Goal: Information Seeking & Learning: Learn about a topic

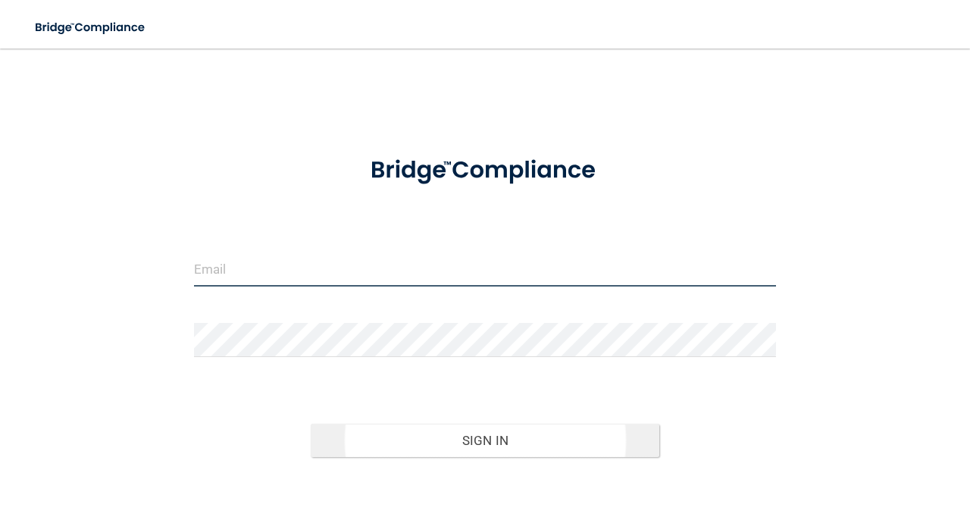
type input "[EMAIL_ADDRESS][DOMAIN_NAME]"
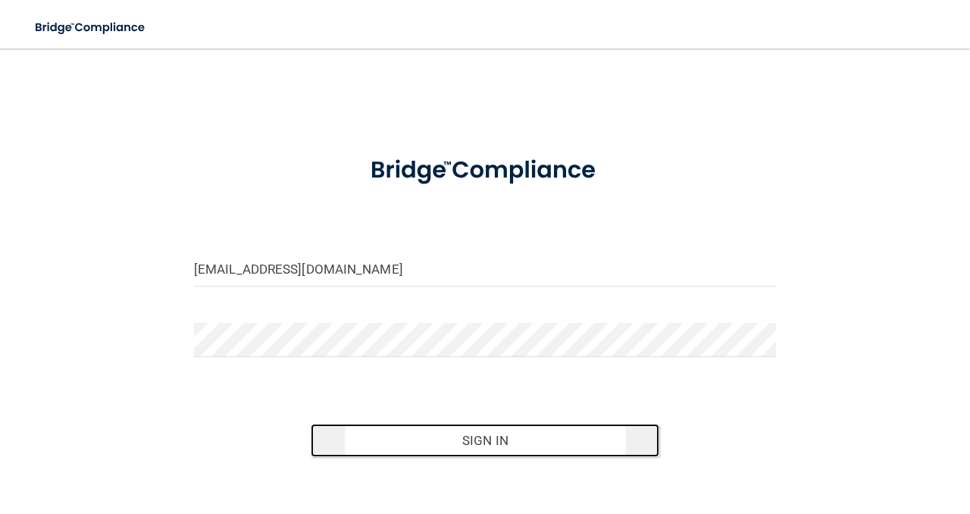
click at [494, 434] on button "Sign In" at bounding box center [485, 439] width 349 height 33
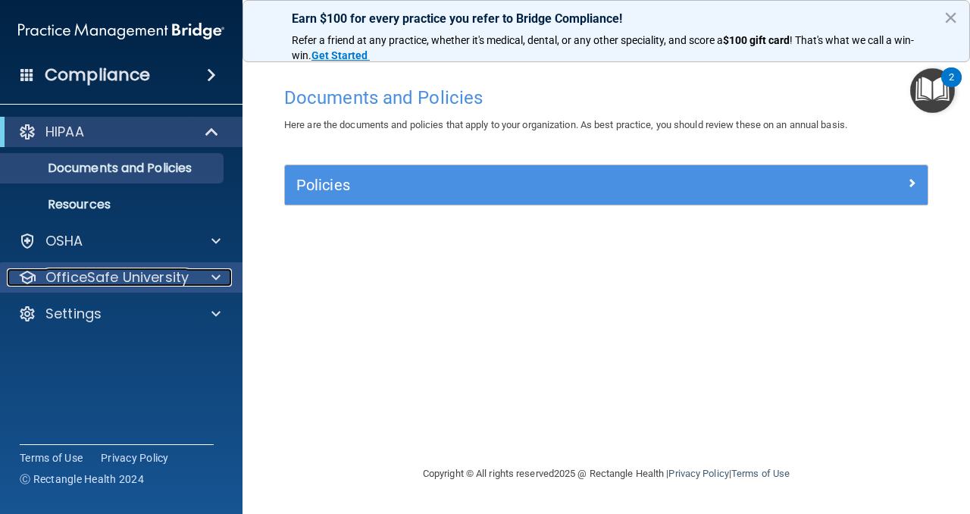
click at [208, 274] on div at bounding box center [214, 277] width 38 height 18
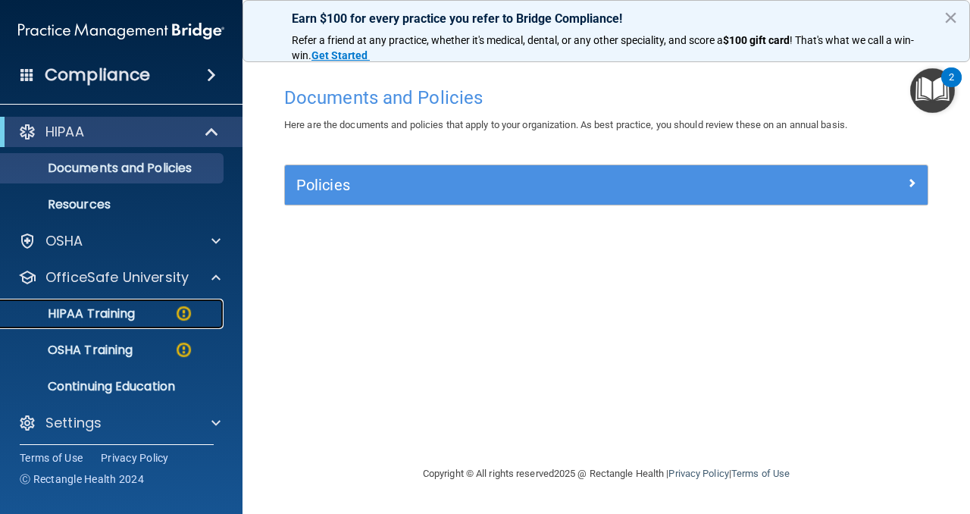
click at [117, 321] on p "HIPAA Training" at bounding box center [72, 313] width 125 height 15
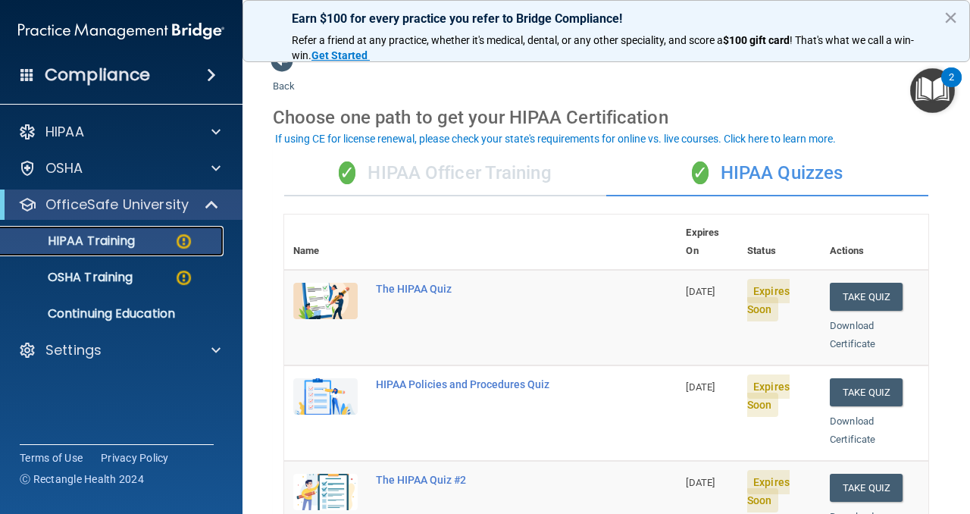
scroll to position [17, 0]
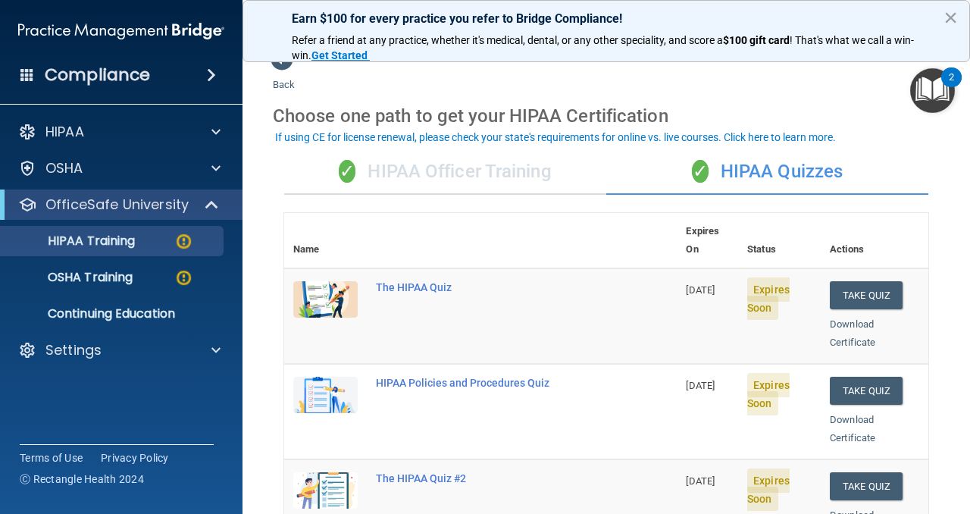
click at [497, 176] on div "✓ HIPAA Officer Training" at bounding box center [445, 171] width 322 height 45
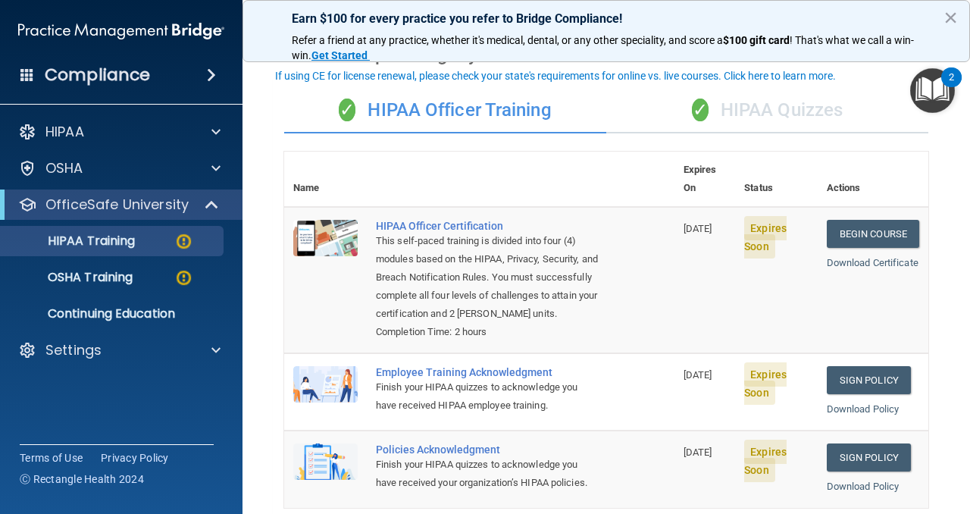
scroll to position [80, 0]
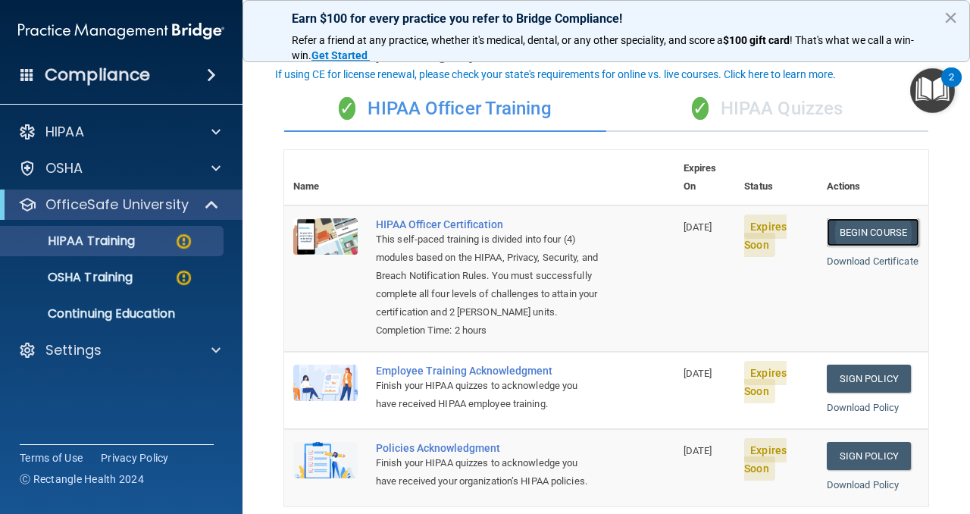
click at [881, 218] on link "Begin Course" at bounding box center [872, 232] width 92 height 28
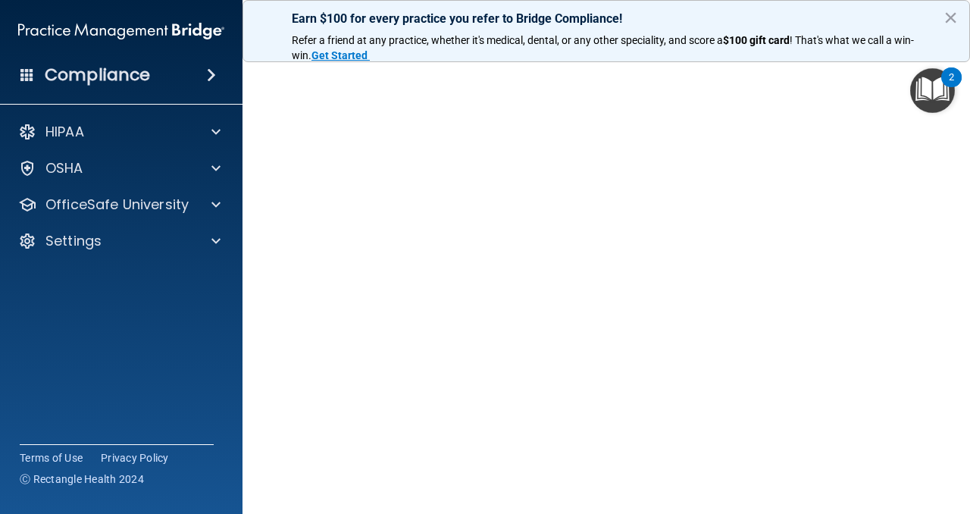
scroll to position [62, 0]
click at [948, 23] on button "×" at bounding box center [950, 17] width 14 height 24
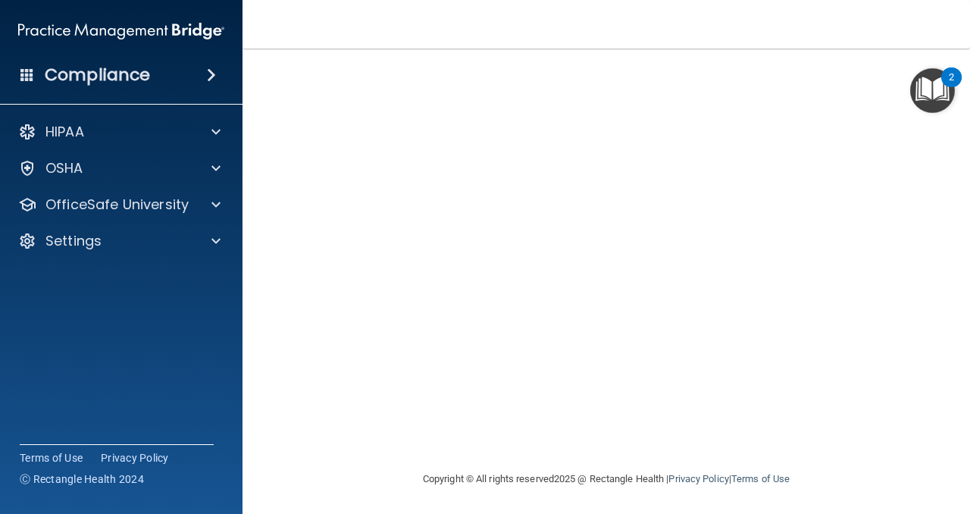
scroll to position [0, 0]
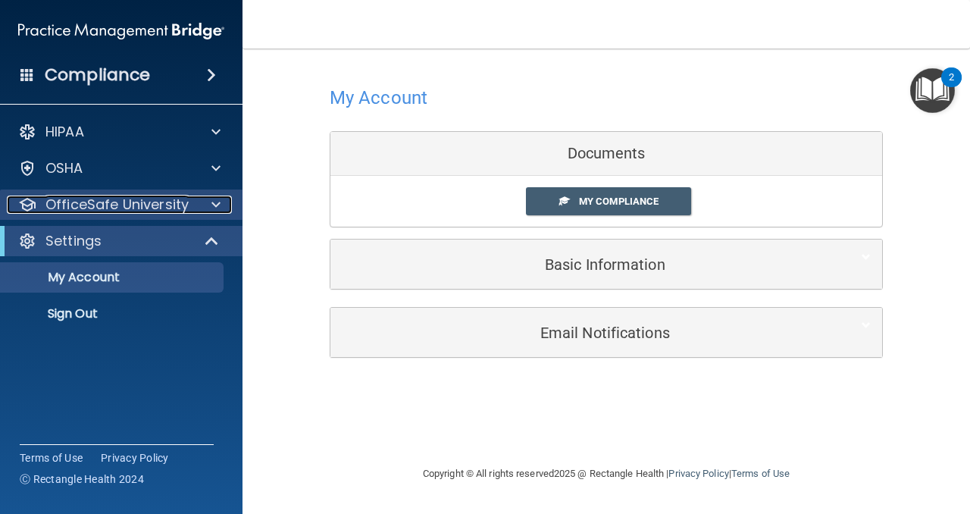
click at [184, 198] on p "OfficeSafe University" at bounding box center [116, 204] width 143 height 18
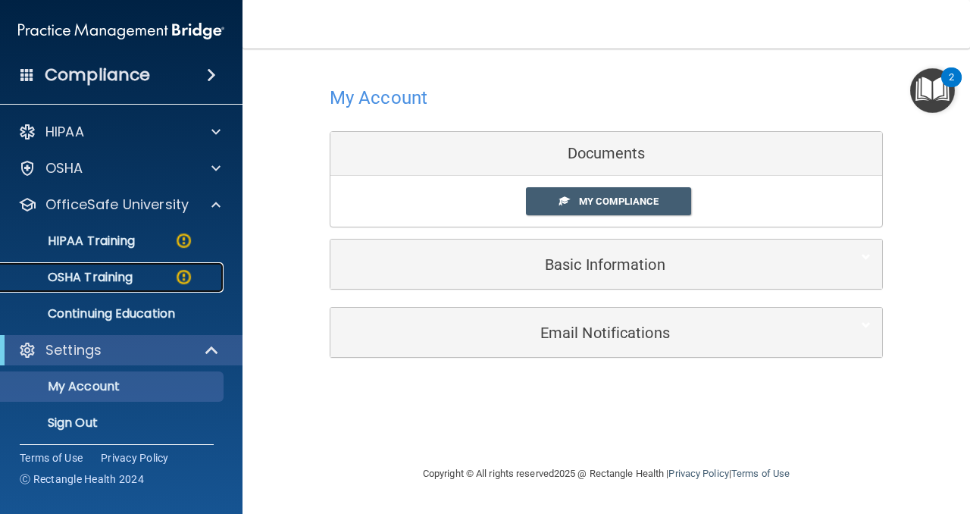
click at [147, 282] on div "OSHA Training" at bounding box center [113, 277] width 207 height 15
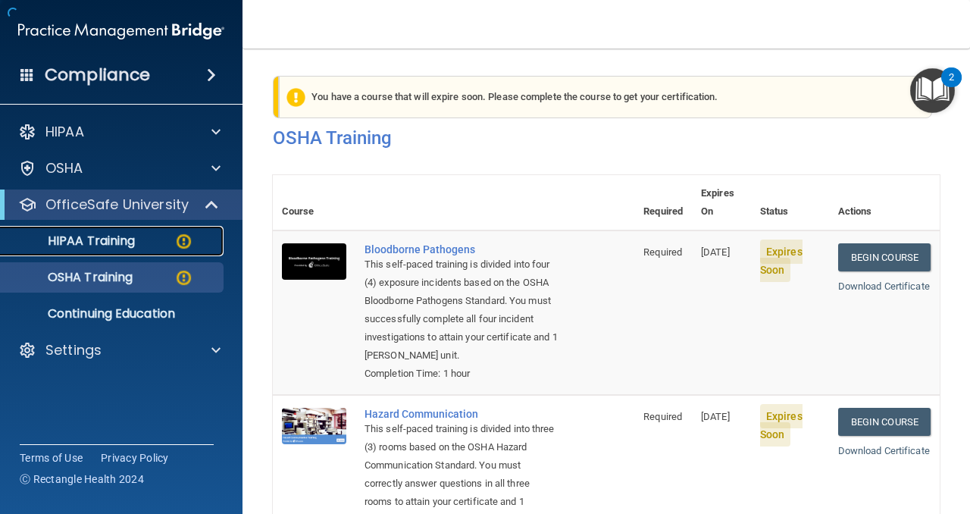
click at [122, 243] on p "HIPAA Training" at bounding box center [72, 240] width 125 height 15
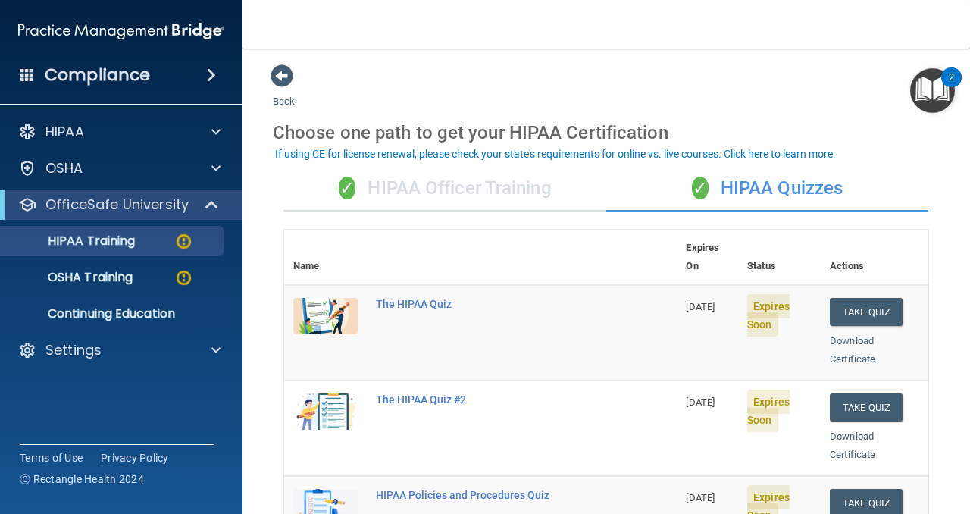
click at [458, 189] on div "✓ HIPAA Officer Training" at bounding box center [445, 188] width 322 height 45
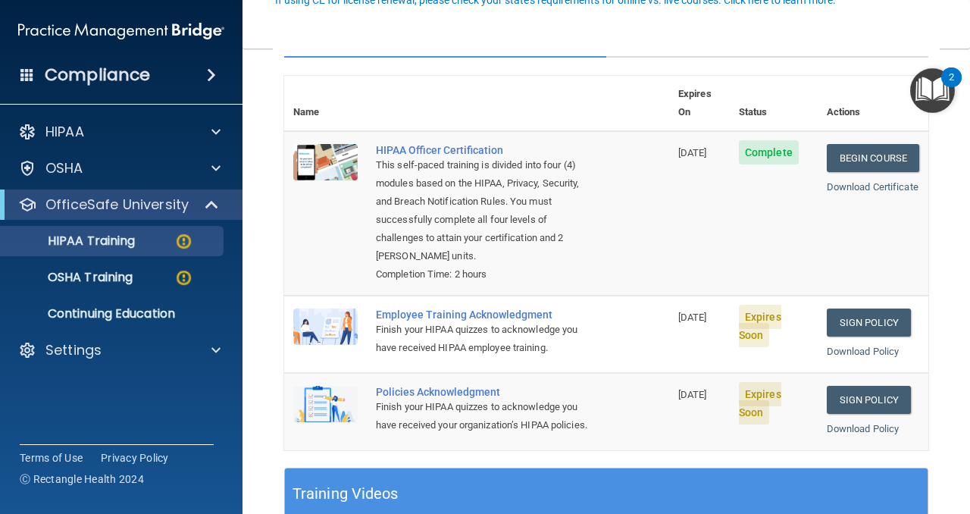
scroll to position [156, 0]
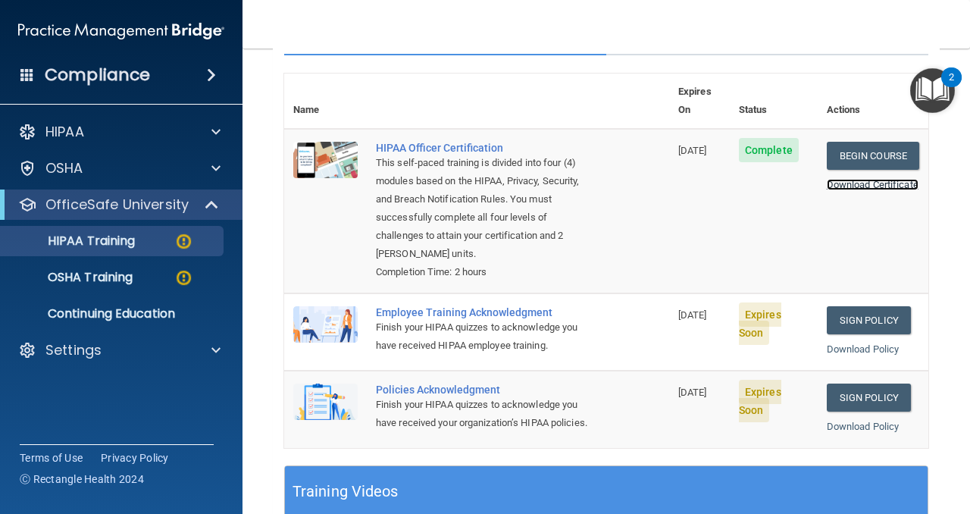
click at [876, 179] on link "Download Certificate" at bounding box center [872, 184] width 92 height 11
click at [879, 306] on link "Sign Policy" at bounding box center [868, 320] width 84 height 28
click at [878, 383] on link "Sign Policy" at bounding box center [868, 397] width 84 height 28
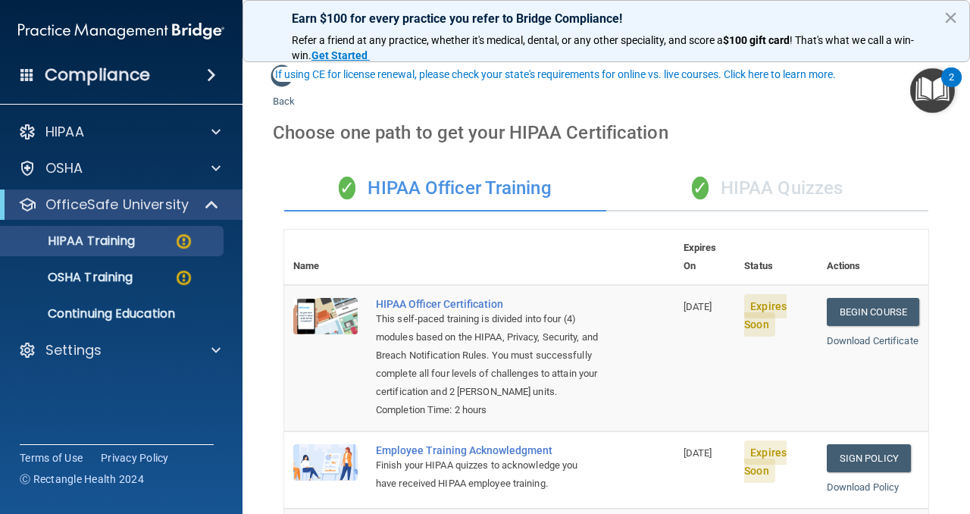
scroll to position [80, 0]
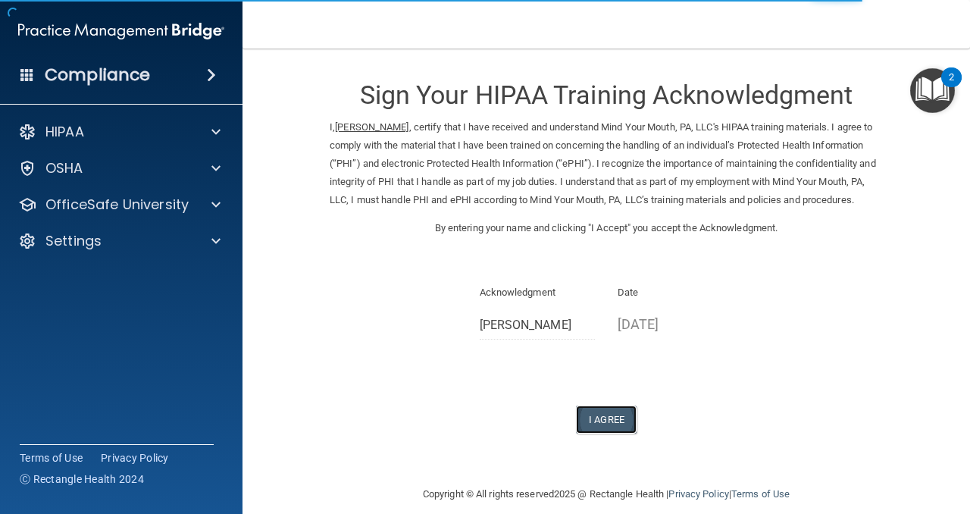
click at [611, 423] on button "I Agree" at bounding box center [606, 419] width 61 height 28
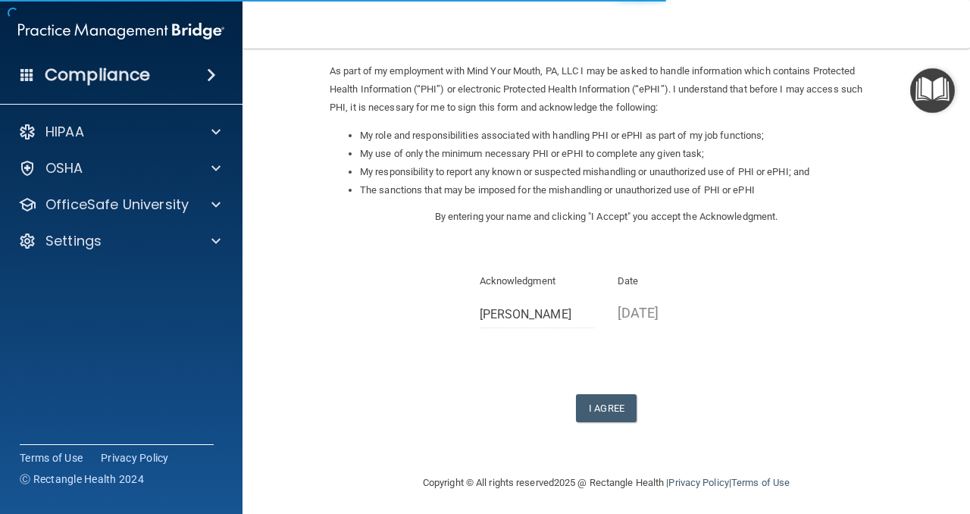
scroll to position [180, 0]
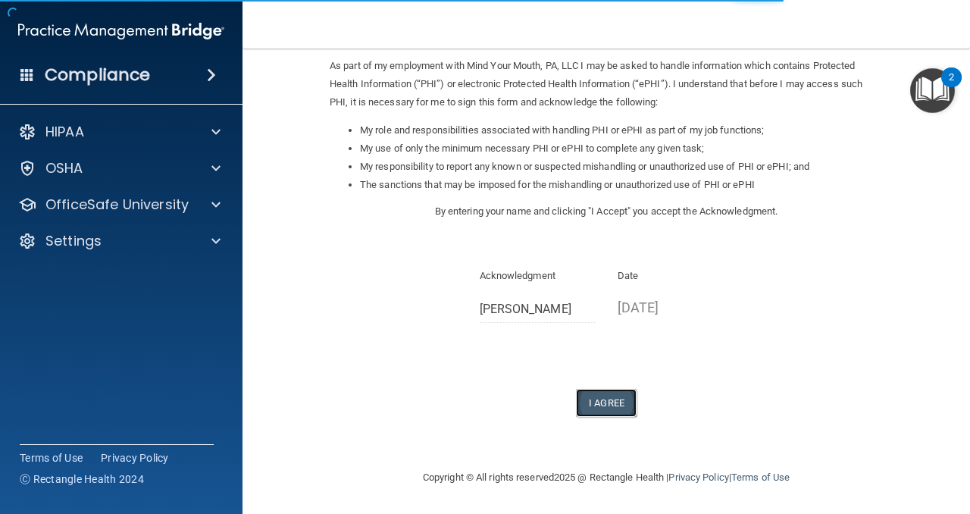
click at [613, 403] on button "I Agree" at bounding box center [606, 403] width 61 height 28
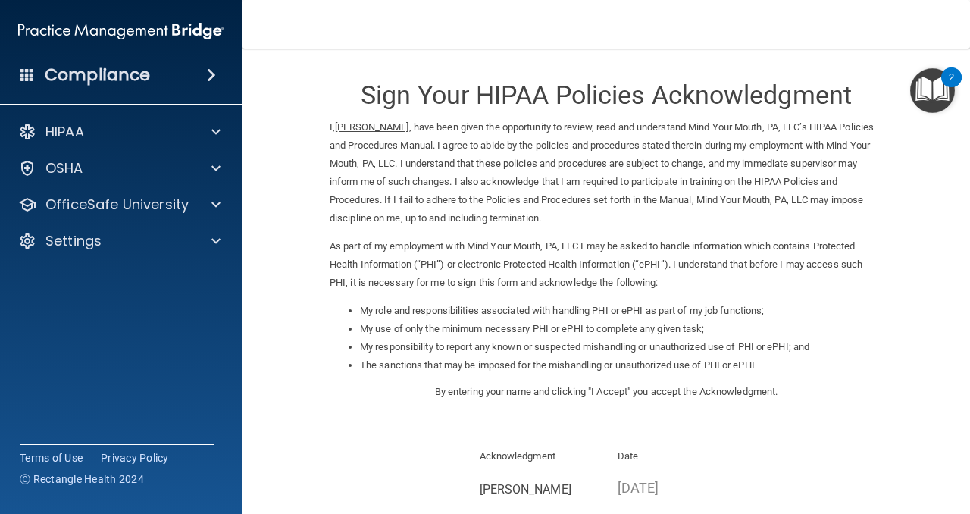
scroll to position [239, 0]
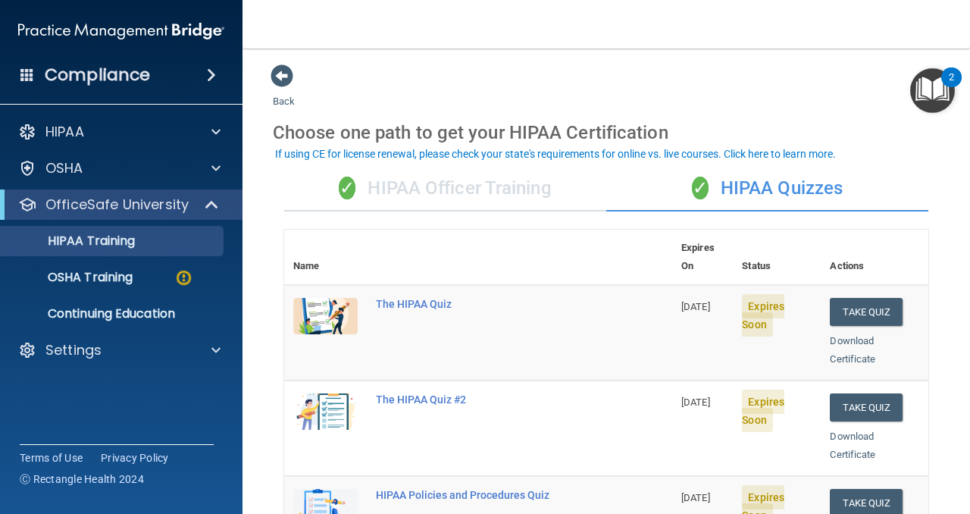
click at [480, 184] on div "✓ HIPAA Officer Training" at bounding box center [445, 188] width 322 height 45
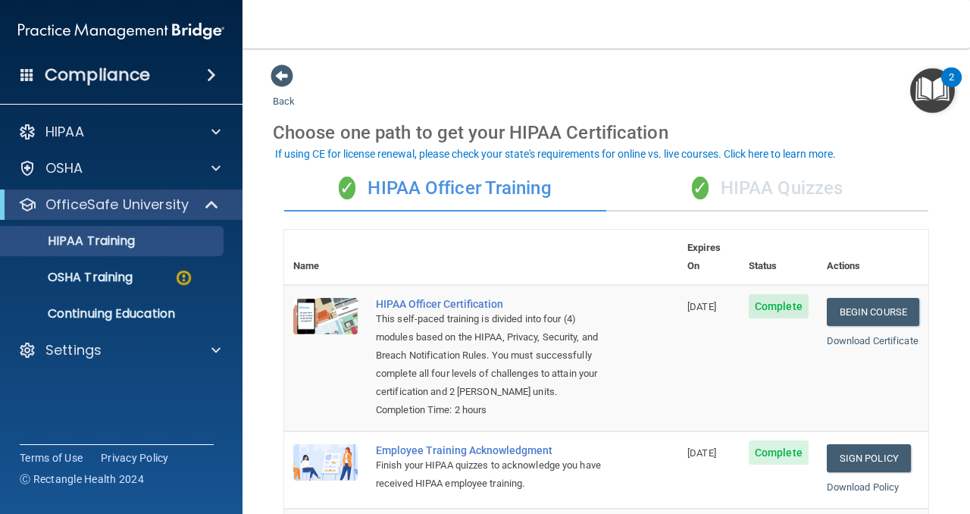
click at [767, 190] on div "✓ HIPAA Quizzes" at bounding box center [767, 188] width 322 height 45
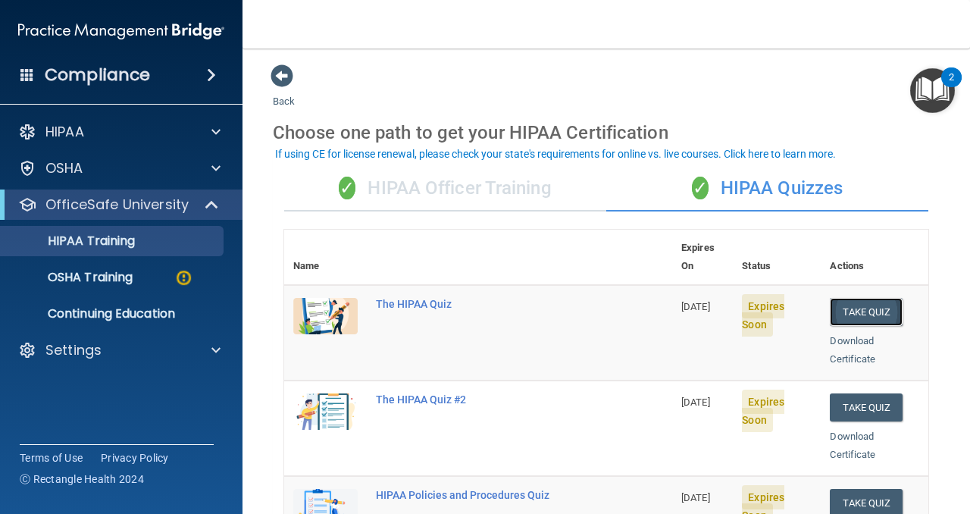
click at [860, 298] on button "Take Quiz" at bounding box center [865, 312] width 73 height 28
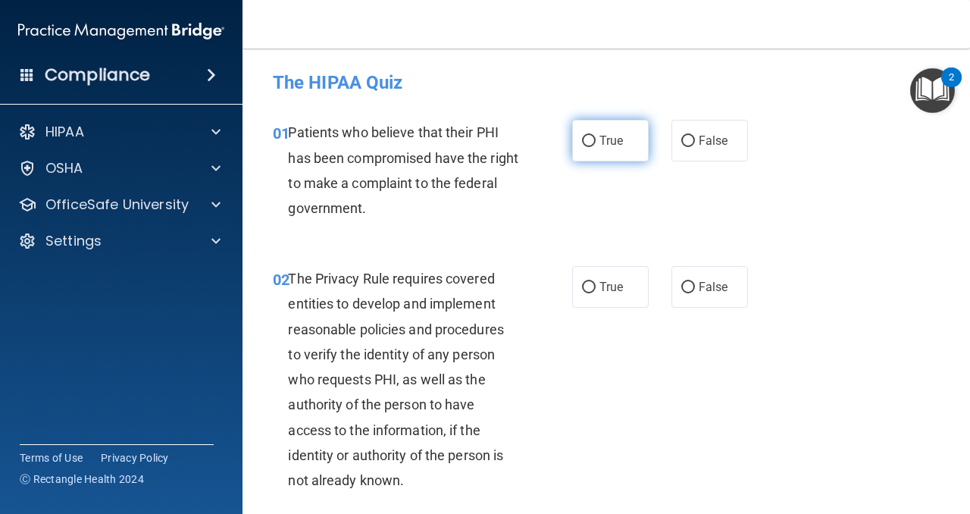
click at [595, 144] on input "True" at bounding box center [589, 141] width 14 height 11
radio input "true"
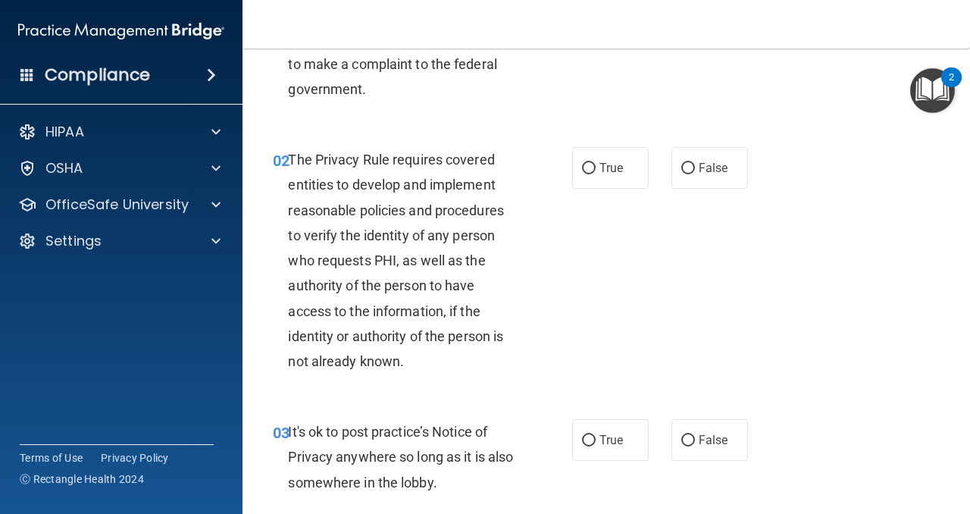
scroll to position [120, 0]
click at [592, 165] on input "True" at bounding box center [589, 167] width 14 height 11
radio input "true"
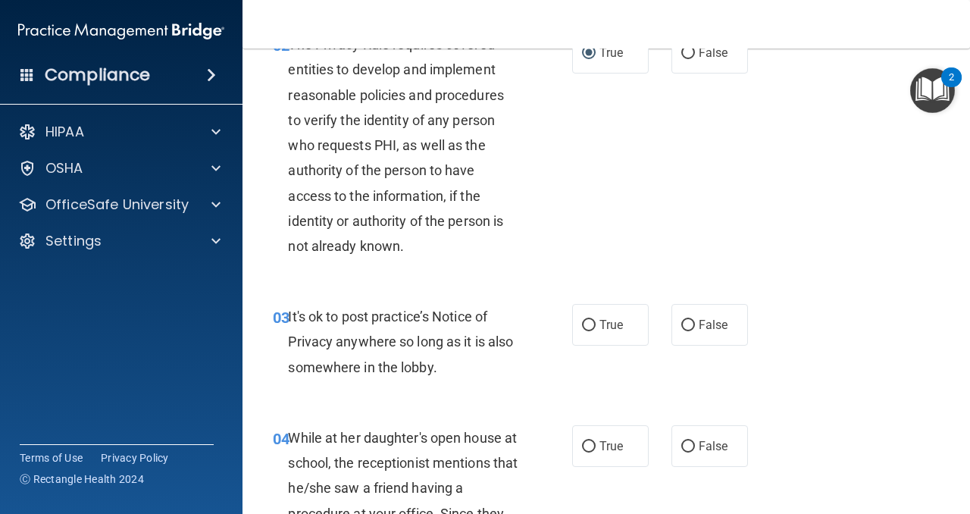
scroll to position [242, 0]
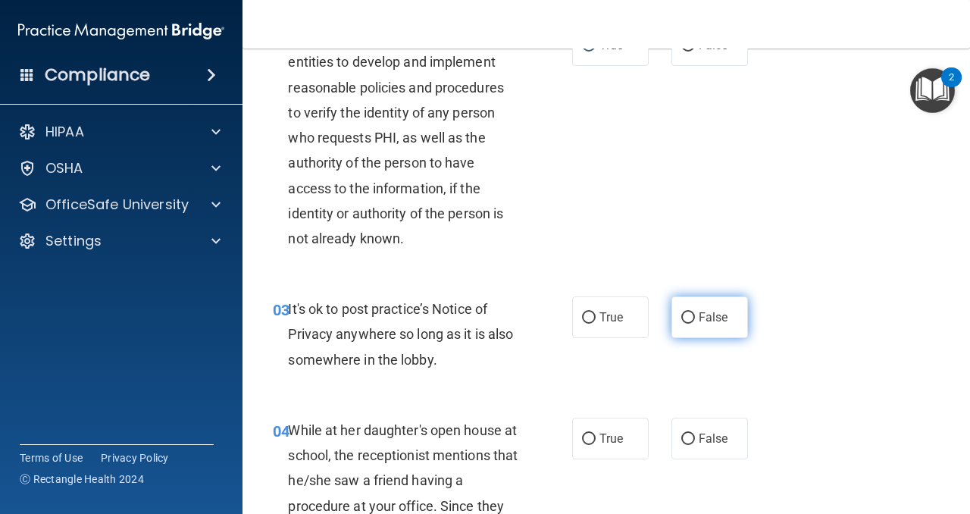
click at [688, 321] on input "False" at bounding box center [688, 317] width 14 height 11
radio input "true"
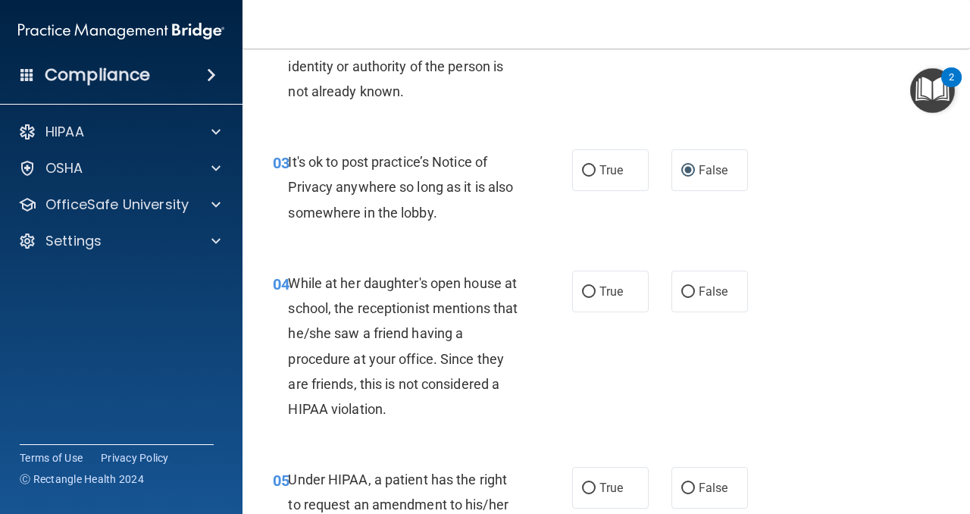
scroll to position [398, 0]
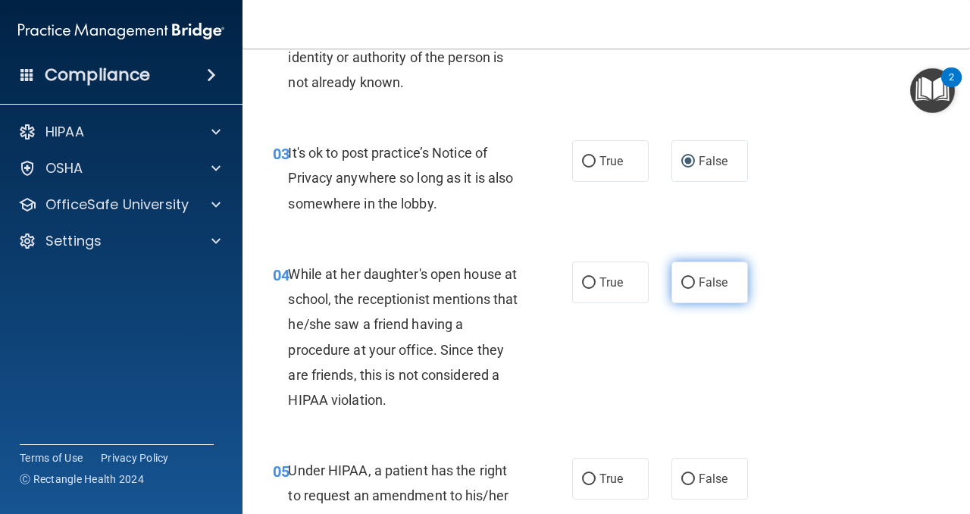
click at [686, 271] on label "False" at bounding box center [709, 282] width 77 height 42
click at [686, 277] on input "False" at bounding box center [688, 282] width 14 height 11
radio input "true"
click at [686, 280] on input "False" at bounding box center [688, 282] width 14 height 11
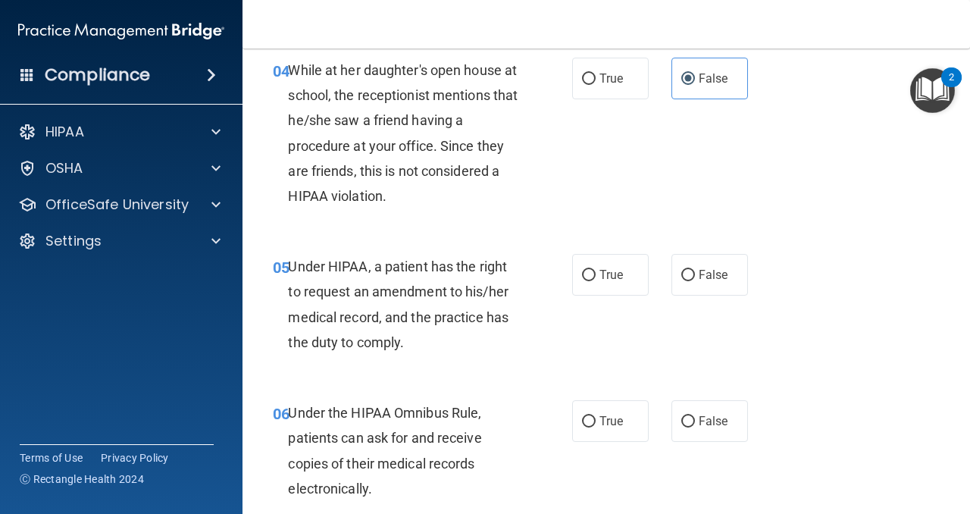
scroll to position [604, 0]
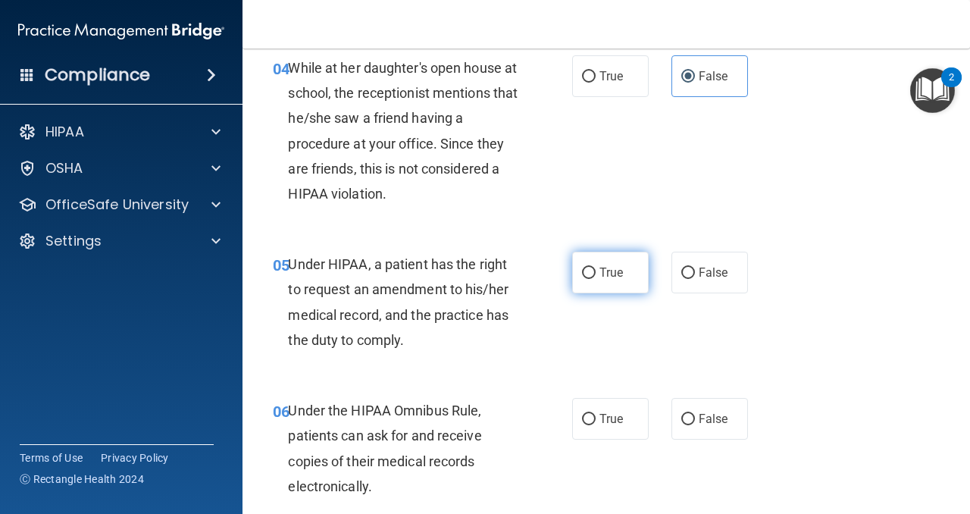
click at [592, 272] on input "True" at bounding box center [589, 272] width 14 height 11
radio input "true"
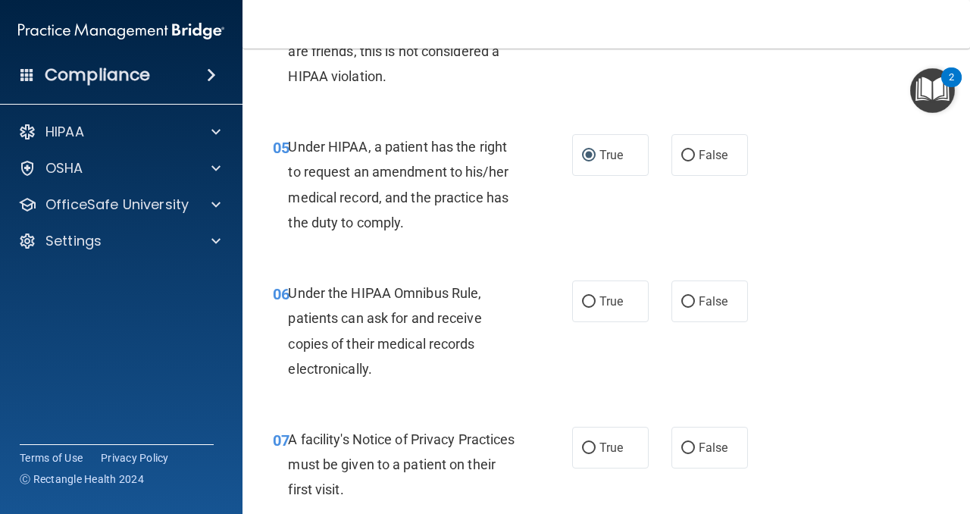
scroll to position [724, 0]
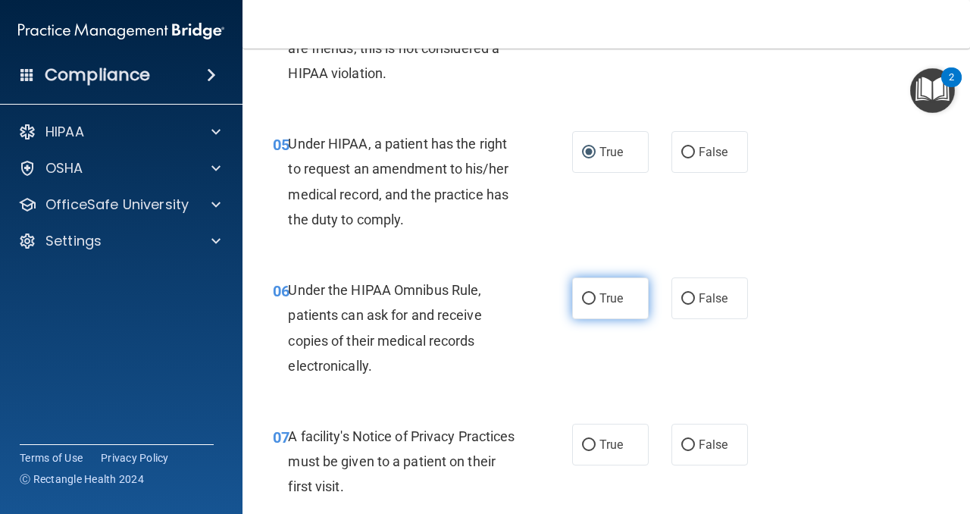
click at [588, 299] on input "True" at bounding box center [589, 298] width 14 height 11
radio input "true"
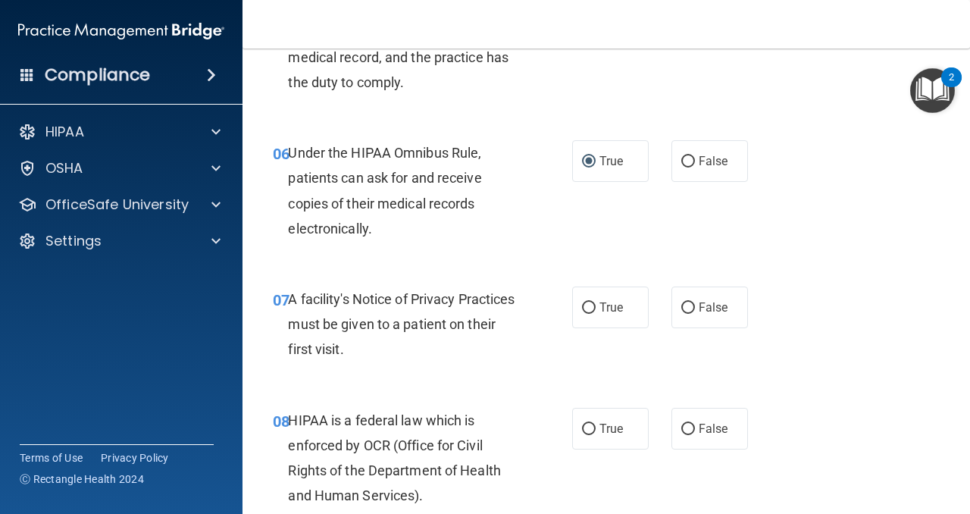
scroll to position [863, 0]
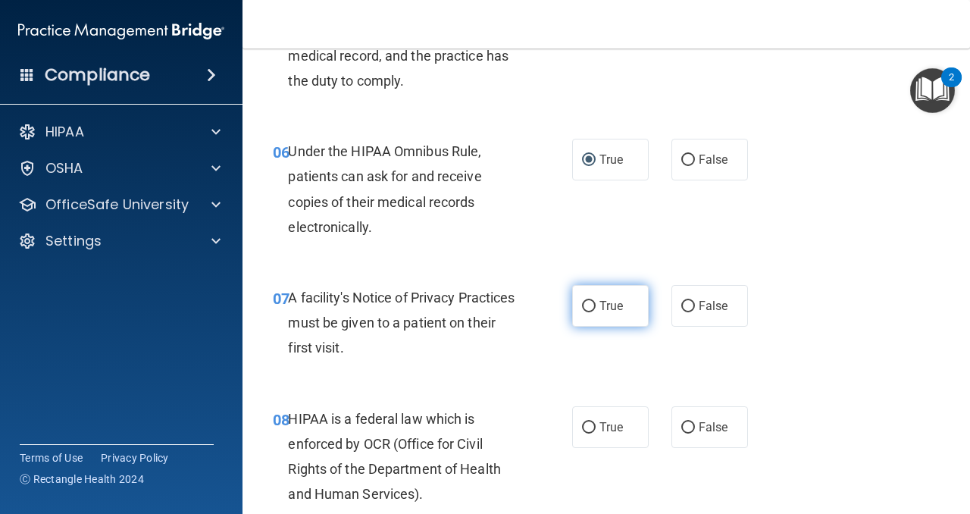
click at [586, 311] on input "True" at bounding box center [589, 306] width 14 height 11
radio input "true"
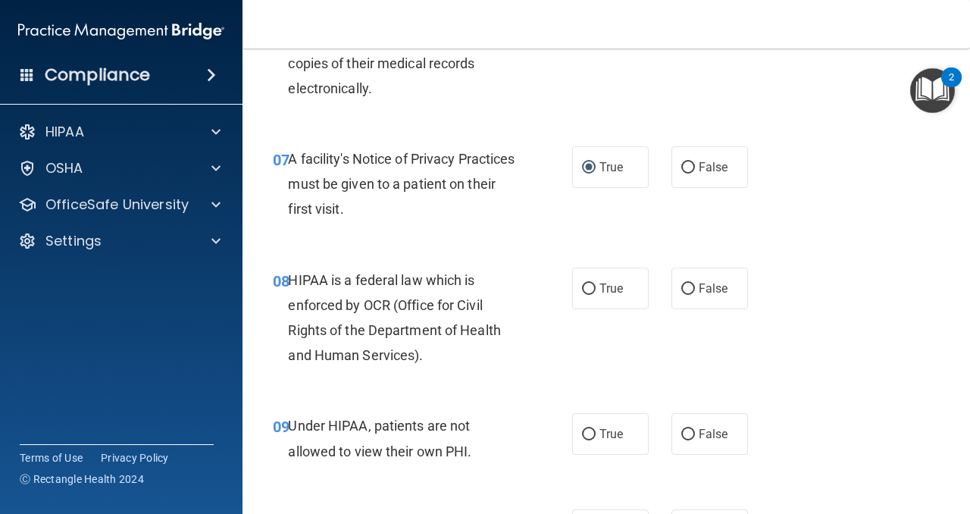
scroll to position [1015, 0]
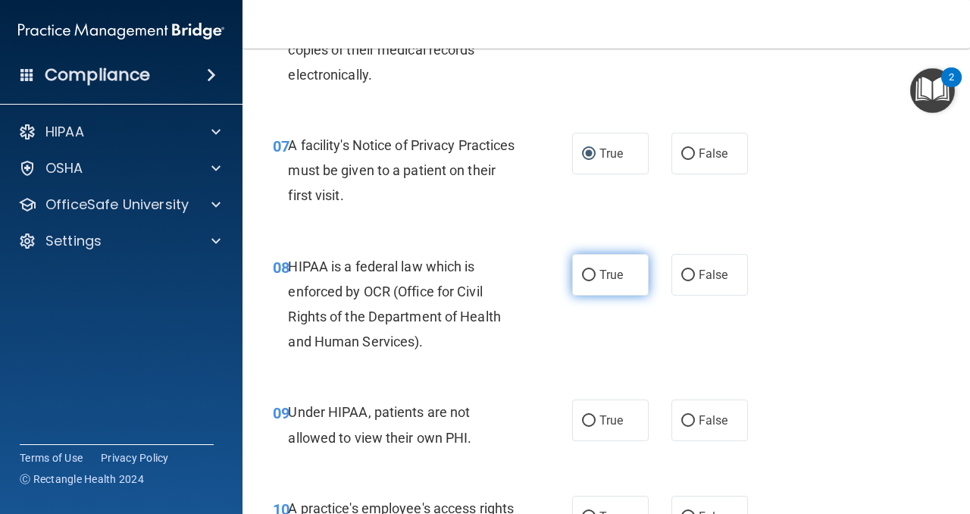
click at [589, 276] on input "True" at bounding box center [589, 275] width 14 height 11
radio input "true"
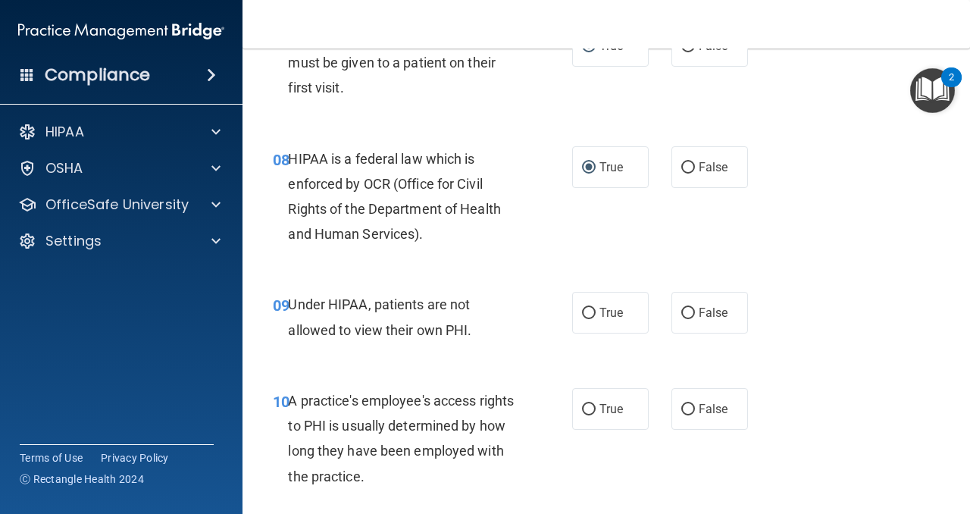
scroll to position [1126, 0]
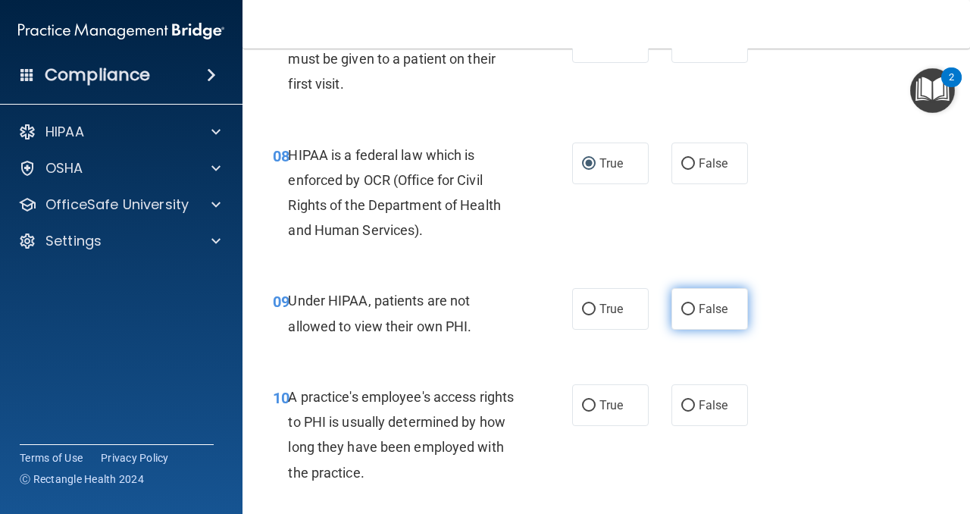
click at [686, 311] on input "False" at bounding box center [688, 309] width 14 height 11
radio input "true"
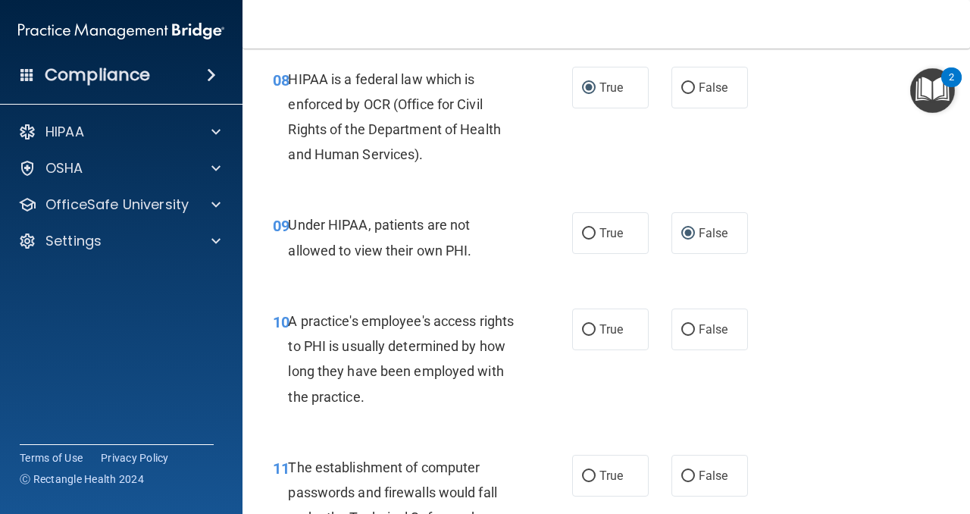
scroll to position [1223, 0]
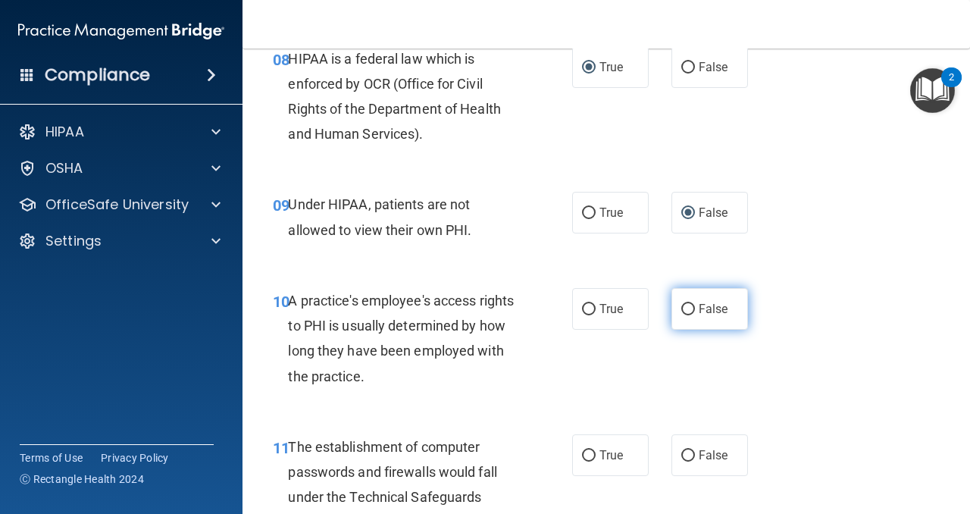
click at [686, 308] on input "False" at bounding box center [688, 309] width 14 height 11
radio input "true"
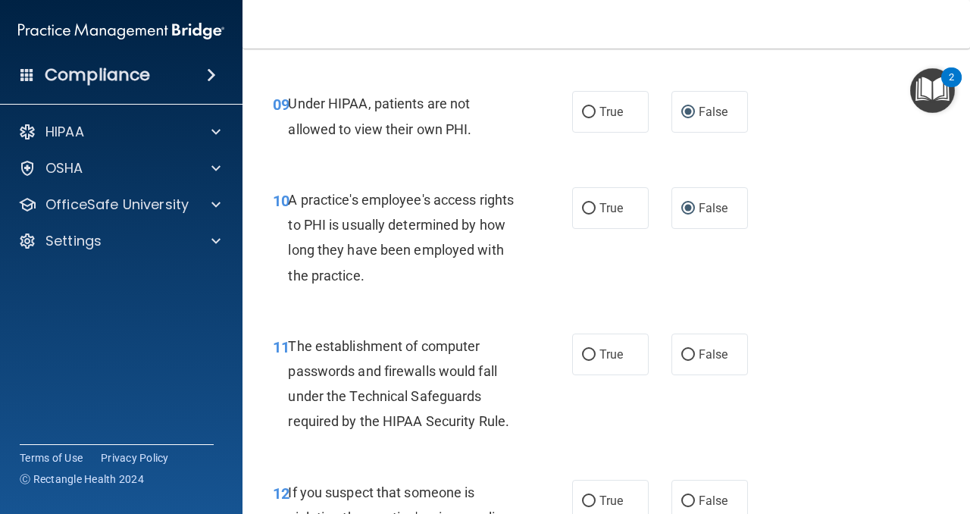
scroll to position [1329, 0]
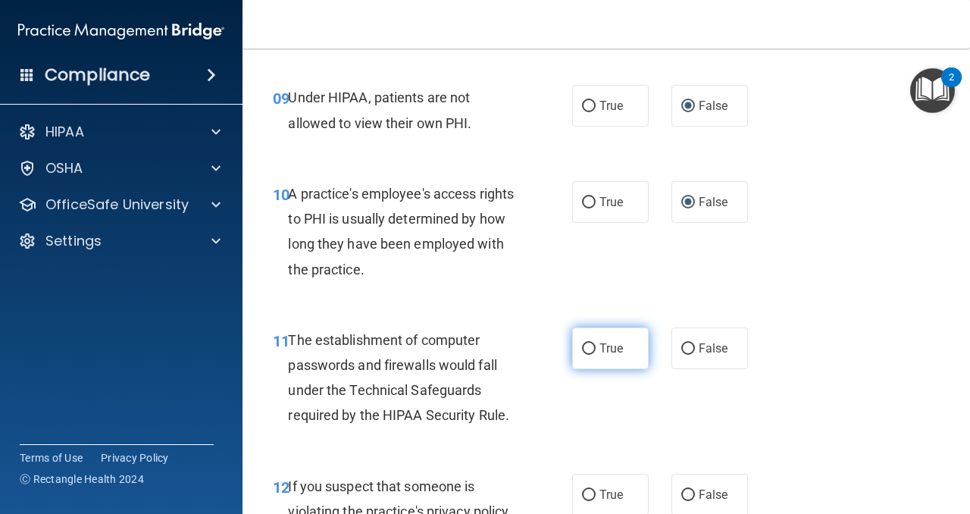
click at [590, 348] on input "True" at bounding box center [589, 348] width 14 height 11
radio input "true"
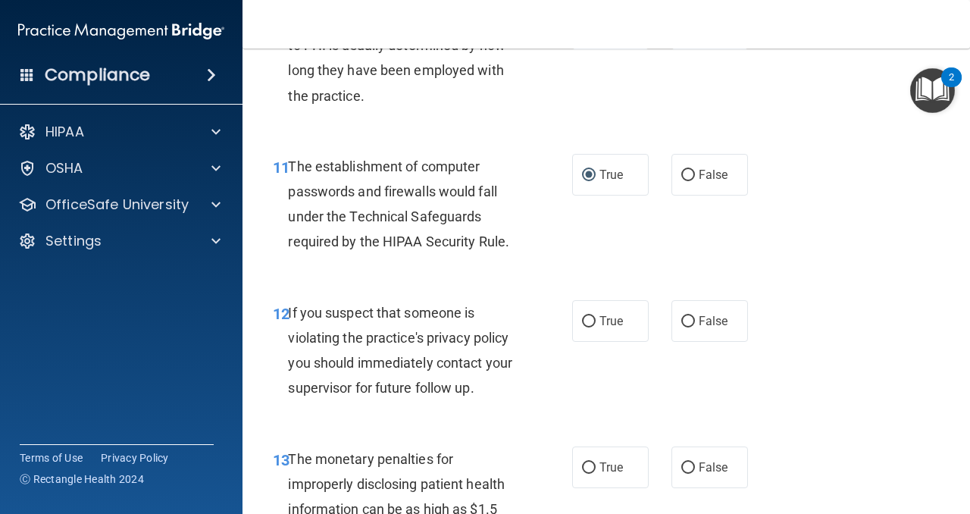
scroll to position [1509, 0]
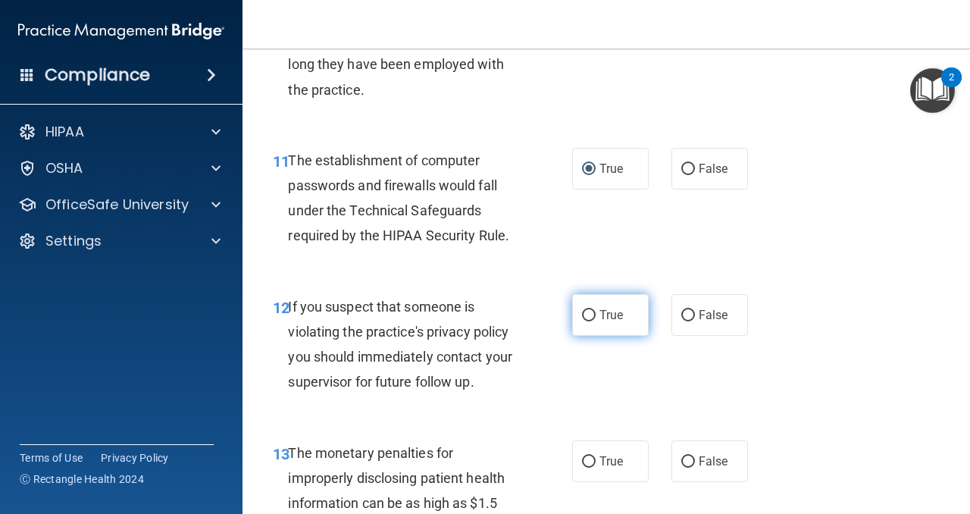
click at [589, 314] on input "True" at bounding box center [589, 315] width 14 height 11
radio input "true"
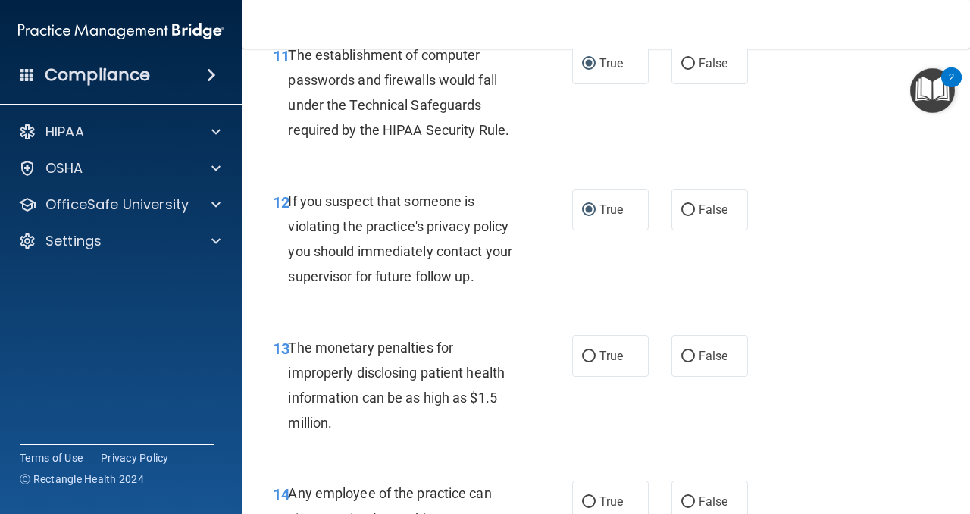
scroll to position [1624, 0]
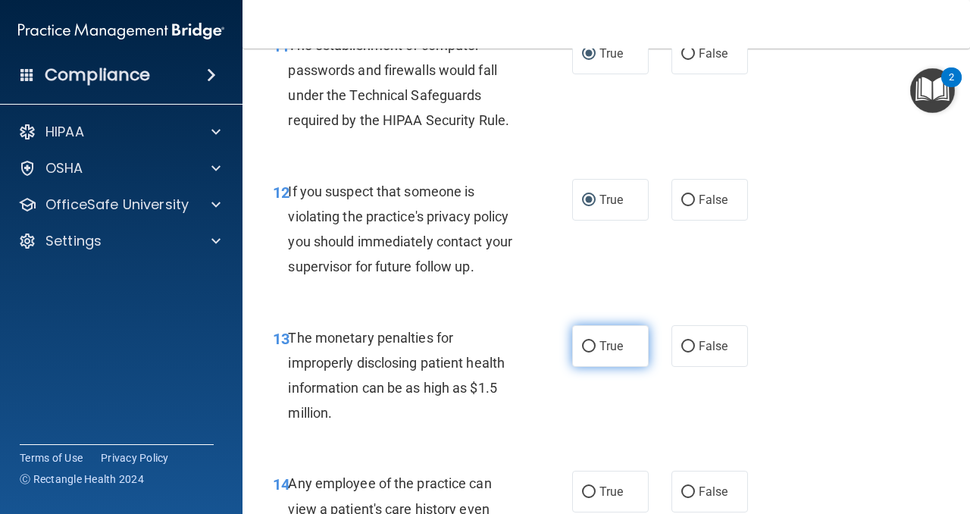
click at [586, 342] on input "True" at bounding box center [589, 346] width 14 height 11
radio input "true"
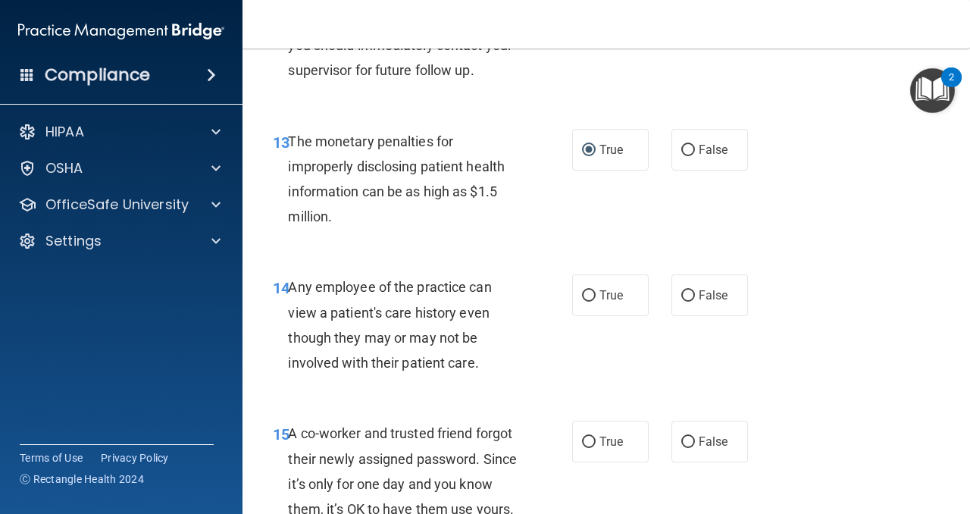
scroll to position [1823, 0]
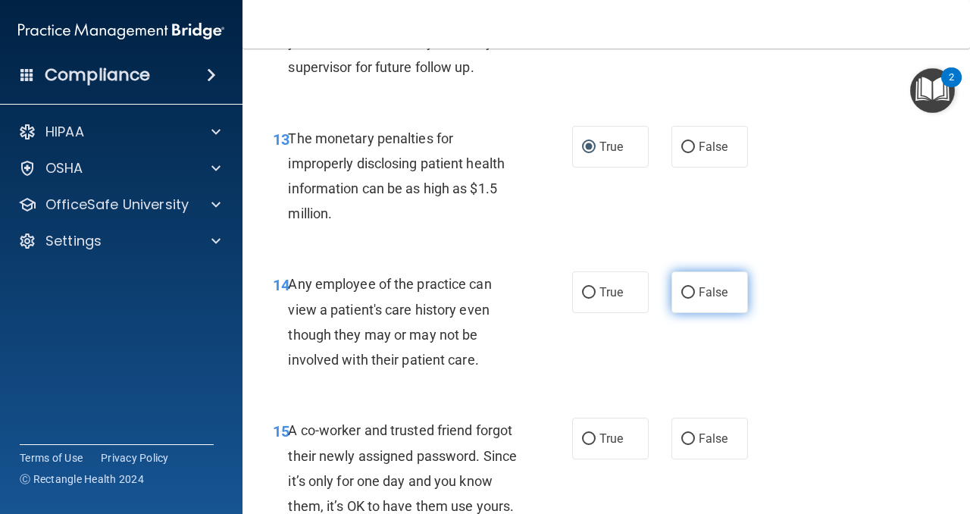
click at [690, 294] on input "False" at bounding box center [688, 292] width 14 height 11
radio input "true"
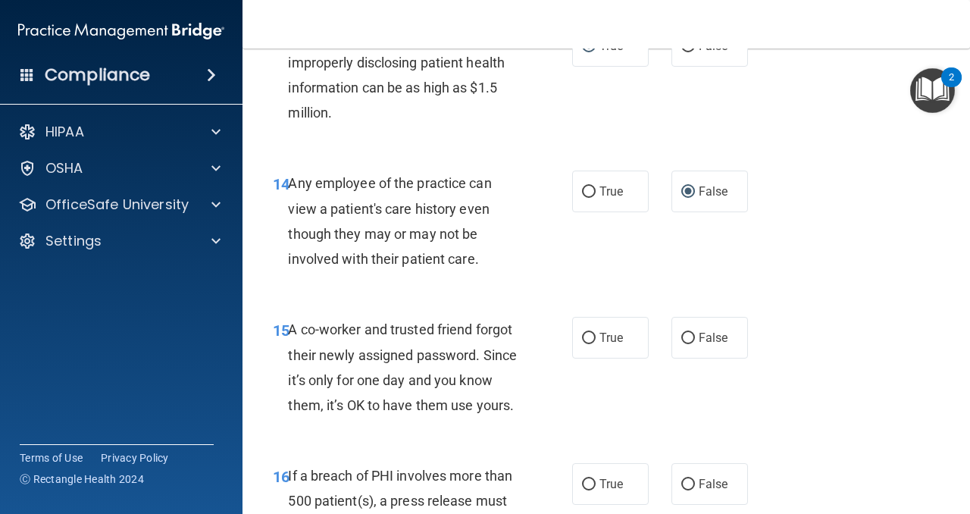
scroll to position [1925, 0]
click at [686, 335] on input "False" at bounding box center [688, 337] width 14 height 11
radio input "true"
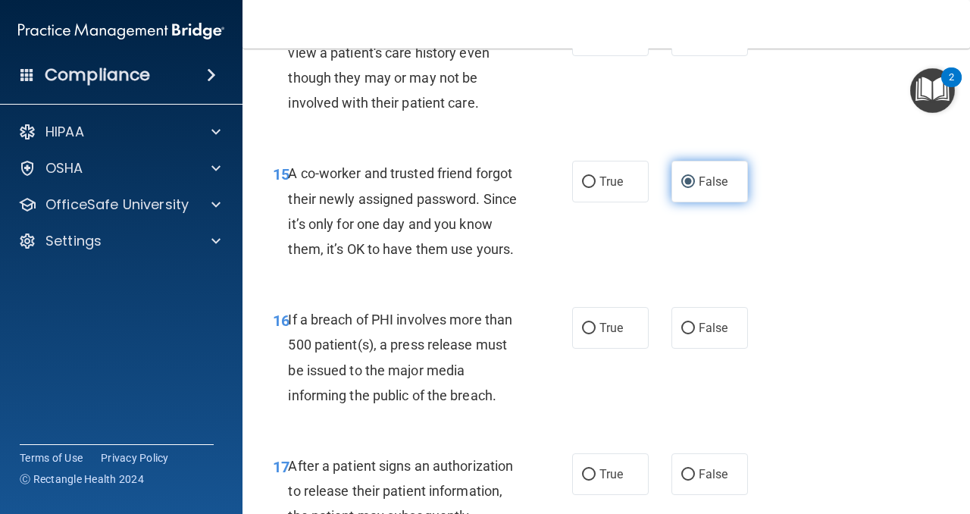
scroll to position [2088, 0]
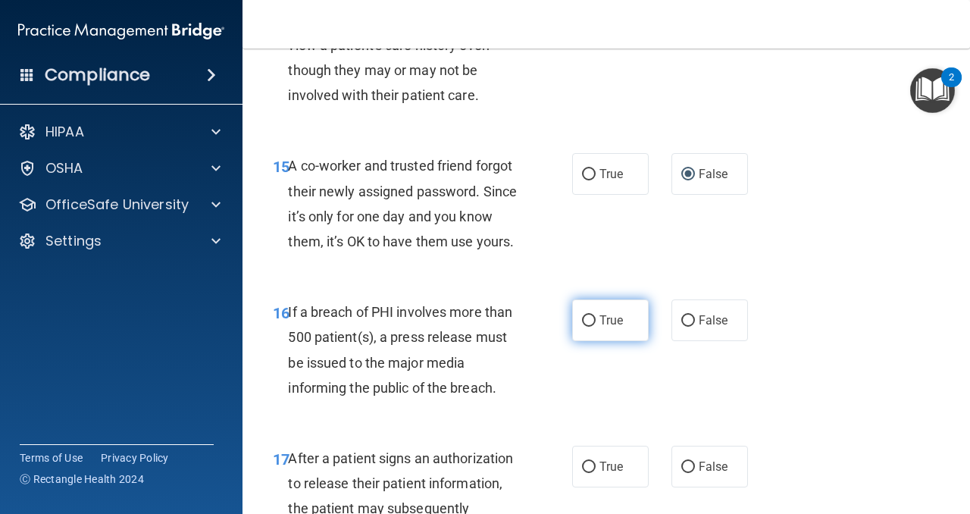
click at [592, 322] on input "True" at bounding box center [589, 320] width 14 height 11
radio input "true"
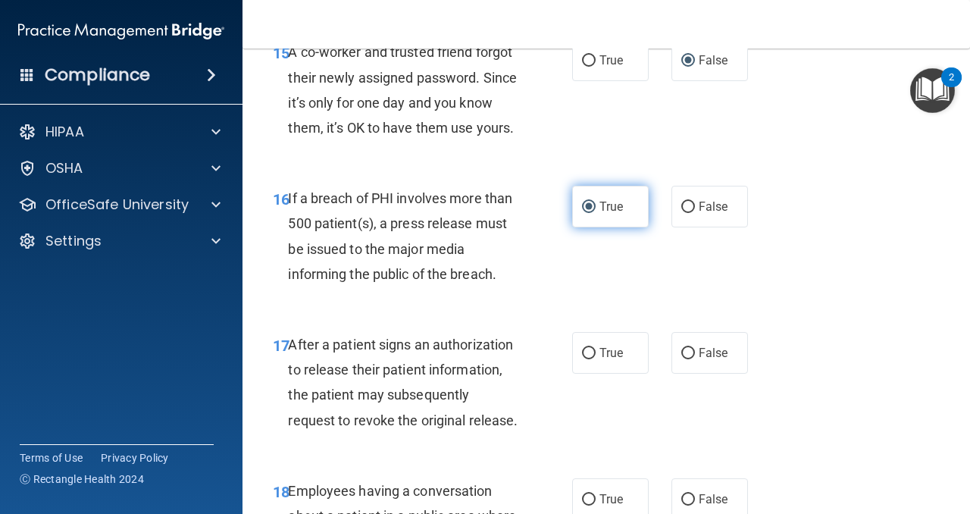
scroll to position [2203, 0]
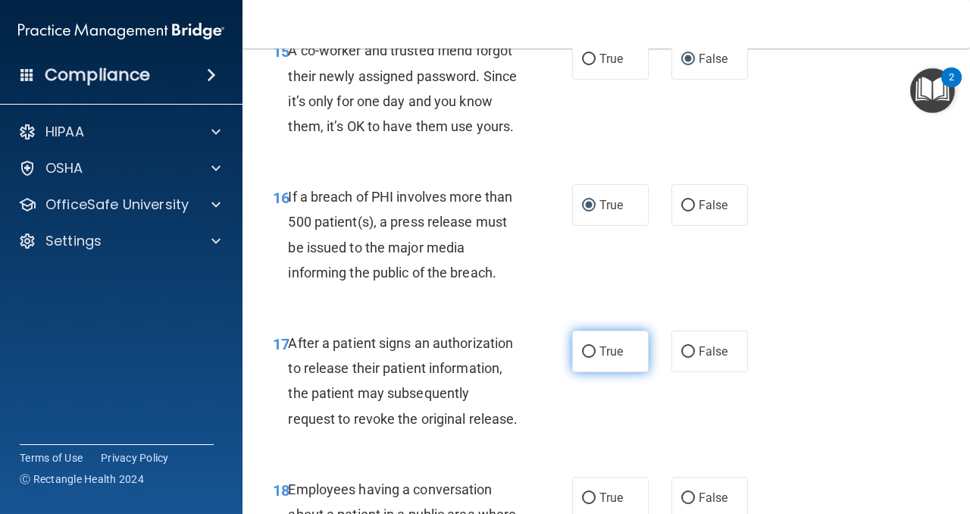
click at [590, 352] on input "True" at bounding box center [589, 351] width 14 height 11
radio input "true"
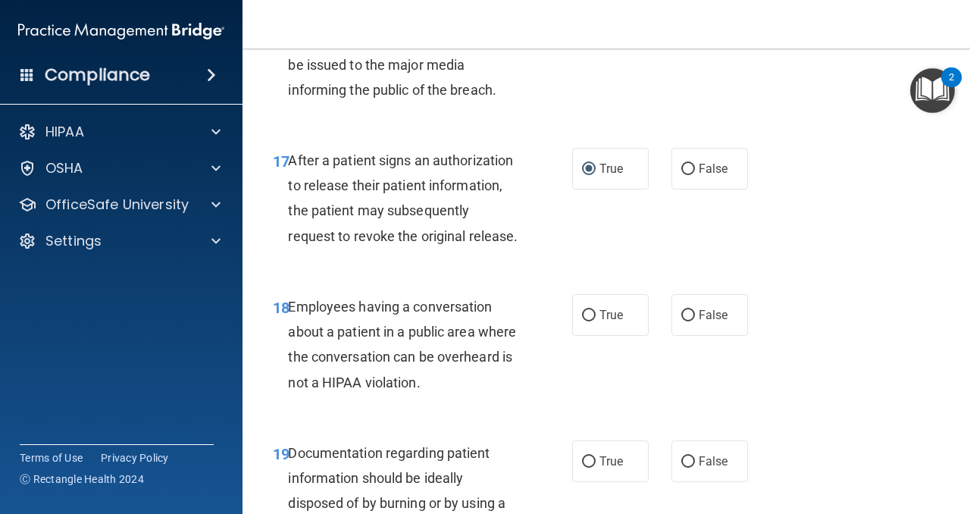
scroll to position [2387, 0]
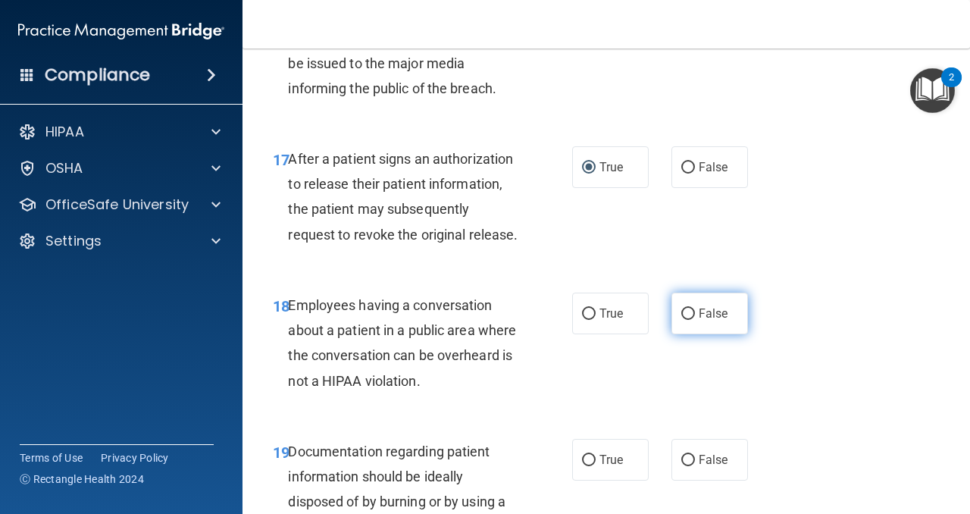
click at [692, 320] on input "False" at bounding box center [688, 313] width 14 height 11
radio input "true"
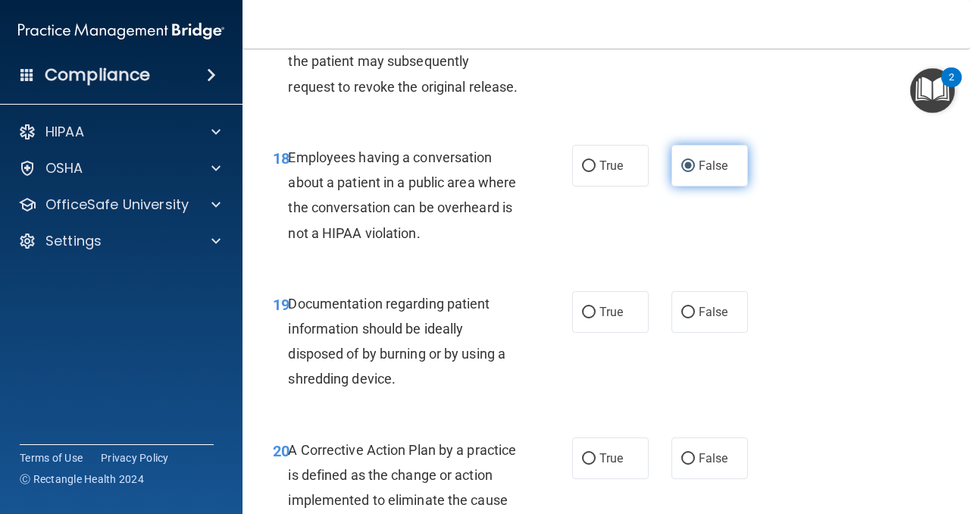
scroll to position [2552, 0]
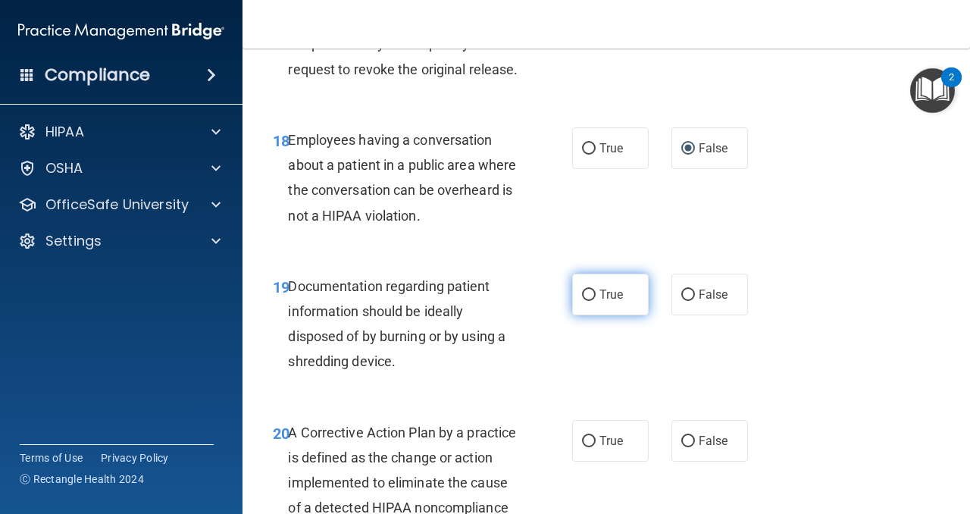
click at [590, 294] on input "True" at bounding box center [589, 294] width 14 height 11
radio input "true"
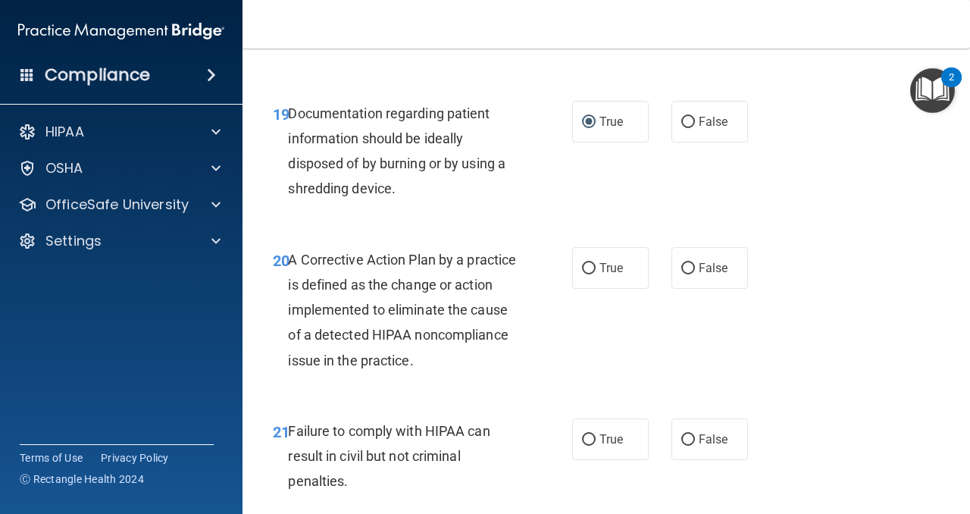
scroll to position [2726, 0]
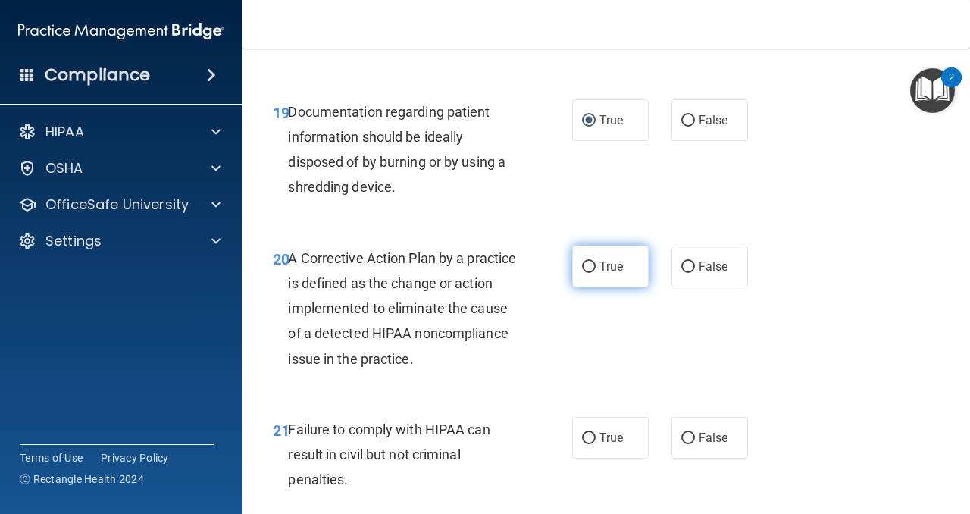
click at [590, 267] on input "True" at bounding box center [589, 266] width 14 height 11
radio input "true"
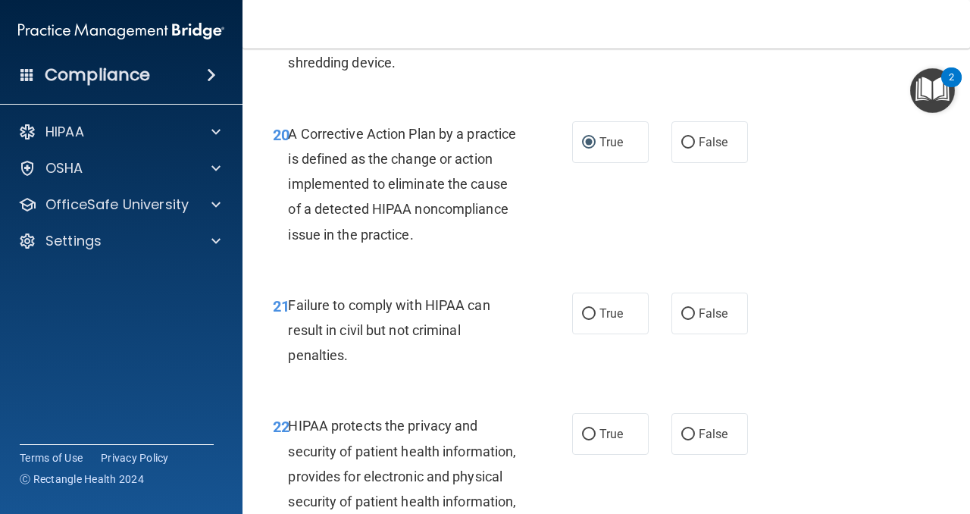
scroll to position [2855, 0]
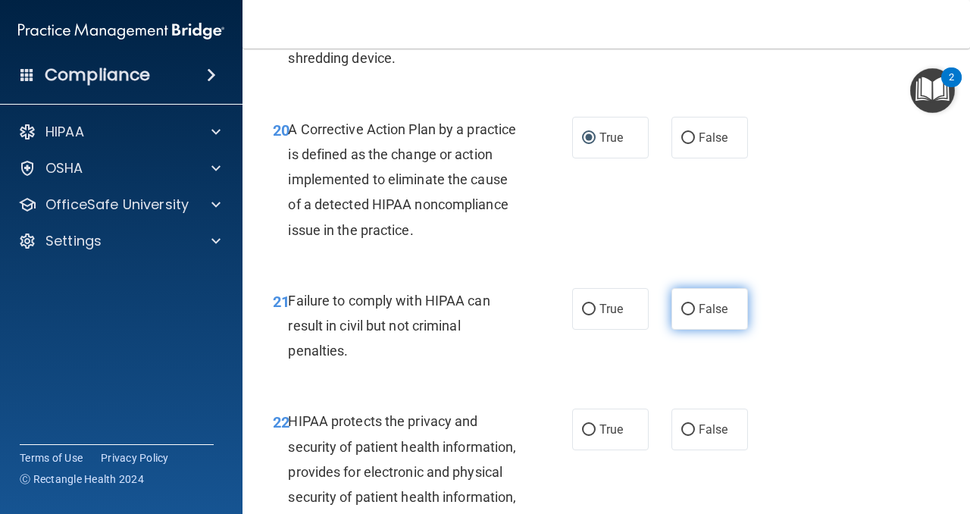
click at [689, 307] on input "False" at bounding box center [688, 309] width 14 height 11
radio input "true"
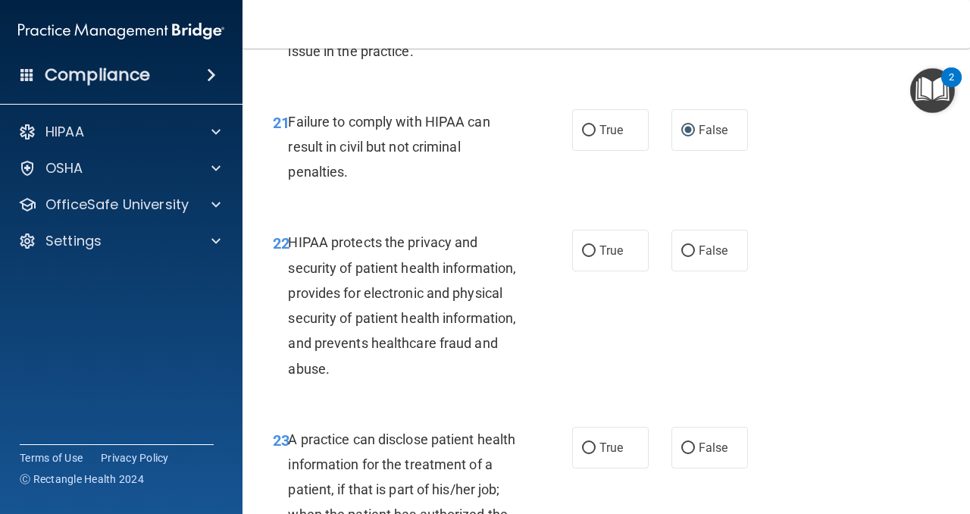
scroll to position [3044, 0]
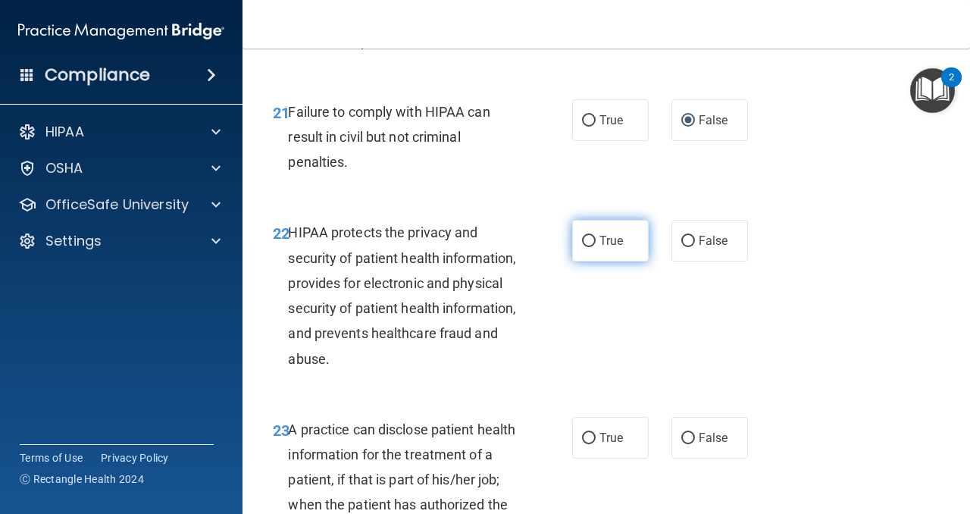
click at [589, 244] on input "True" at bounding box center [589, 241] width 14 height 11
radio input "true"
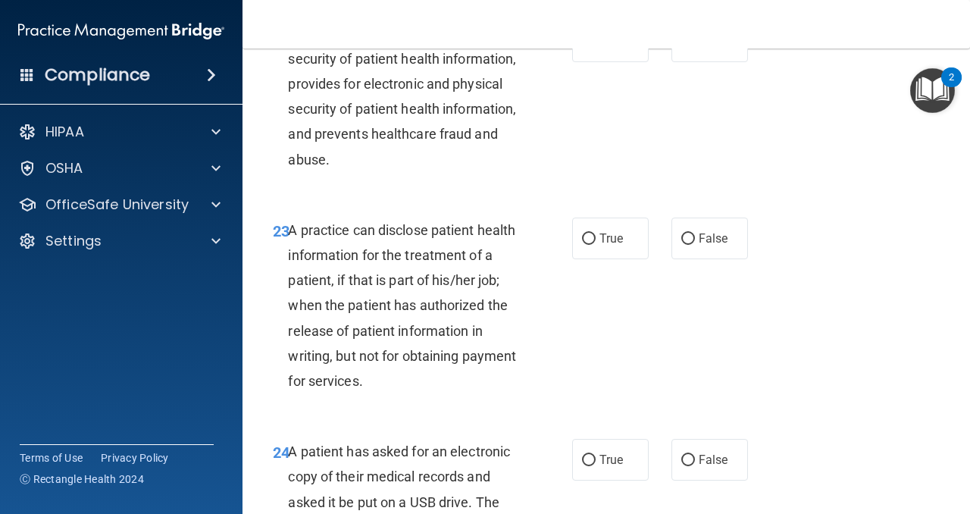
scroll to position [3244, 0]
click at [691, 234] on input "False" at bounding box center [688, 238] width 14 height 11
radio input "true"
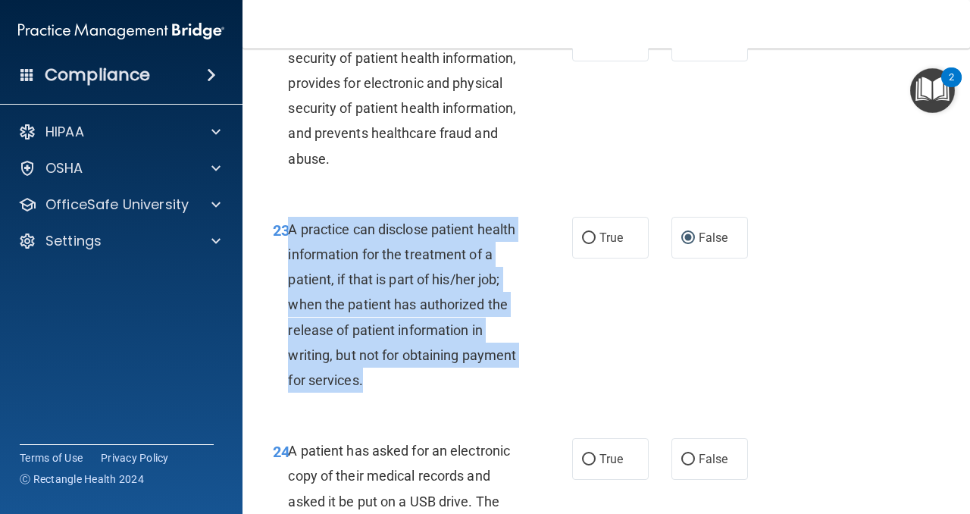
drag, startPoint x: 377, startPoint y: 386, endPoint x: 291, endPoint y: 227, distance: 181.0
click at [291, 227] on div "A practice can disclose patient health information for the treatment of a patie…" at bounding box center [409, 305] width 242 height 177
copy span "A practice can disclose patient health information for the treatment of a patie…"
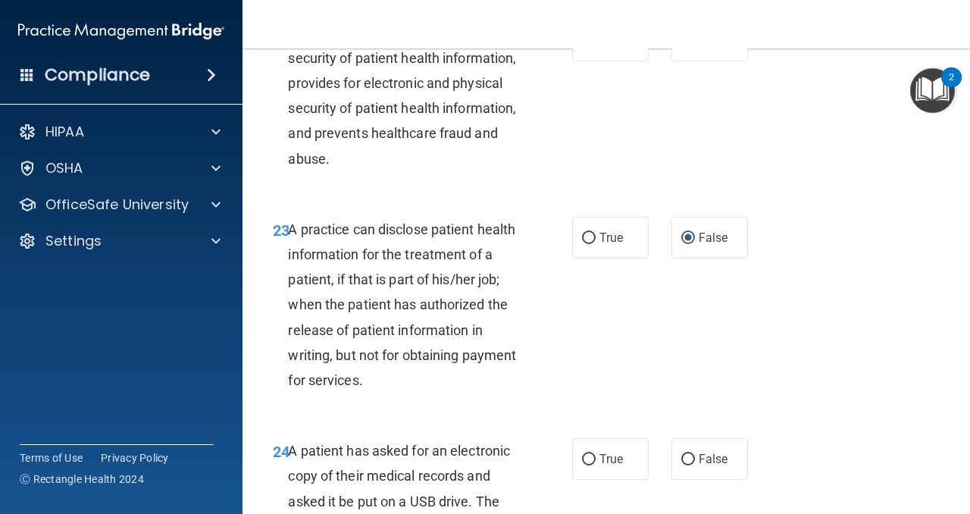
click at [665, 326] on div "23 A practice can disclose patient health information for the treatment of a pa…" at bounding box center [605, 309] width 689 height 222
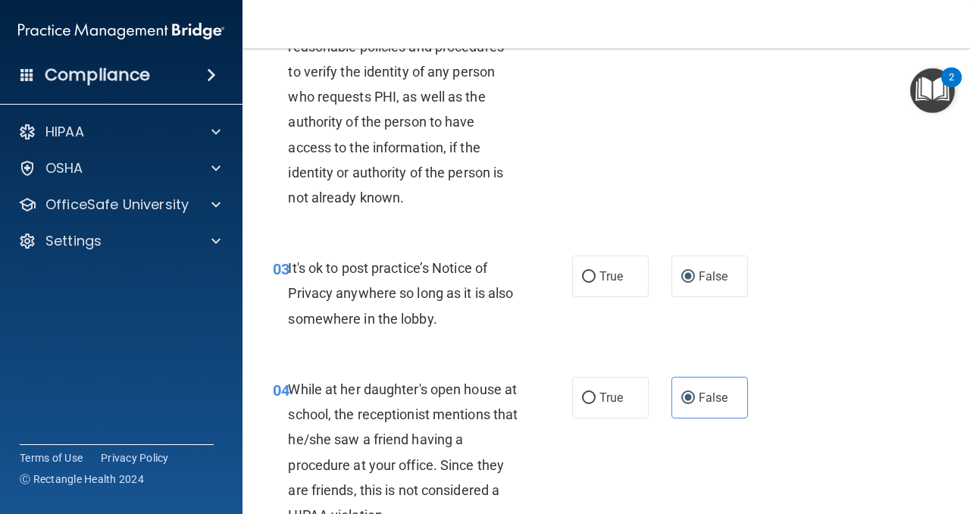
scroll to position [286, 0]
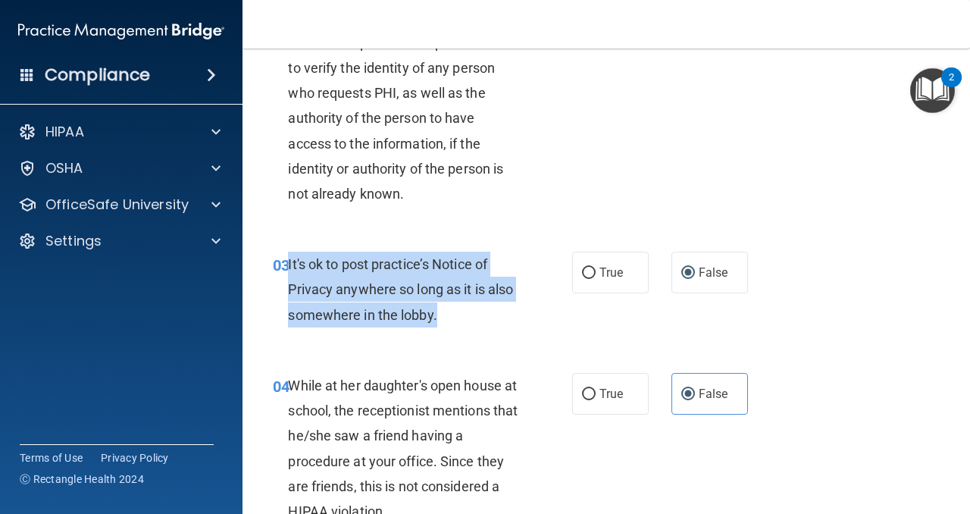
drag, startPoint x: 442, startPoint y: 318, endPoint x: 289, endPoint y: 265, distance: 161.9
click at [289, 265] on div "It's ok to post practice’s Notice of Privacy anywhere so long as it is also som…" at bounding box center [409, 289] width 242 height 76
copy span "It's ok to post practice’s Notice of Privacy anywhere so long as it is also som…"
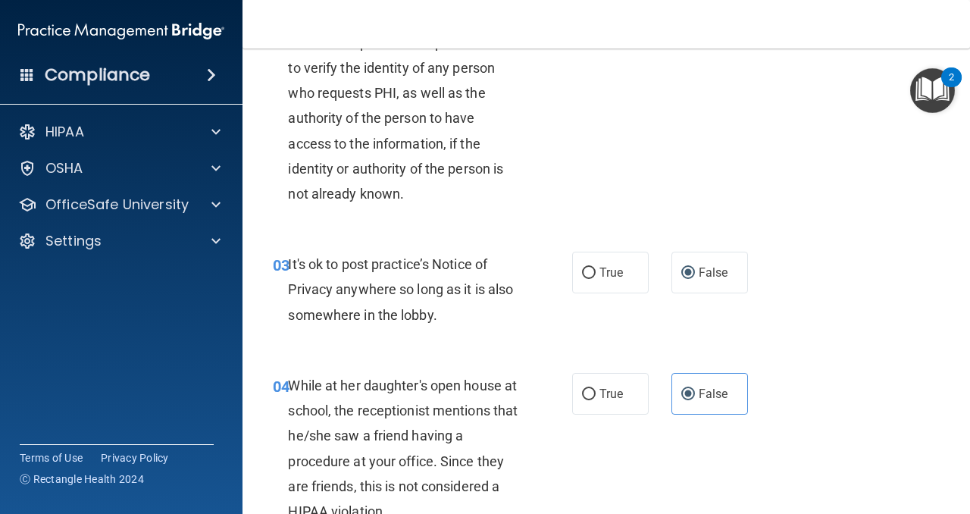
click at [705, 175] on div "02 The Privacy Rule requires covered entities to develop and implement reasonab…" at bounding box center [605, 97] width 689 height 272
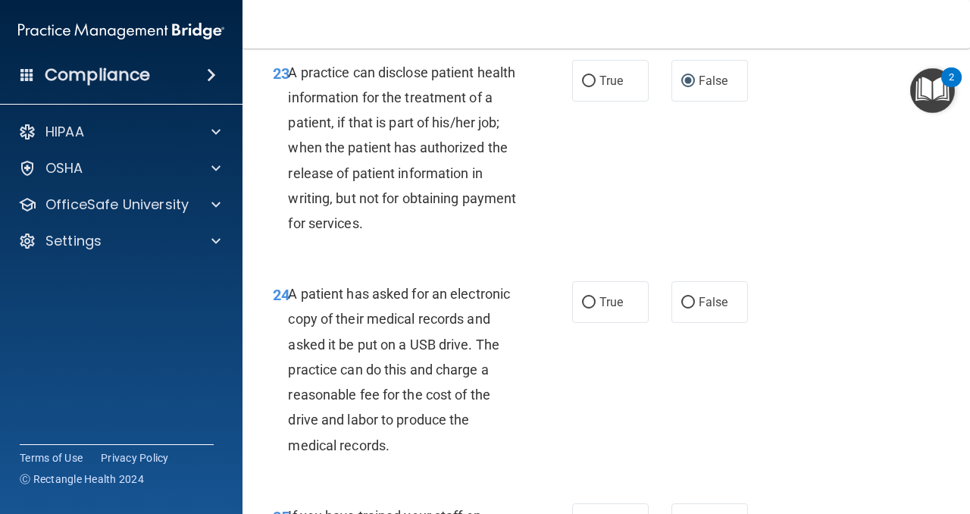
scroll to position [3404, 0]
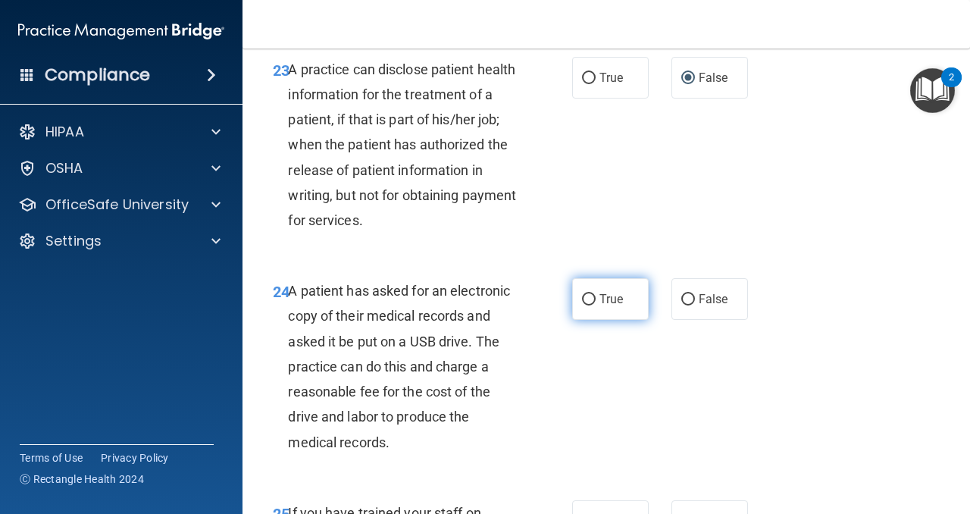
click at [592, 299] on input "True" at bounding box center [589, 299] width 14 height 11
radio input "true"
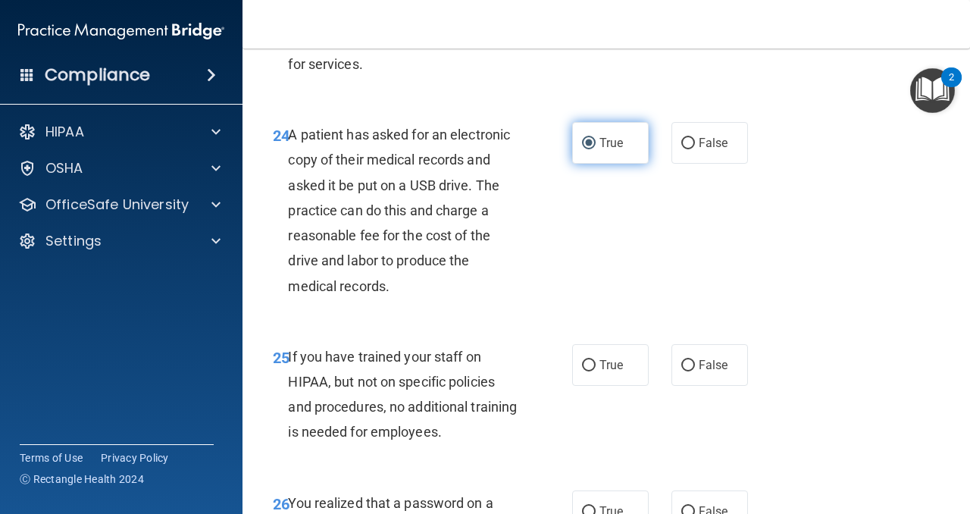
scroll to position [3574, 0]
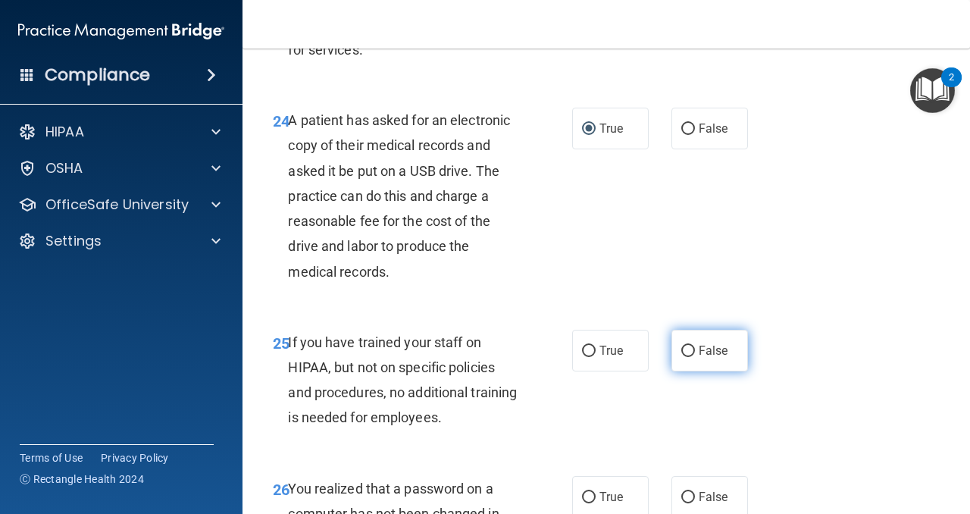
click at [688, 351] on input "False" at bounding box center [688, 350] width 14 height 11
radio input "true"
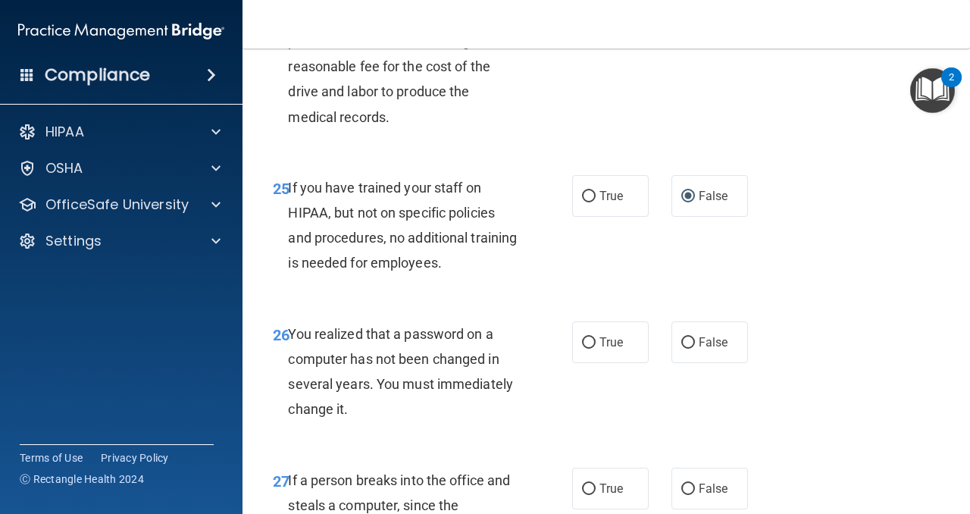
scroll to position [3735, 0]
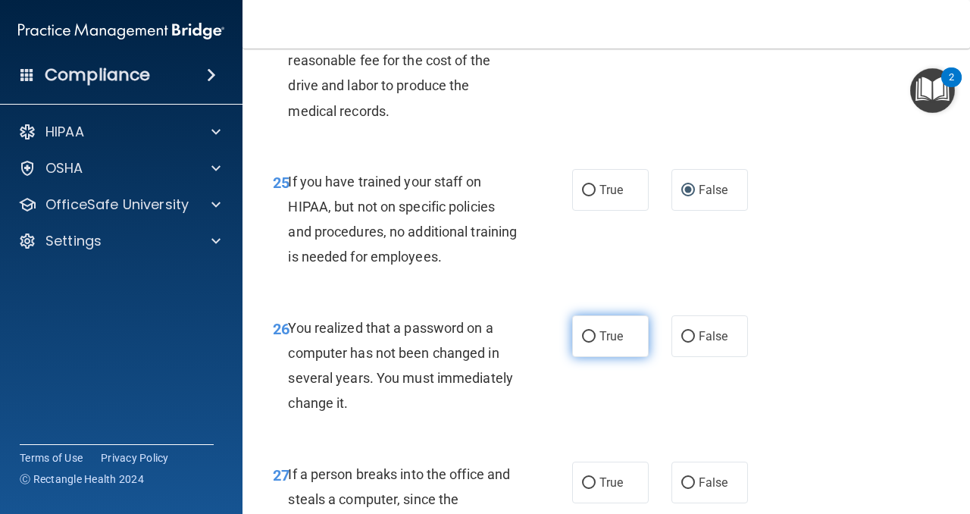
click at [589, 333] on input "True" at bounding box center [589, 336] width 14 height 11
radio input "true"
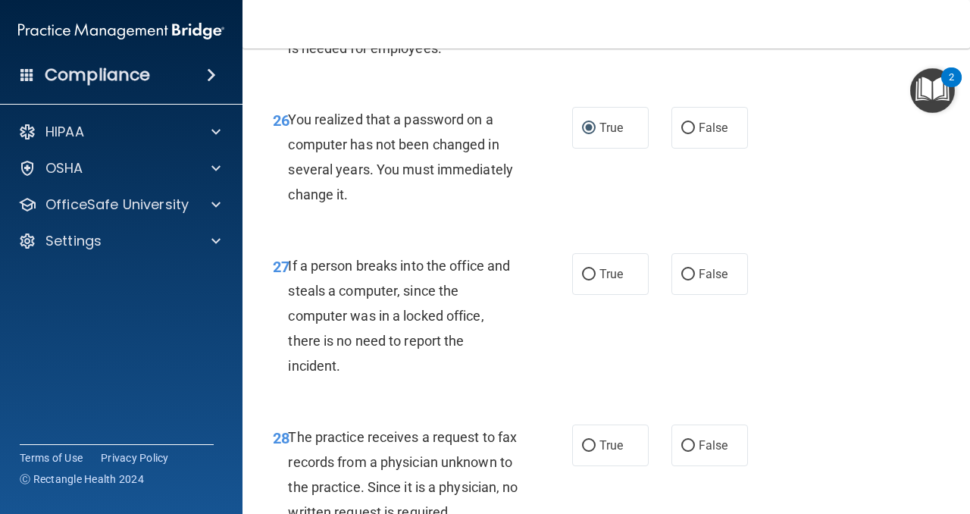
scroll to position [3957, 0]
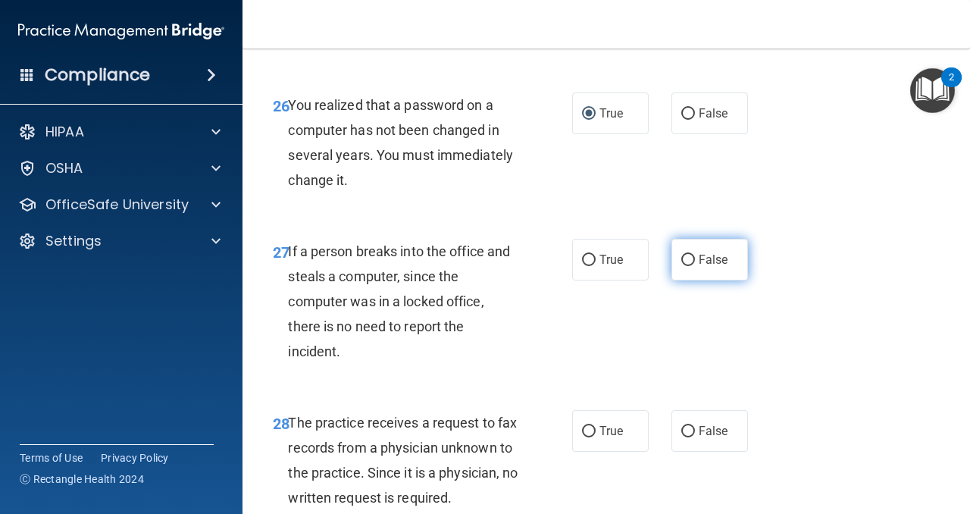
click at [688, 257] on input "False" at bounding box center [688, 260] width 14 height 11
radio input "true"
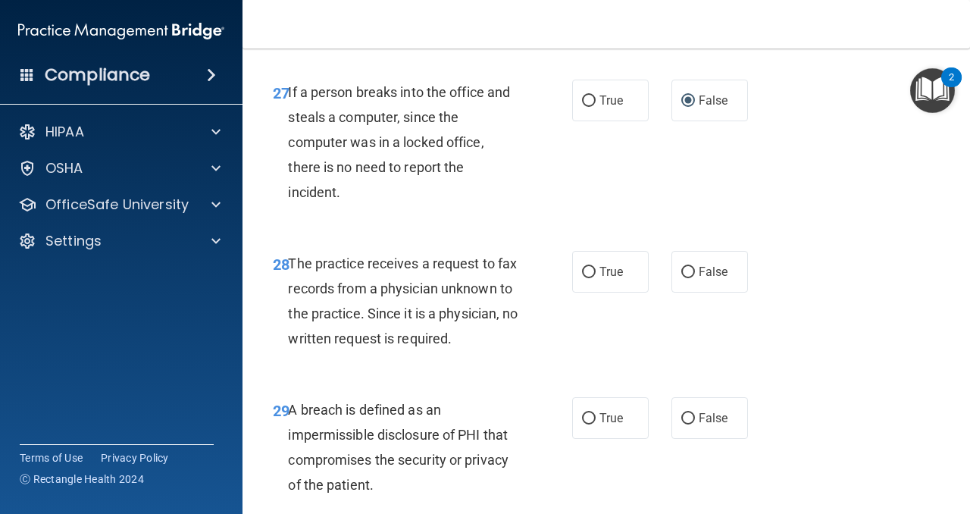
scroll to position [4119, 0]
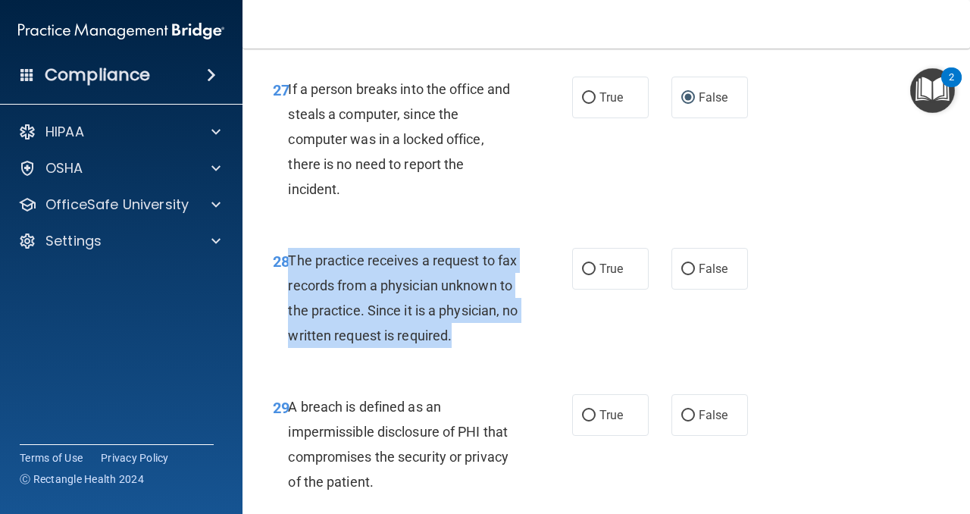
drag, startPoint x: 470, startPoint y: 335, endPoint x: 292, endPoint y: 261, distance: 193.3
click at [291, 261] on span "The practice receives a request to fax records from a physician unknown to the …" at bounding box center [403, 298] width 230 height 92
copy span "The practice receives a request to fax records from a physician unknown to the …"
click at [683, 267] on input "False" at bounding box center [688, 269] width 14 height 11
radio input "true"
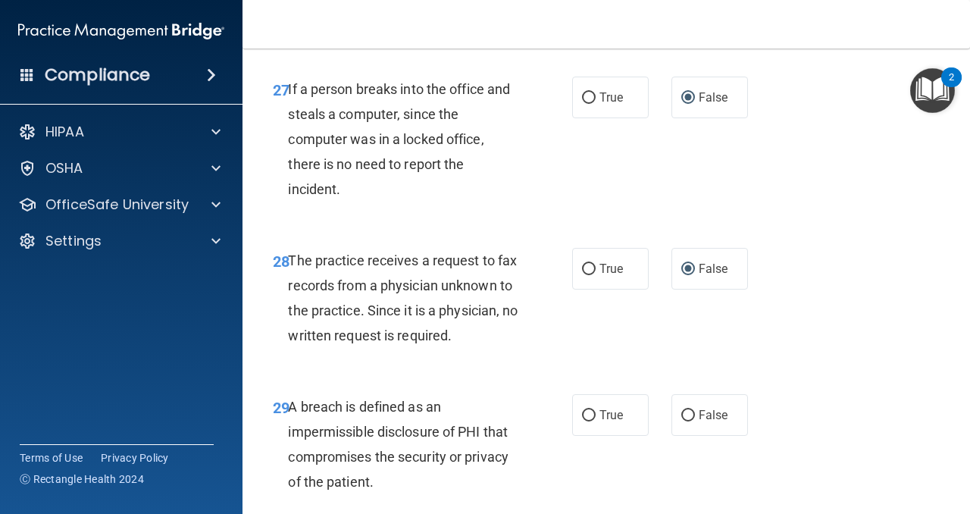
click at [667, 302] on div "28 The practice receives a request to fax records from a physician unknown to t…" at bounding box center [605, 302] width 689 height 146
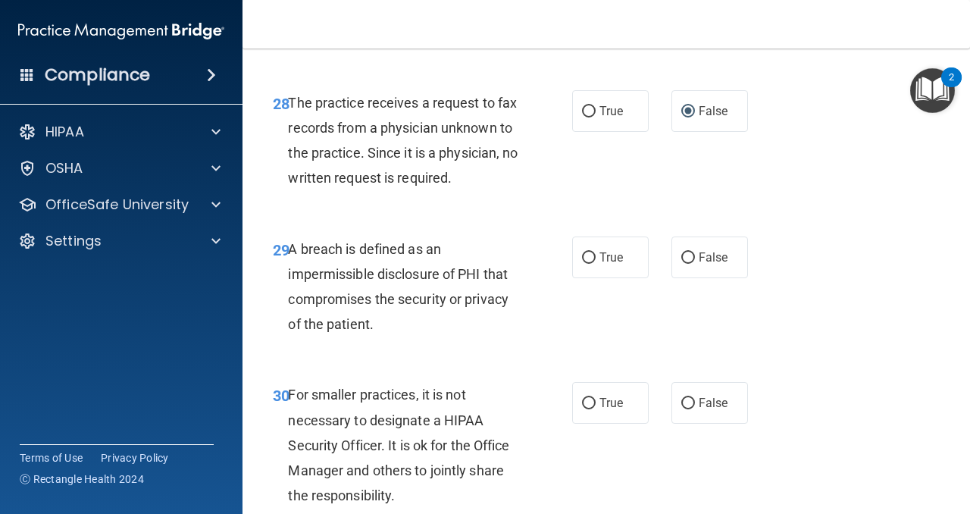
scroll to position [4279, 0]
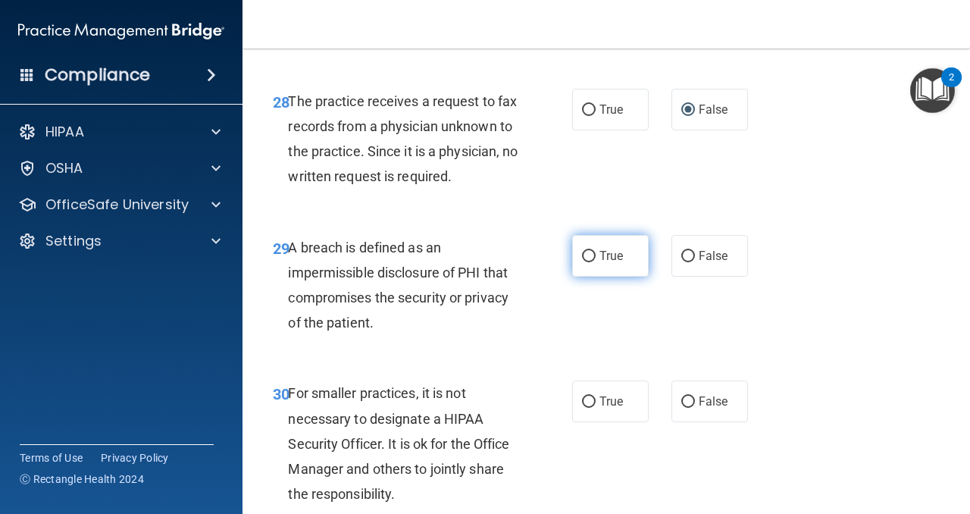
click at [588, 258] on input "True" at bounding box center [589, 256] width 14 height 11
radio input "true"
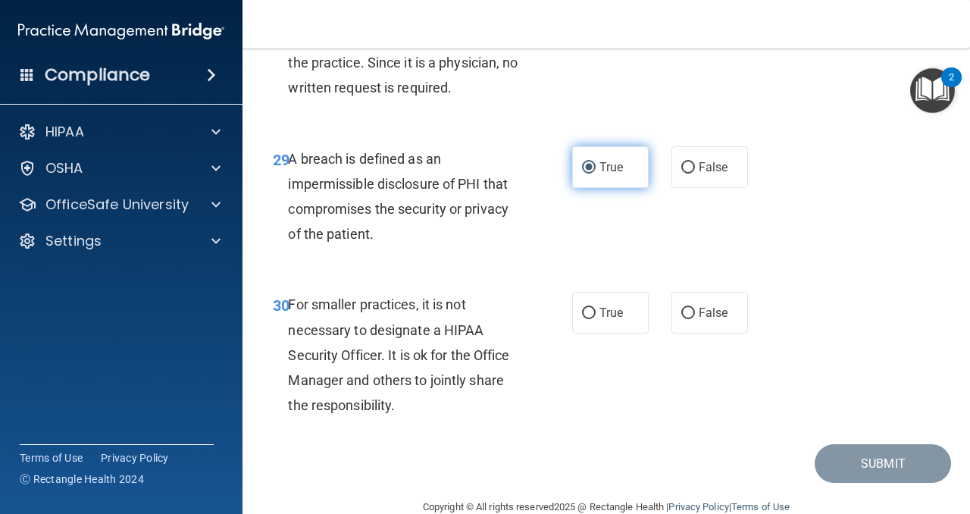
scroll to position [4381, 0]
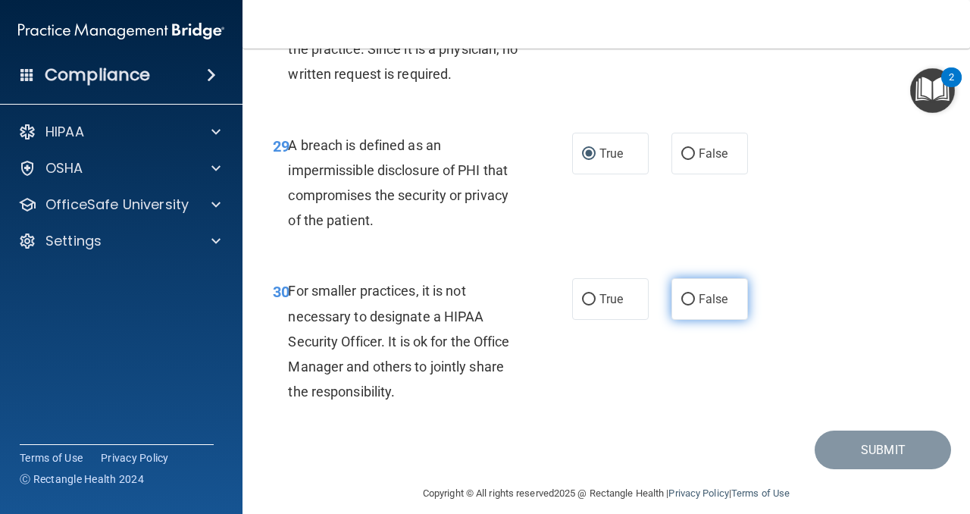
click at [687, 303] on input "False" at bounding box center [688, 299] width 14 height 11
radio input "true"
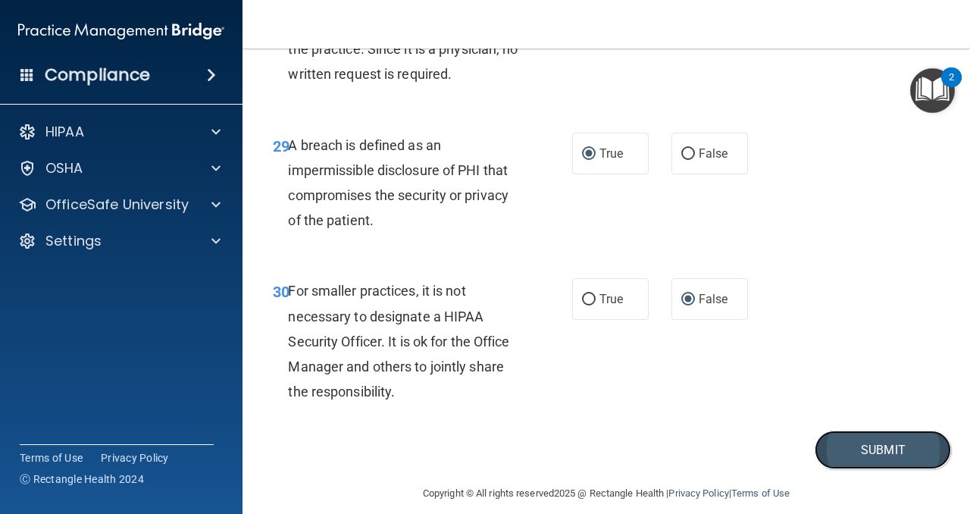
click at [865, 461] on button "Submit" at bounding box center [882, 449] width 136 height 39
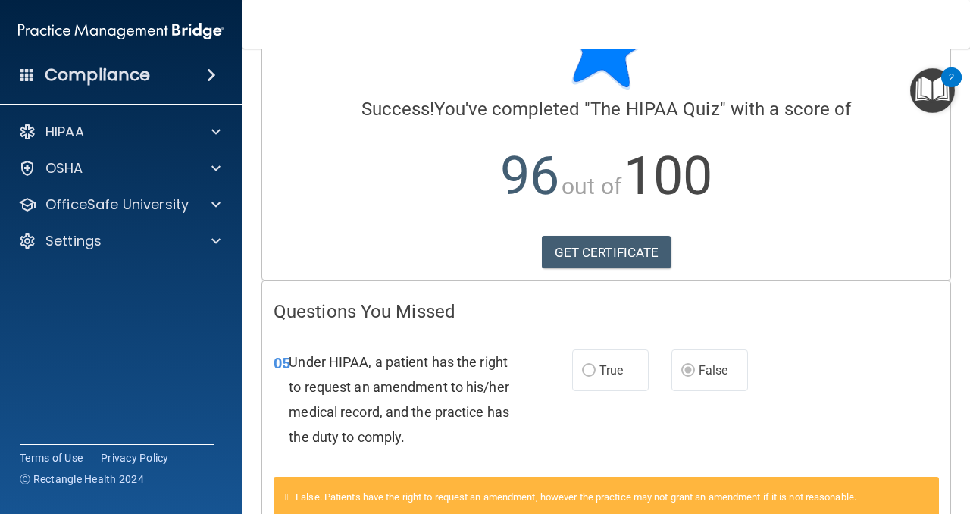
scroll to position [79, 0]
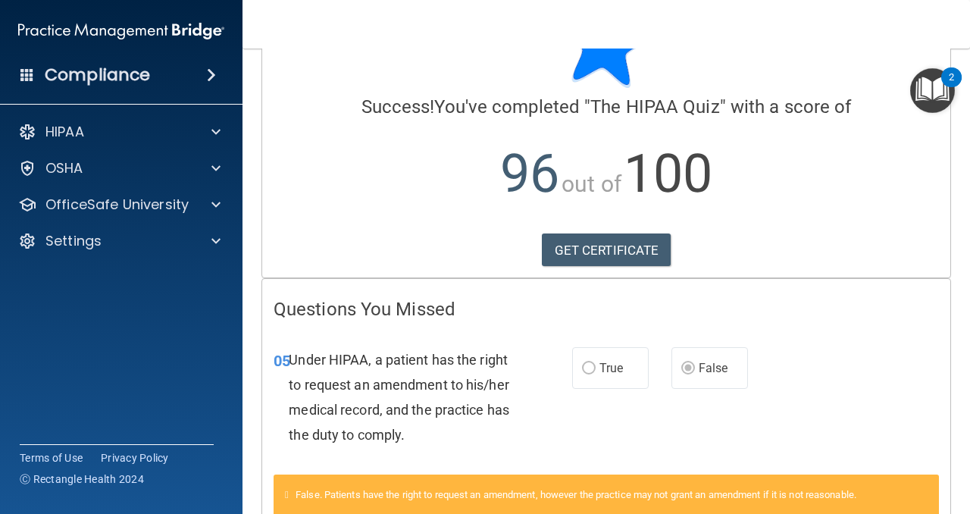
click at [596, 368] on label "True" at bounding box center [610, 368] width 77 height 42
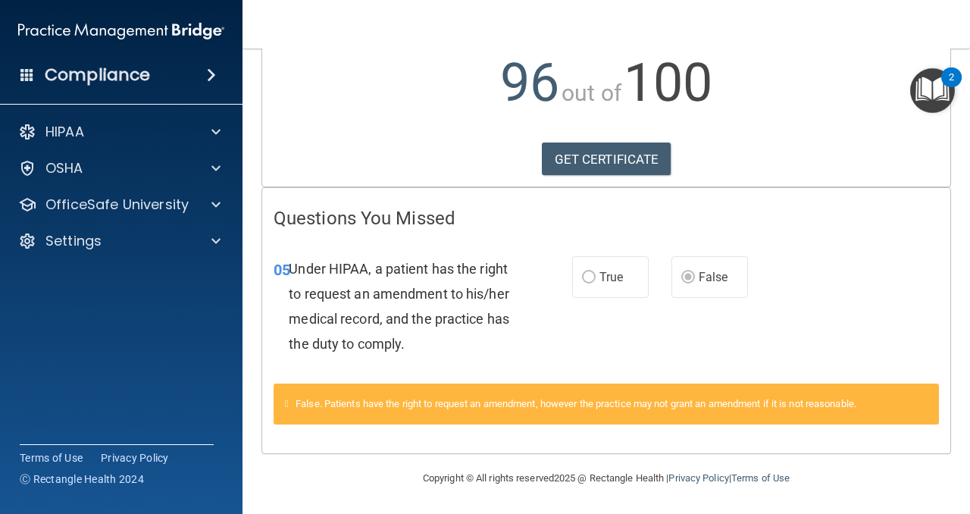
scroll to position [0, 0]
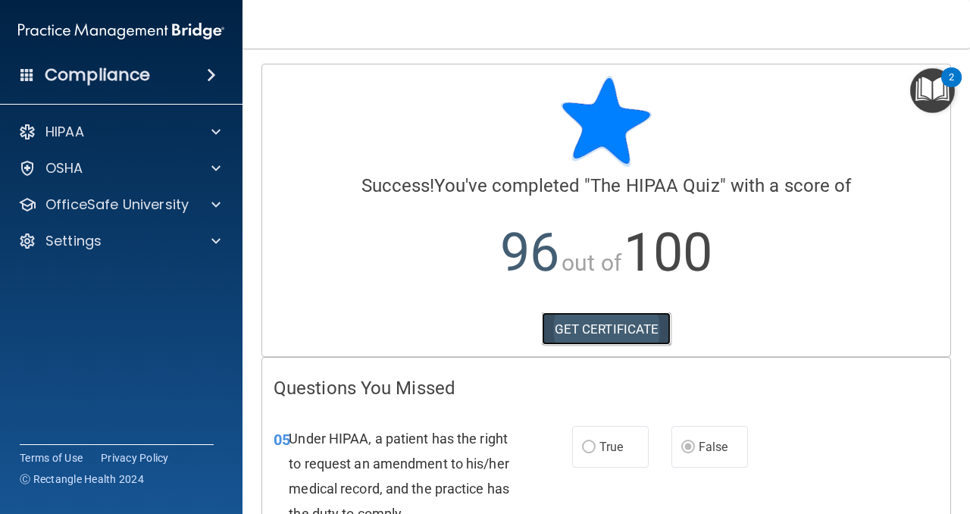
click at [607, 333] on link "GET CERTIFICATE" at bounding box center [607, 328] width 130 height 33
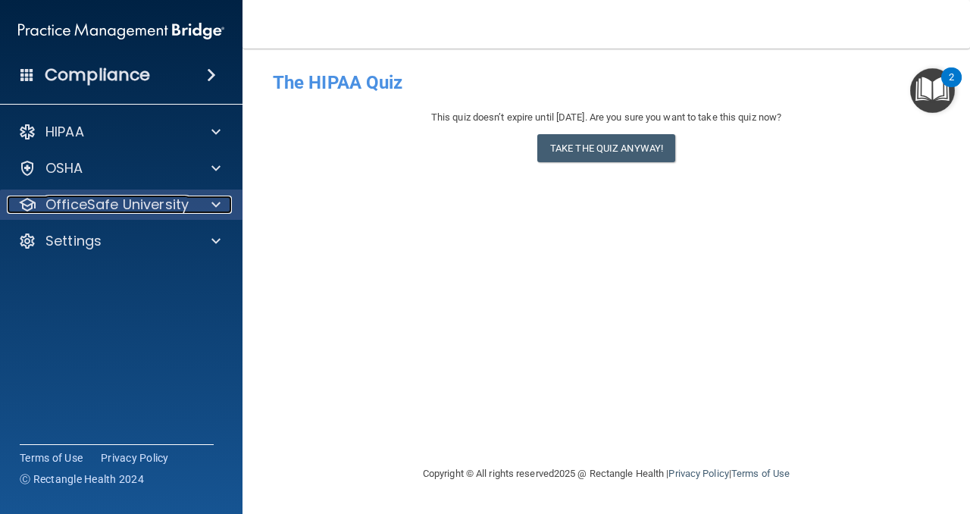
click at [134, 202] on p "OfficeSafe University" at bounding box center [116, 204] width 143 height 18
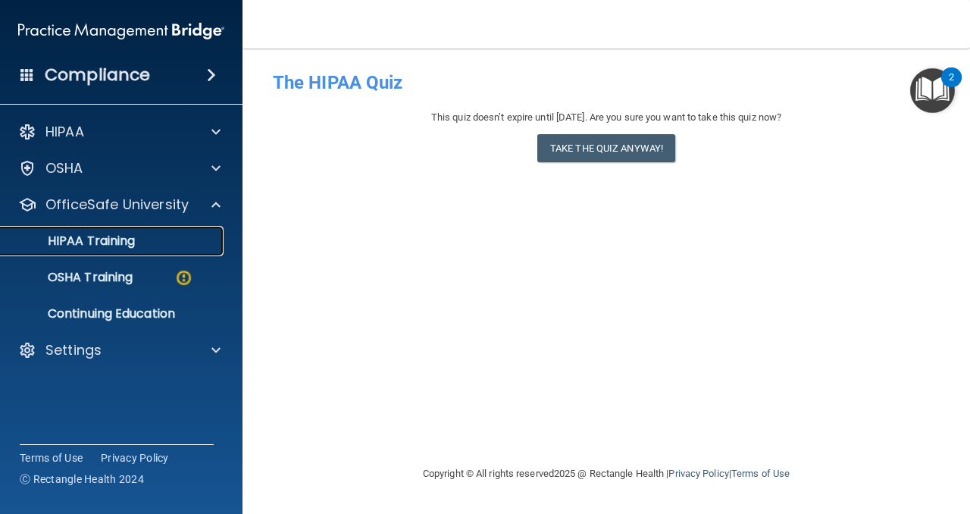
click at [145, 236] on div "HIPAA Training" at bounding box center [113, 240] width 207 height 15
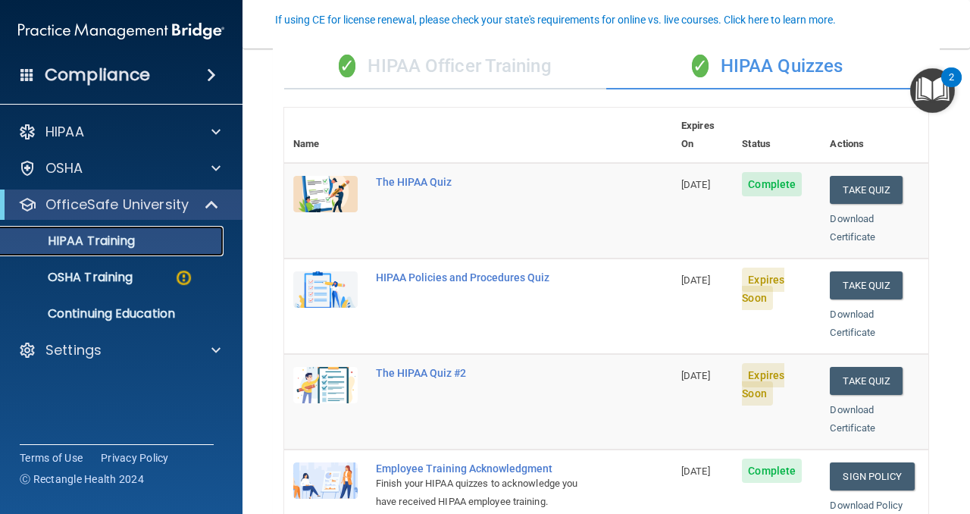
scroll to position [135, 0]
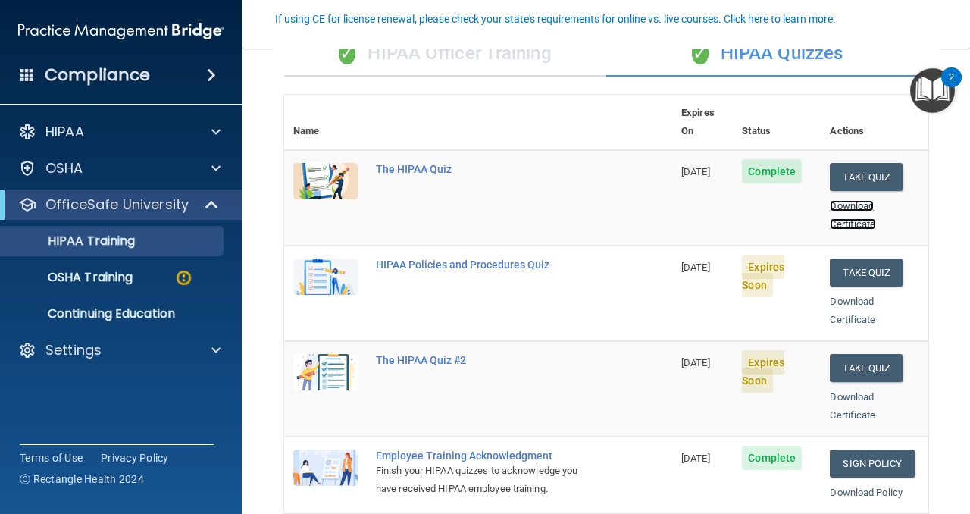
click at [867, 200] on link "Download Certificate" at bounding box center [851, 215] width 45 height 30
click at [859, 258] on button "Take Quiz" at bounding box center [865, 272] width 73 height 28
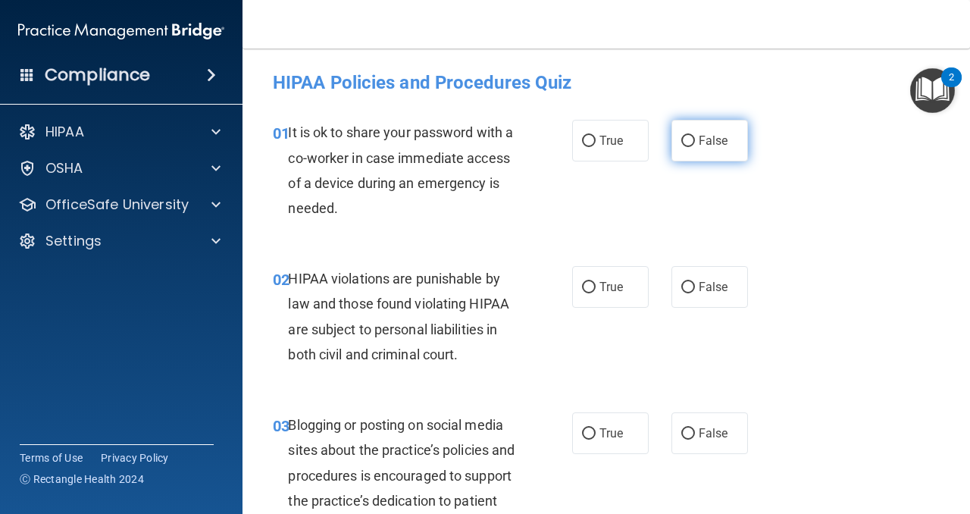
click at [689, 138] on input "False" at bounding box center [688, 141] width 14 height 11
radio input "true"
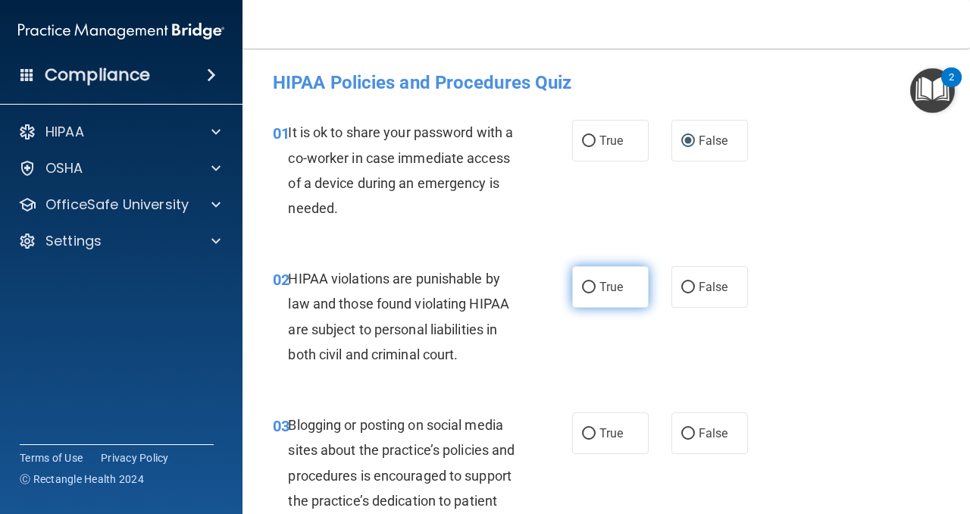
click at [587, 285] on input "True" at bounding box center [589, 287] width 14 height 11
radio input "true"
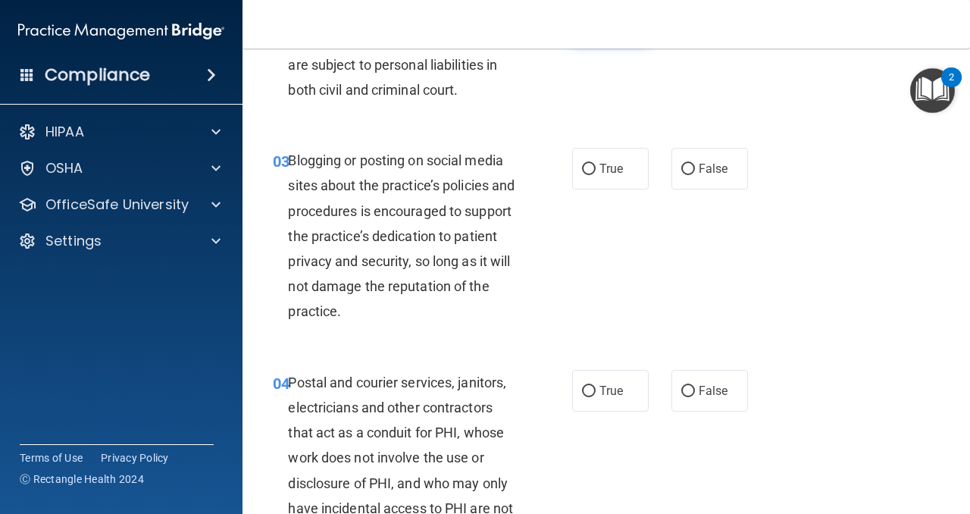
scroll to position [270, 0]
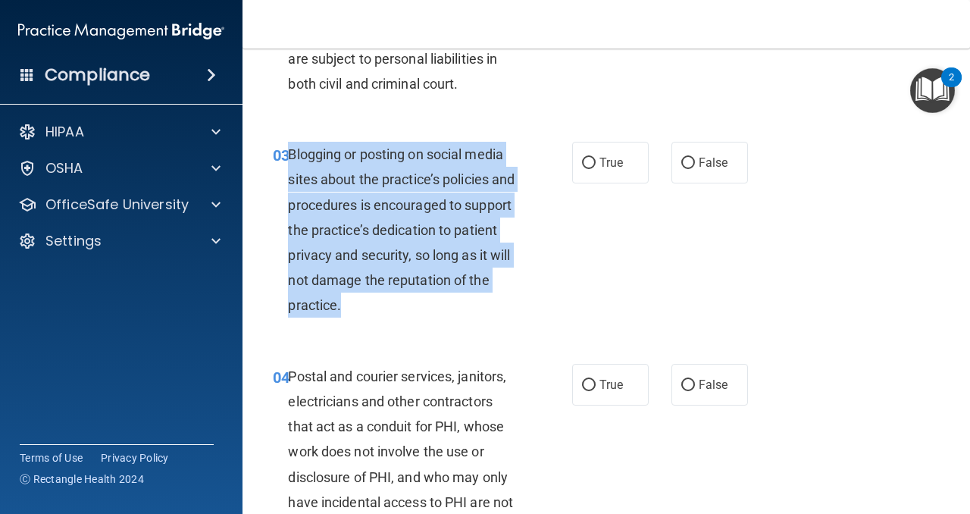
drag, startPoint x: 353, startPoint y: 311, endPoint x: 292, endPoint y: 153, distance: 168.8
click at [292, 153] on div "Blogging or posting on social media sites about the practice’s policies and pro…" at bounding box center [409, 230] width 242 height 177
copy span "logging or posting on social media sites about the practice’s policies and proc…"
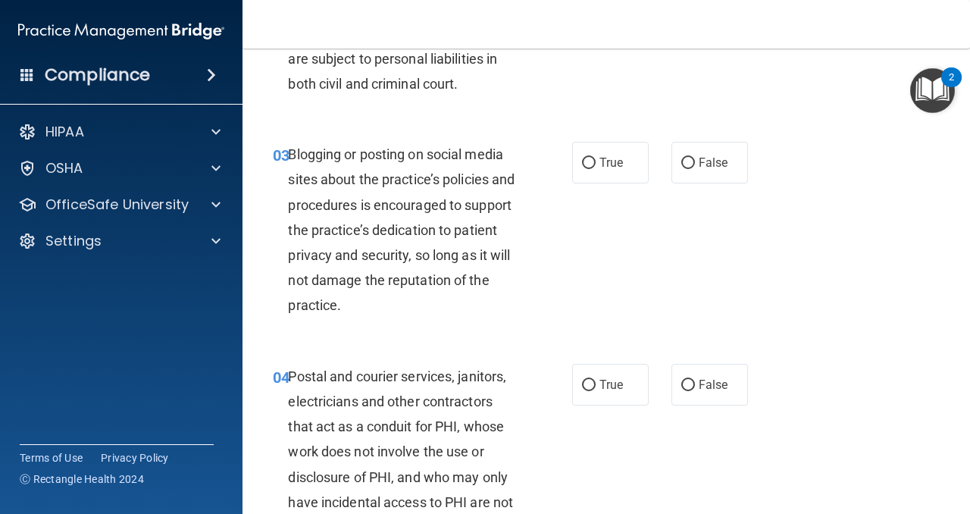
click at [633, 244] on div "03 Blogging or posting on social media sites about the practice’s policies and …" at bounding box center [605, 234] width 689 height 222
click at [593, 161] on input "True" at bounding box center [589, 163] width 14 height 11
radio input "true"
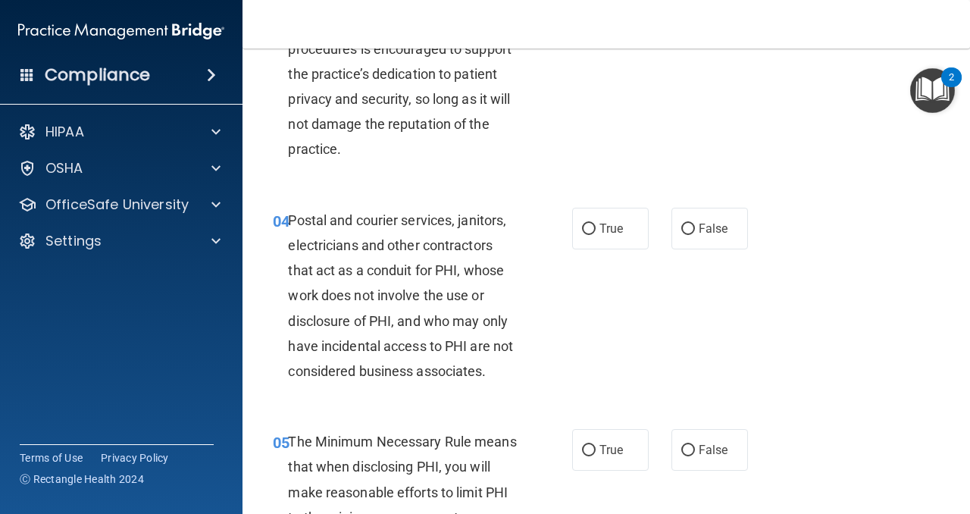
scroll to position [428, 0]
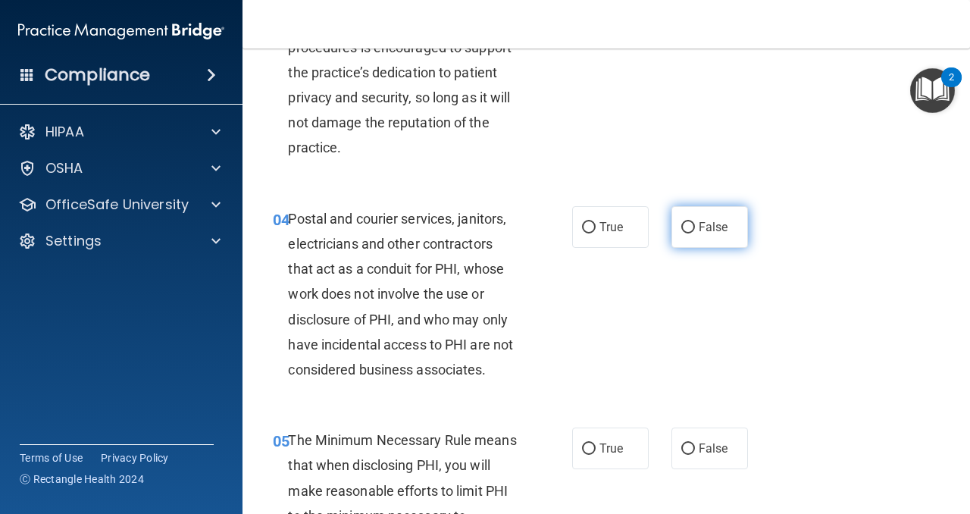
click at [687, 226] on input "False" at bounding box center [688, 227] width 14 height 11
radio input "true"
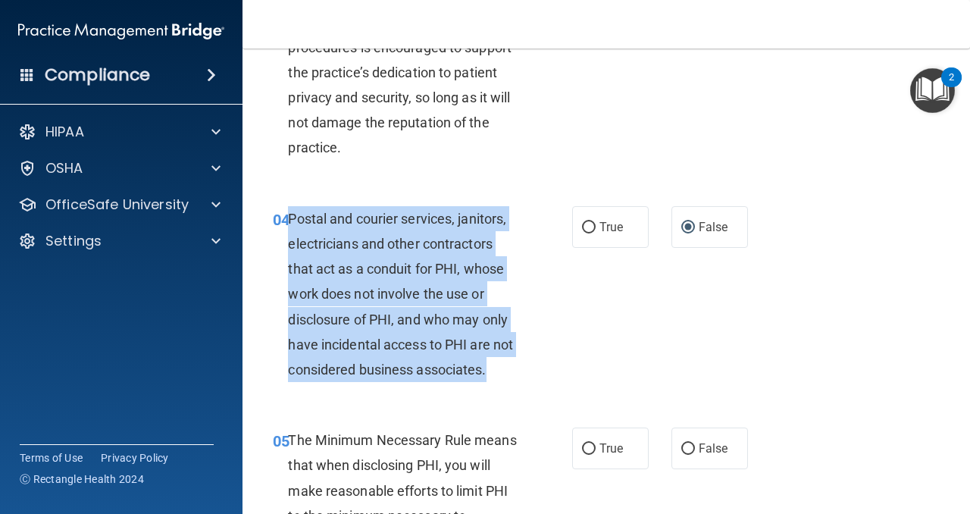
drag, startPoint x: 498, startPoint y: 364, endPoint x: 288, endPoint y: 227, distance: 251.7
click at [288, 227] on div "Postal and courier services, janitors, electricians and other contractors that …" at bounding box center [409, 294] width 242 height 177
copy span "Postal and courier services, janitors, electricians and other contractors that …"
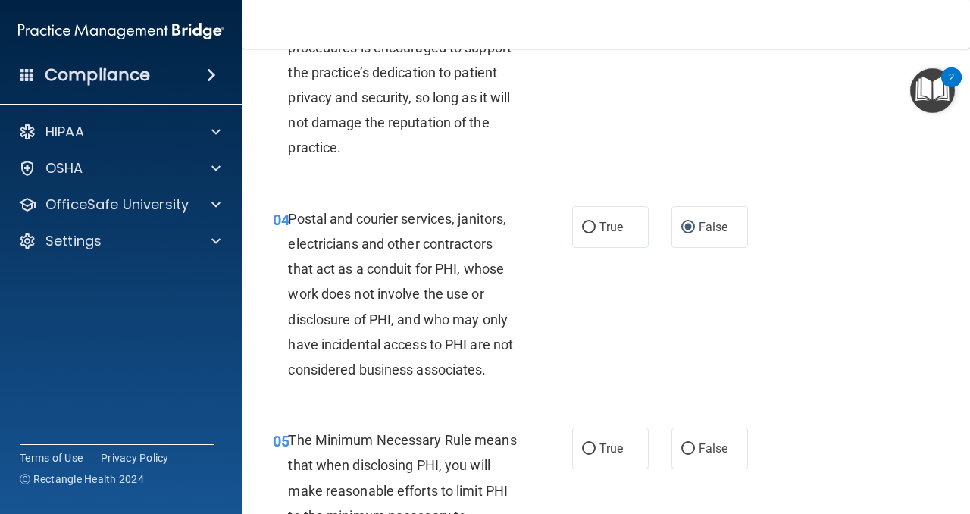
click at [635, 264] on div "04 Postal and courier services, janitors, electricians and other contractors th…" at bounding box center [605, 298] width 689 height 222
click at [590, 227] on input "True" at bounding box center [589, 227] width 14 height 11
radio input "true"
radio input "false"
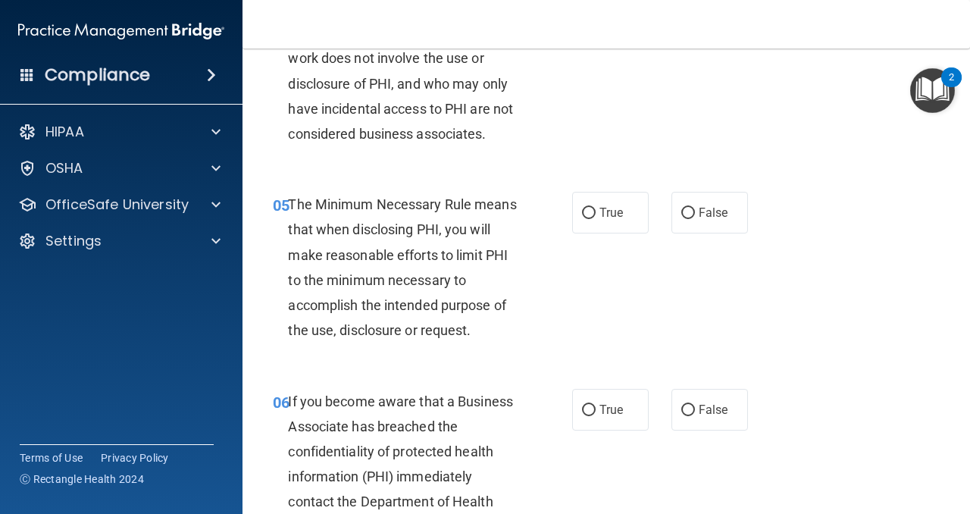
scroll to position [666, 0]
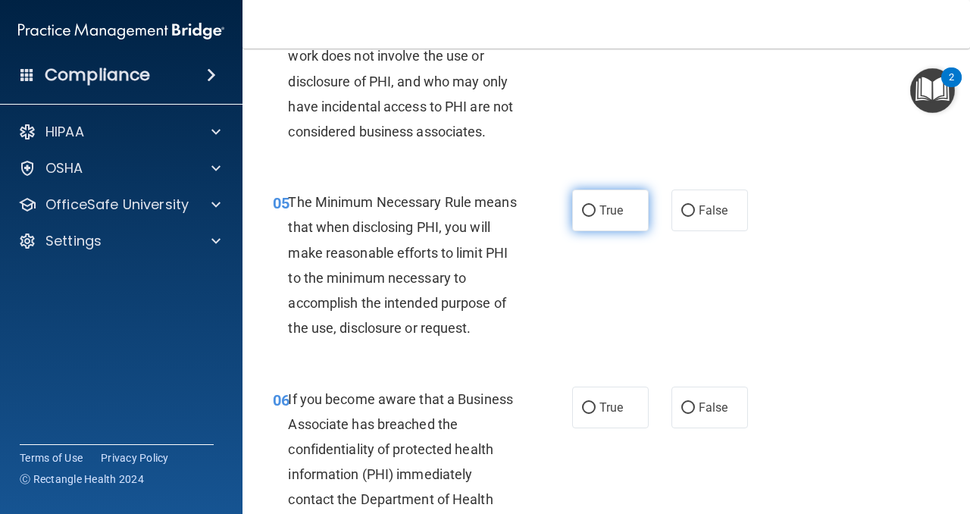
click at [583, 212] on input "True" at bounding box center [589, 210] width 14 height 11
radio input "true"
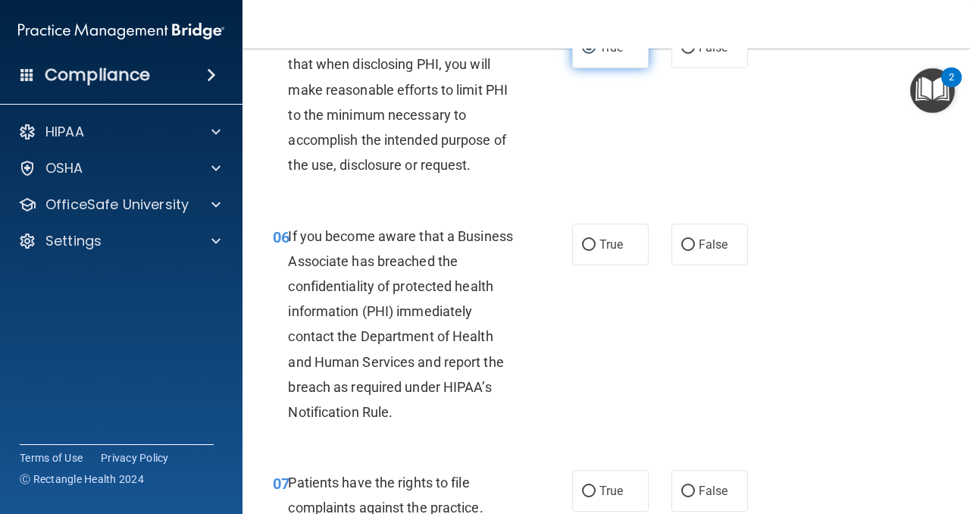
scroll to position [830, 0]
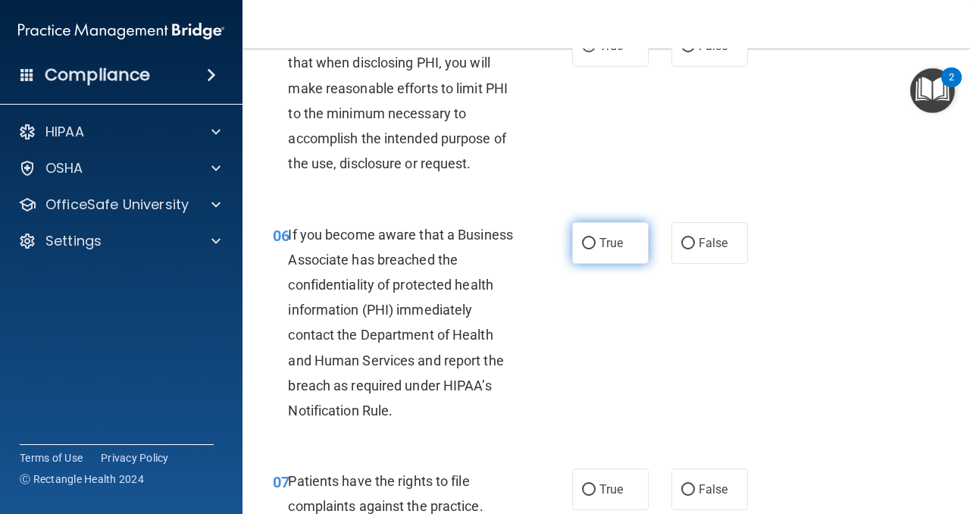
click at [593, 238] on input "True" at bounding box center [589, 243] width 14 height 11
radio input "true"
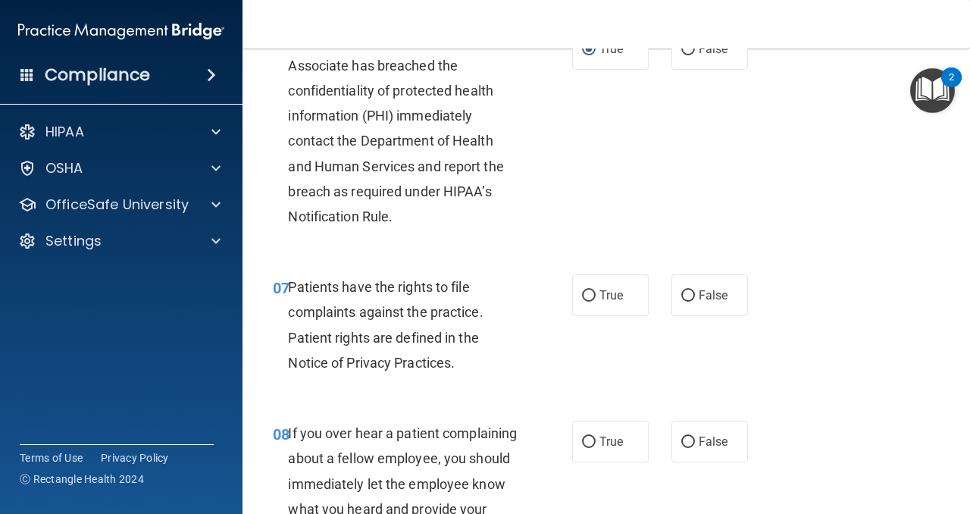
scroll to position [1028, 0]
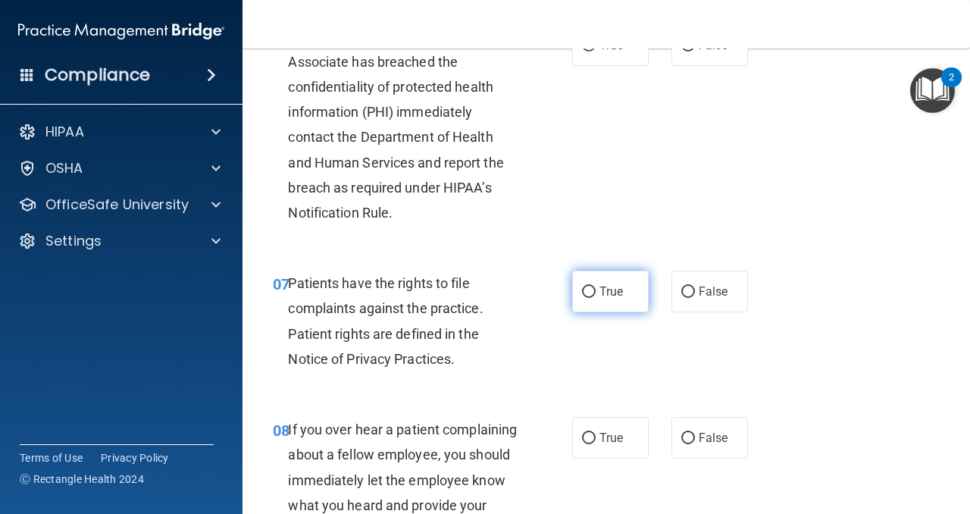
click at [589, 295] on input "True" at bounding box center [589, 291] width 14 height 11
radio input "true"
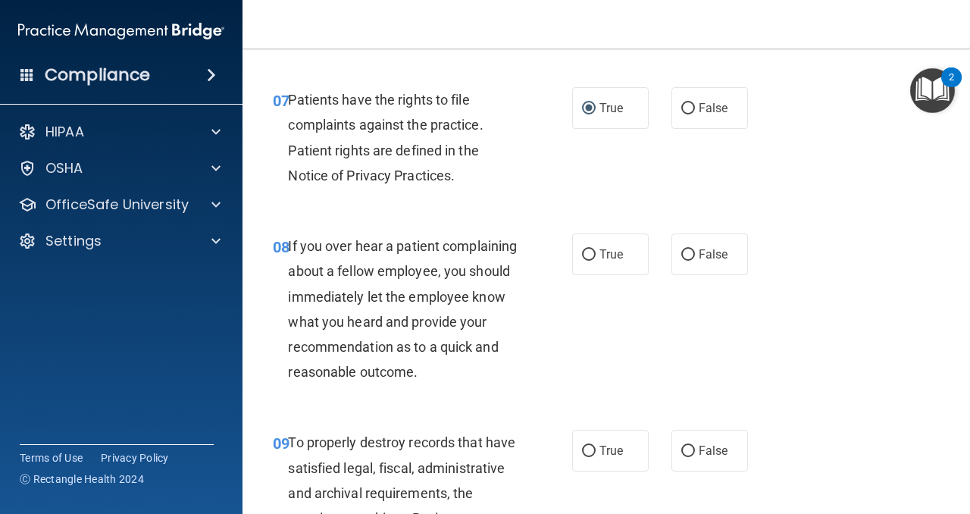
scroll to position [1215, 0]
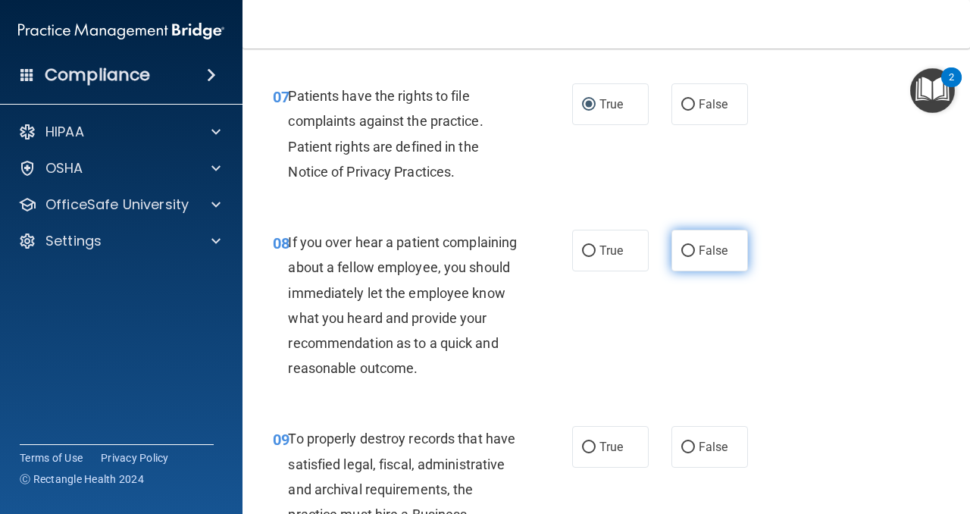
click at [690, 249] on input "False" at bounding box center [688, 250] width 14 height 11
radio input "true"
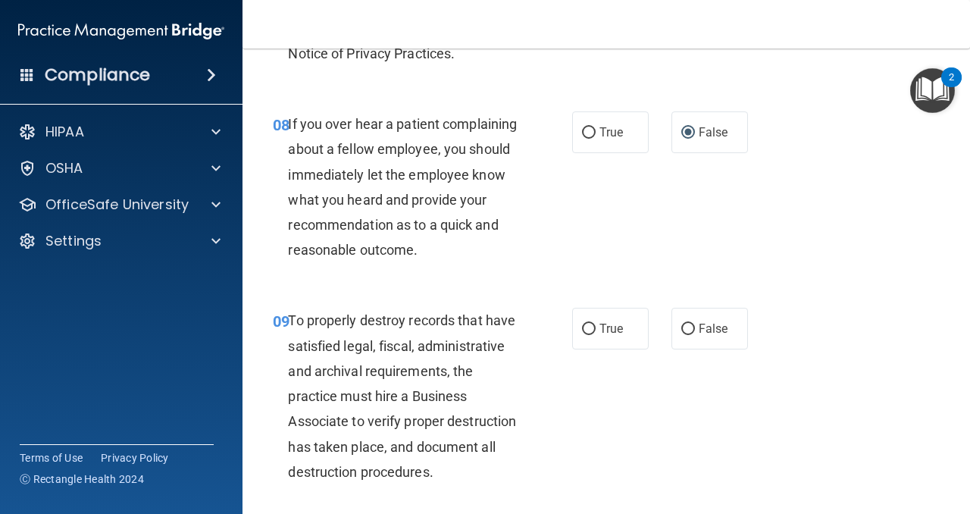
scroll to position [1356, 0]
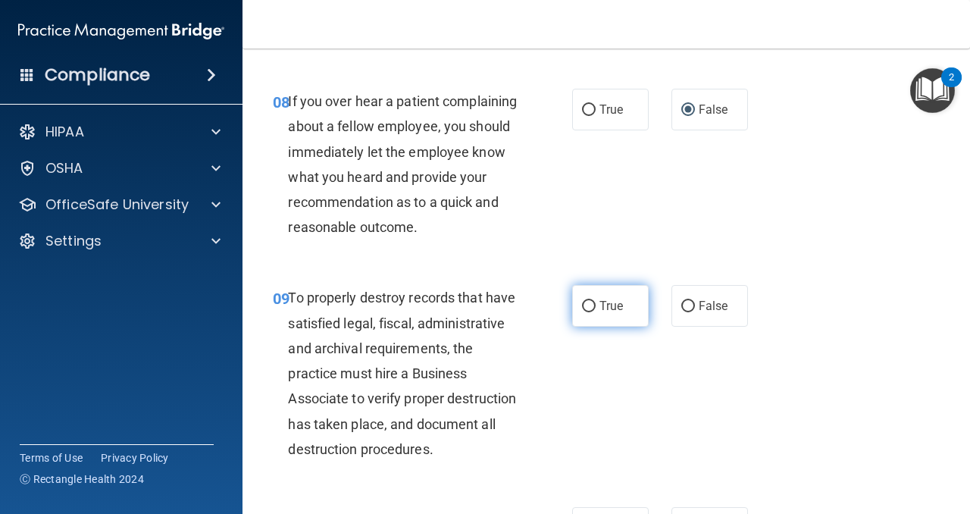
click at [586, 304] on input "True" at bounding box center [589, 306] width 14 height 11
radio input "true"
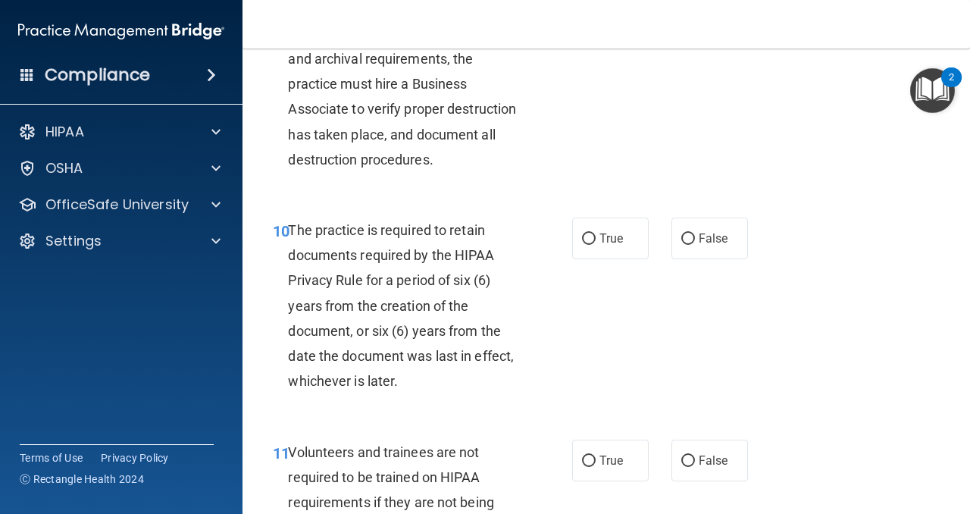
scroll to position [1652, 0]
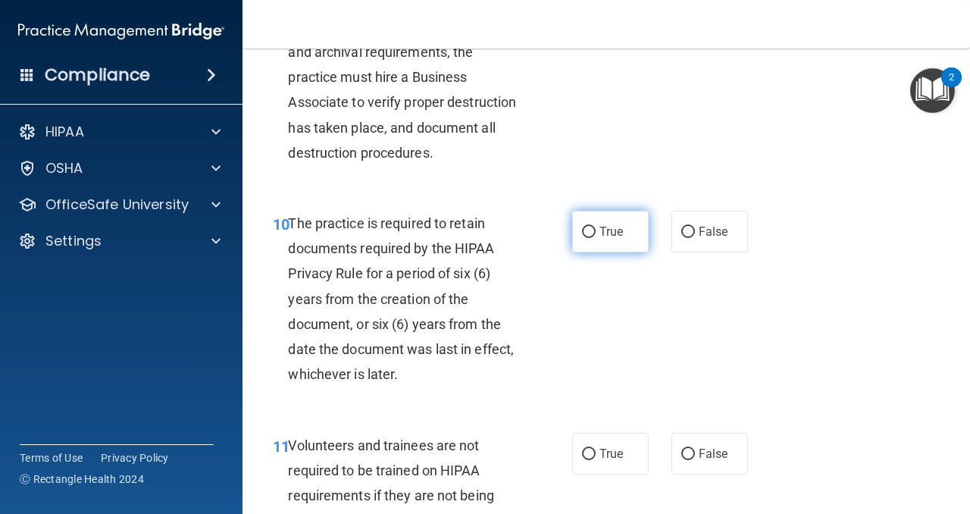
click at [587, 232] on input "True" at bounding box center [589, 232] width 14 height 11
radio input "true"
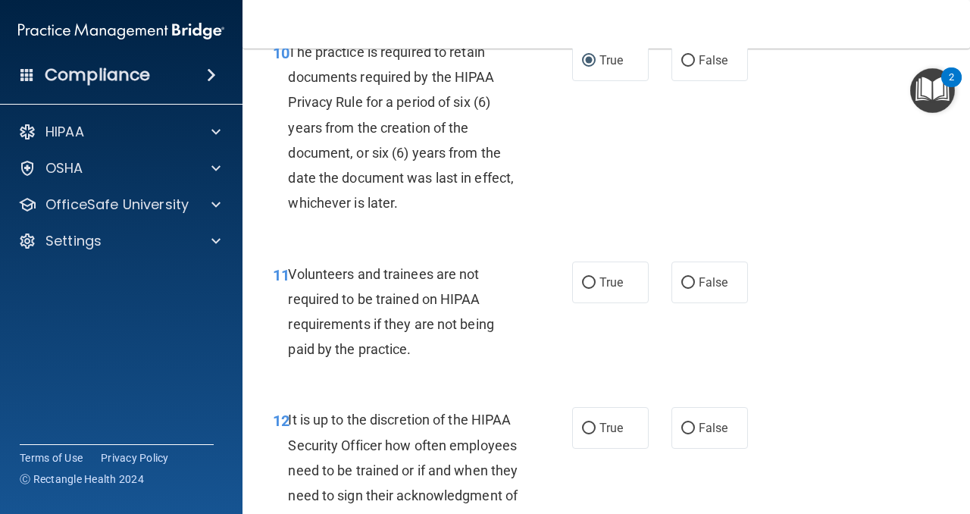
scroll to position [1828, 0]
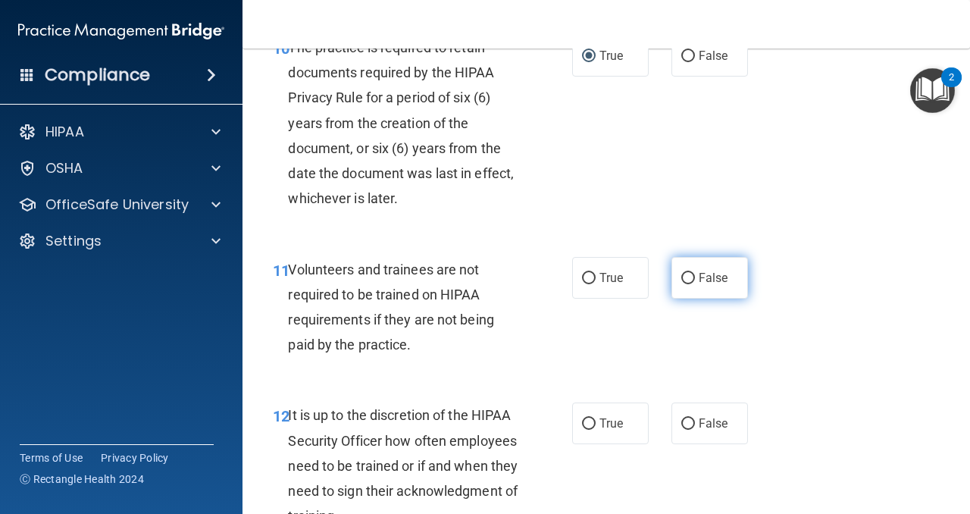
click at [687, 279] on input "False" at bounding box center [688, 278] width 14 height 11
radio input "true"
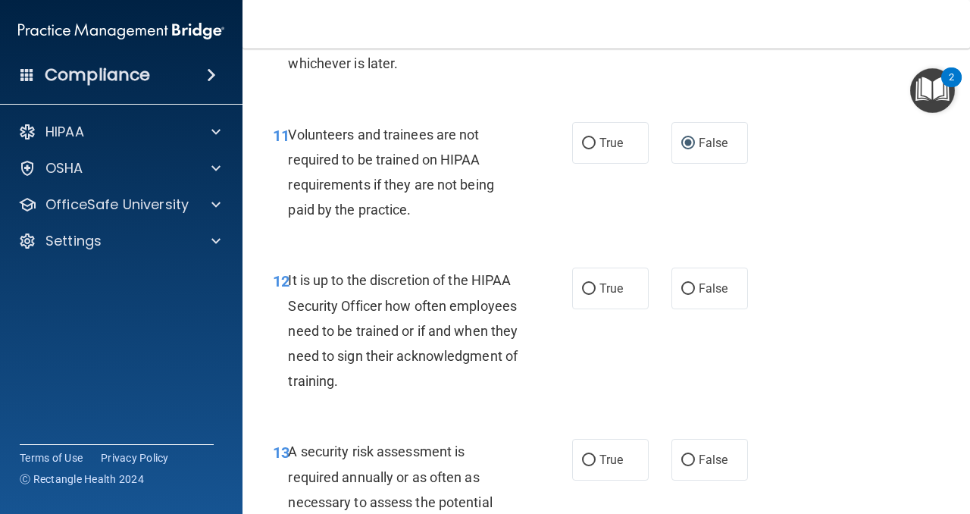
scroll to position [1967, 0]
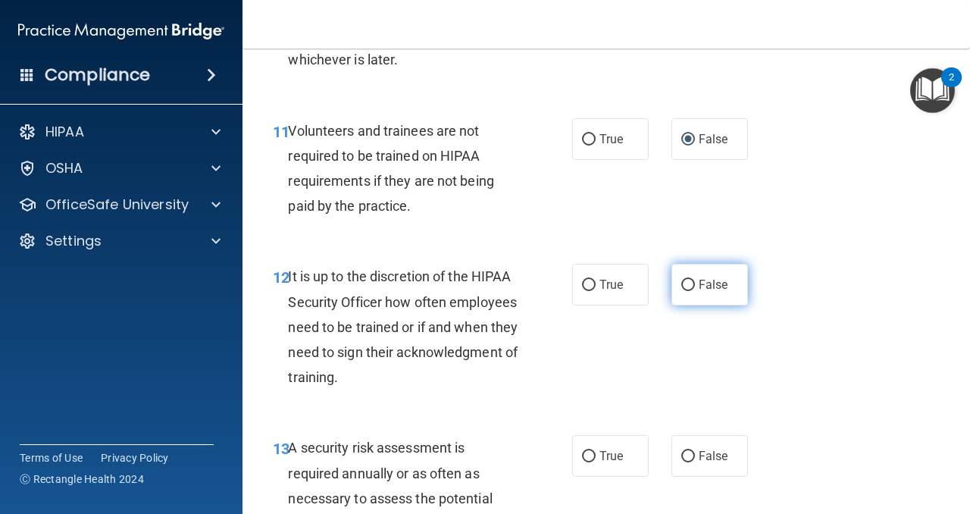
click at [690, 285] on input "False" at bounding box center [688, 285] width 14 height 11
radio input "true"
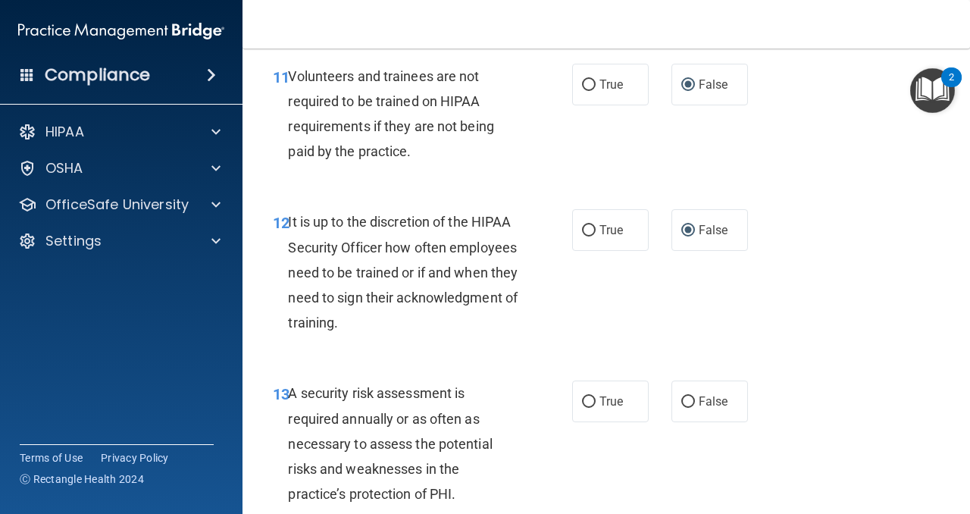
scroll to position [2026, 0]
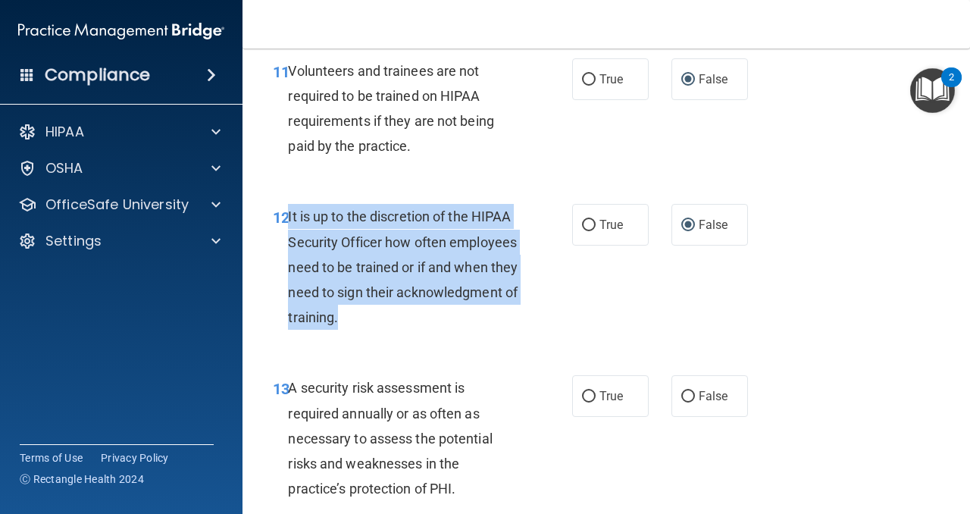
drag, startPoint x: 356, startPoint y: 324, endPoint x: 288, endPoint y: 221, distance: 123.5
click at [288, 221] on div "It is up to the discretion of the HIPAA Security Officer how often employees ne…" at bounding box center [409, 267] width 242 height 126
copy span "It is up to the discretion of the HIPAA Security Officer how often employees ne…"
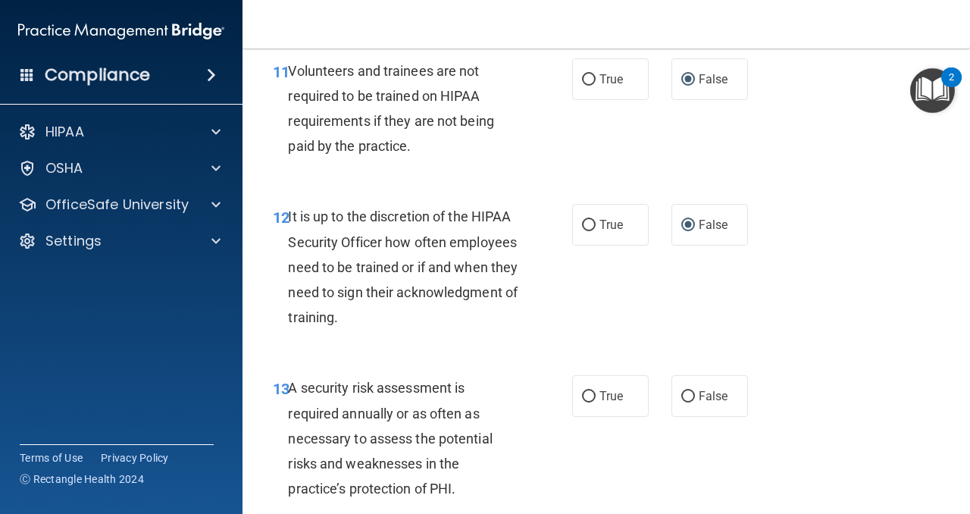
click at [545, 162] on div "11 Volunteers and trainees are not required to be trained on HIPAA requirements…" at bounding box center [422, 112] width 345 height 108
click at [586, 226] on input "True" at bounding box center [589, 225] width 14 height 11
radio input "true"
radio input "false"
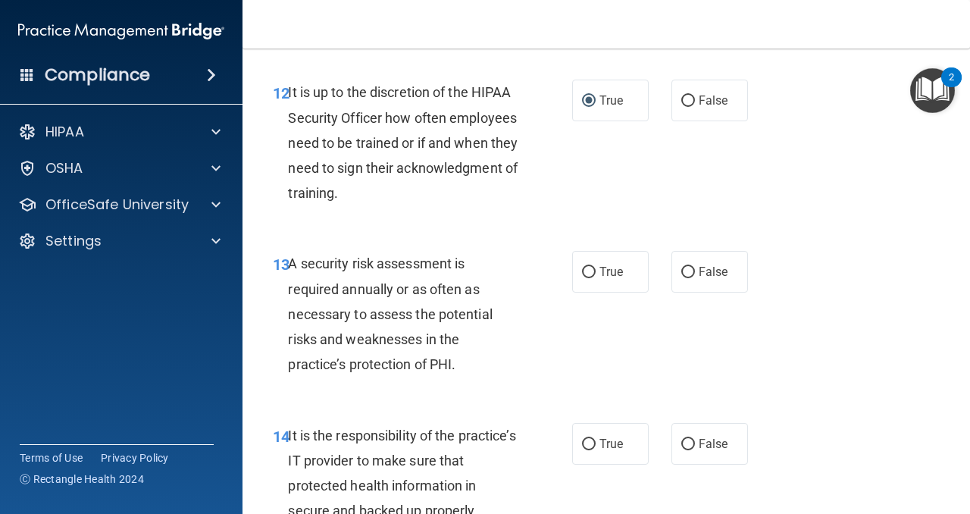
scroll to position [2154, 0]
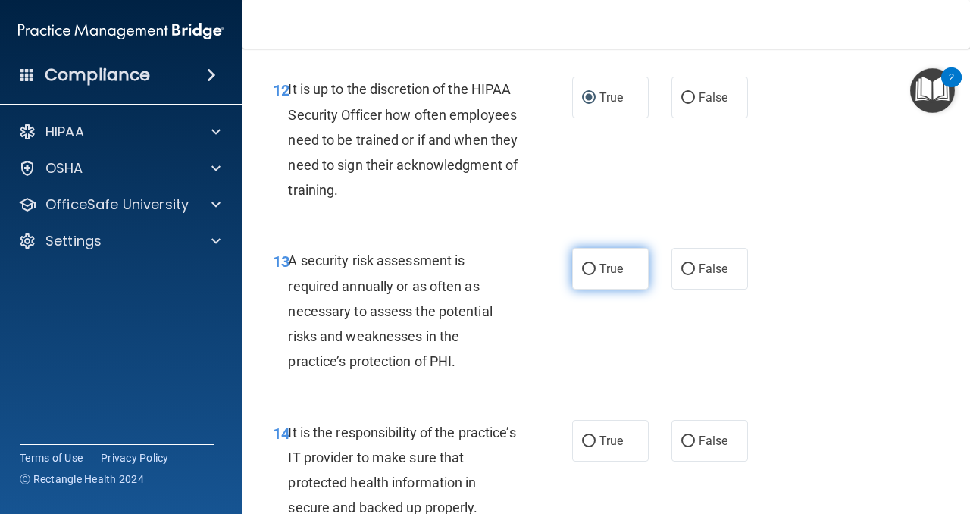
click at [587, 268] on input "True" at bounding box center [589, 269] width 14 height 11
radio input "true"
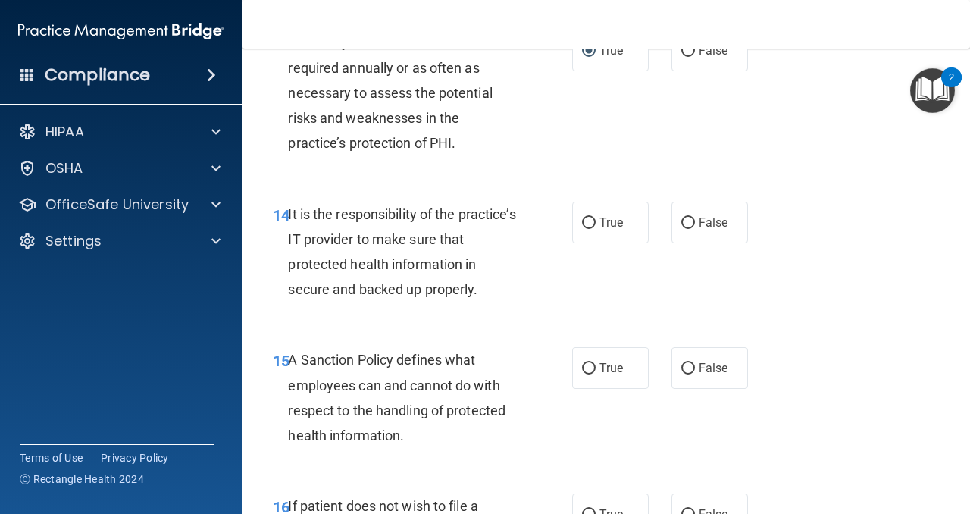
scroll to position [2374, 0]
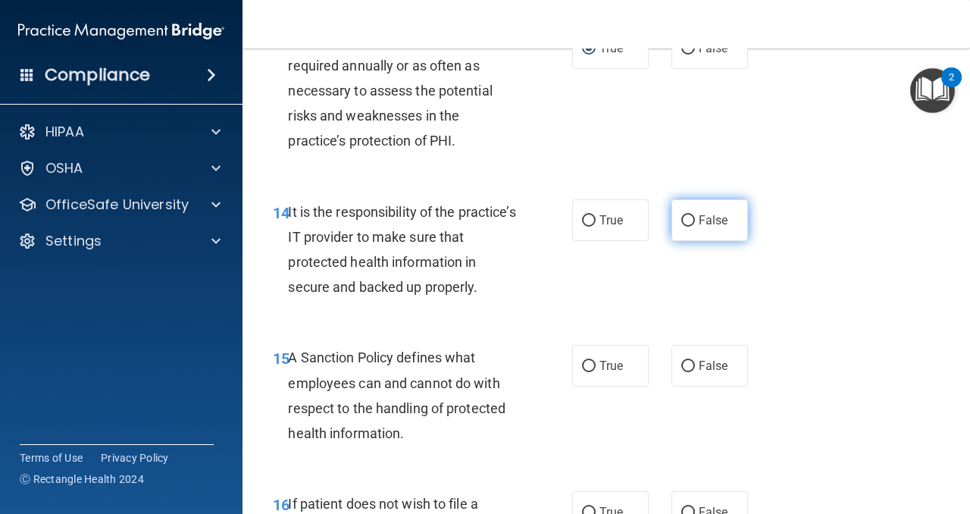
click at [690, 218] on input "False" at bounding box center [688, 220] width 14 height 11
radio input "true"
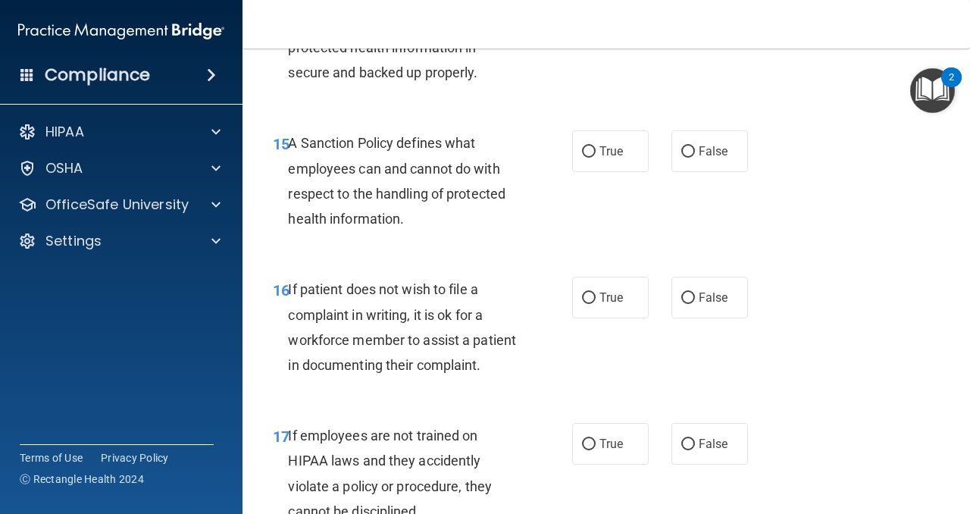
scroll to position [2594, 0]
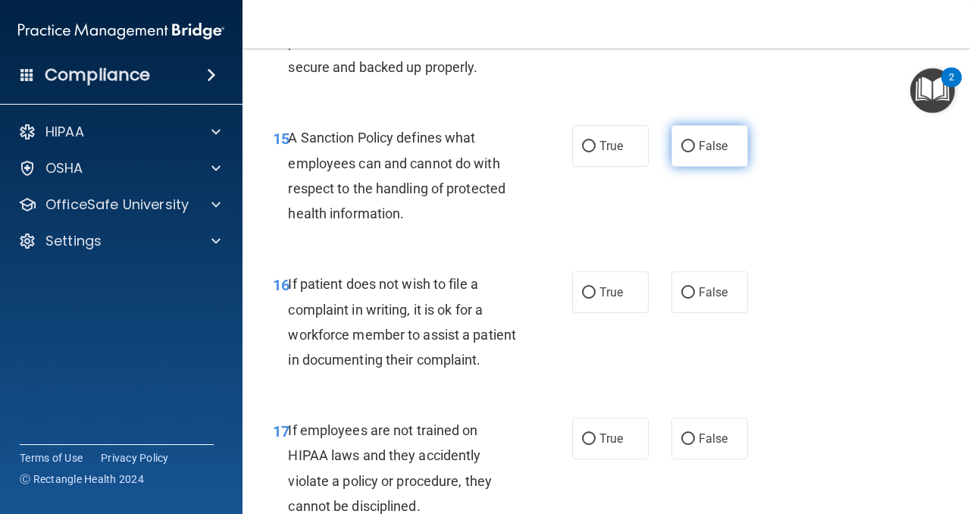
click at [688, 145] on input "False" at bounding box center [688, 146] width 14 height 11
radio input "true"
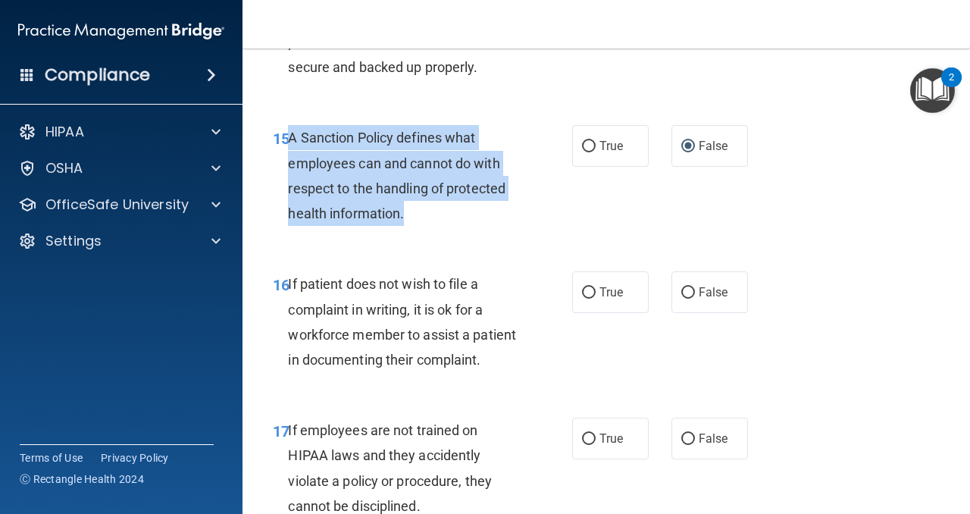
drag, startPoint x: 427, startPoint y: 211, endPoint x: 290, endPoint y: 135, distance: 157.0
click at [290, 135] on div "A Sanction Policy defines what employees can and cannot do with respect to the …" at bounding box center [409, 175] width 242 height 101
copy span "A Sanction Policy defines what employees can and cannot do with respect to the …"
click at [594, 146] on input "True" at bounding box center [589, 146] width 14 height 11
radio input "true"
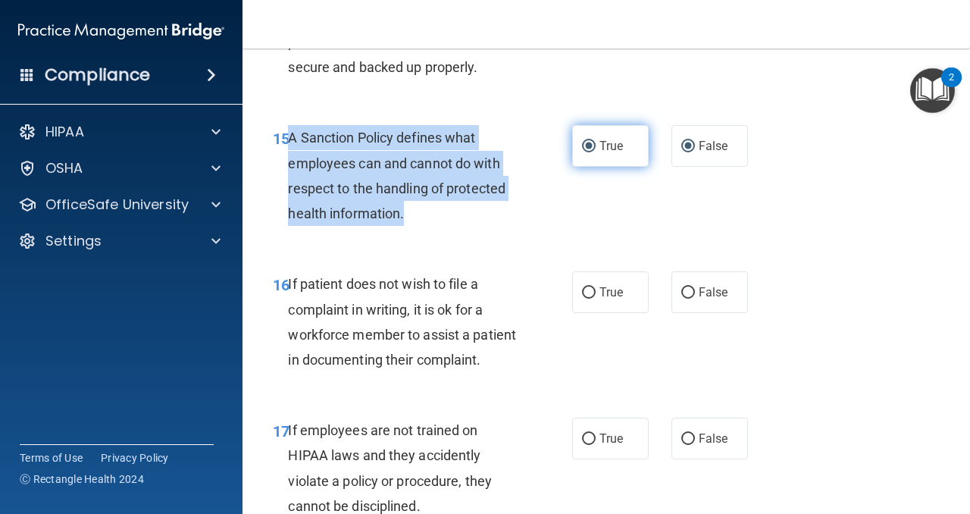
radio input "false"
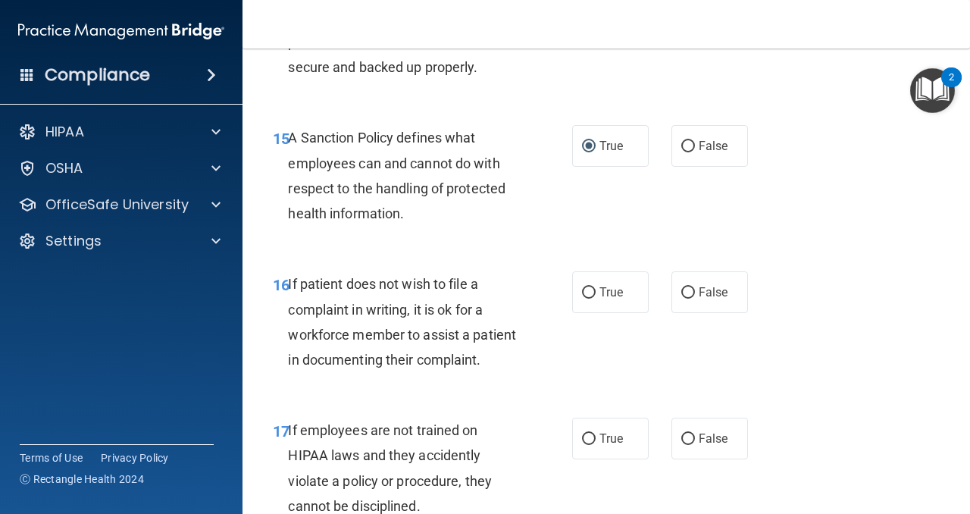
click at [526, 259] on div "16 If patient does not wish to file a complaint in writing, it is ok for a work…" at bounding box center [605, 325] width 689 height 146
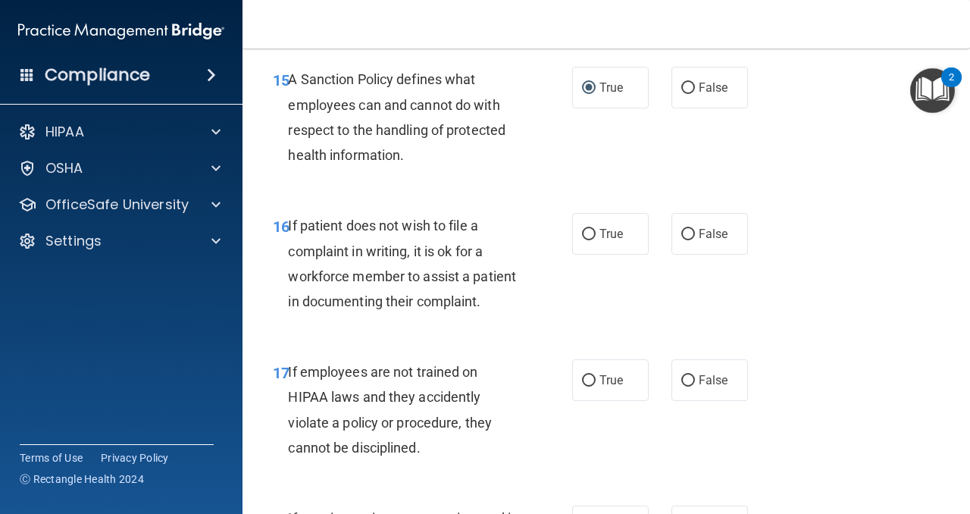
scroll to position [2670, 0]
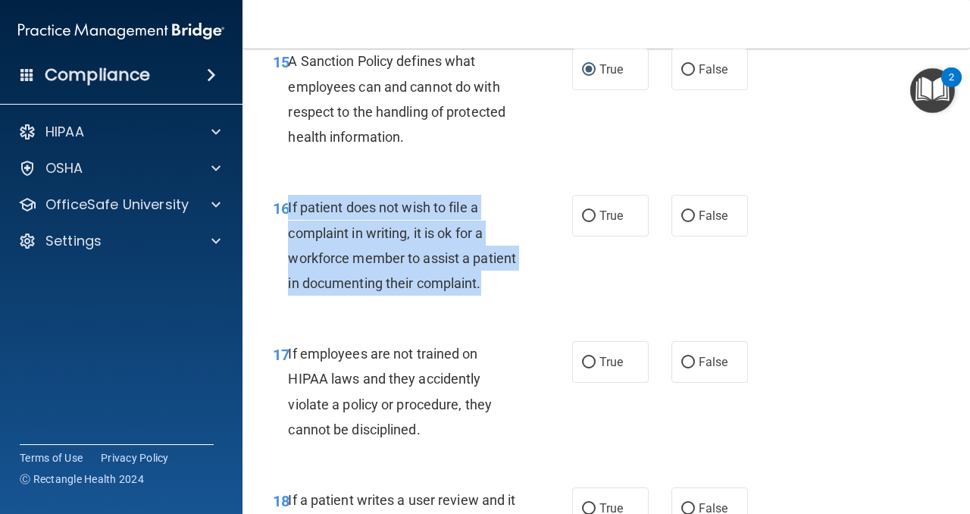
drag, startPoint x: 488, startPoint y: 283, endPoint x: 289, endPoint y: 220, distance: 208.9
click at [288, 219] on div "If patient does not wish to file a complaint in writing, it is ok for a workfor…" at bounding box center [409, 245] width 242 height 101
copy span "If patient does not wish to file a complaint in writing, it is ok for a workfor…"
click at [589, 216] on input "True" at bounding box center [589, 216] width 14 height 11
radio input "true"
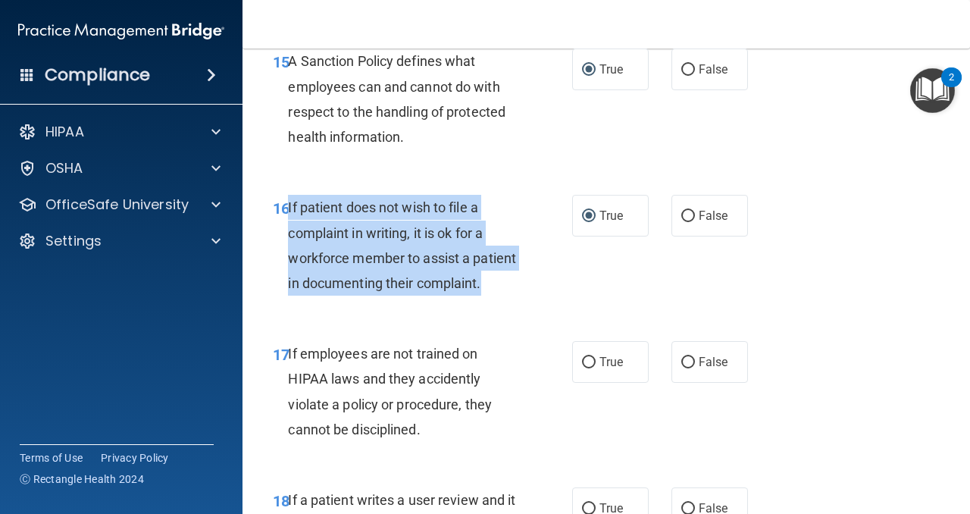
click at [564, 264] on div "16 If patient does not wish to file a complaint in writing, it is ok for a work…" at bounding box center [422, 249] width 345 height 108
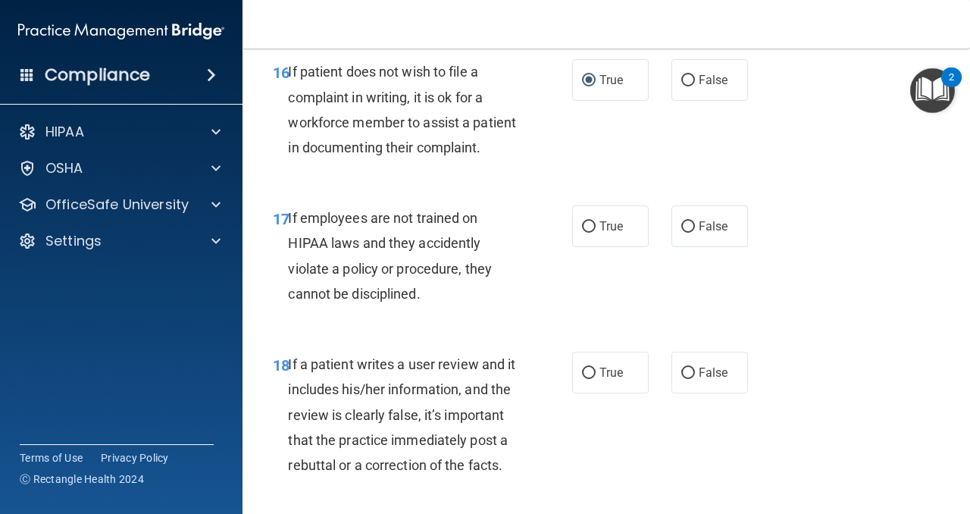
scroll to position [2807, 0]
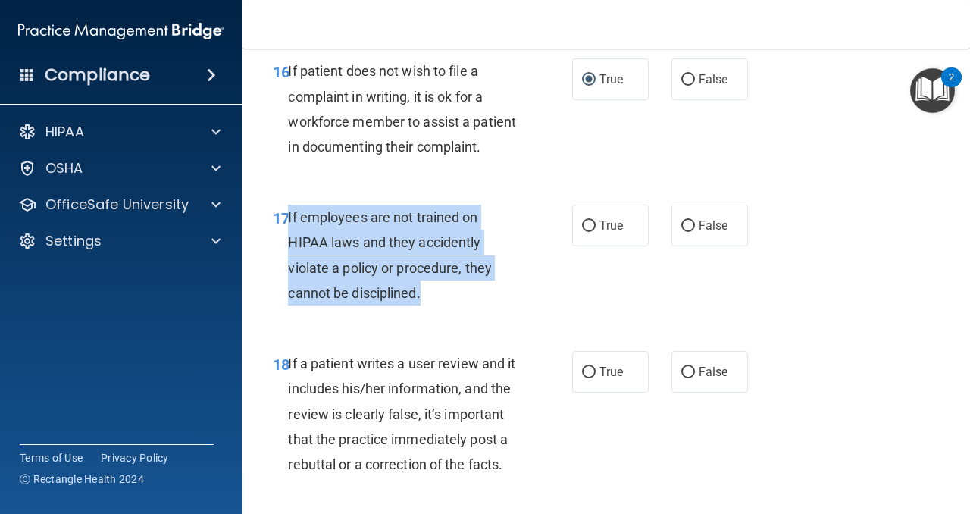
drag, startPoint x: 432, startPoint y: 297, endPoint x: 289, endPoint y: 218, distance: 162.8
click at [289, 218] on div "If employees are not trained on HIPAA laws and they accidently violate a policy…" at bounding box center [409, 255] width 242 height 101
copy span "If employees are not trained on HIPAA laws and they accidently violate a policy…"
click at [594, 227] on input "True" at bounding box center [589, 225] width 14 height 11
radio input "true"
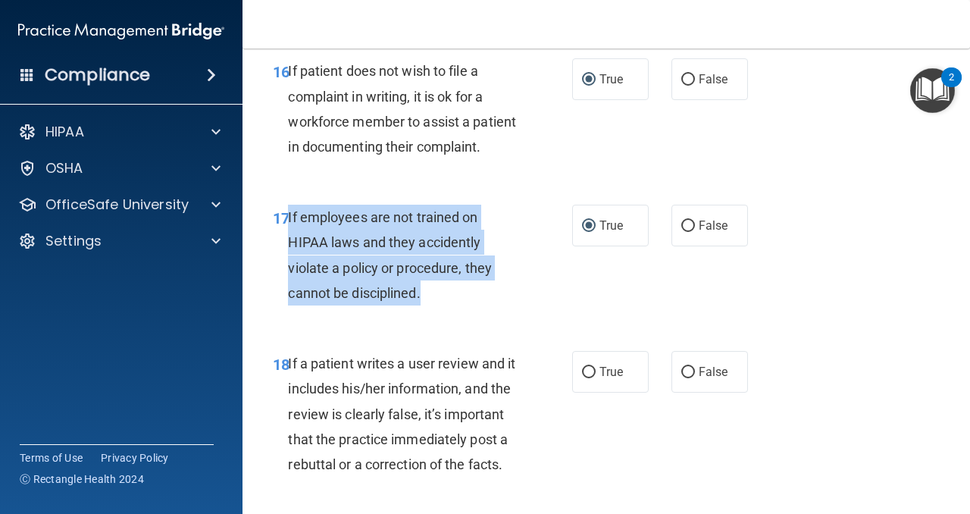
click at [529, 290] on div "If employees are not trained on HIPAA laws and they accidently violate a policy…" at bounding box center [409, 255] width 242 height 101
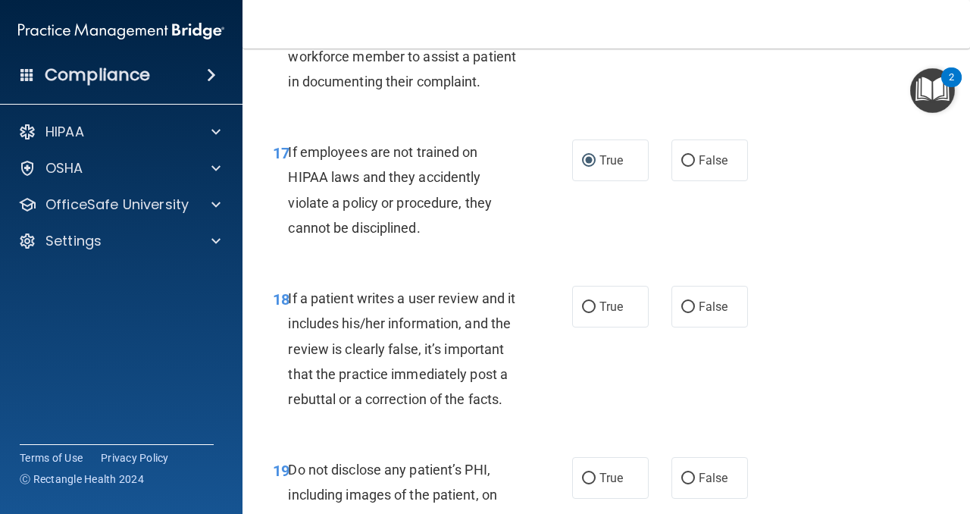
scroll to position [2873, 0]
click at [687, 310] on input "False" at bounding box center [688, 306] width 14 height 11
radio input "true"
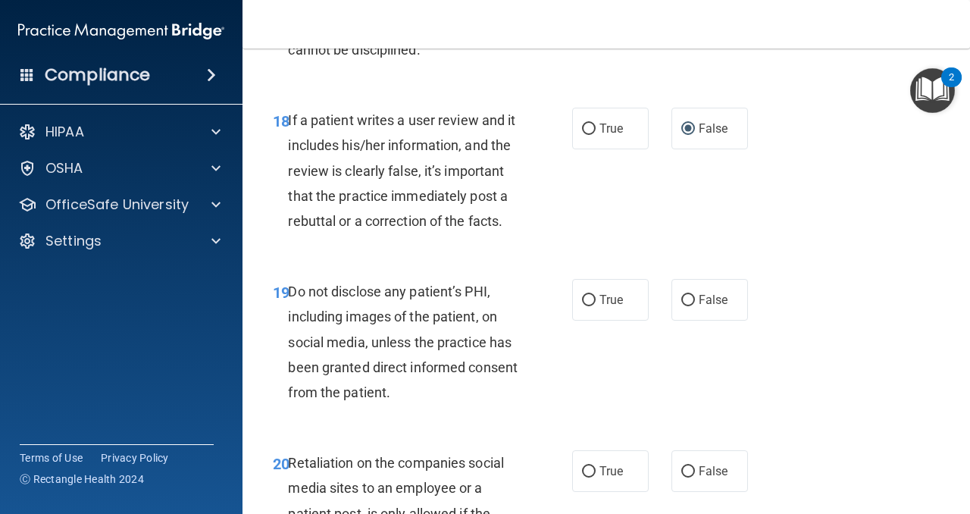
scroll to position [3052, 0]
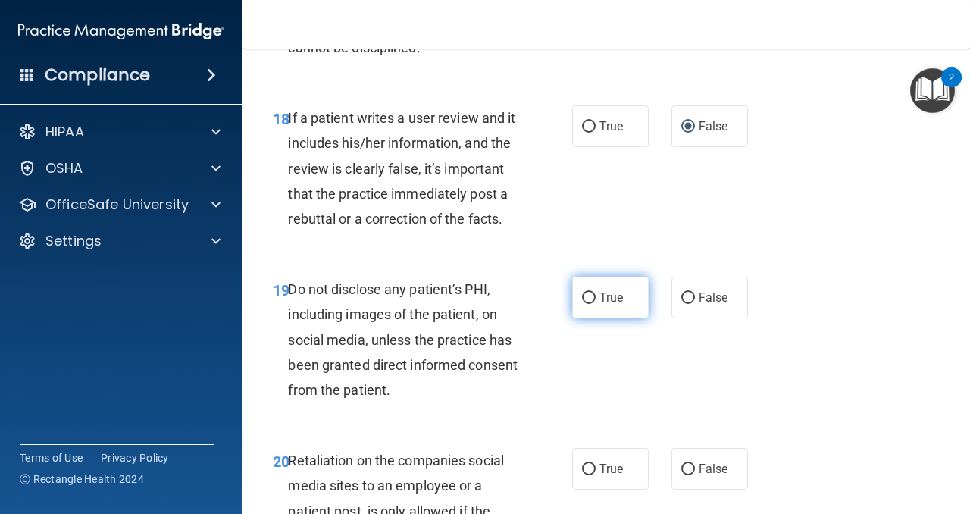
click at [586, 298] on input "True" at bounding box center [589, 297] width 14 height 11
radio input "true"
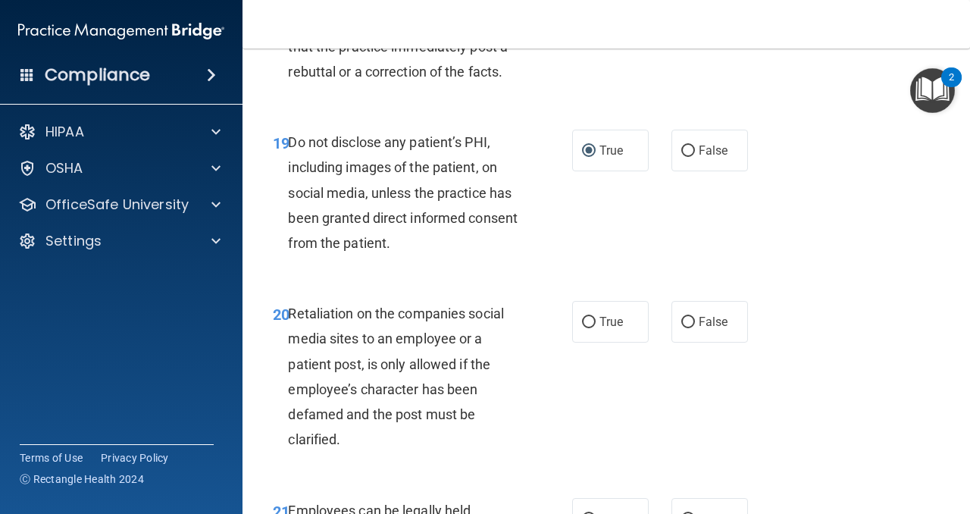
scroll to position [3201, 0]
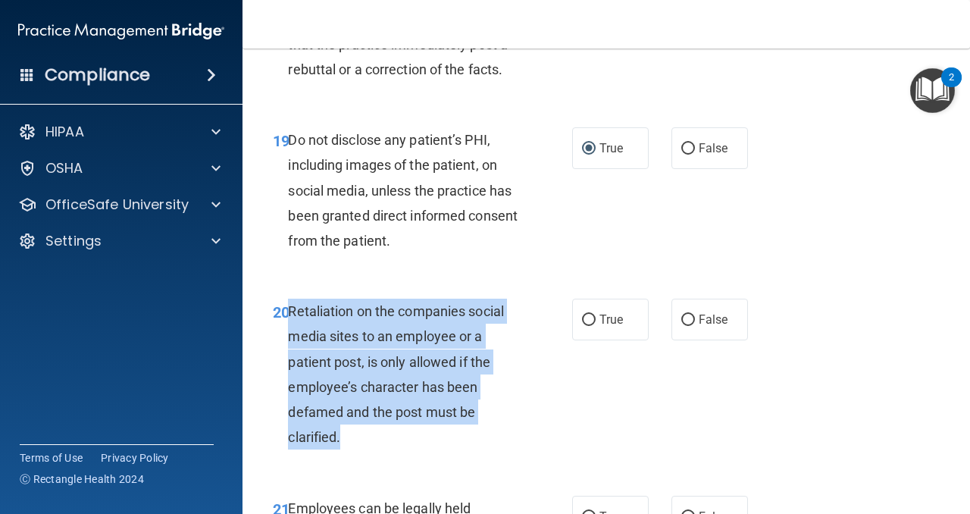
drag, startPoint x: 373, startPoint y: 455, endPoint x: 289, endPoint y: 314, distance: 164.7
click at [289, 314] on div "20 Retaliation on the companies social media sites to an employee or a patient …" at bounding box center [422, 377] width 345 height 158
copy span "Retaliation on the companies social media sites to an employee or a patient pos…"
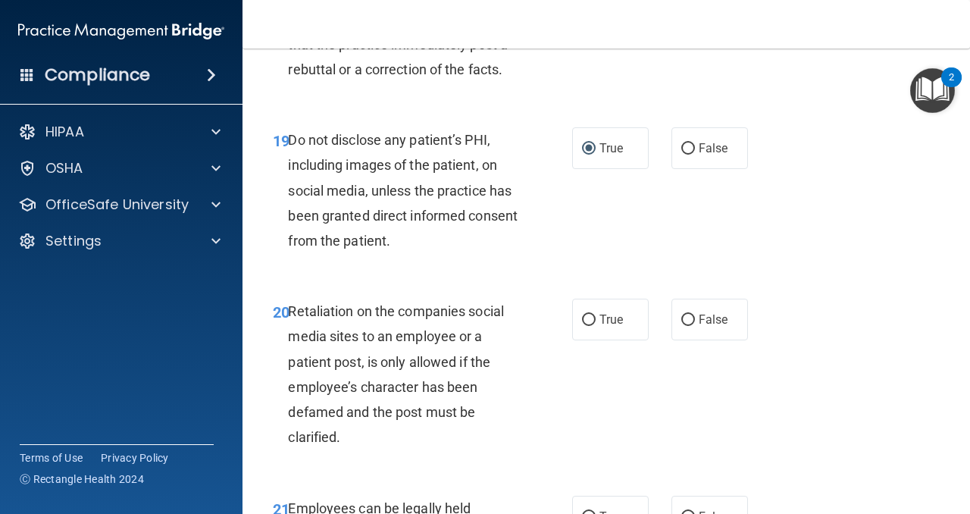
click at [530, 280] on div "20 Retaliation on the companies social media sites to an employee or a patient …" at bounding box center [605, 378] width 689 height 196
click at [686, 324] on input "False" at bounding box center [688, 319] width 14 height 11
radio input "true"
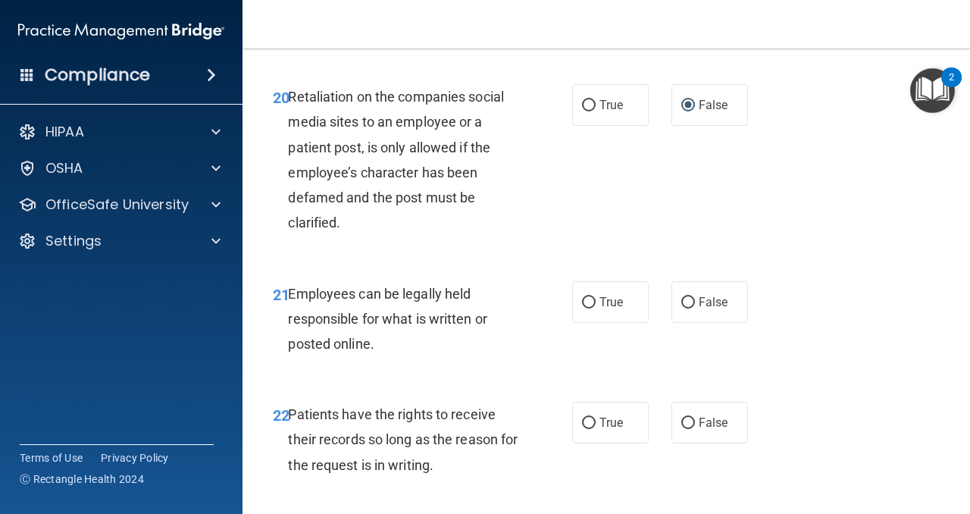
scroll to position [3418, 0]
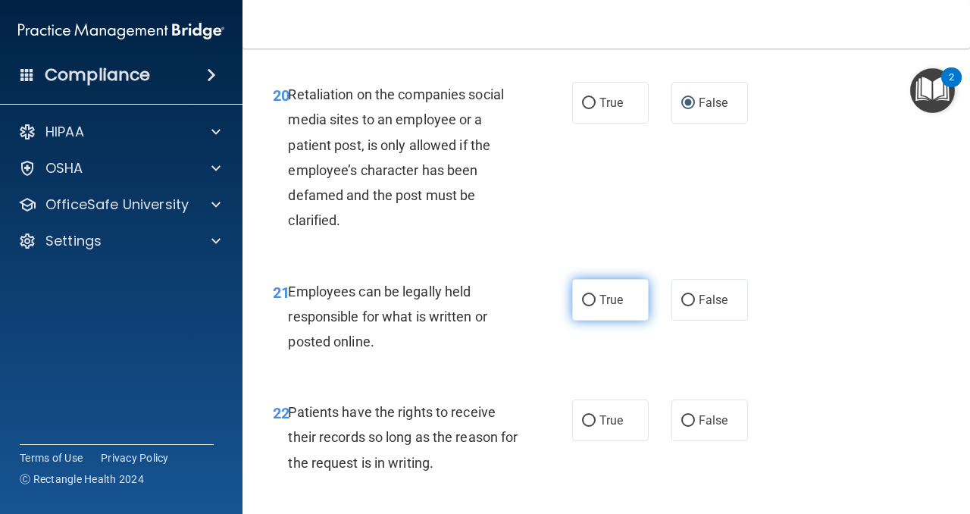
click at [588, 301] on input "True" at bounding box center [589, 300] width 14 height 11
radio input "true"
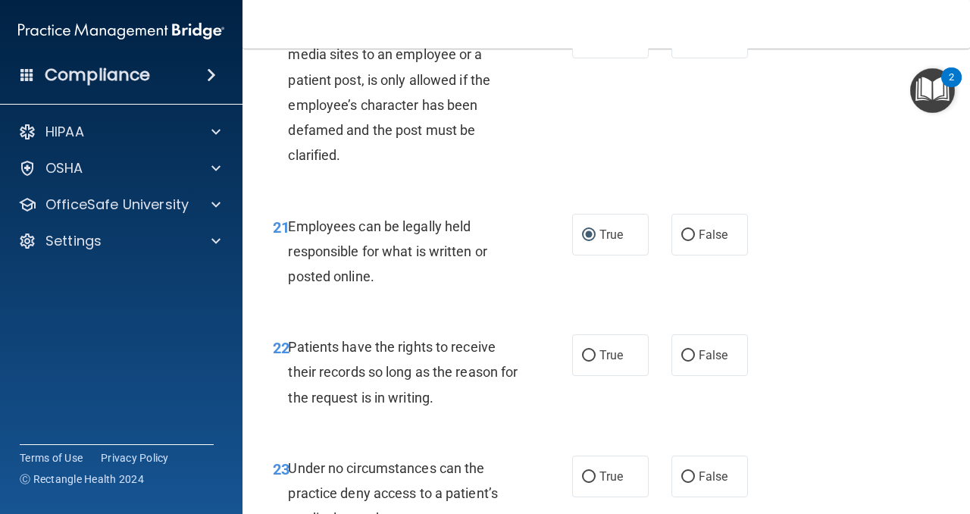
scroll to position [3484, 0]
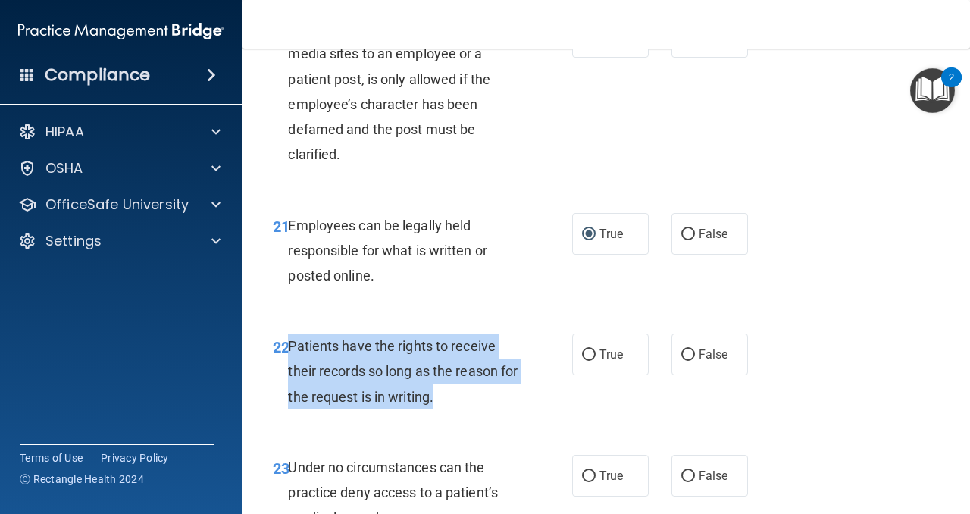
drag, startPoint x: 475, startPoint y: 398, endPoint x: 292, endPoint y: 347, distance: 190.4
click at [292, 347] on div "Patients have the rights to receive their records so long as the reason for the…" at bounding box center [409, 371] width 242 height 76
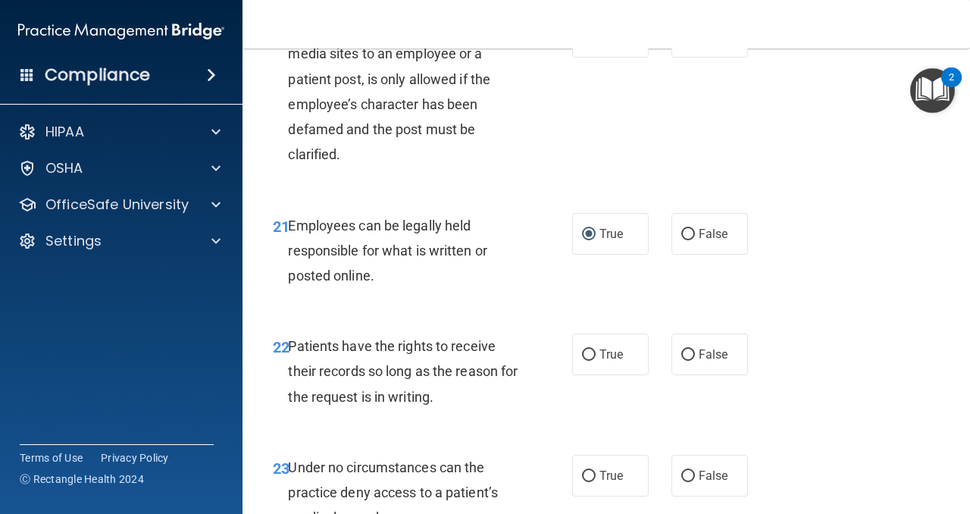
click at [549, 320] on div "22 Patients have the rights to receive their records so long as the reason for …" at bounding box center [605, 374] width 689 height 121
click at [586, 353] on input "True" at bounding box center [589, 354] width 14 height 11
radio input "true"
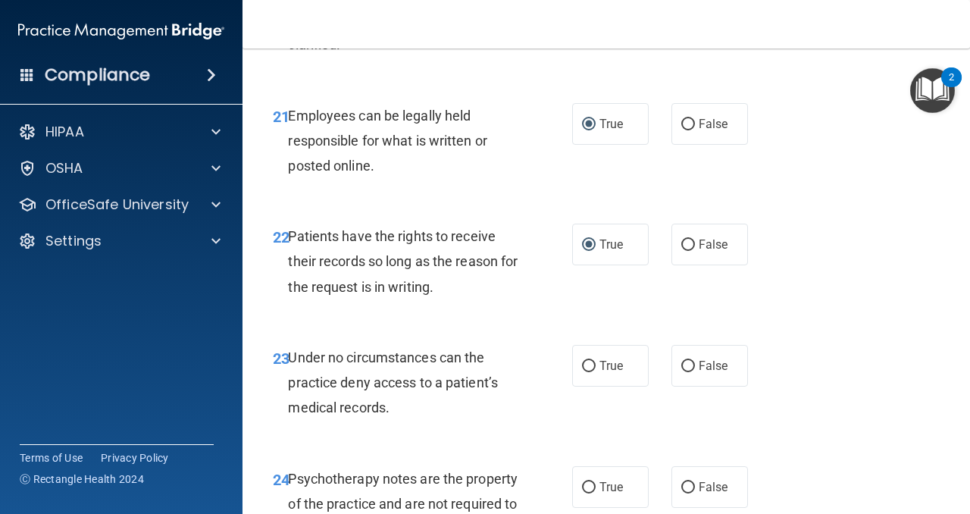
scroll to position [3594, 0]
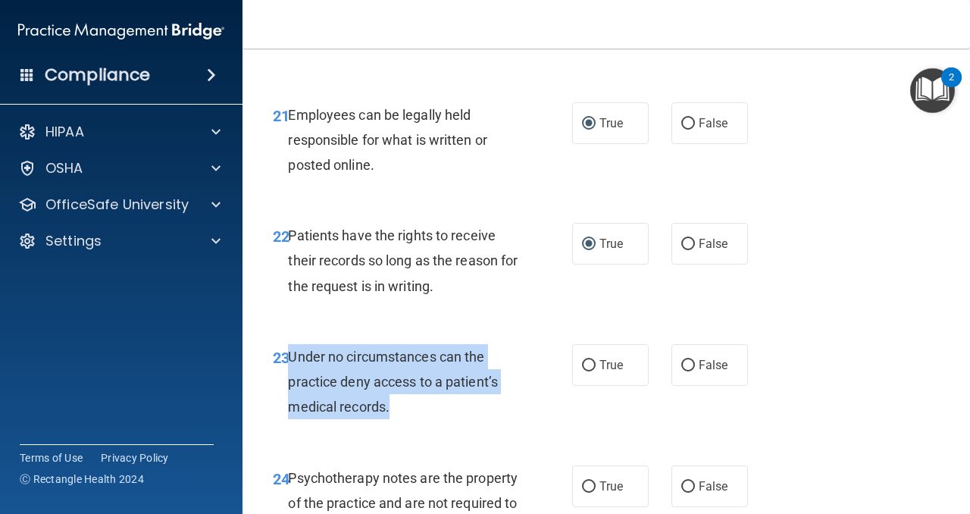
drag, startPoint x: 412, startPoint y: 408, endPoint x: 289, endPoint y: 364, distance: 130.3
click at [289, 364] on div "Under no circumstances can the practice deny access to a patient’s medical reco…" at bounding box center [409, 382] width 242 height 76
click at [526, 365] on div "Under no circumstances can the practice deny access to a patient’s medical reco…" at bounding box center [409, 382] width 242 height 76
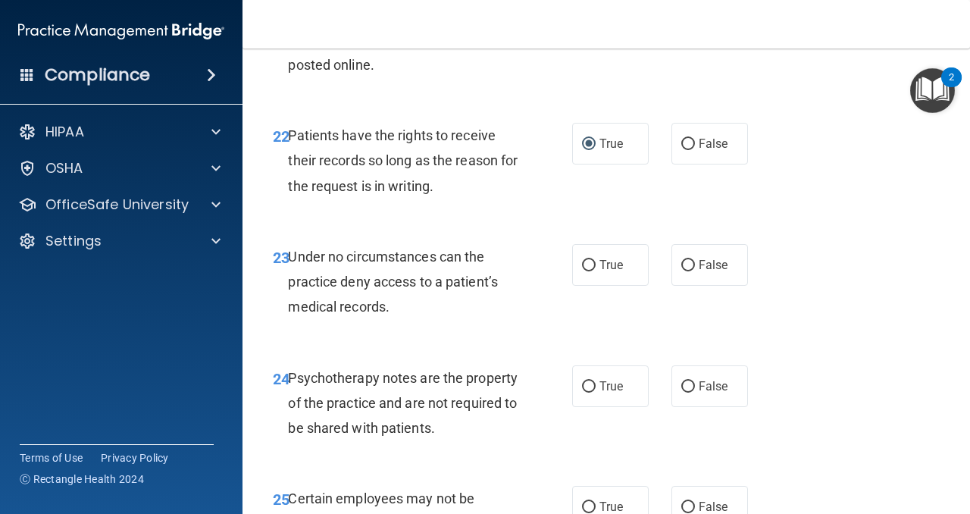
scroll to position [3697, 0]
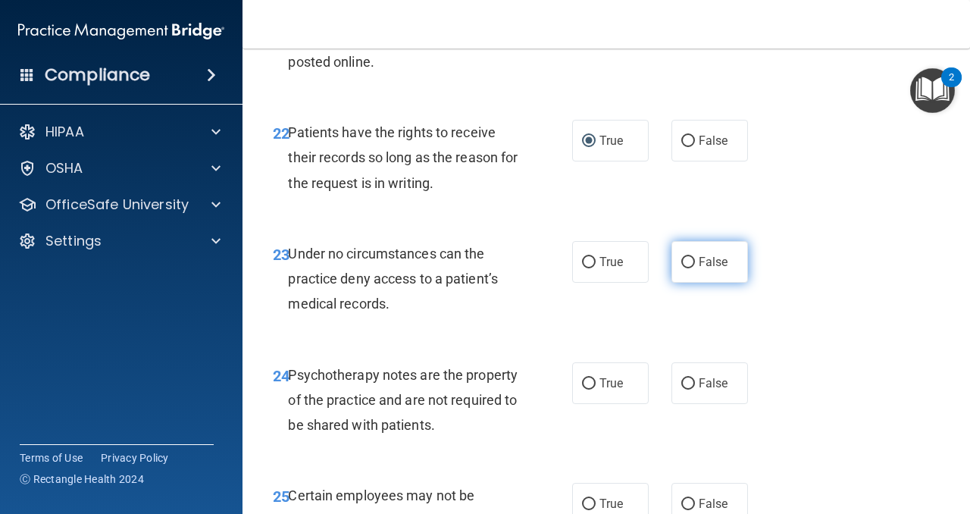
click at [693, 264] on input "False" at bounding box center [688, 262] width 14 height 11
radio input "true"
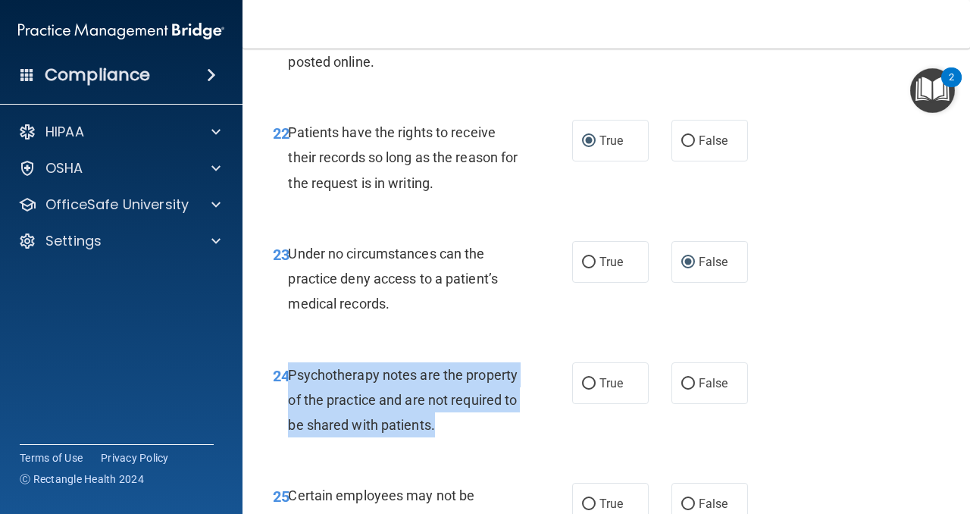
drag, startPoint x: 463, startPoint y: 437, endPoint x: 292, endPoint y: 382, distance: 179.2
click at [292, 382] on div "Psychotherapy notes are the property of the practice and are not required to be…" at bounding box center [409, 400] width 242 height 76
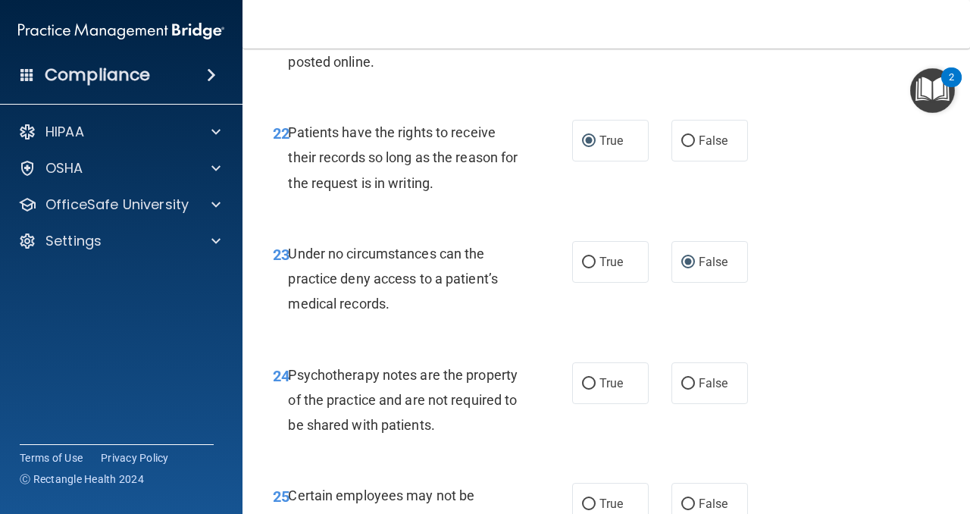
click at [508, 330] on div "23 Under no circumstances can the practice deny access to a patient’s medical r…" at bounding box center [605, 282] width 689 height 121
click at [693, 382] on input "False" at bounding box center [688, 383] width 14 height 11
radio input "true"
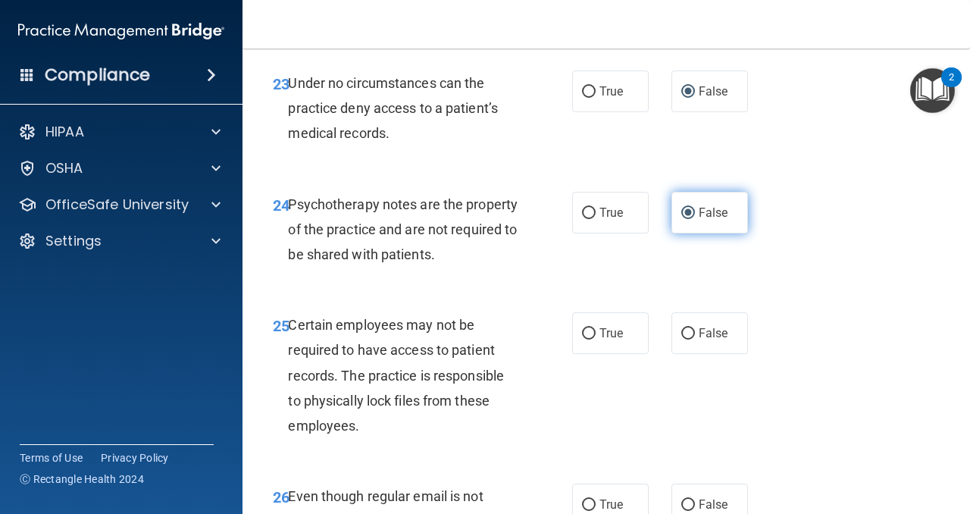
scroll to position [3869, 0]
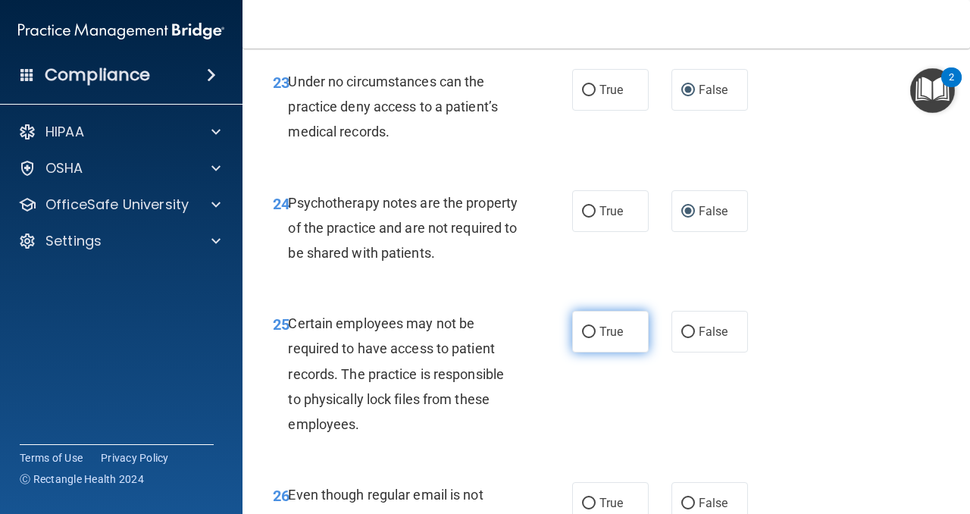
click at [593, 330] on input "True" at bounding box center [589, 331] width 14 height 11
radio input "true"
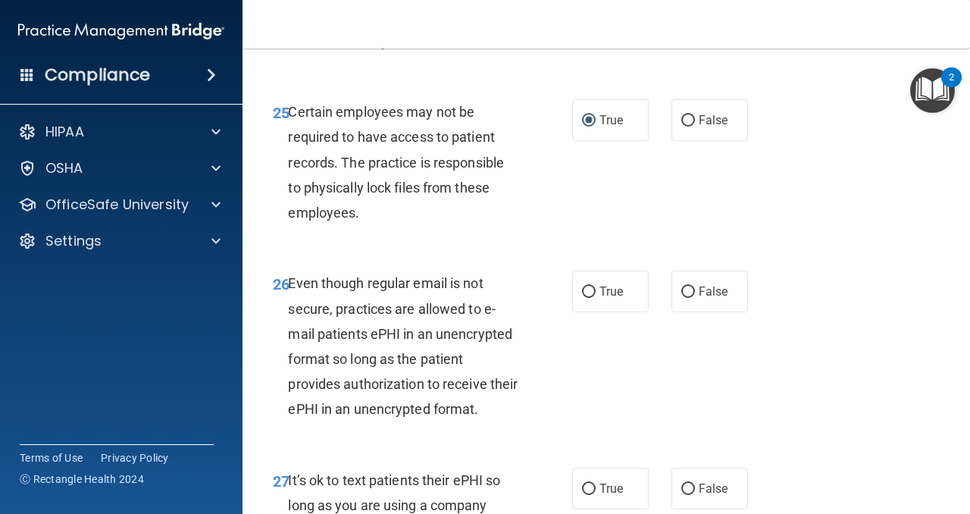
scroll to position [4083, 0]
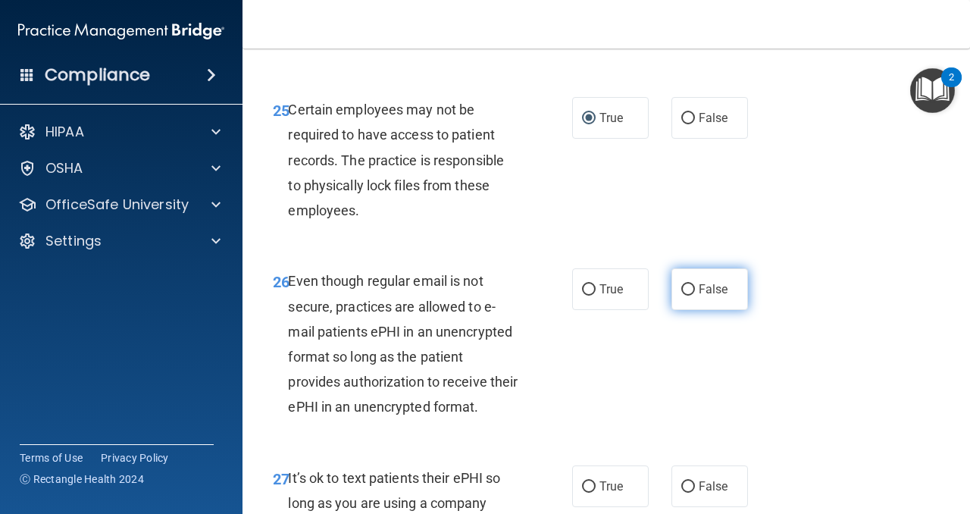
click at [689, 289] on input "False" at bounding box center [688, 289] width 14 height 11
radio input "true"
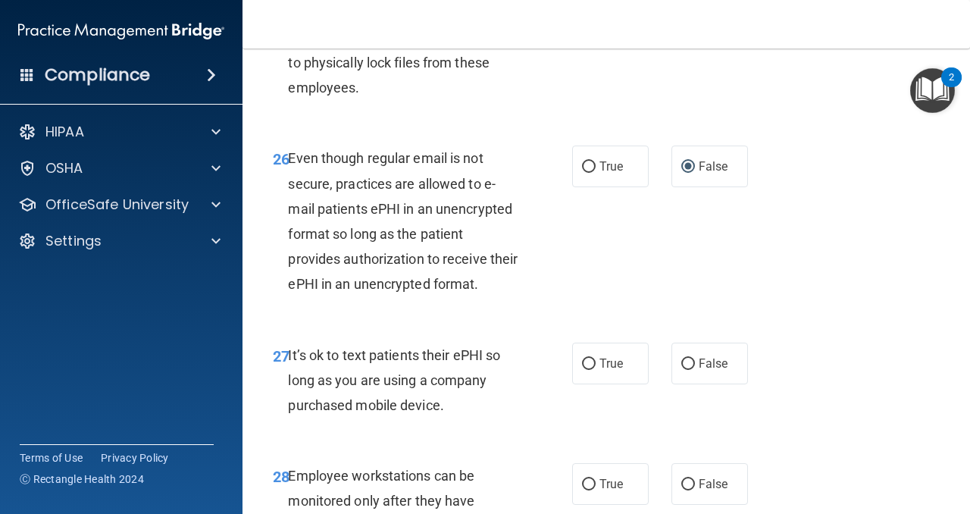
scroll to position [4207, 0]
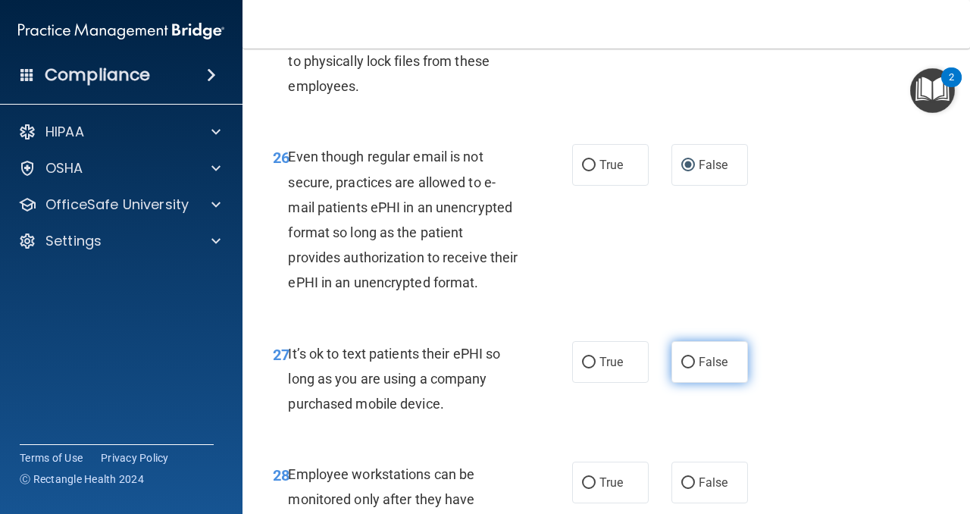
click at [685, 367] on input "False" at bounding box center [688, 362] width 14 height 11
radio input "true"
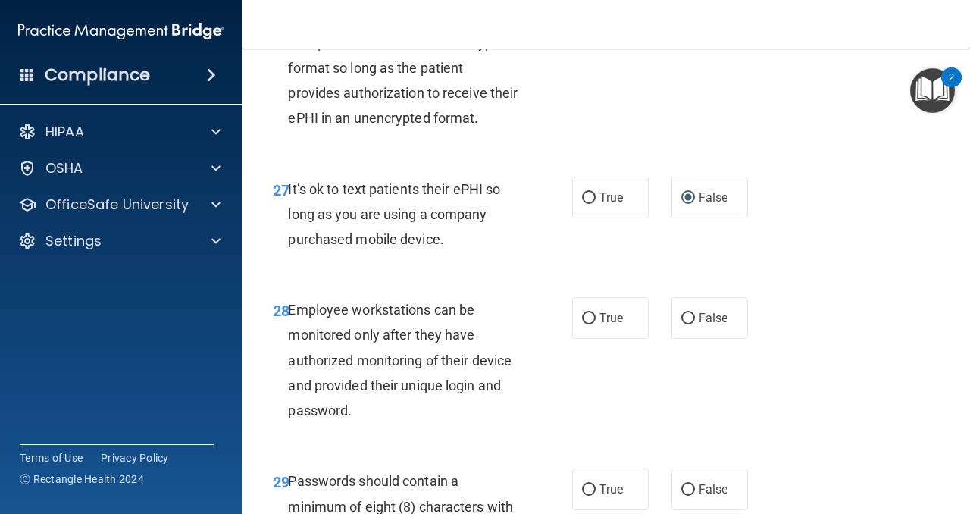
scroll to position [4373, 0]
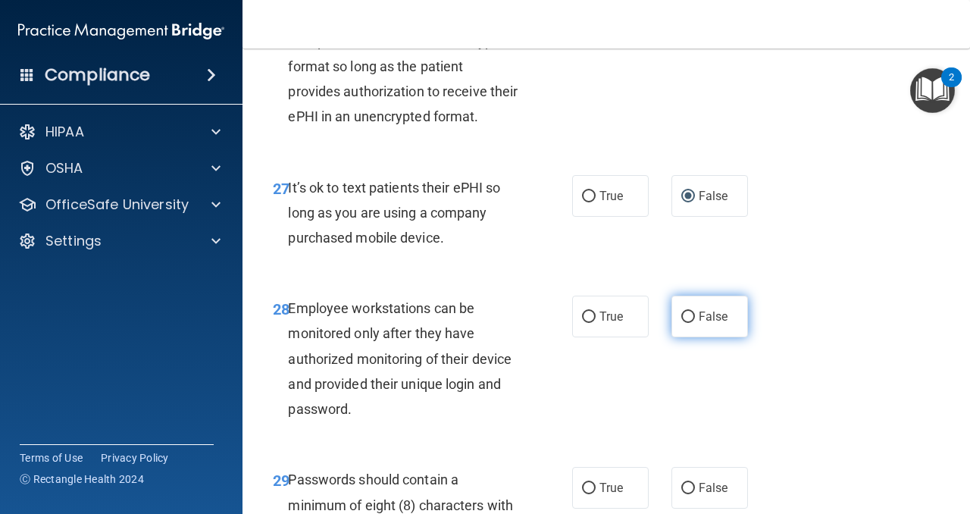
click at [685, 317] on input "False" at bounding box center [688, 316] width 14 height 11
radio input "true"
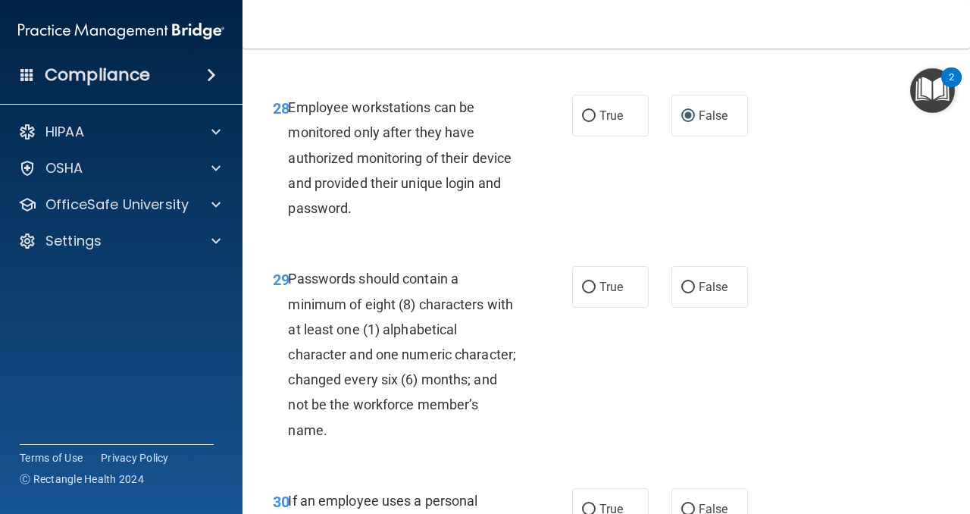
scroll to position [4575, 0]
click at [589, 283] on input "True" at bounding box center [589, 285] width 14 height 11
radio input "true"
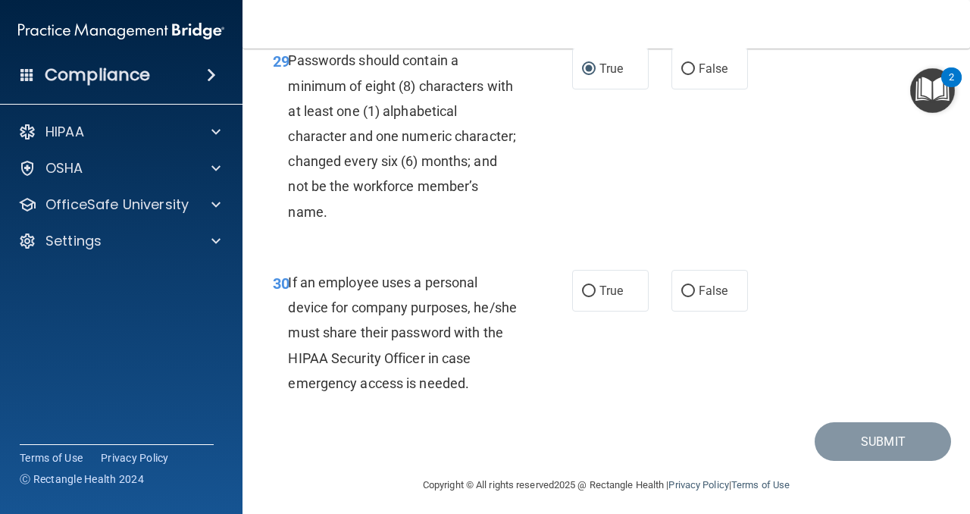
scroll to position [4794, 0]
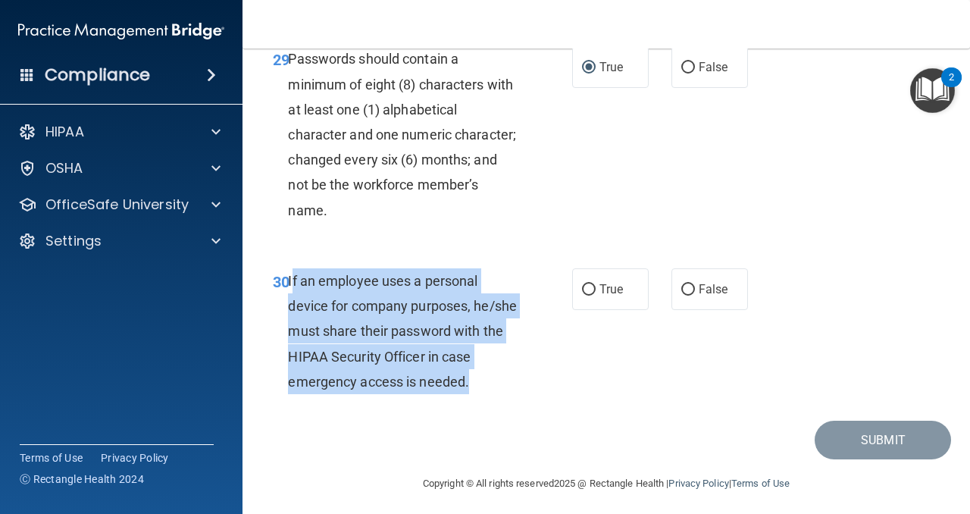
drag, startPoint x: 480, startPoint y: 379, endPoint x: 292, endPoint y: 286, distance: 209.7
click at [291, 285] on div "If an employee uses a personal device for company purposes, he/she must share t…" at bounding box center [409, 331] width 242 height 126
click at [693, 289] on input "False" at bounding box center [688, 289] width 14 height 11
radio input "true"
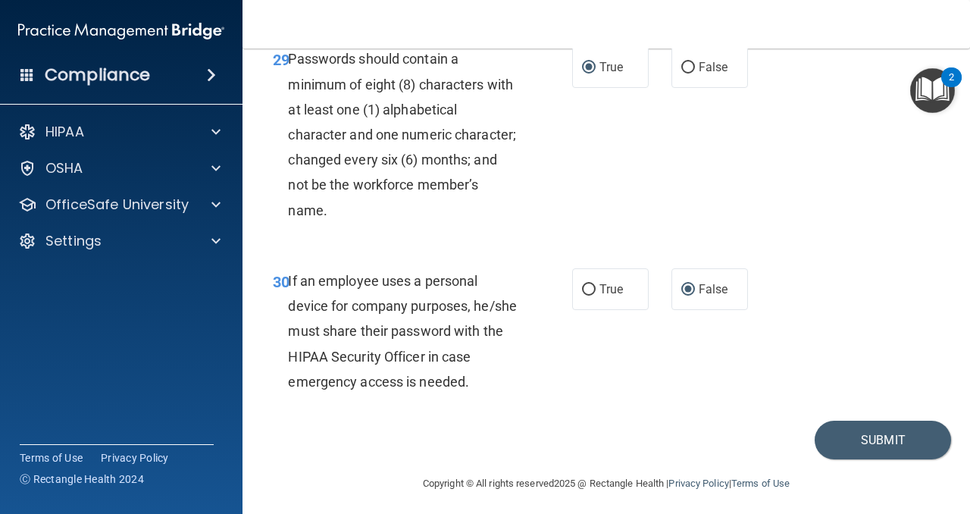
click at [858, 405] on div "30 If an employee uses a personal device for company purposes, he/she must shar…" at bounding box center [605, 334] width 689 height 171
click at [861, 445] on button "Submit" at bounding box center [882, 439] width 136 height 39
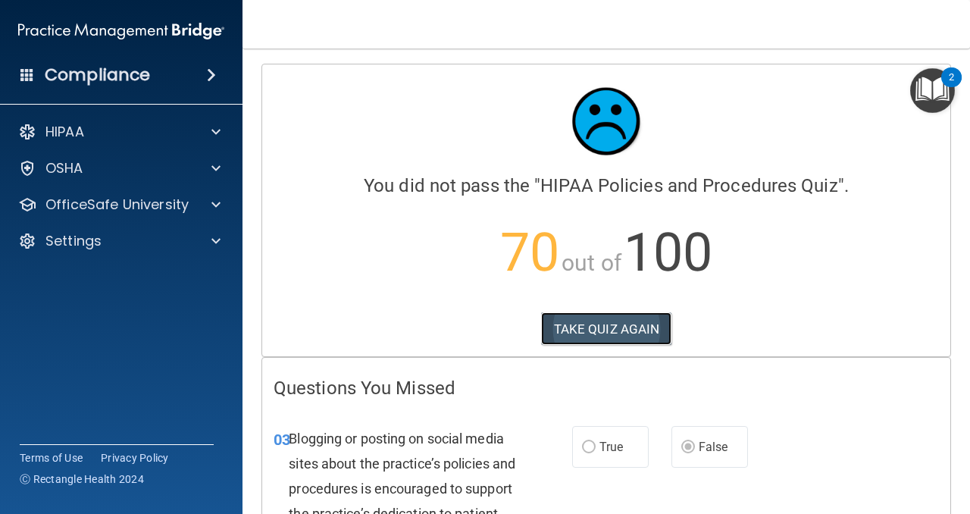
click at [624, 333] on button "TAKE QUIZ AGAIN" at bounding box center [606, 328] width 131 height 33
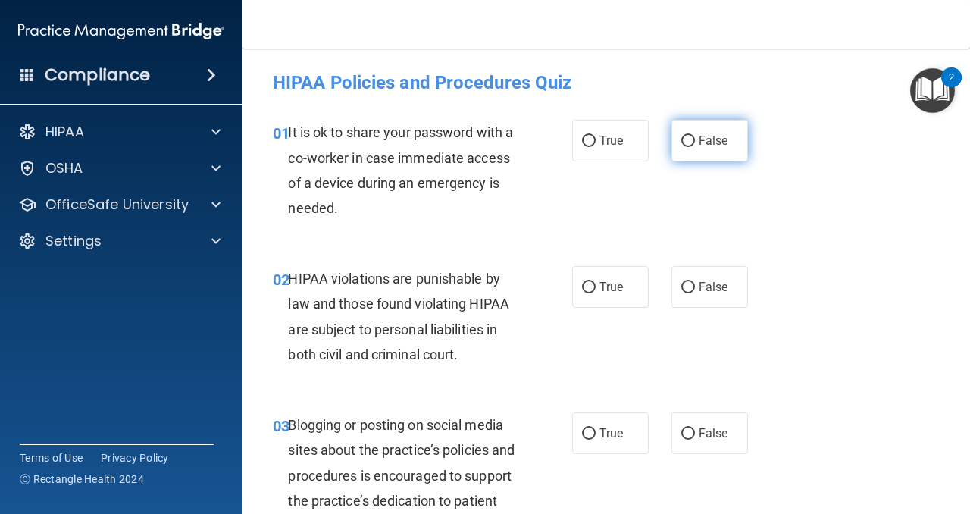
click at [689, 138] on input "False" at bounding box center [688, 141] width 14 height 11
radio input "true"
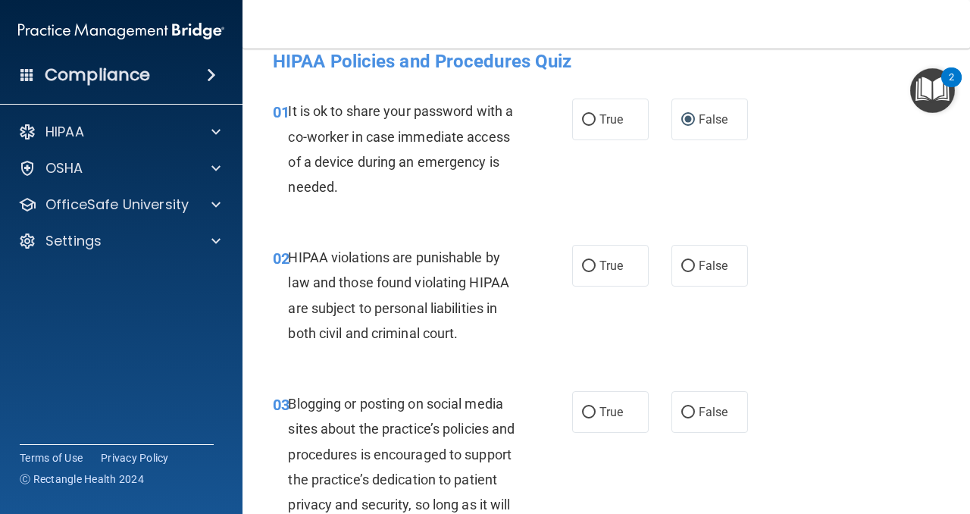
scroll to position [27, 0]
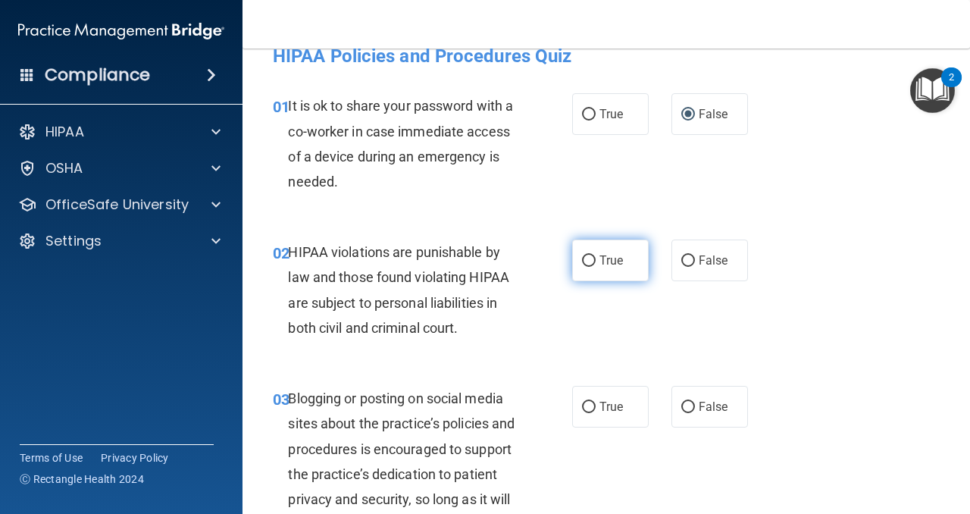
click at [589, 261] on input "True" at bounding box center [589, 260] width 14 height 11
radio input "true"
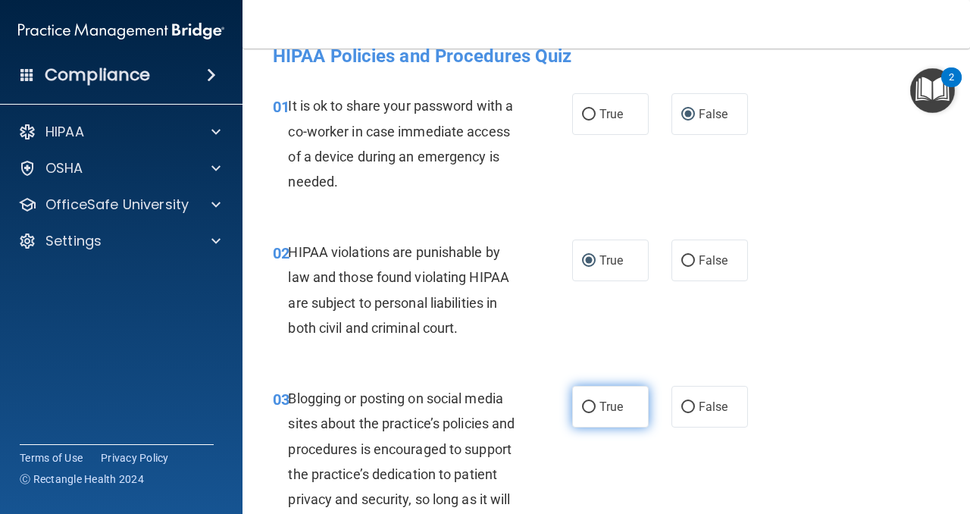
click at [585, 408] on input "True" at bounding box center [589, 406] width 14 height 11
radio input "true"
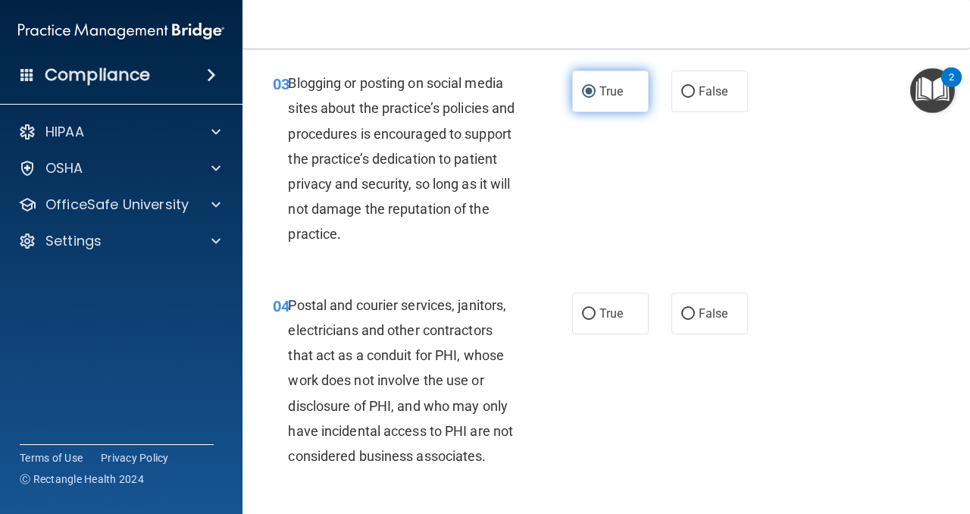
scroll to position [342, 0]
click at [589, 314] on input "True" at bounding box center [589, 313] width 14 height 11
radio input "true"
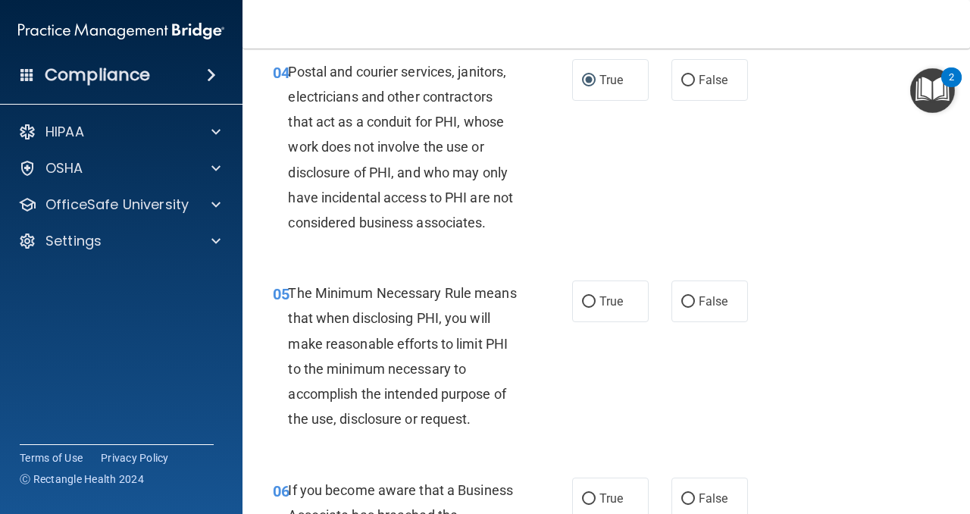
scroll to position [576, 0]
click at [586, 300] on input "True" at bounding box center [589, 300] width 14 height 11
radio input "true"
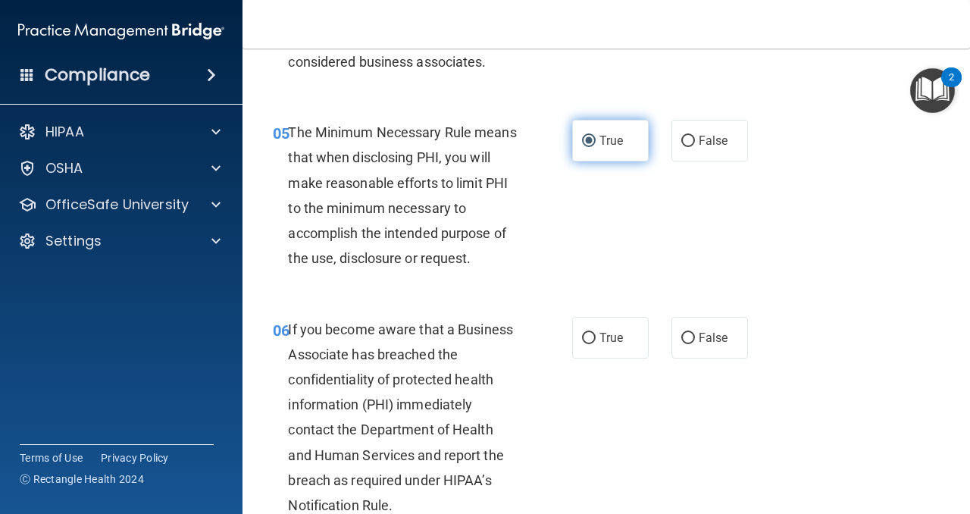
scroll to position [737, 0]
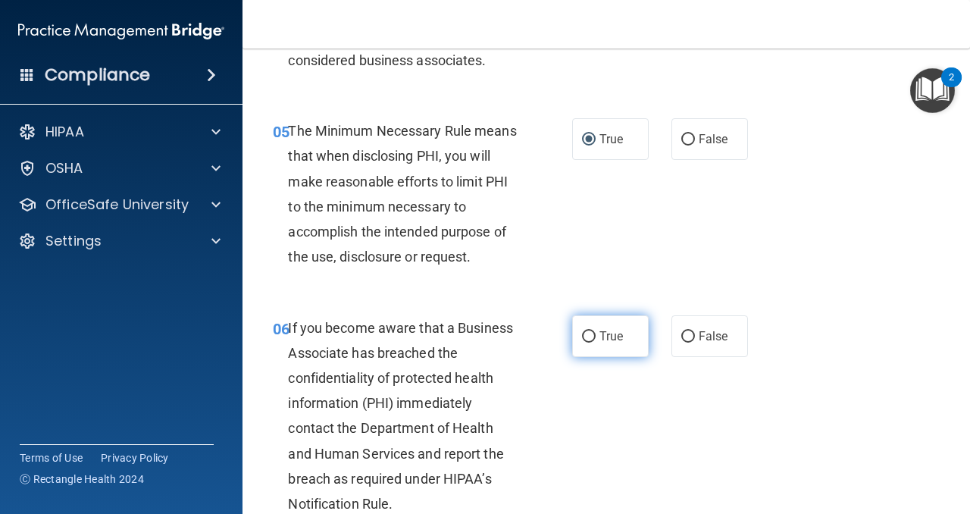
click at [588, 332] on input "True" at bounding box center [589, 336] width 14 height 11
radio input "true"
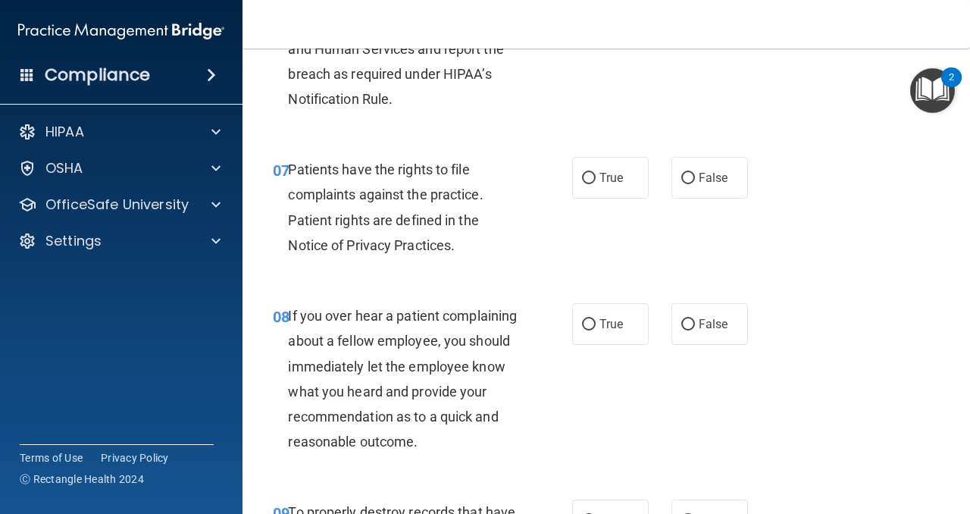
scroll to position [1114, 0]
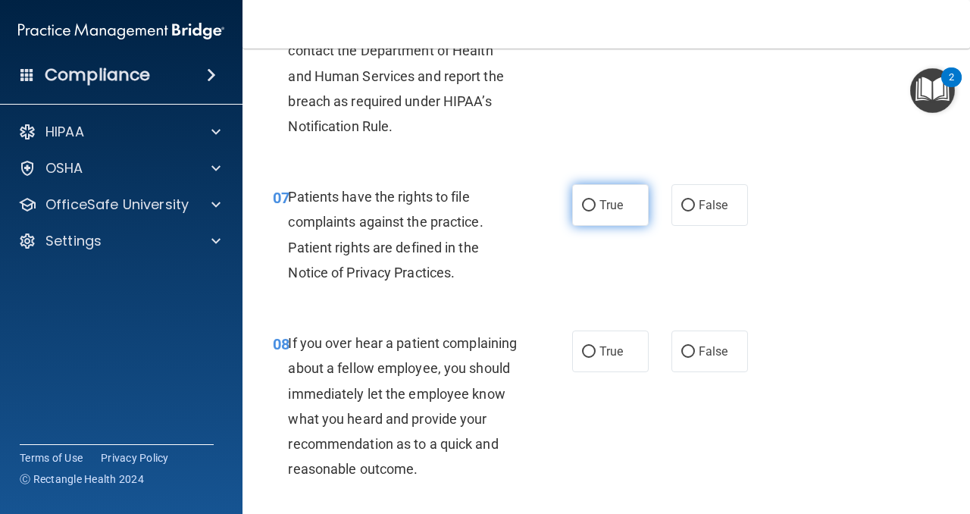
click at [588, 204] on input "True" at bounding box center [589, 205] width 14 height 11
radio input "true"
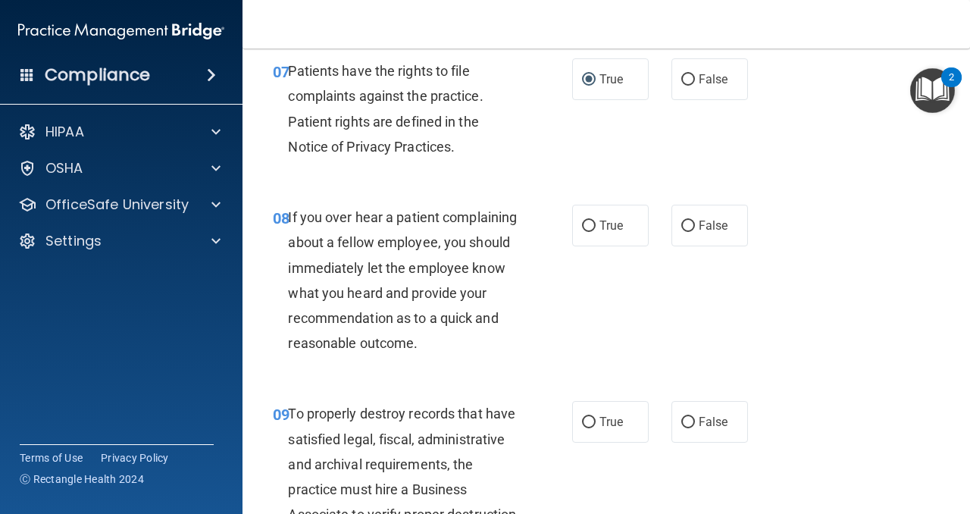
scroll to position [1267, 0]
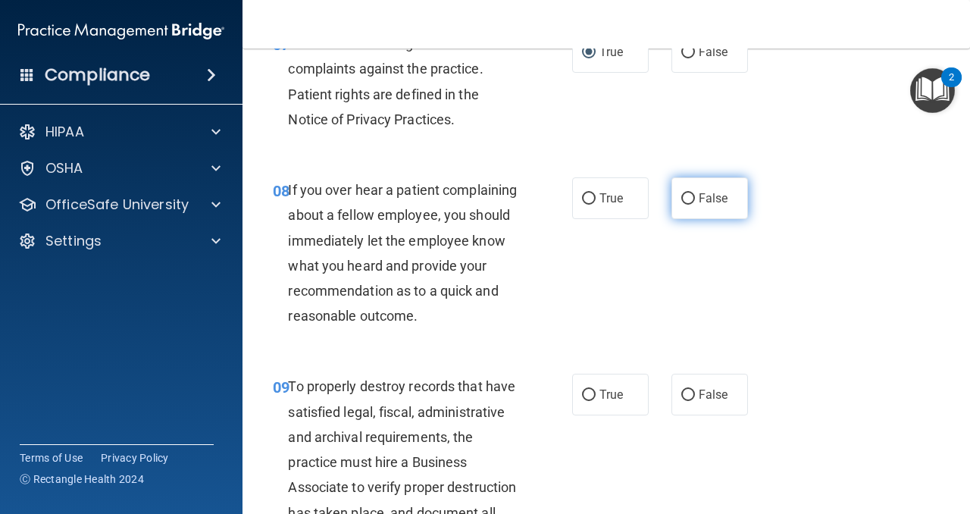
click at [686, 194] on input "False" at bounding box center [688, 198] width 14 height 11
radio input "true"
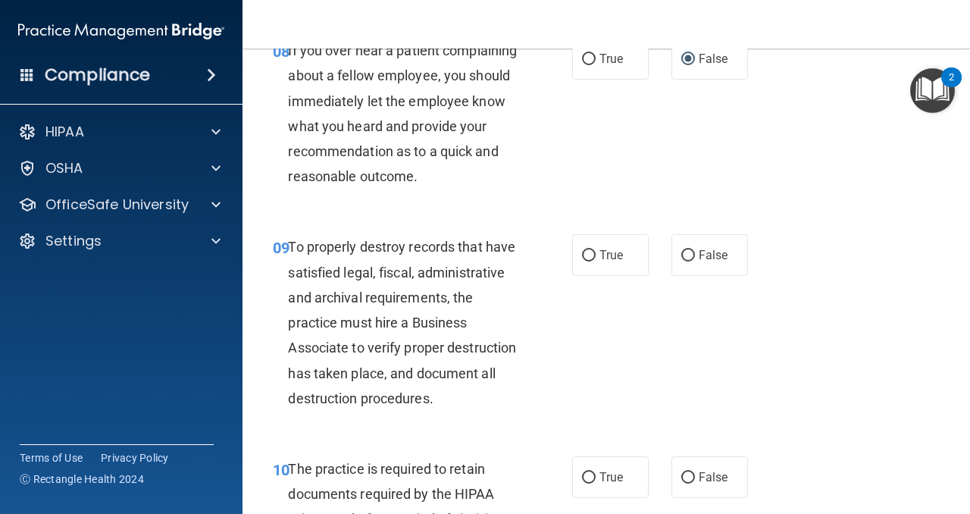
scroll to position [1408, 0]
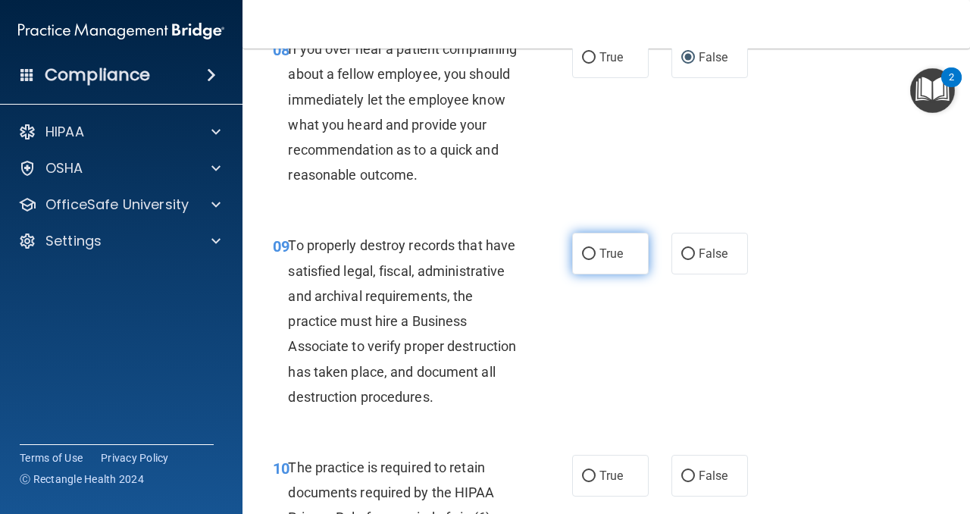
click at [584, 251] on input "True" at bounding box center [589, 253] width 14 height 11
radio input "true"
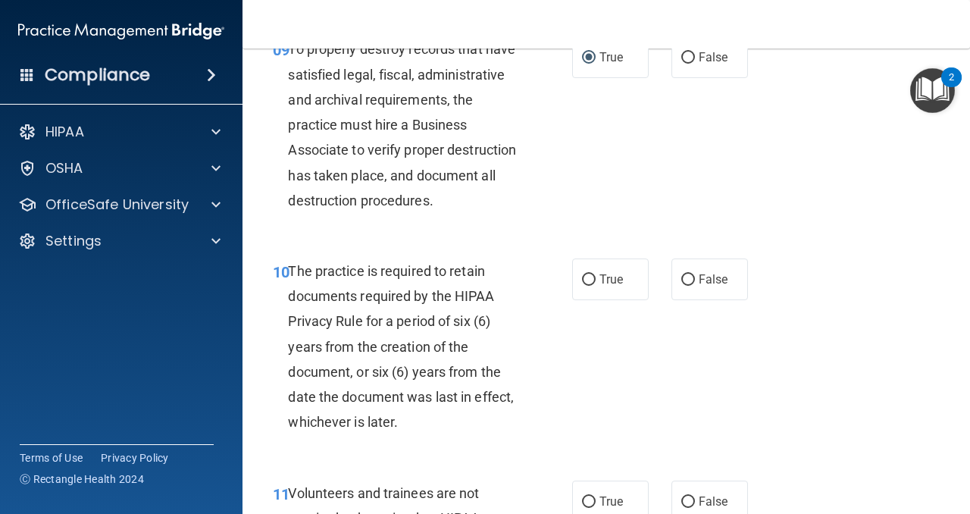
scroll to position [1612, 0]
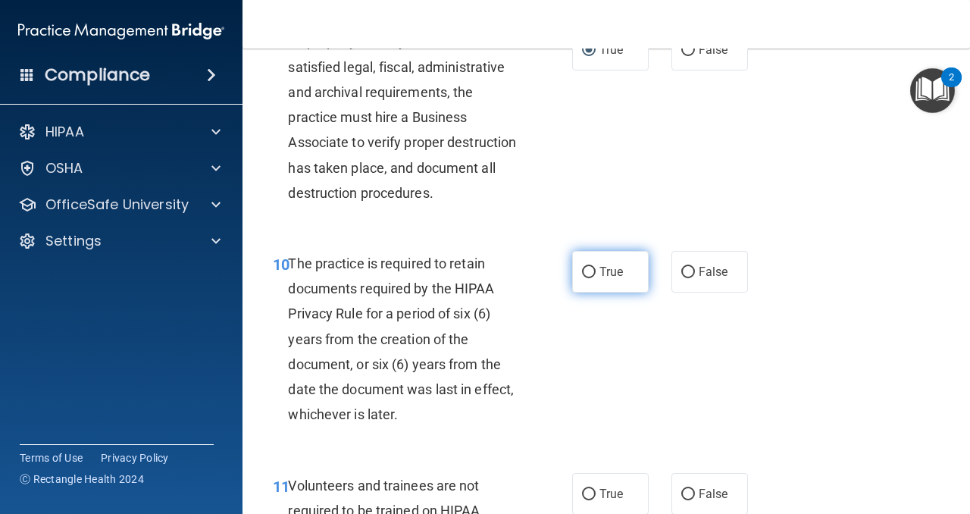
click at [586, 270] on input "True" at bounding box center [589, 272] width 14 height 11
radio input "true"
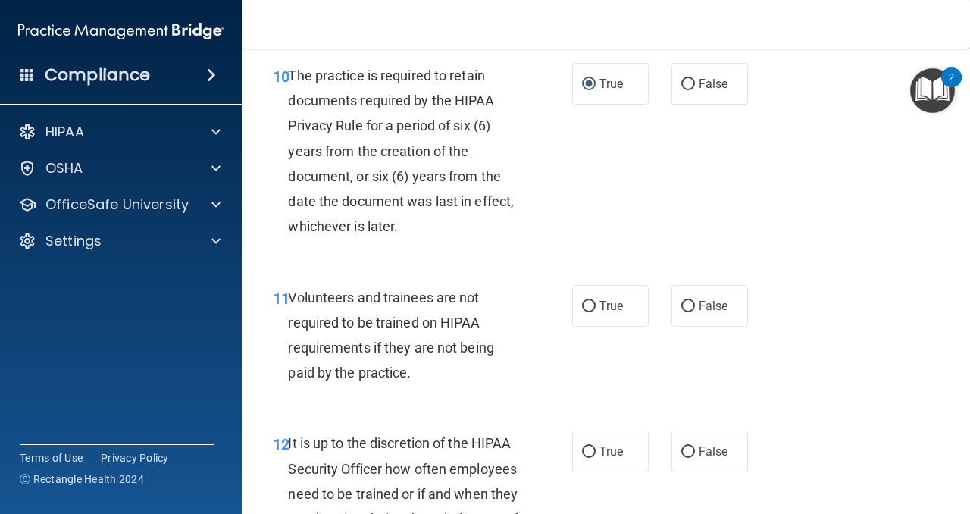
scroll to position [1805, 0]
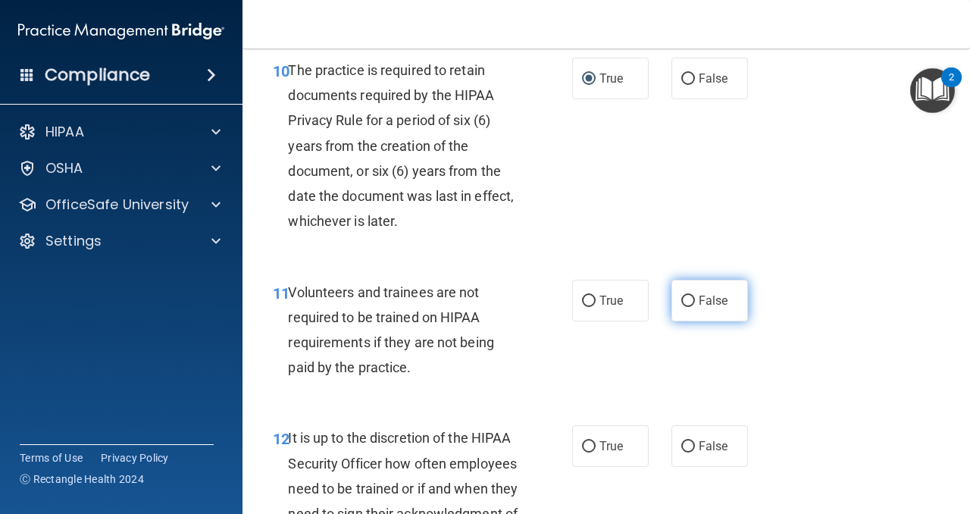
click at [691, 301] on input "False" at bounding box center [688, 300] width 14 height 11
radio input "true"
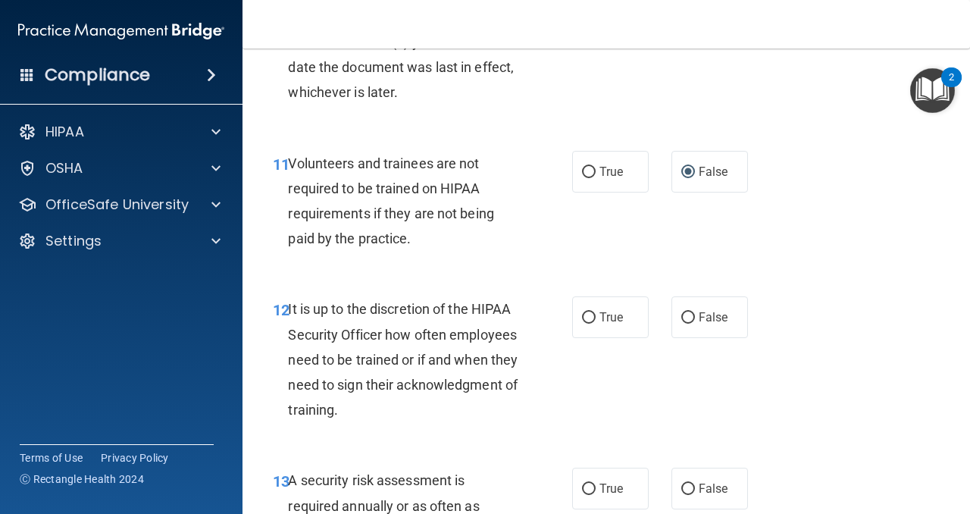
scroll to position [1964, 0]
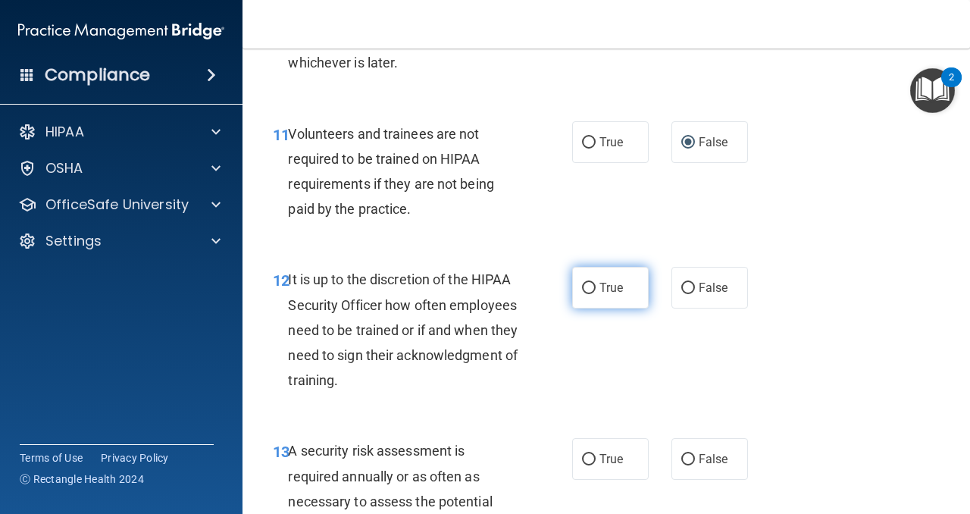
click at [589, 287] on input "True" at bounding box center [589, 288] width 14 height 11
radio input "true"
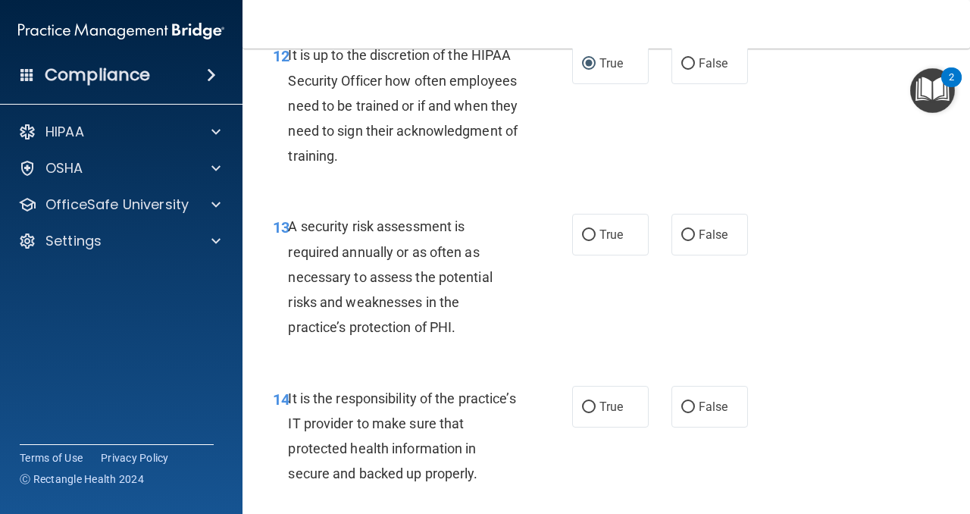
scroll to position [2192, 0]
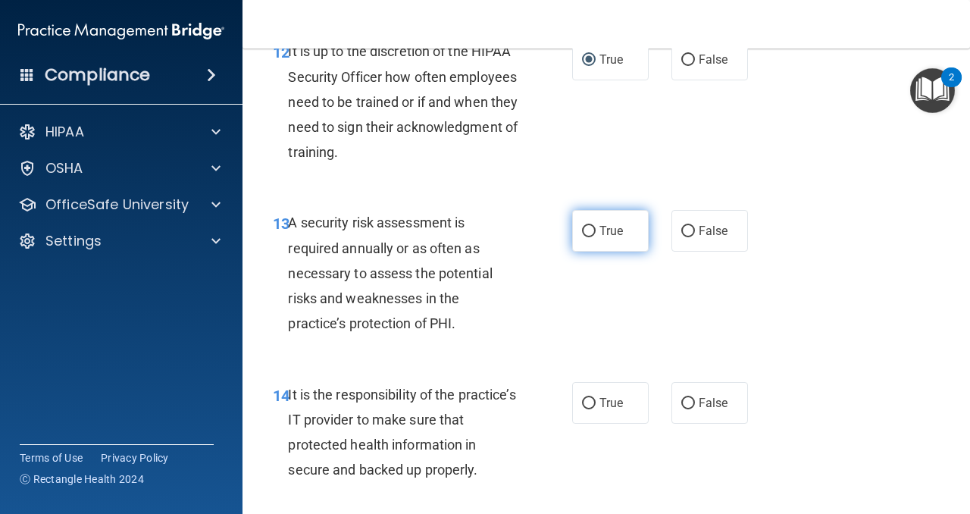
click at [594, 233] on input "True" at bounding box center [589, 231] width 14 height 11
radio input "true"
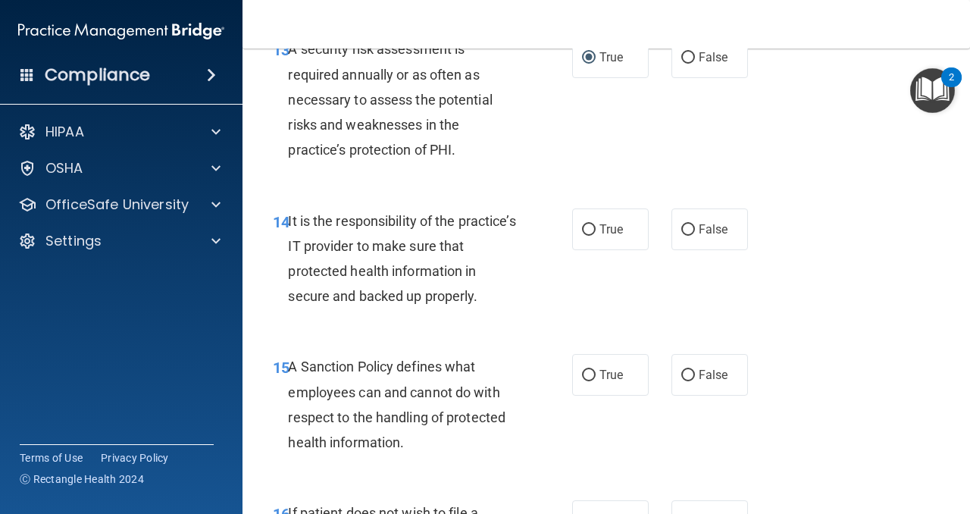
scroll to position [2392, 0]
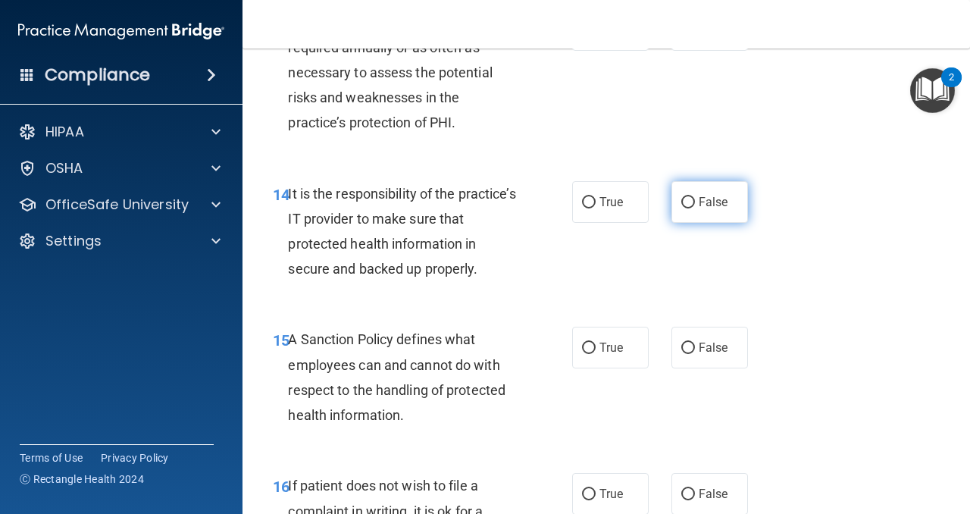
click at [686, 202] on input "False" at bounding box center [688, 202] width 14 height 11
radio input "true"
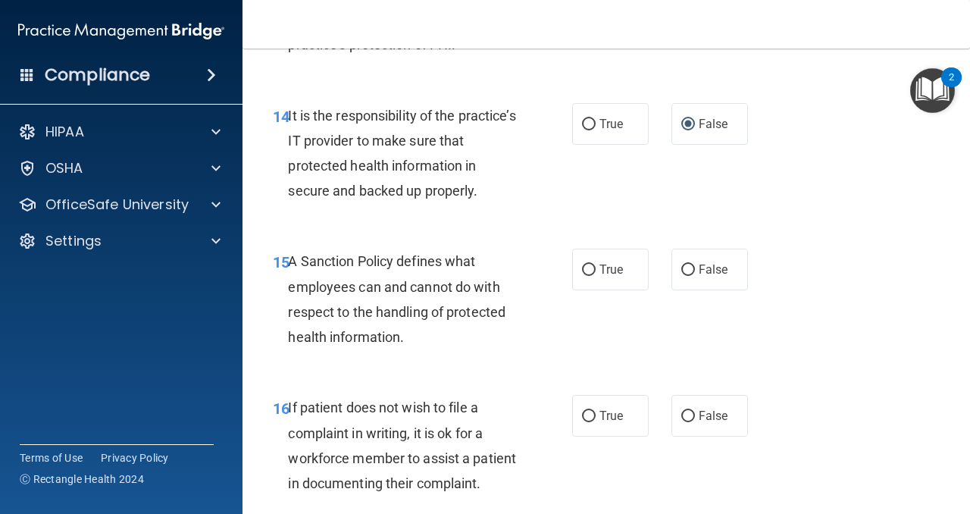
scroll to position [2473, 0]
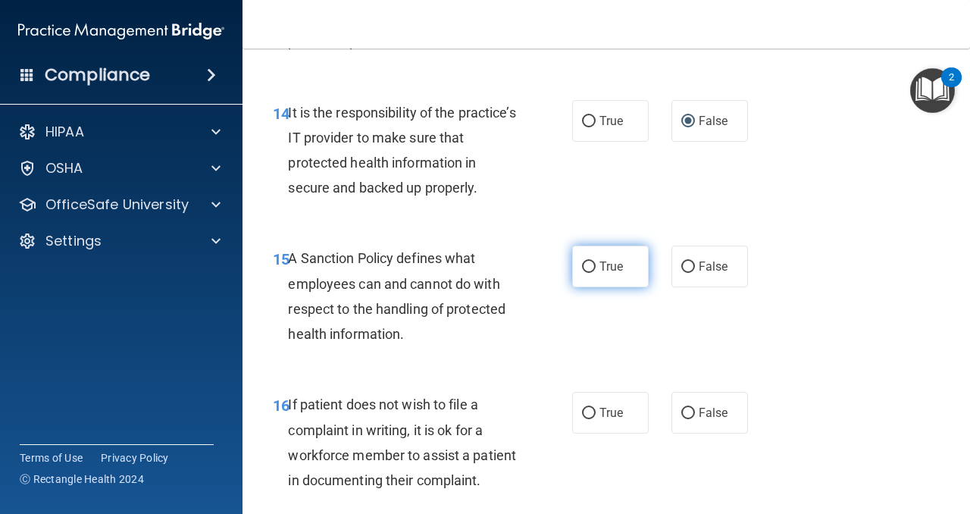
click at [589, 267] on input "True" at bounding box center [589, 266] width 14 height 11
radio input "true"
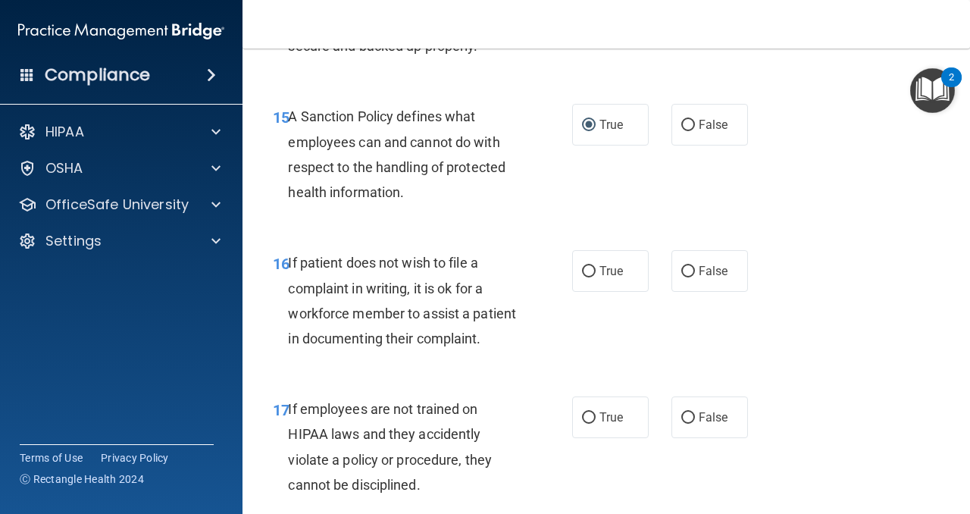
scroll to position [2616, 0]
click at [586, 270] on input "True" at bounding box center [589, 270] width 14 height 11
radio input "true"
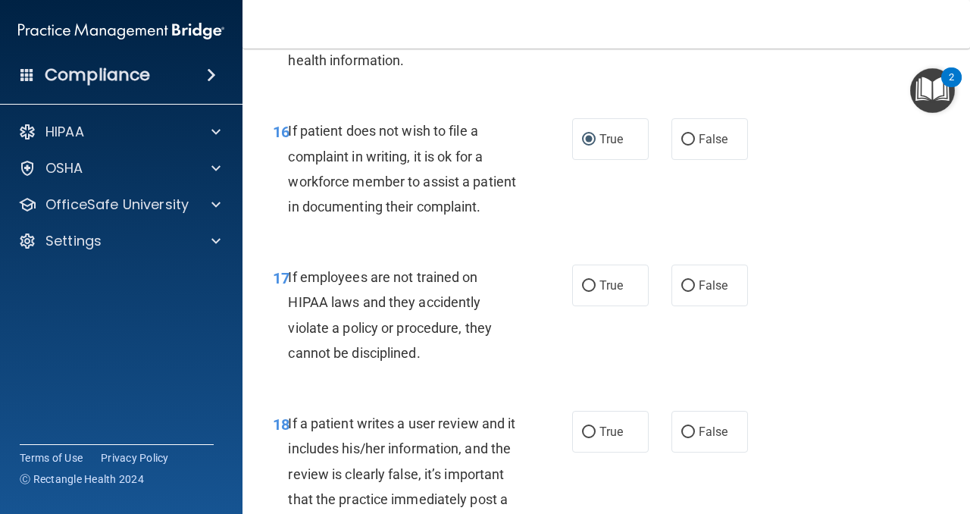
scroll to position [2757, 0]
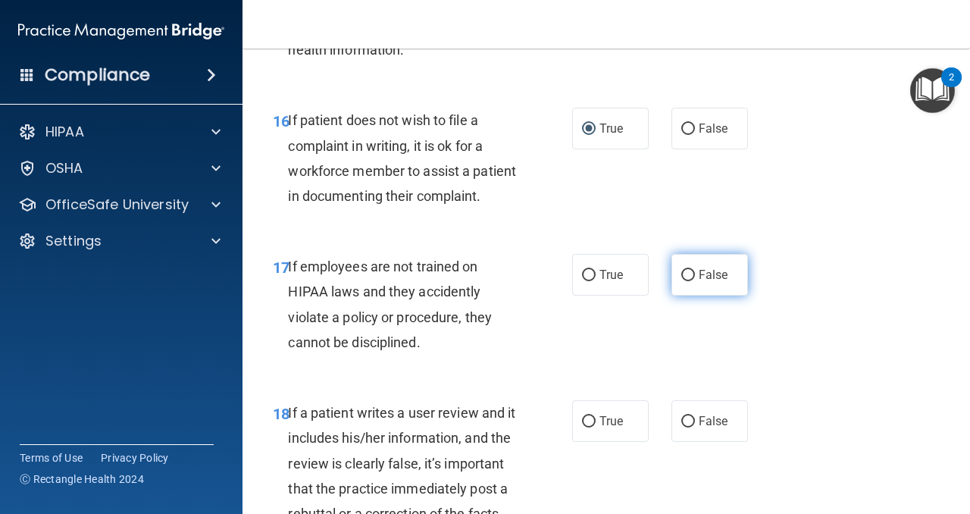
click at [686, 275] on input "False" at bounding box center [688, 275] width 14 height 11
radio input "true"
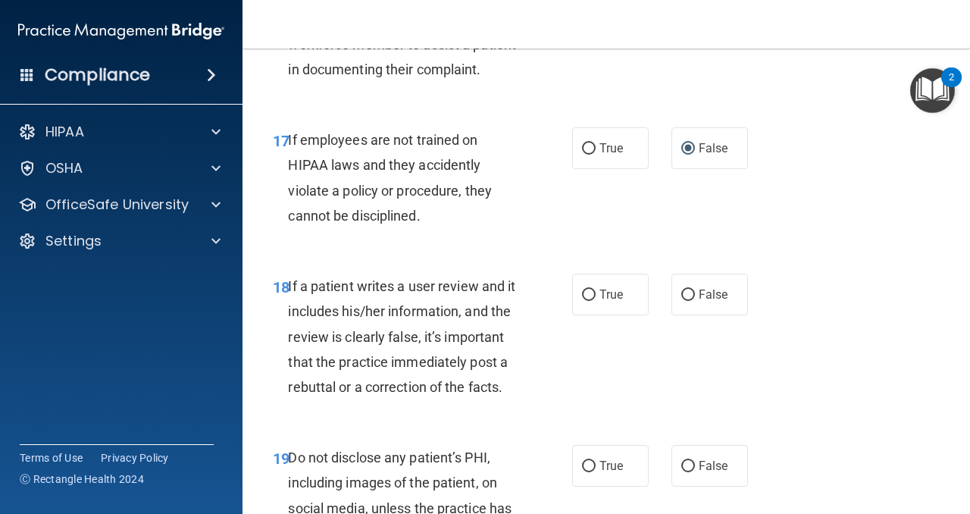
scroll to position [2887, 0]
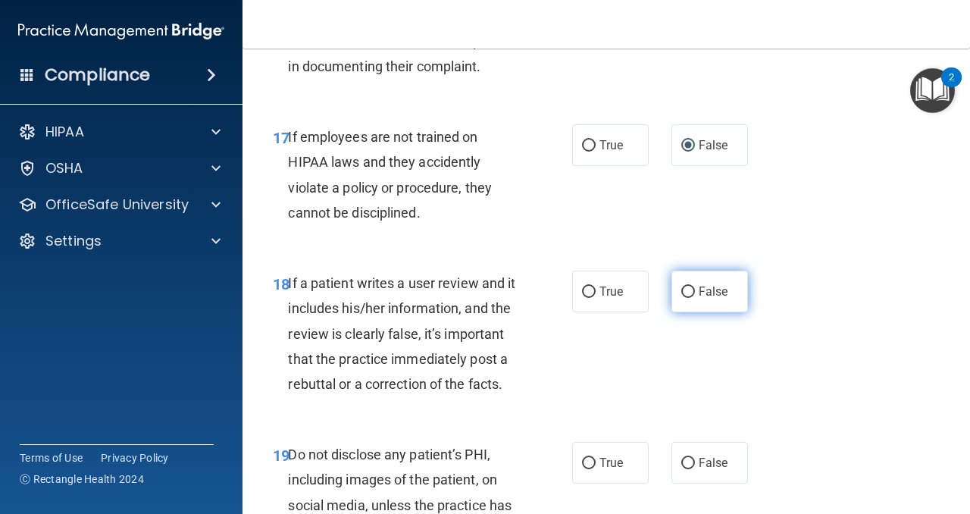
click at [689, 293] on input "False" at bounding box center [688, 291] width 14 height 11
radio input "true"
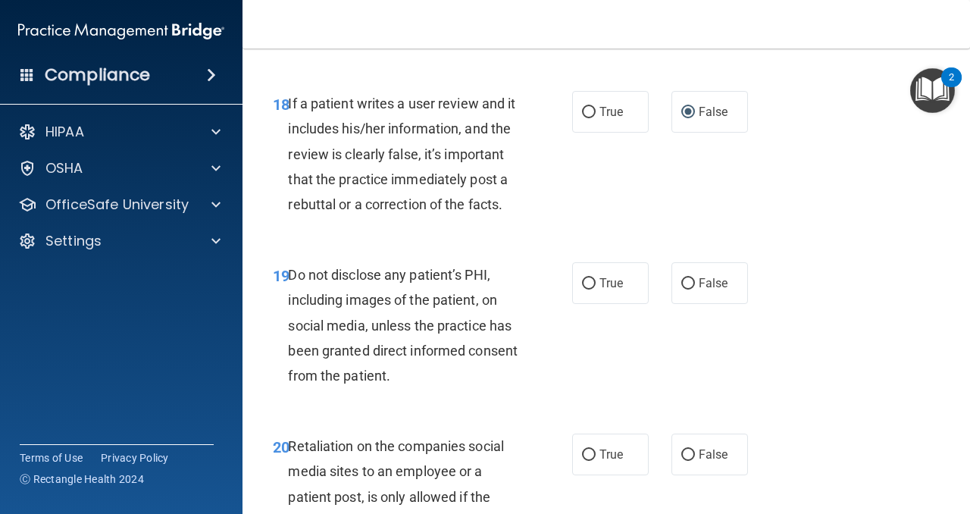
scroll to position [3067, 0]
click at [588, 280] on input "True" at bounding box center [589, 282] width 14 height 11
radio input "true"
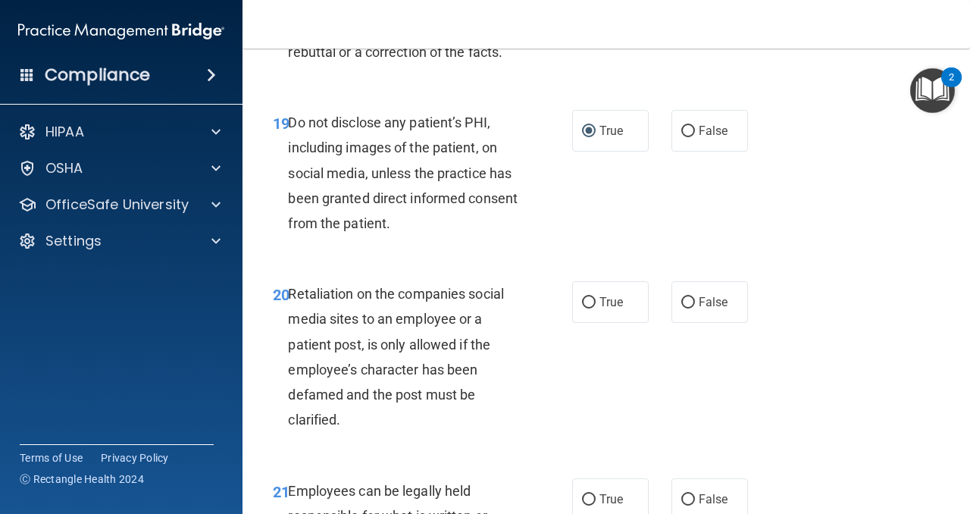
scroll to position [3229, 0]
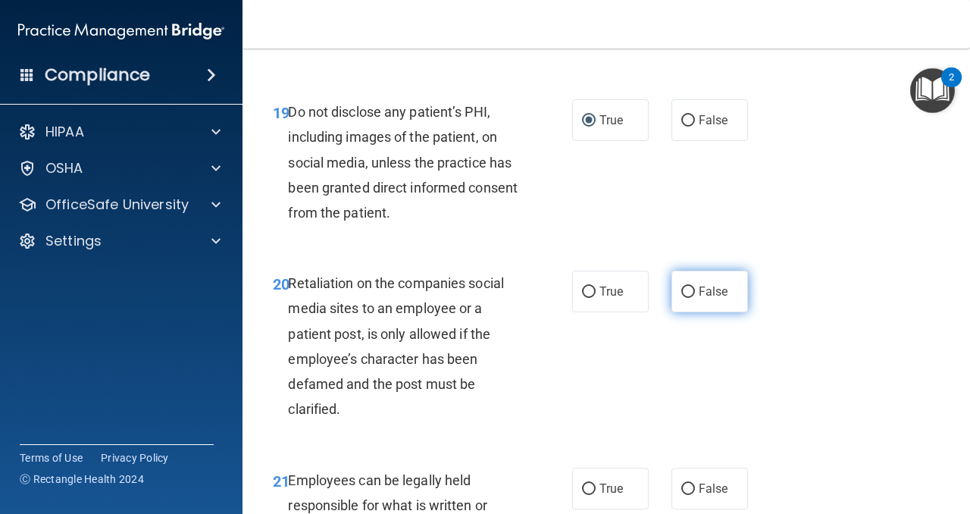
click at [691, 291] on input "False" at bounding box center [688, 291] width 14 height 11
radio input "true"
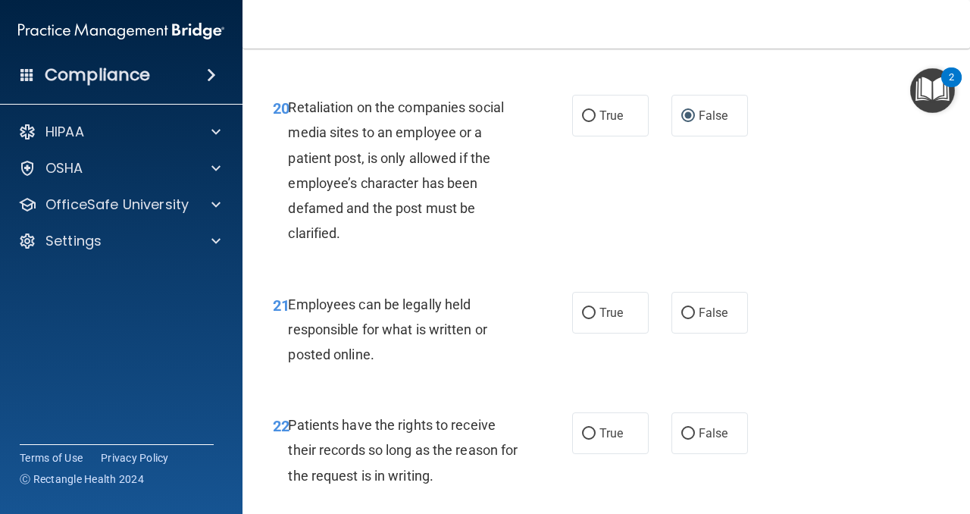
scroll to position [3415, 0]
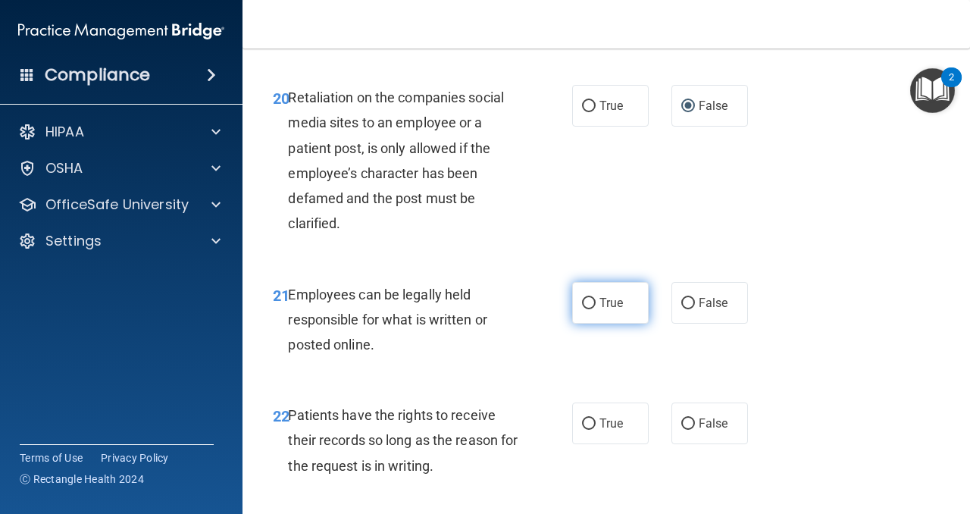
click at [591, 300] on input "True" at bounding box center [589, 303] width 14 height 11
radio input "true"
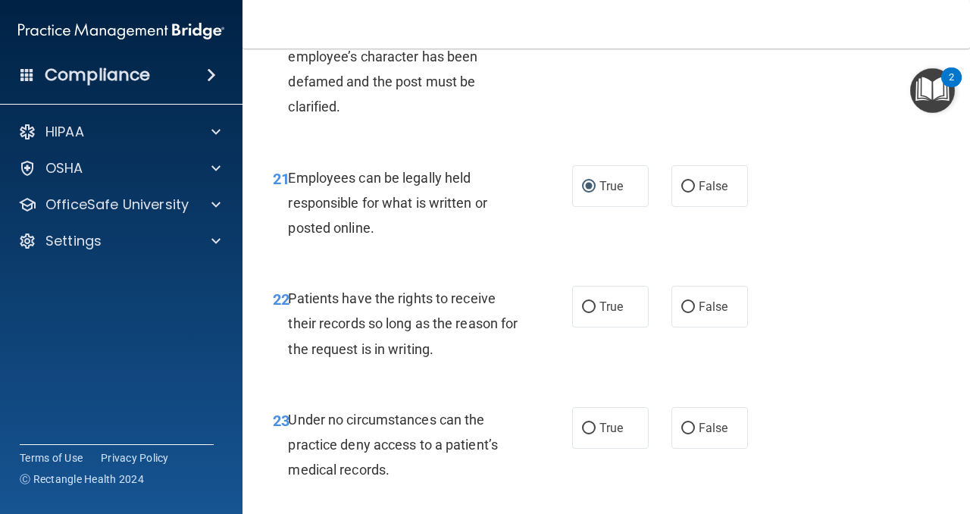
scroll to position [3541, 0]
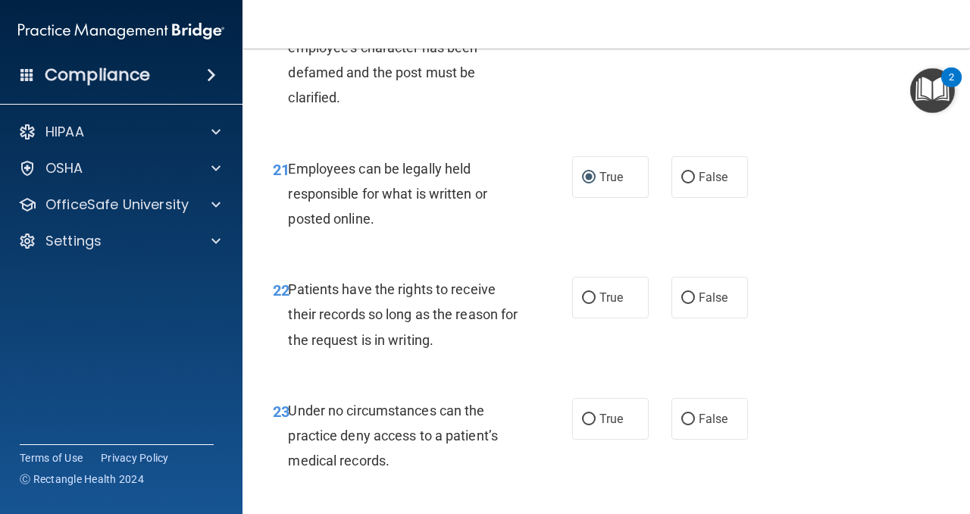
drag, startPoint x: 589, startPoint y: 295, endPoint x: 565, endPoint y: 351, distance: 61.1
click at [756, 276] on ng-form "22 Patients have the rights to receive their records so long as the reason for …" at bounding box center [756, 276] width 0 height 0
click at [691, 297] on input "False" at bounding box center [688, 297] width 14 height 11
radio input "true"
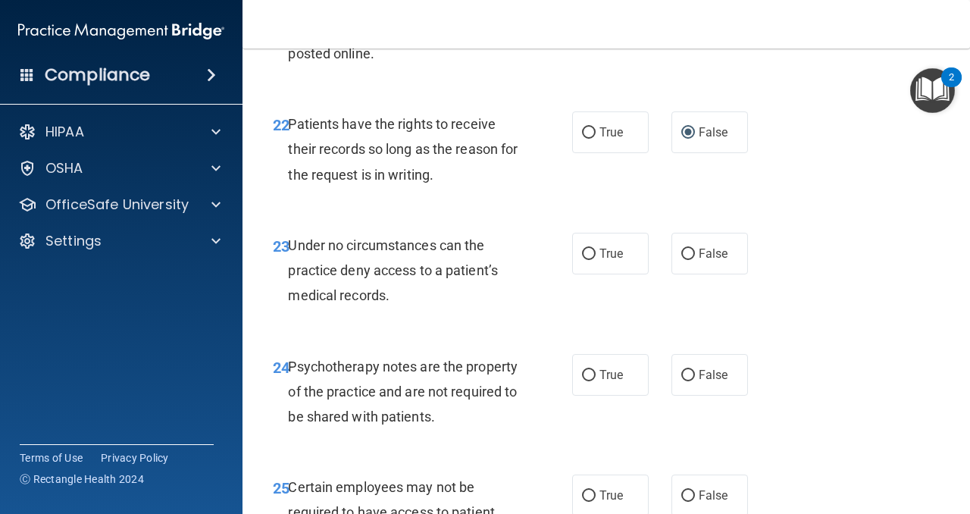
scroll to position [3707, 0]
click at [687, 253] on input "False" at bounding box center [688, 253] width 14 height 11
radio input "true"
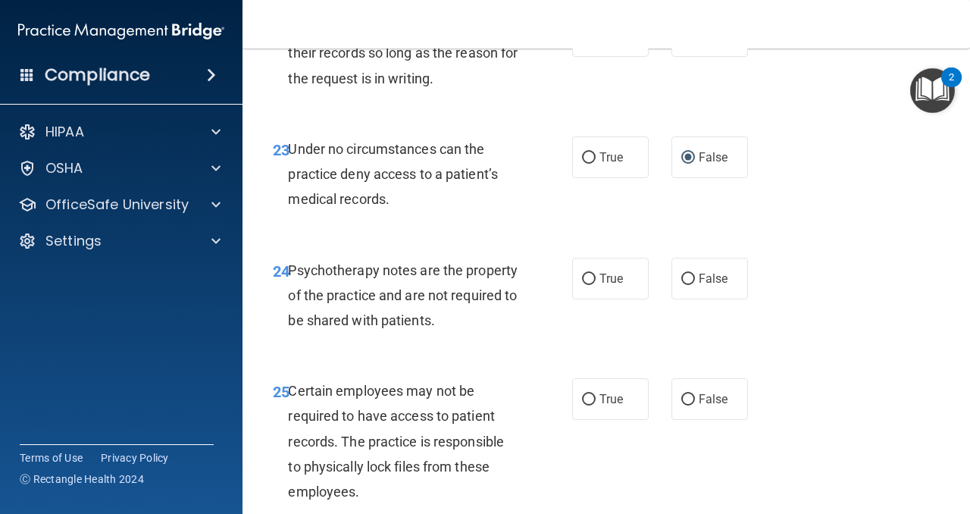
scroll to position [3819, 0]
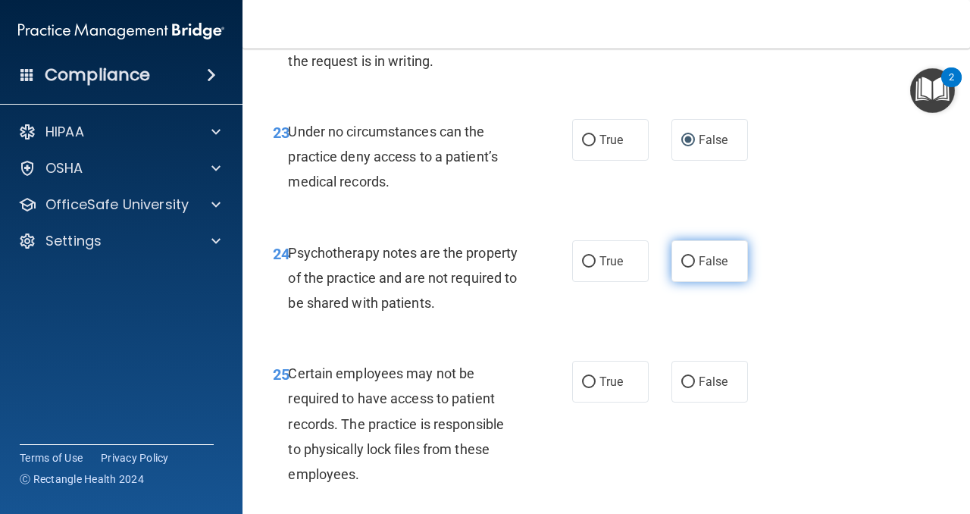
click at [686, 264] on input "False" at bounding box center [688, 261] width 14 height 11
radio input "true"
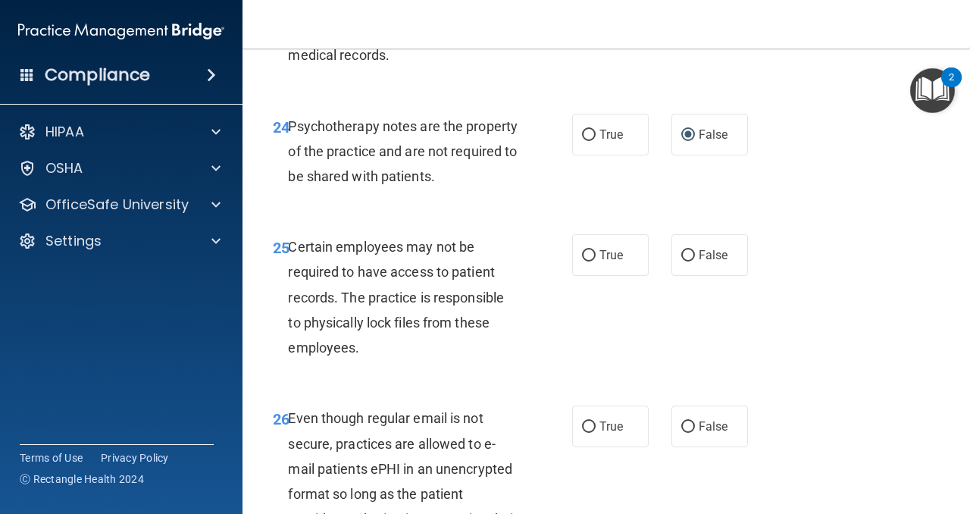
scroll to position [3948, 0]
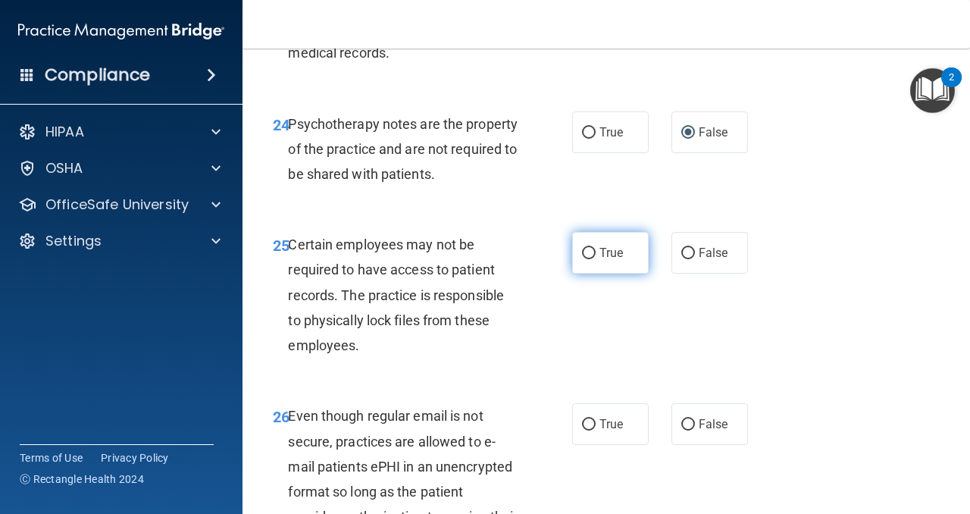
click at [588, 252] on input "True" at bounding box center [589, 253] width 14 height 11
radio input "true"
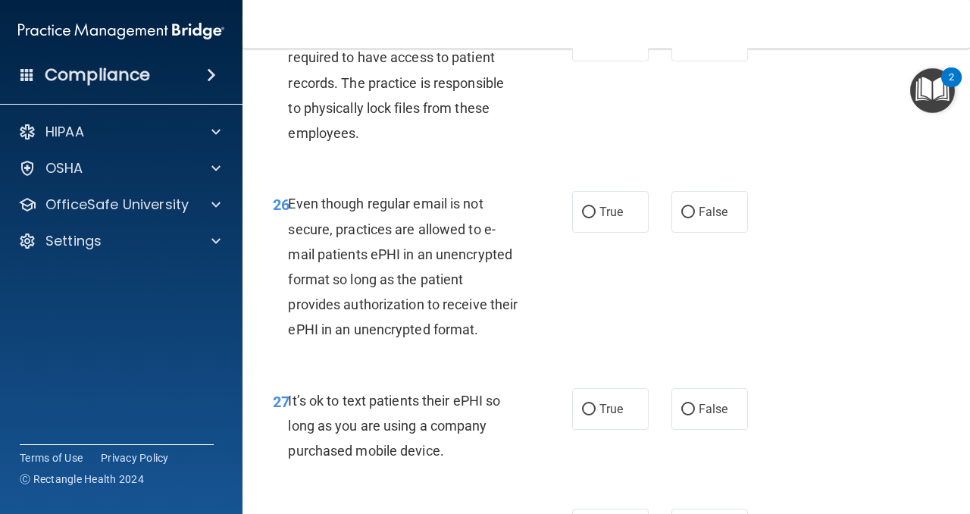
scroll to position [4172, 0]
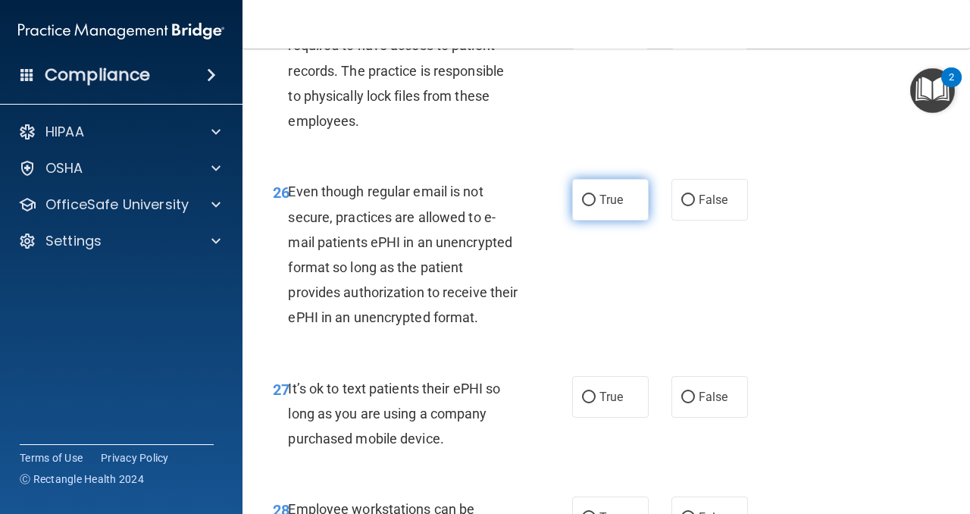
click at [592, 200] on input "True" at bounding box center [589, 200] width 14 height 11
radio input "true"
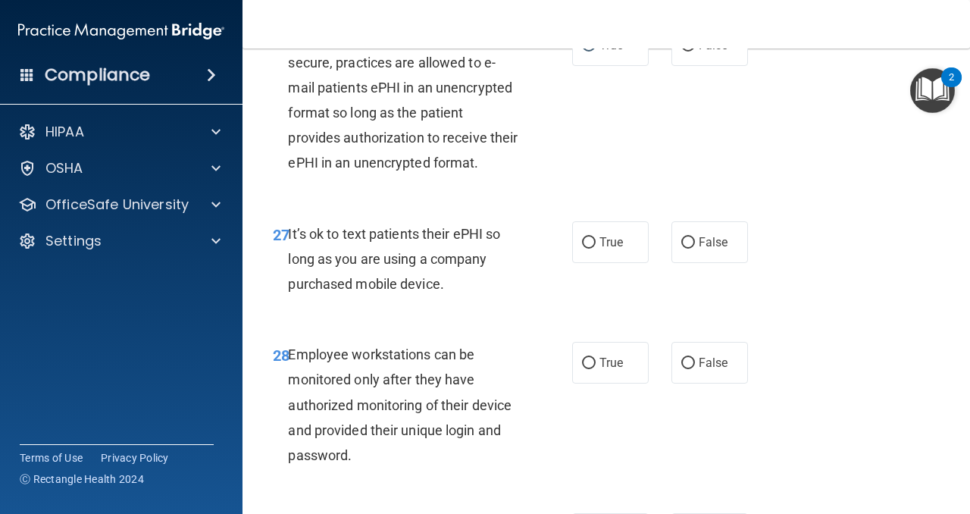
scroll to position [4329, 0]
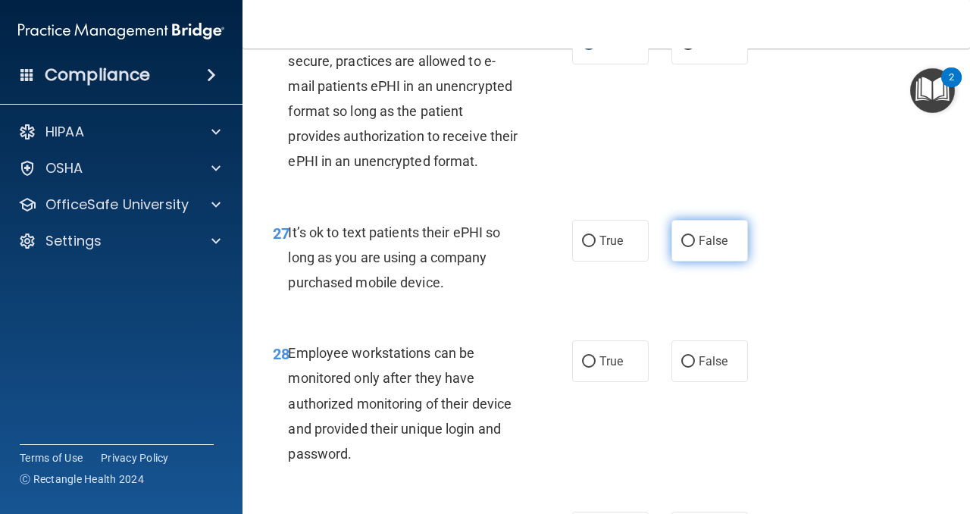
click at [692, 241] on input "False" at bounding box center [688, 241] width 14 height 11
radio input "true"
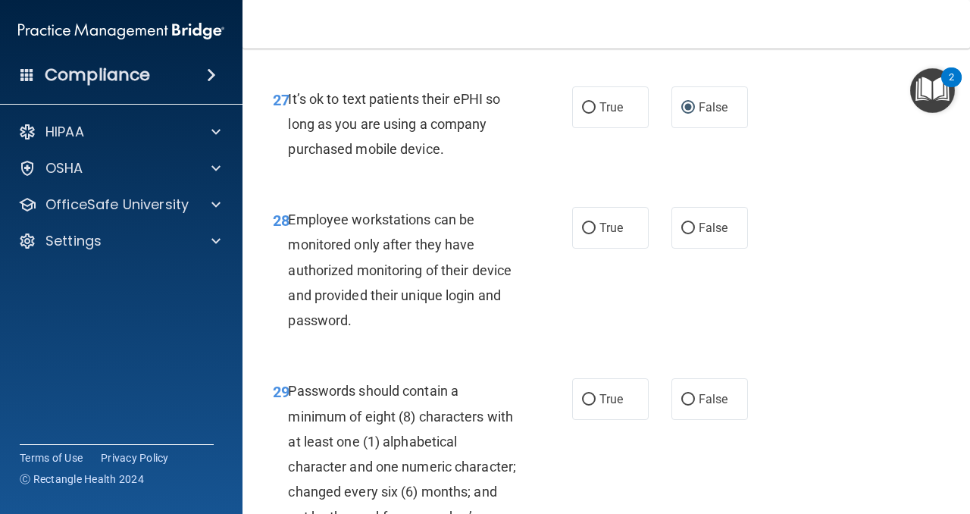
scroll to position [4467, 0]
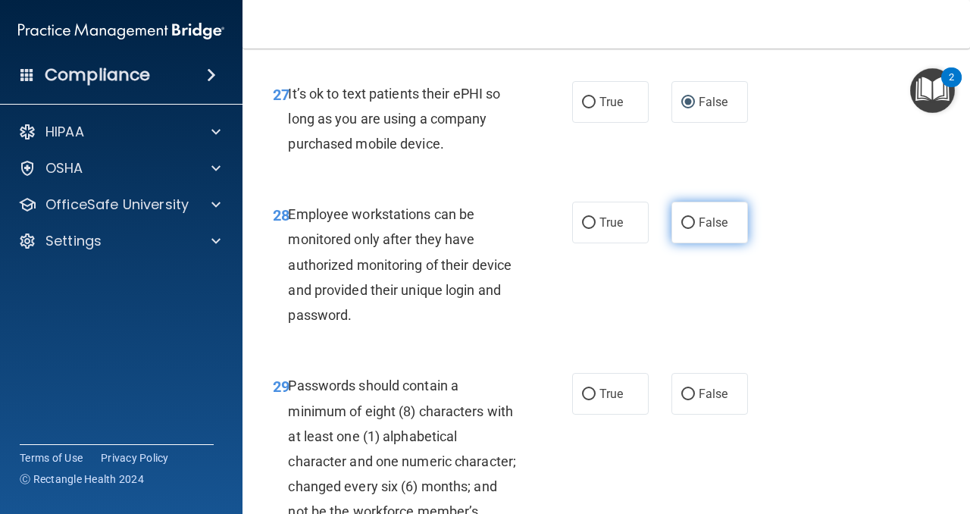
click at [687, 220] on input "False" at bounding box center [688, 222] width 14 height 11
radio input "true"
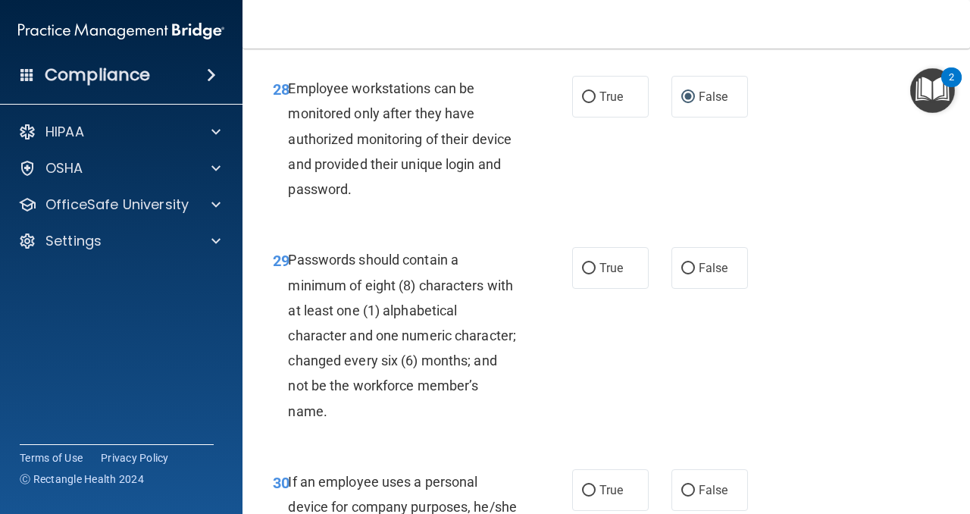
scroll to position [4603, 0]
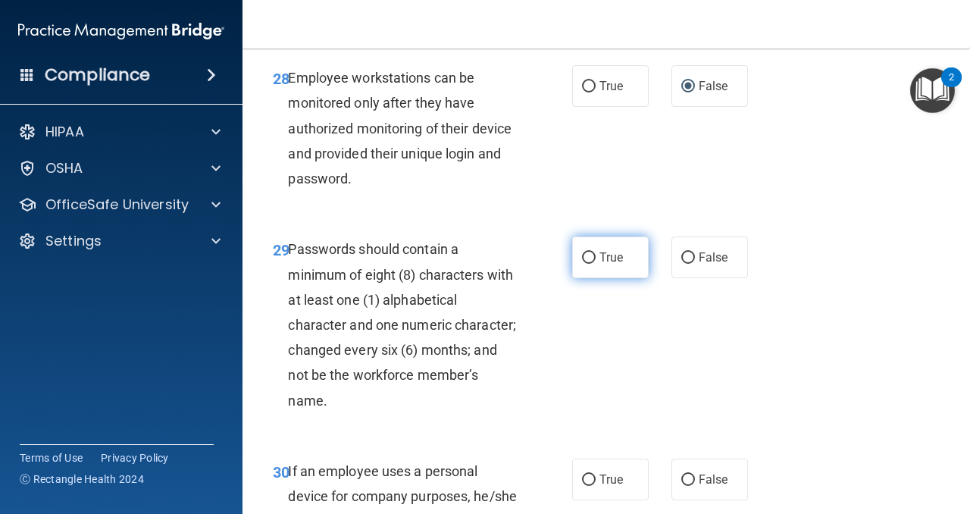
click at [584, 261] on input "True" at bounding box center [589, 257] width 14 height 11
radio input "true"
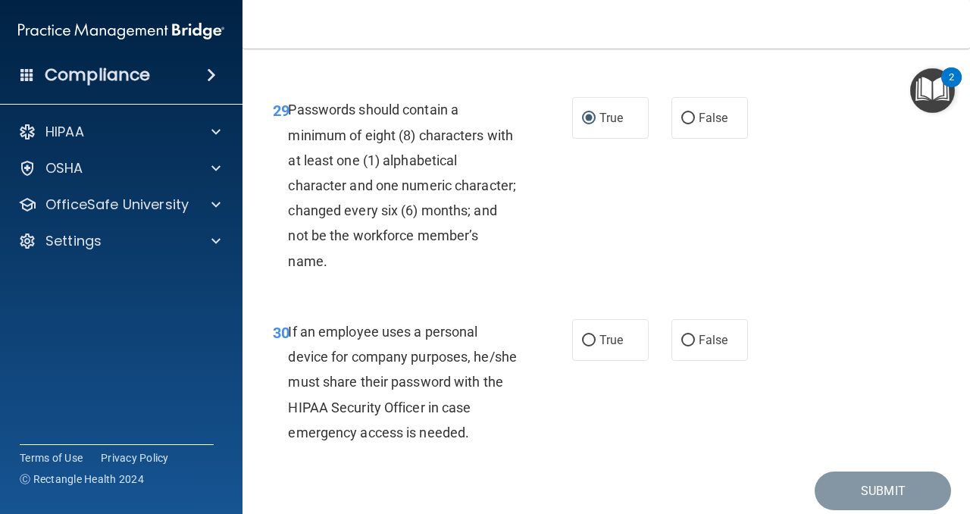
scroll to position [4744, 0]
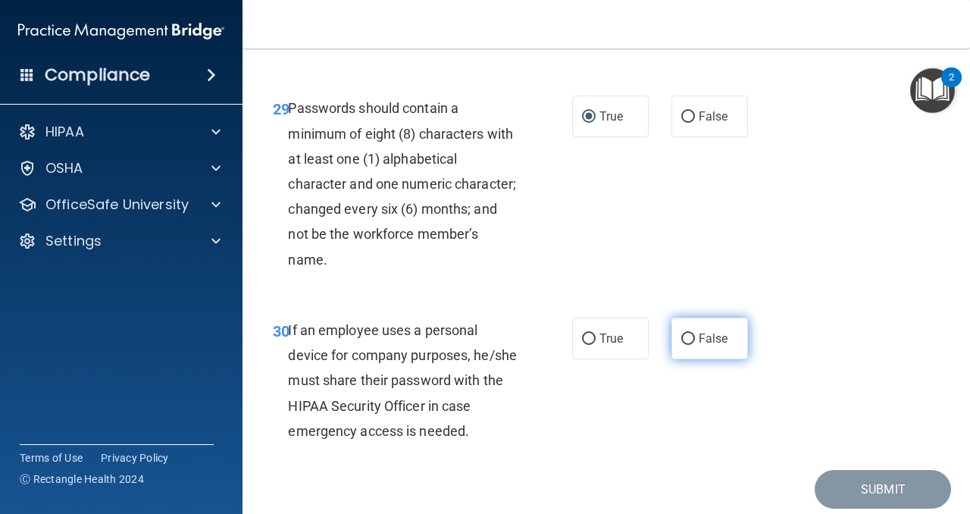
click at [683, 341] on input "False" at bounding box center [688, 338] width 14 height 11
radio input "true"
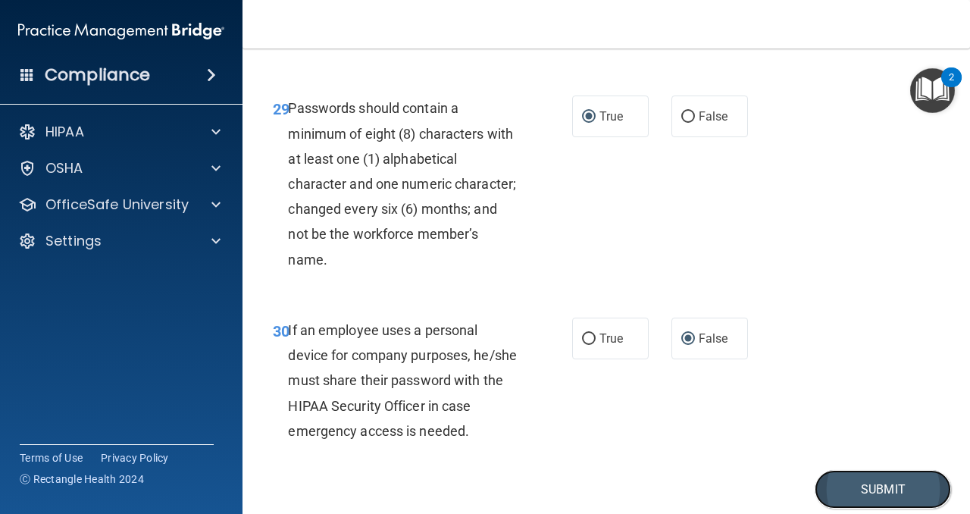
click at [865, 483] on button "Submit" at bounding box center [882, 489] width 136 height 39
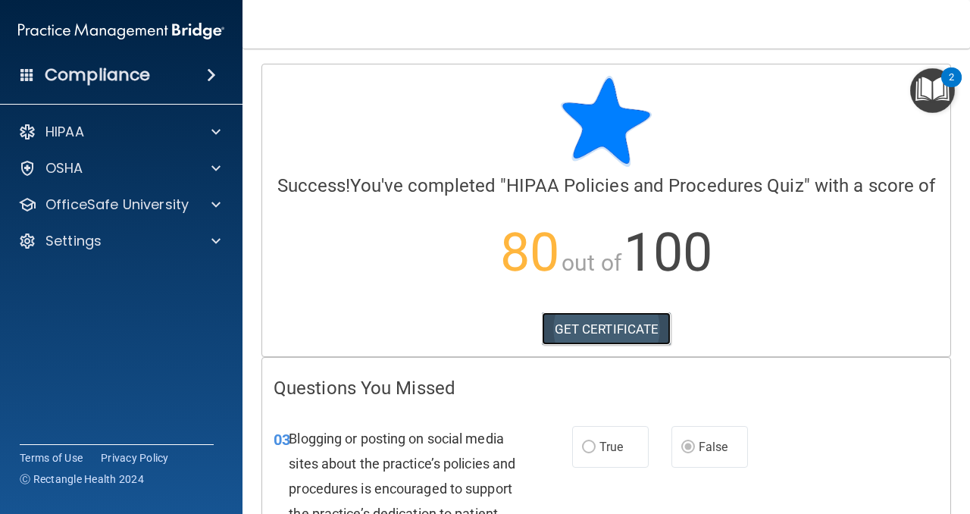
click at [628, 330] on link "GET CERTIFICATE" at bounding box center [607, 328] width 130 height 33
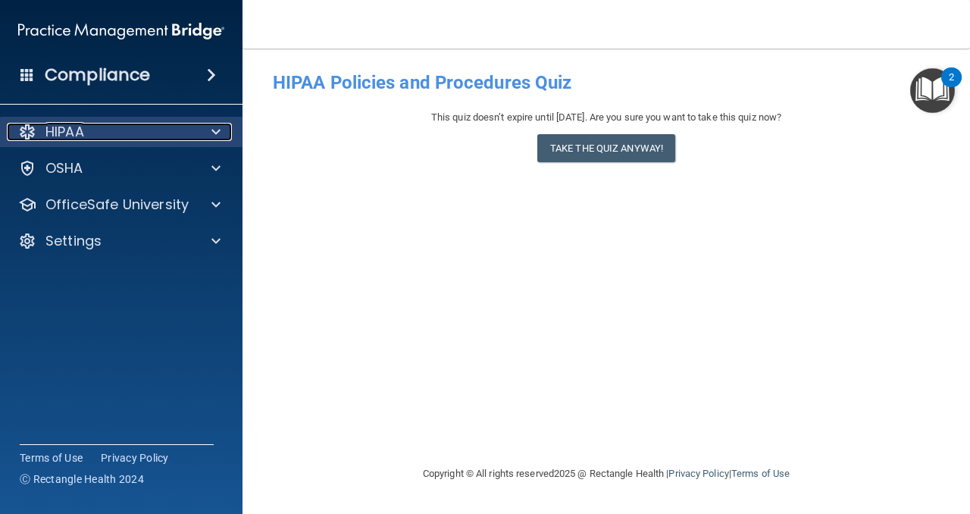
click at [124, 140] on div "HIPAA" at bounding box center [101, 132] width 188 height 18
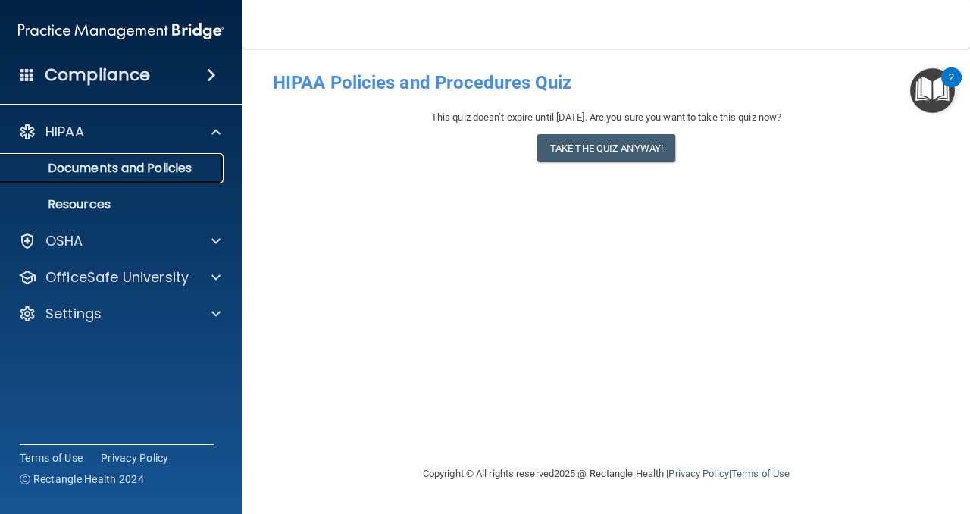
click at [172, 167] on p "Documents and Policies" at bounding box center [113, 168] width 207 height 15
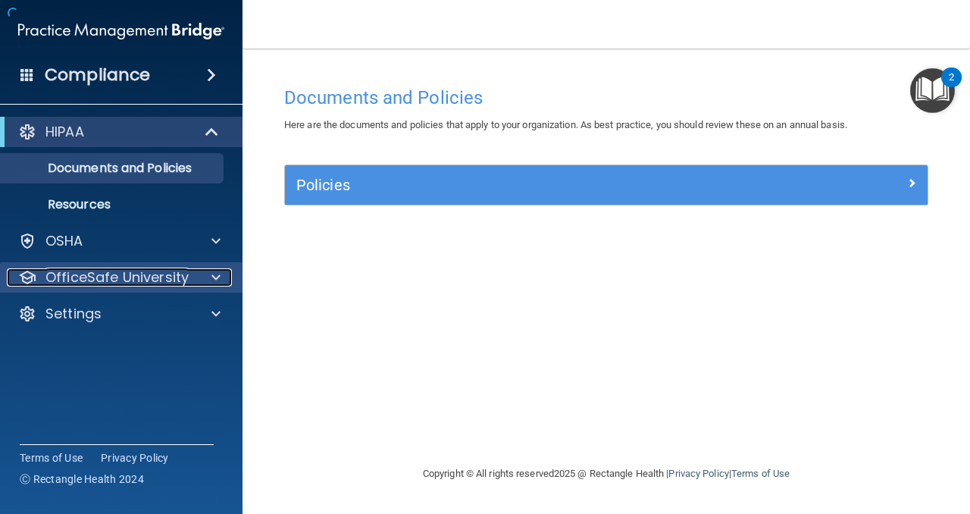
click at [143, 272] on p "OfficeSafe University" at bounding box center [116, 277] width 143 height 18
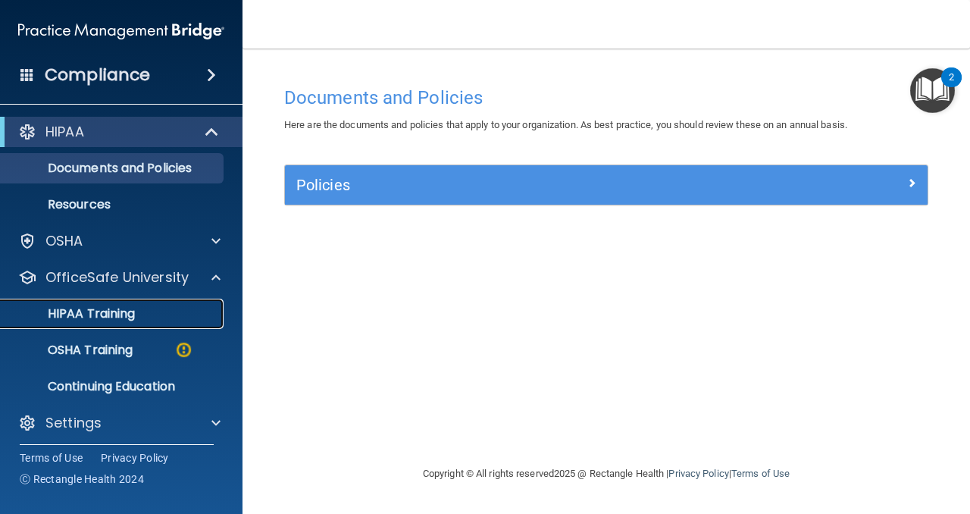
click at [174, 311] on div "HIPAA Training" at bounding box center [113, 313] width 207 height 15
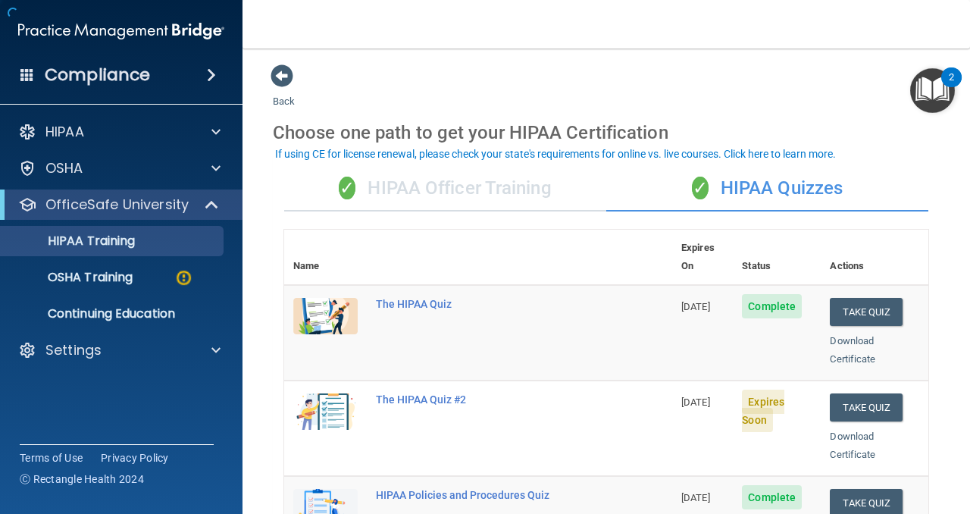
click at [924, 21] on nav "Toggle navigation Karen Mallory karelizmal17@gmail.com Manage My Enterprise Min…" at bounding box center [605, 24] width 727 height 48
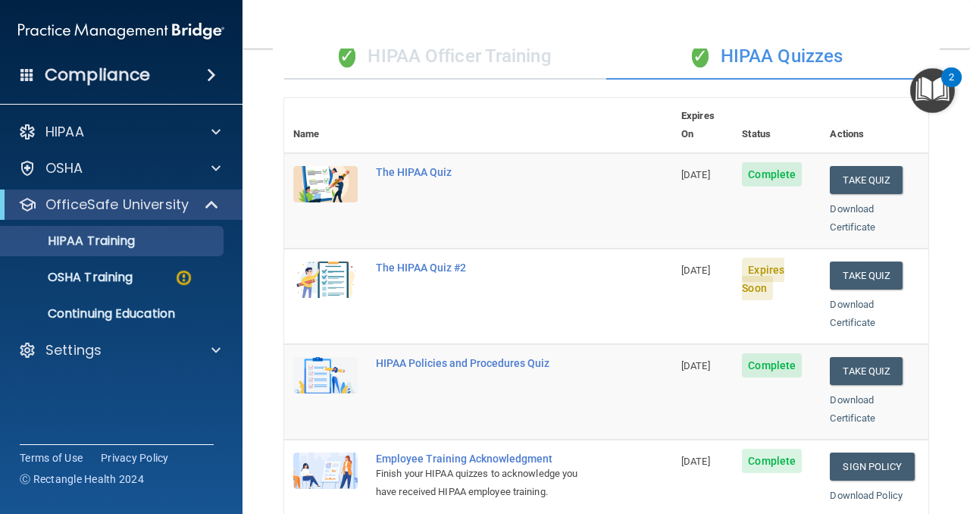
scroll to position [127, 0]
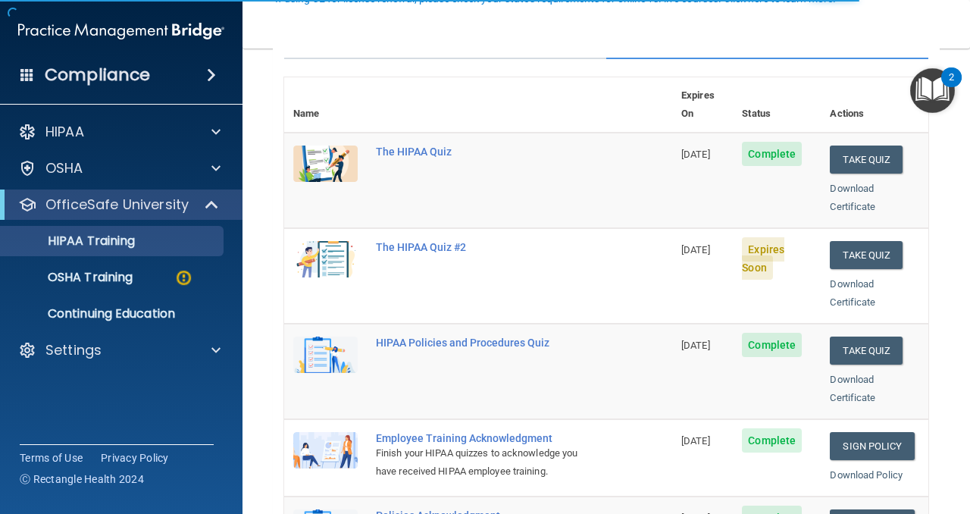
scroll to position [158, 0]
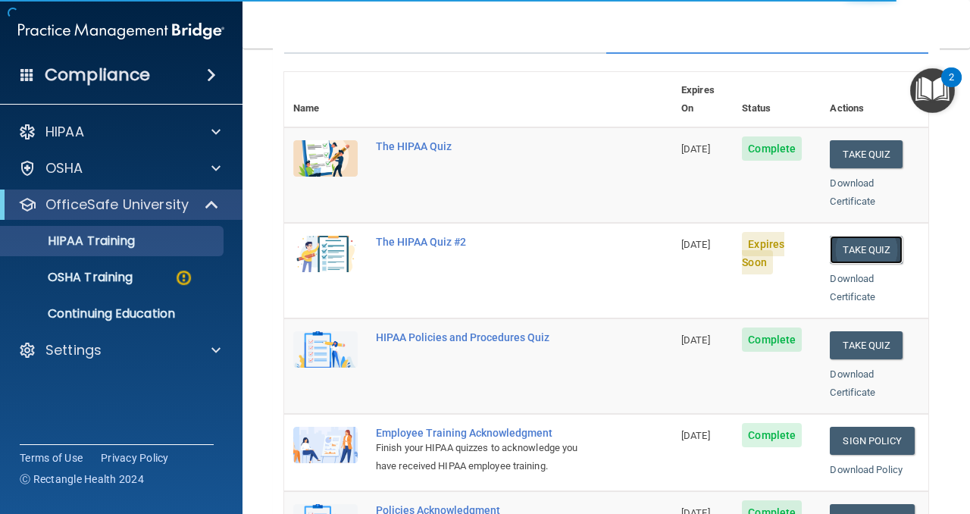
click at [870, 236] on button "Take Quiz" at bounding box center [865, 250] width 73 height 28
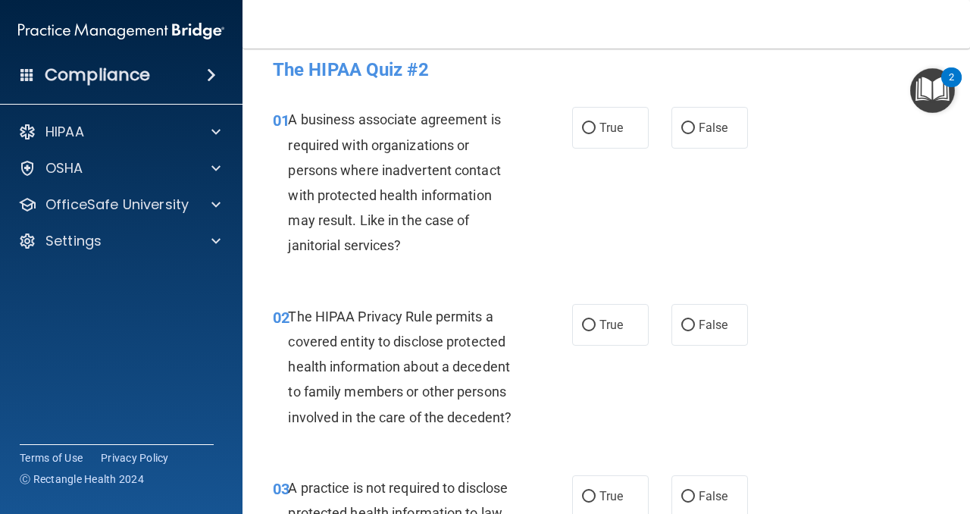
scroll to position [14, 0]
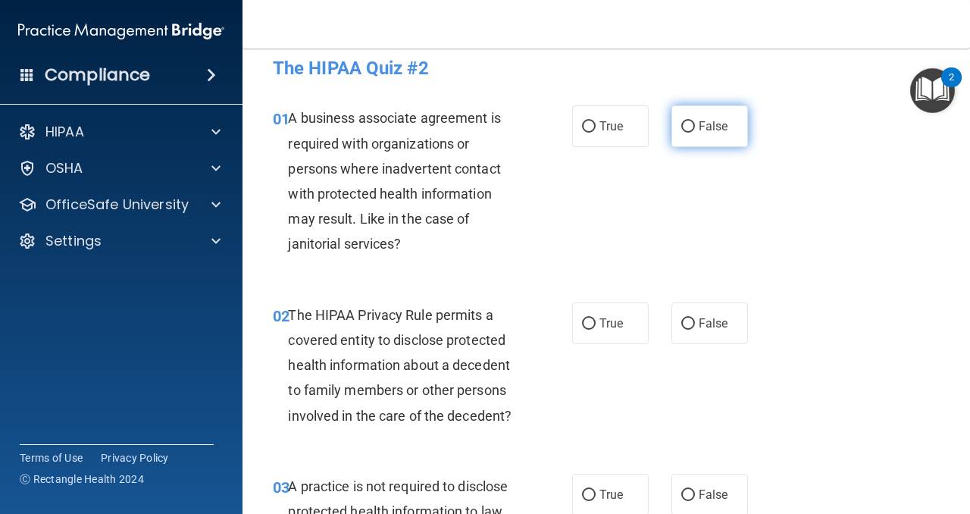
click at [690, 128] on input "False" at bounding box center [688, 126] width 14 height 11
radio input "true"
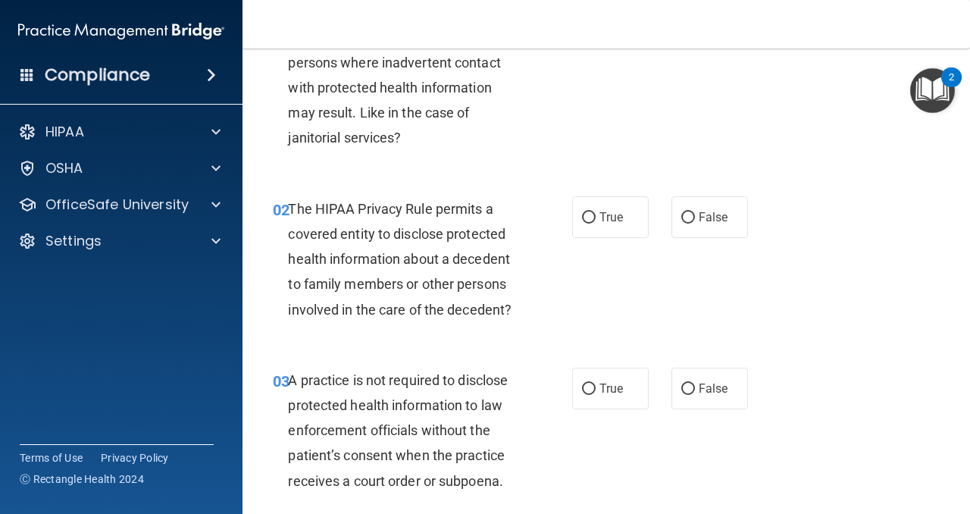
scroll to position [122, 0]
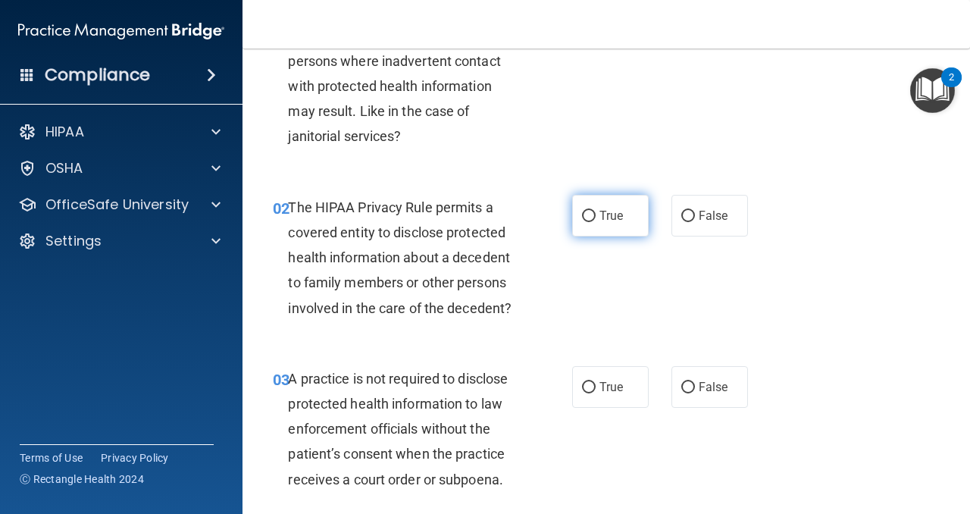
click at [588, 215] on input "True" at bounding box center [589, 216] width 14 height 11
radio input "true"
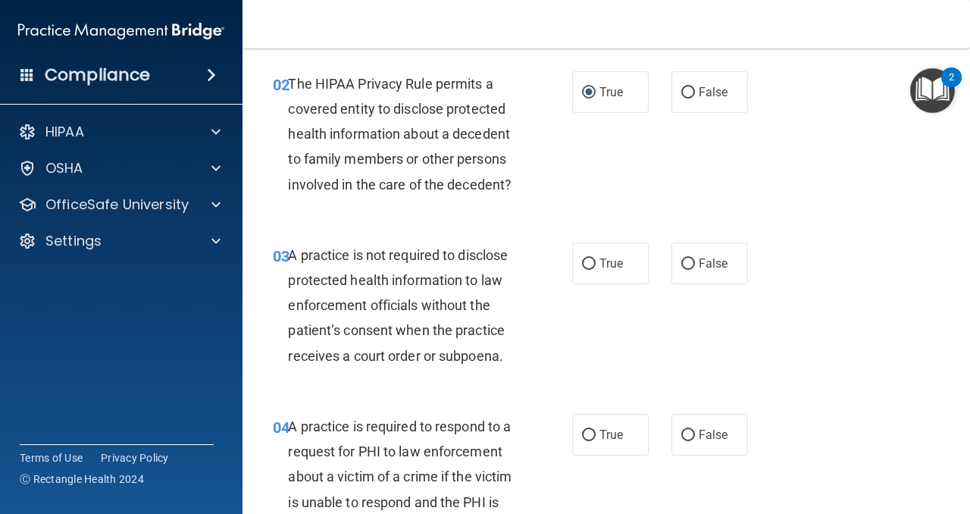
scroll to position [242, 0]
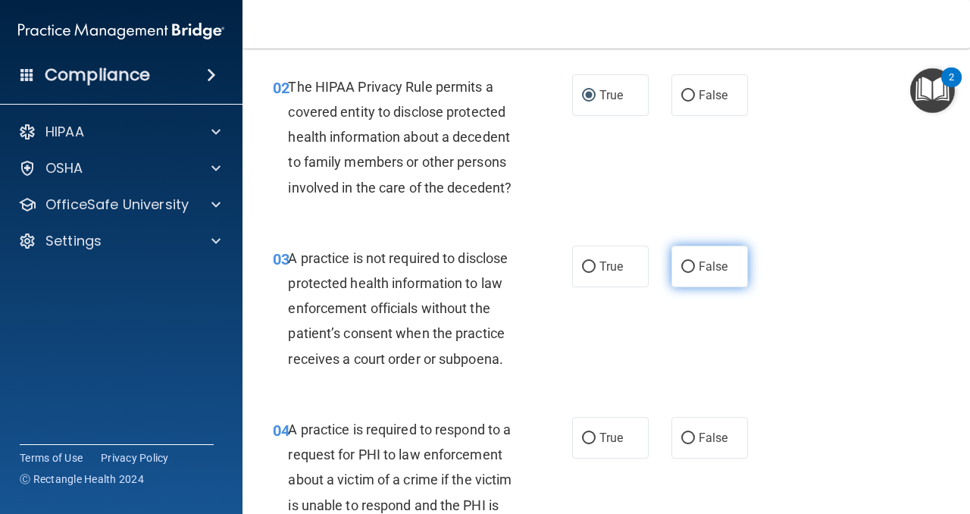
click at [689, 266] on input "False" at bounding box center [688, 266] width 14 height 11
radio input "true"
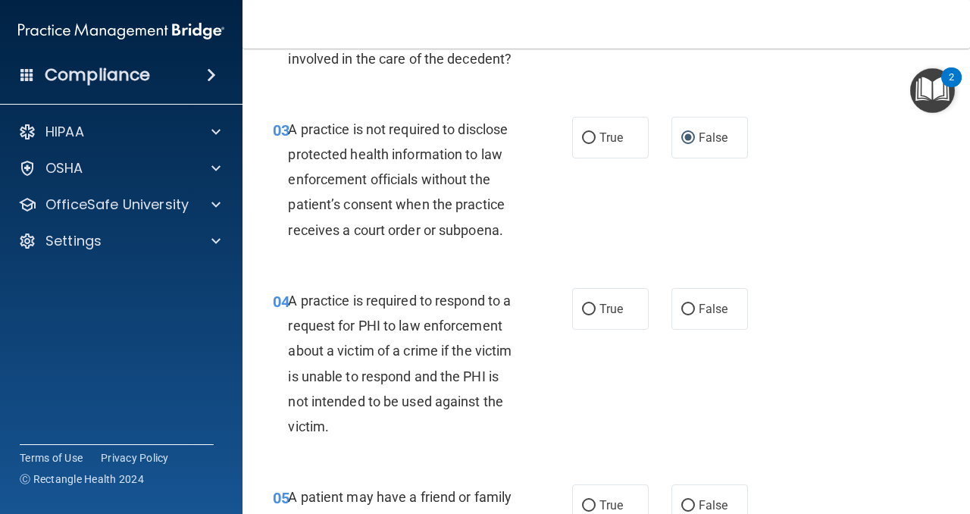
scroll to position [372, 0]
click at [592, 305] on input "True" at bounding box center [589, 308] width 14 height 11
radio input "true"
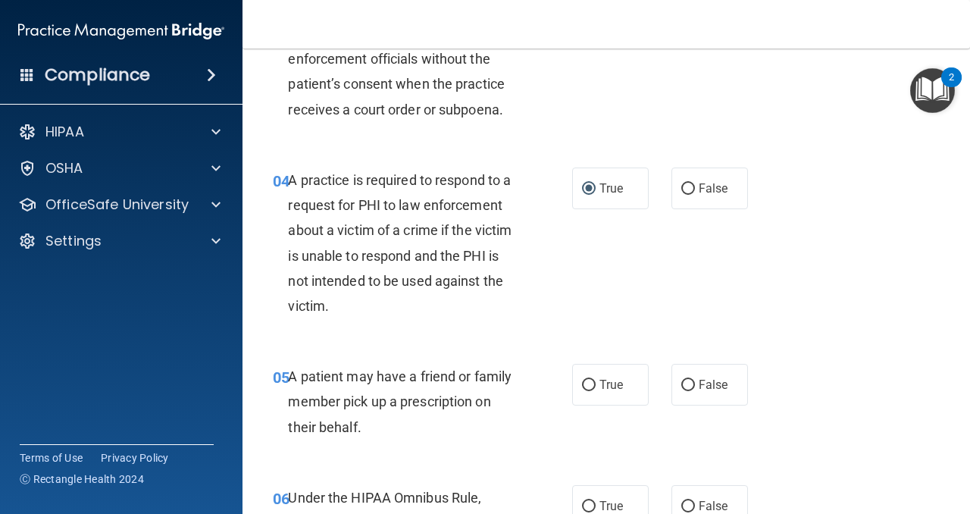
scroll to position [511, 0]
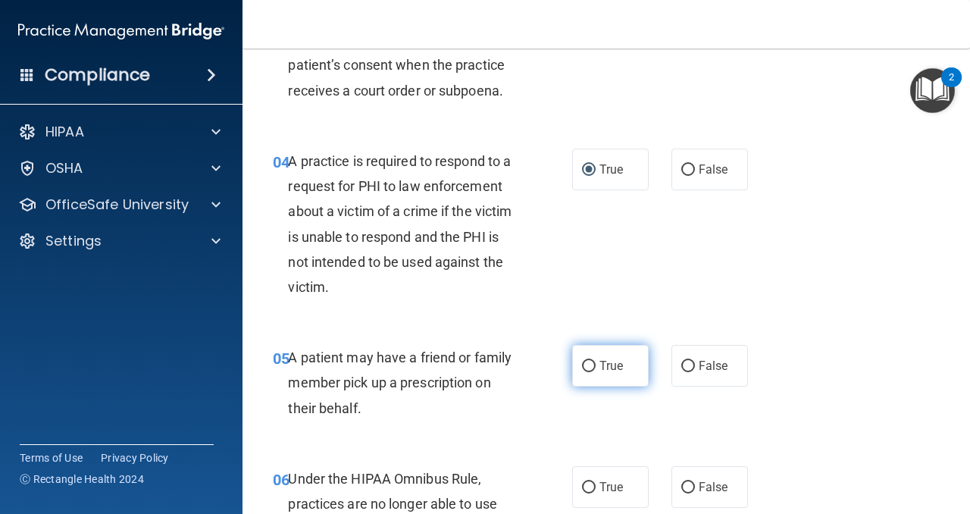
click at [591, 367] on input "True" at bounding box center [589, 366] width 14 height 11
radio input "true"
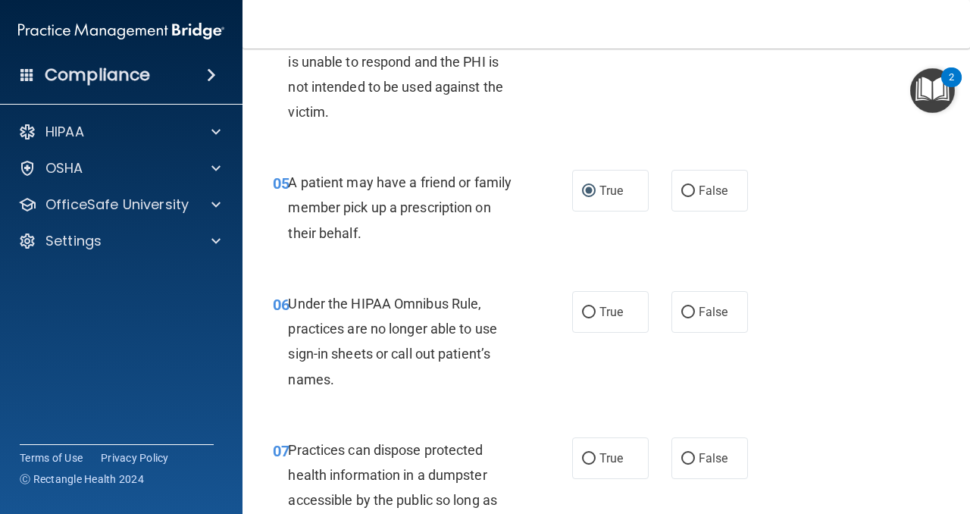
scroll to position [689, 0]
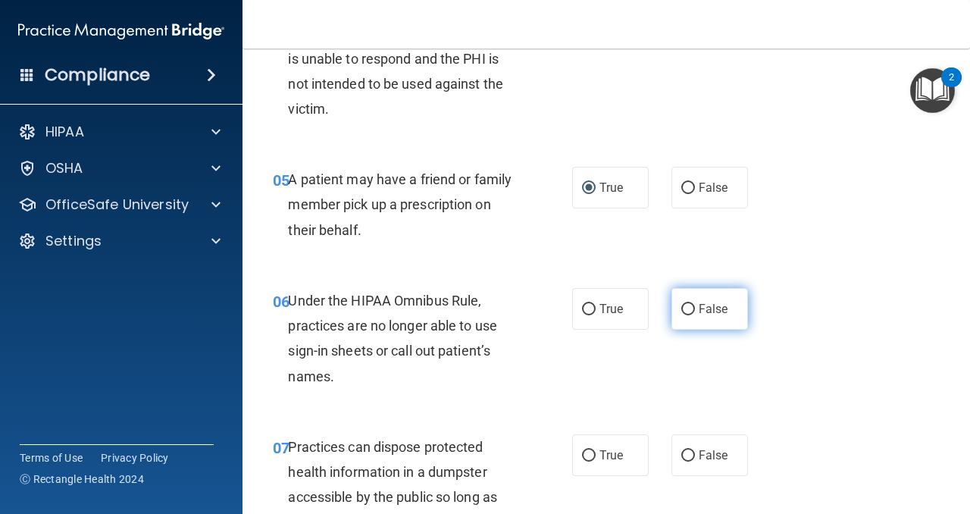
click at [688, 313] on input "False" at bounding box center [688, 309] width 14 height 11
radio input "true"
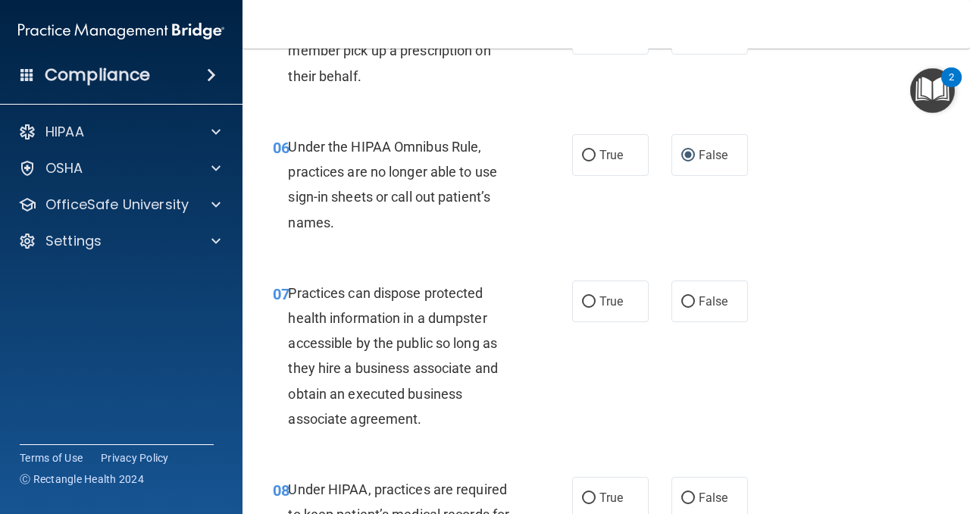
scroll to position [845, 0]
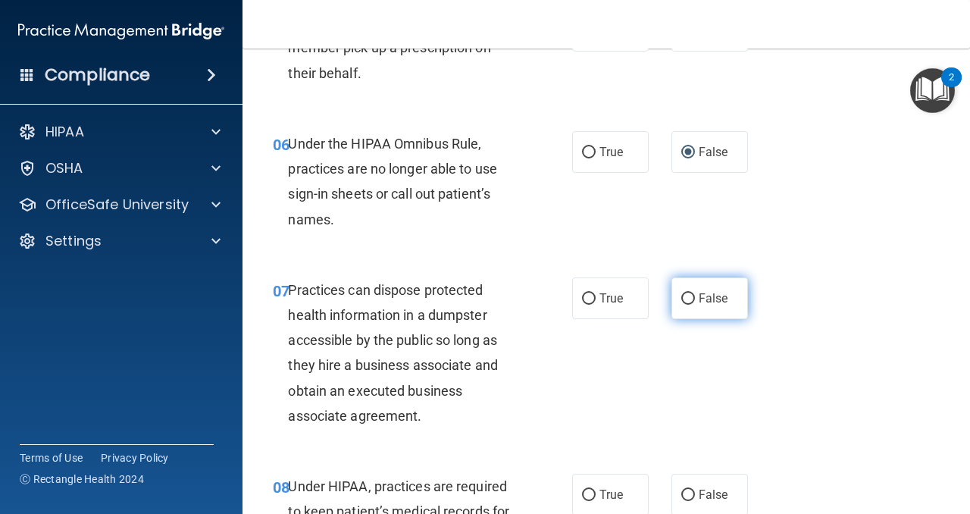
click at [687, 298] on input "False" at bounding box center [688, 298] width 14 height 11
radio input "true"
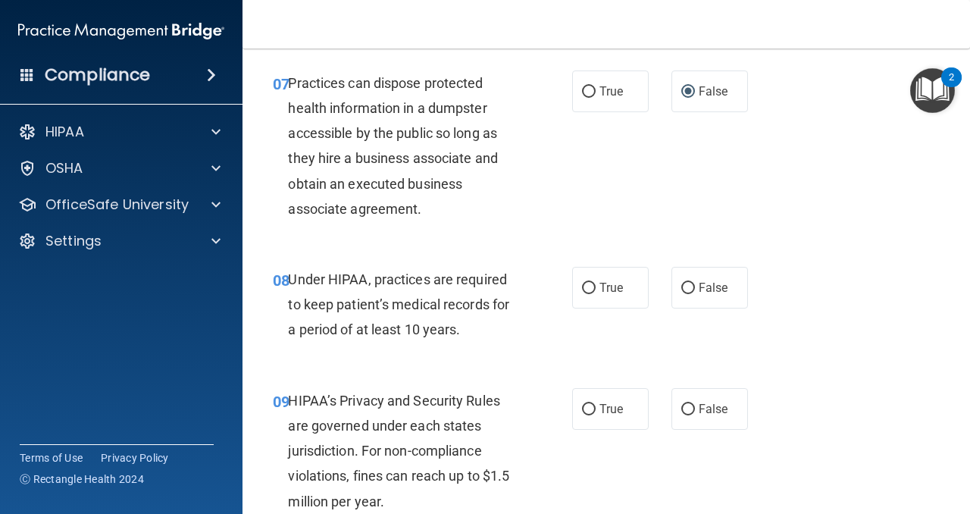
scroll to position [1055, 0]
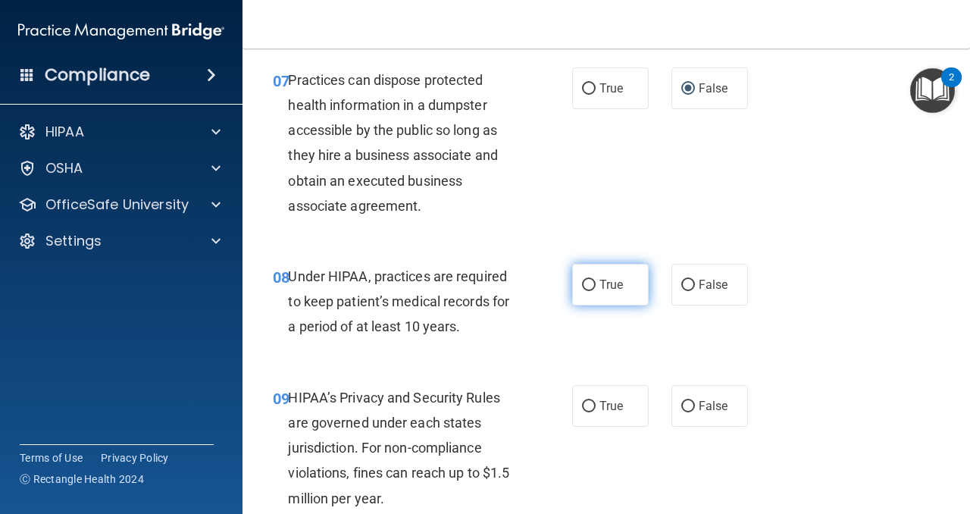
click at [589, 283] on input "True" at bounding box center [589, 285] width 14 height 11
radio input "true"
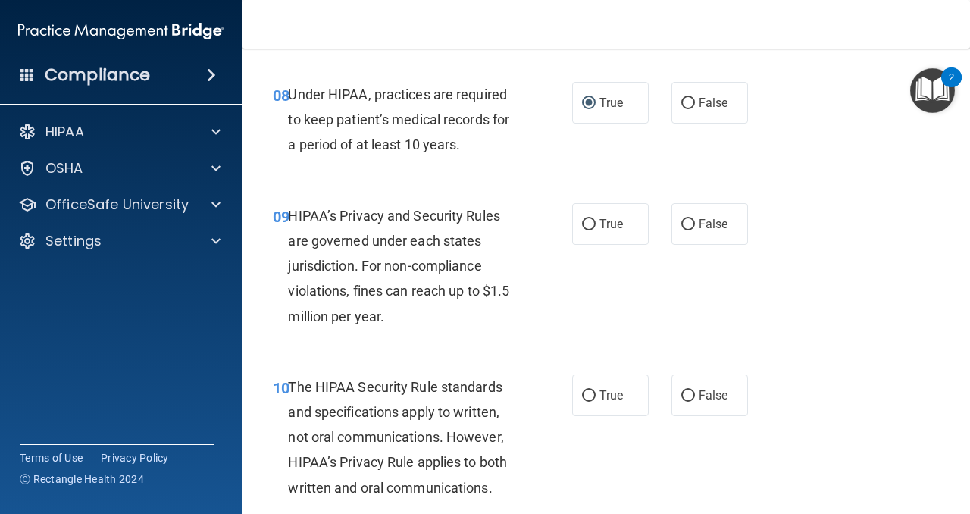
scroll to position [1239, 0]
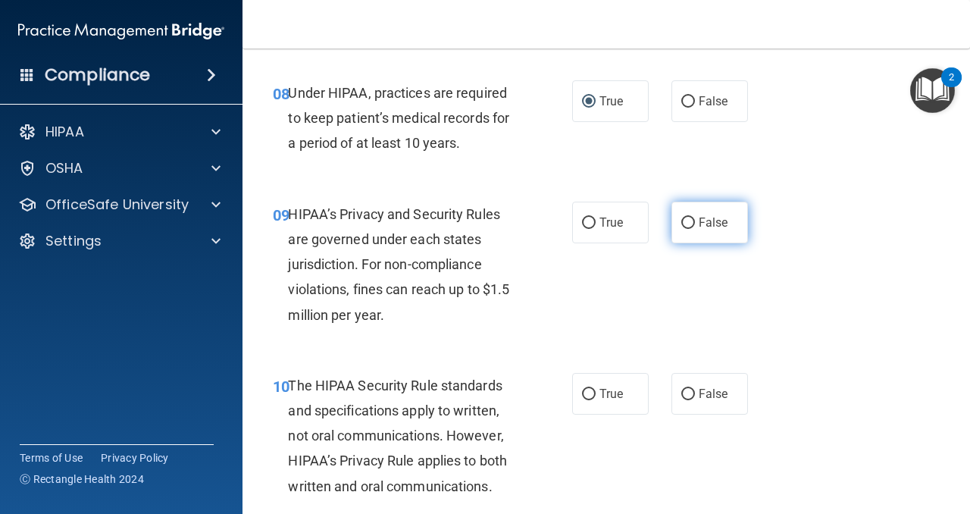
click at [684, 224] on input "False" at bounding box center [688, 222] width 14 height 11
radio input "true"
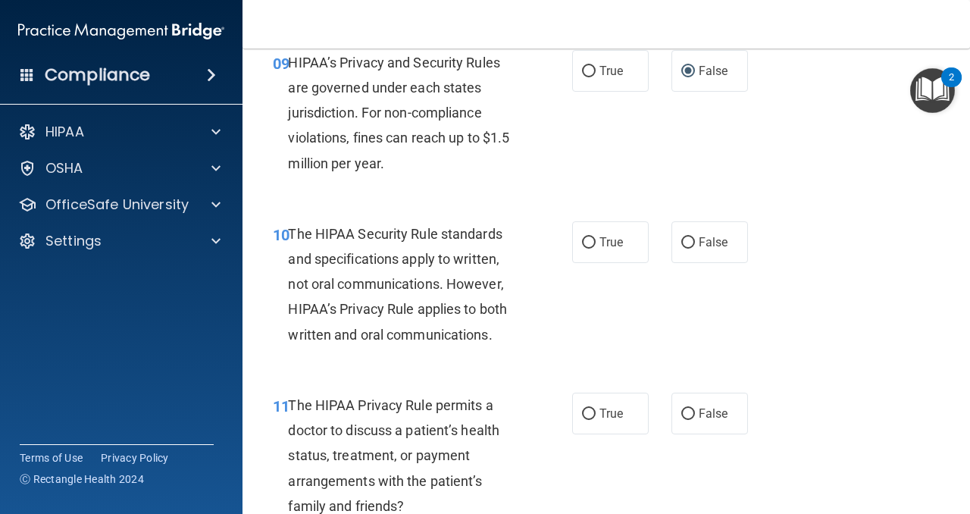
scroll to position [1394, 0]
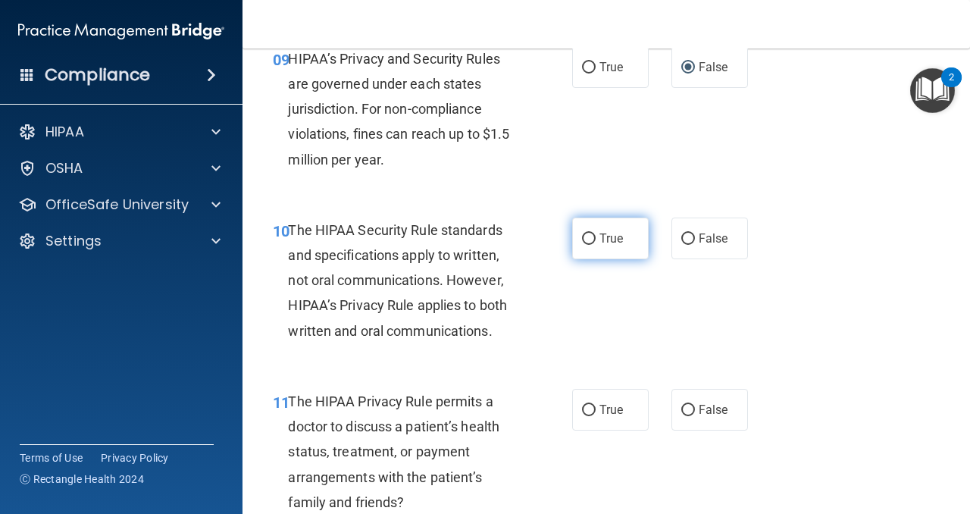
click at [590, 237] on input "True" at bounding box center [589, 238] width 14 height 11
radio input "true"
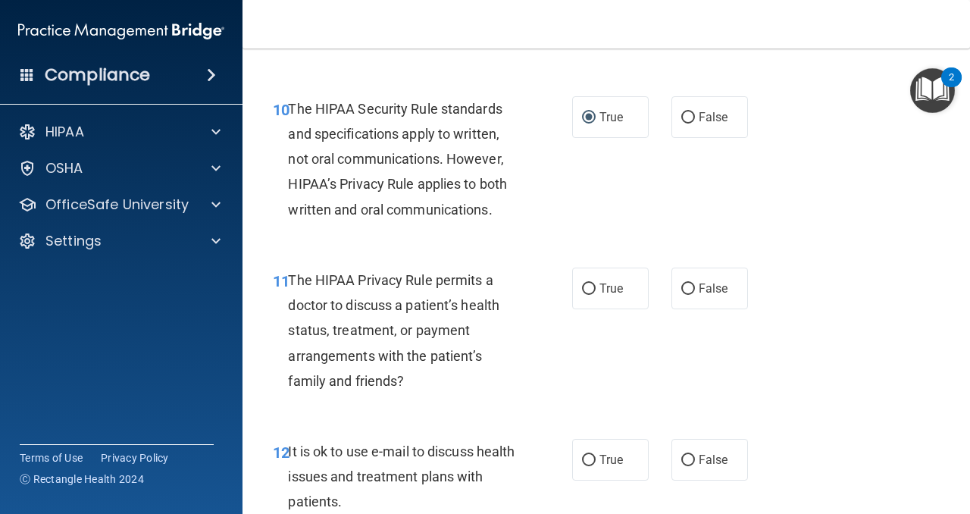
scroll to position [1527, 0]
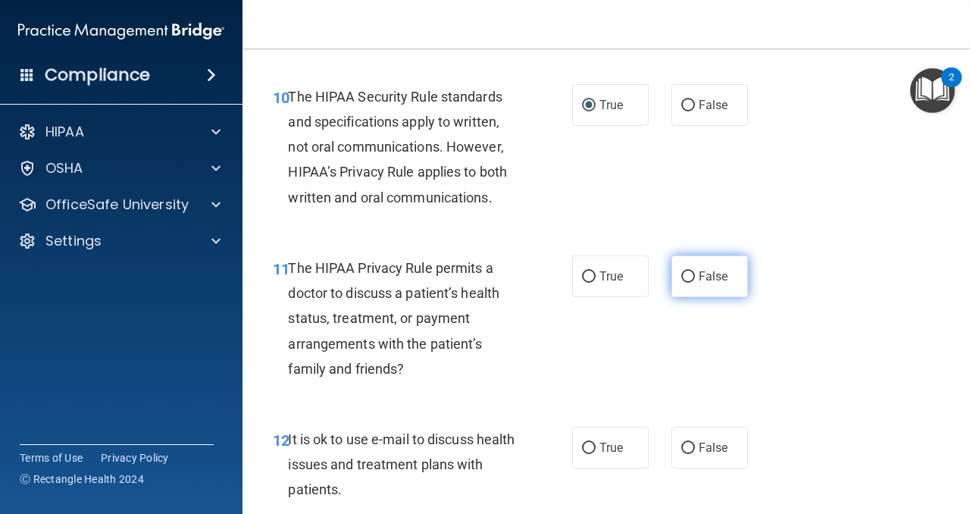
click at [688, 276] on input "False" at bounding box center [688, 276] width 14 height 11
radio input "true"
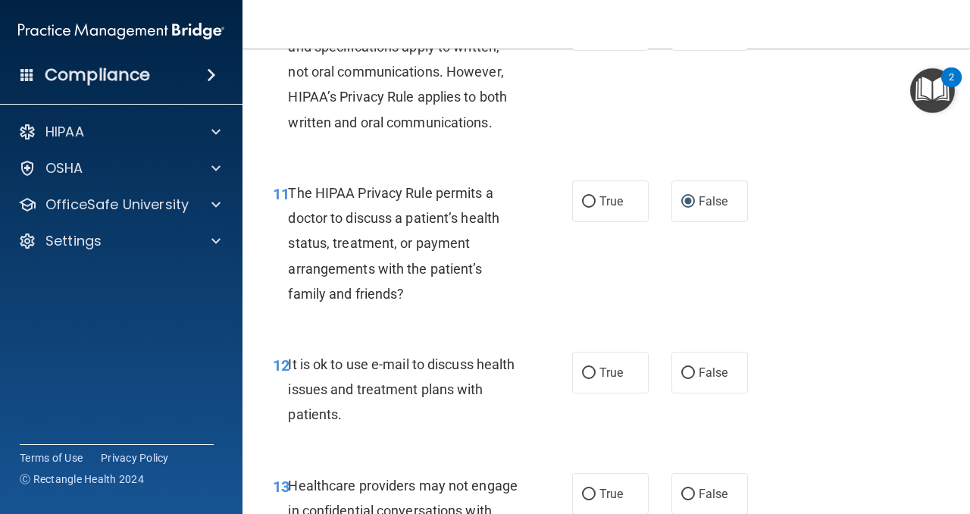
scroll to position [1603, 0]
click at [588, 198] on input "True" at bounding box center [589, 200] width 14 height 11
radio input "true"
radio input "false"
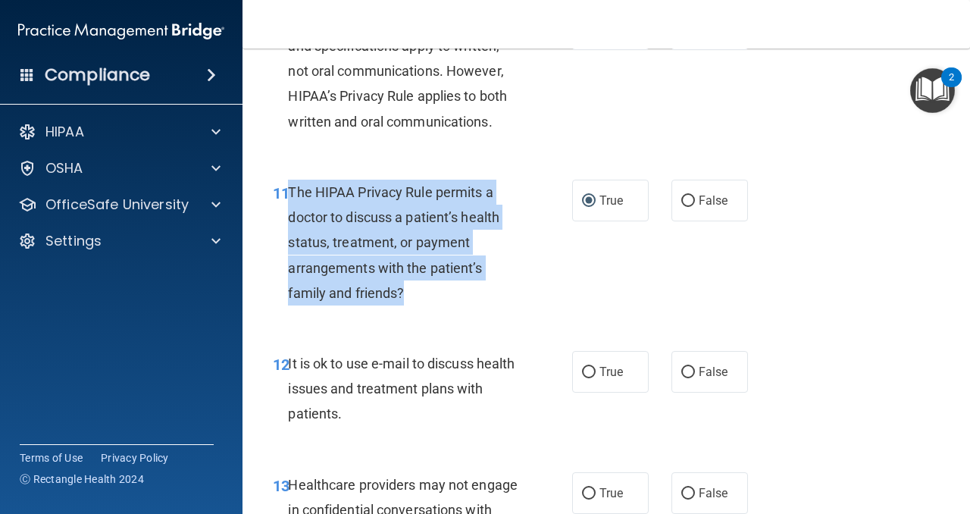
drag, startPoint x: 430, startPoint y: 298, endPoint x: 289, endPoint y: 195, distance: 175.2
click at [289, 195] on div "The HIPAA Privacy Rule permits a doctor to discuss a patient’s health status, t…" at bounding box center [409, 243] width 242 height 126
copy span "The HIPAA Privacy Rule permits a doctor to discuss a patient’s health status, t…"
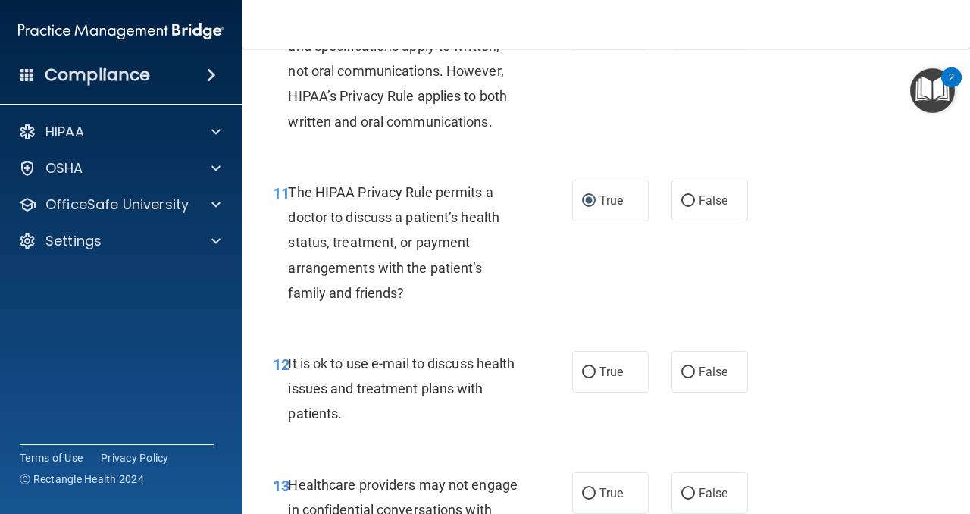
click at [623, 280] on div "11 The HIPAA Privacy Rule permits a doctor to discuss a patient’s health status…" at bounding box center [605, 246] width 689 height 171
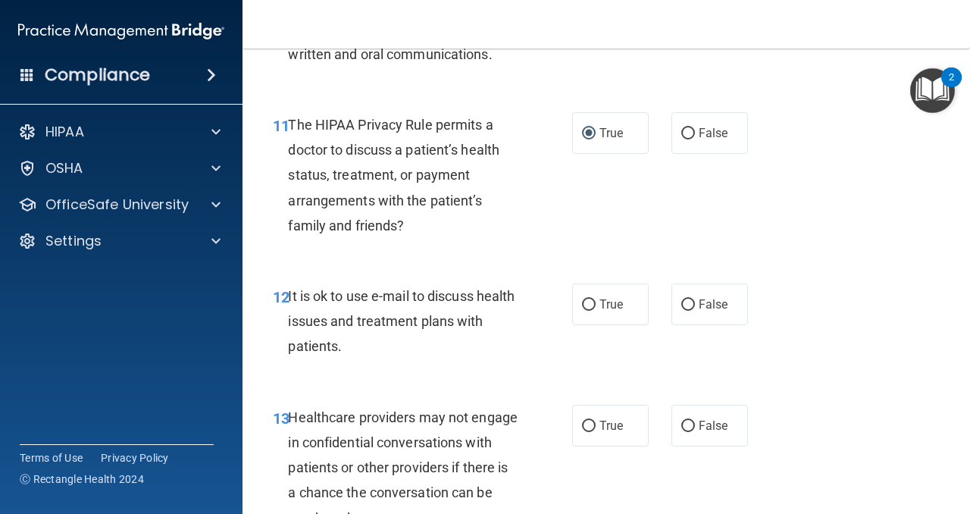
scroll to position [1682, 0]
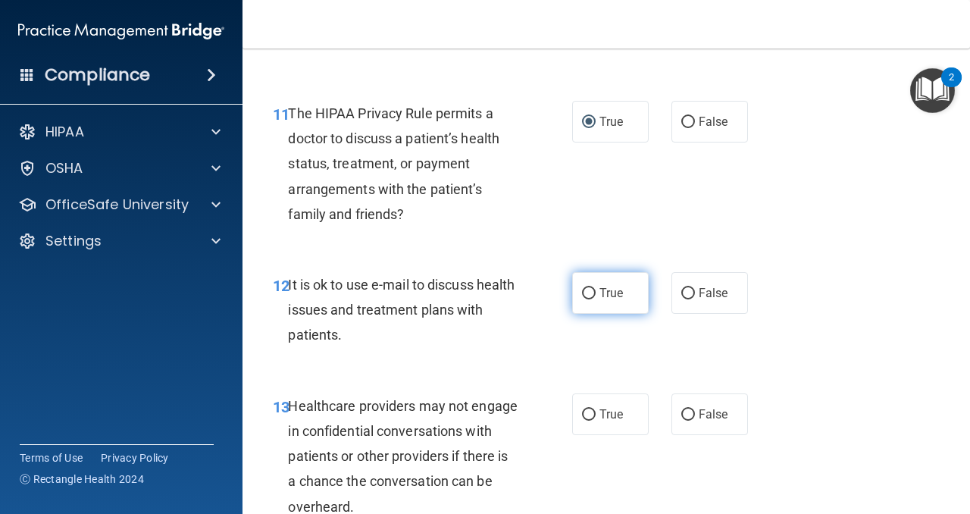
click at [590, 292] on input "True" at bounding box center [589, 293] width 14 height 11
radio input "true"
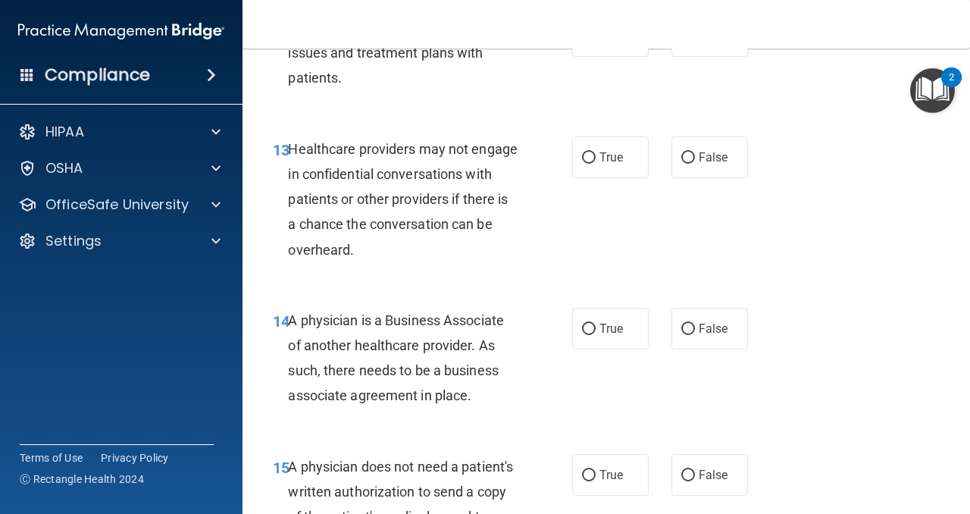
scroll to position [1942, 0]
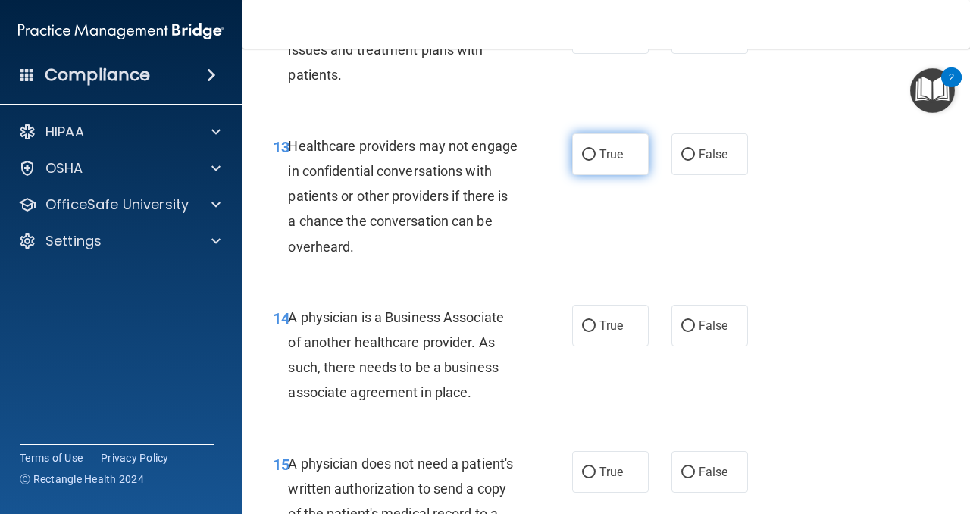
click at [589, 156] on input "True" at bounding box center [589, 154] width 14 height 11
radio input "true"
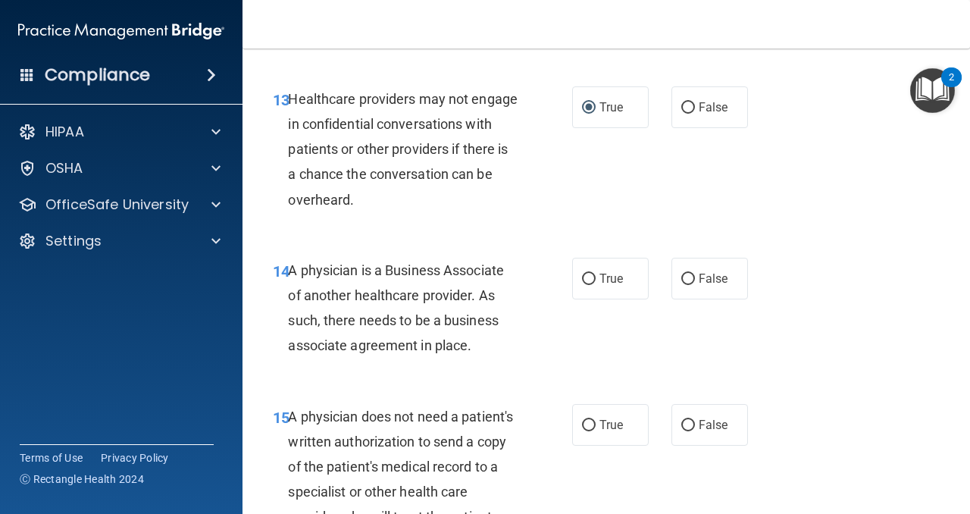
scroll to position [2010, 0]
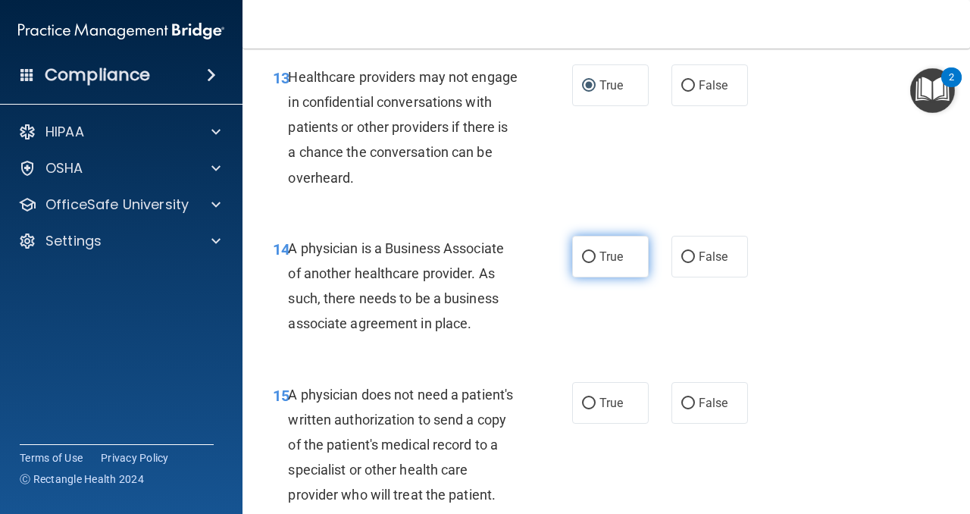
click at [592, 255] on input "True" at bounding box center [589, 256] width 14 height 11
radio input "true"
drag, startPoint x: 489, startPoint y: 325, endPoint x: 293, endPoint y: 259, distance: 206.3
click at [292, 258] on div "A physician is a Business Associate of another healthcare provider. As such, th…" at bounding box center [409, 286] width 242 height 101
copy span "A physician is a Business Associate of another healthcare provider. As such, th…"
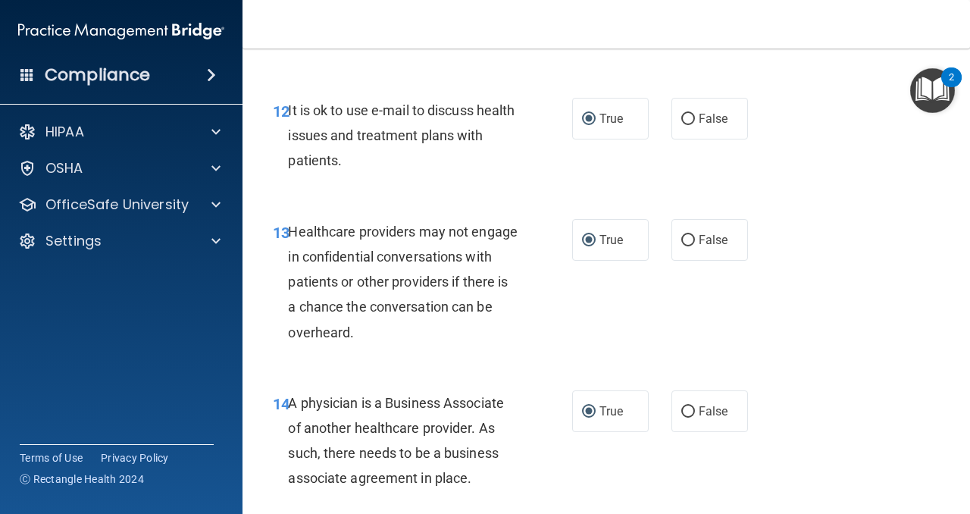
scroll to position [1849, 0]
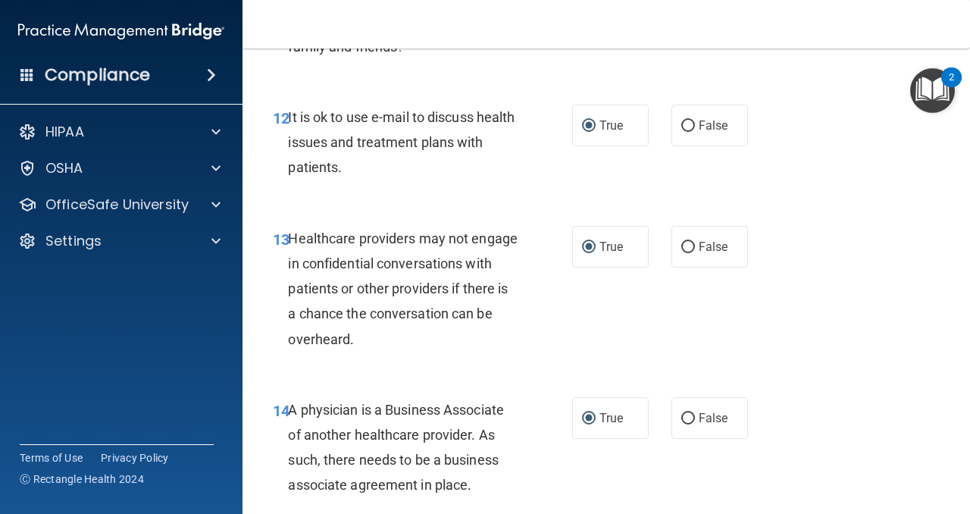
click at [864, 316] on div "13 Healthcare providers may not engage in confidential conversations with patie…" at bounding box center [605, 292] width 689 height 171
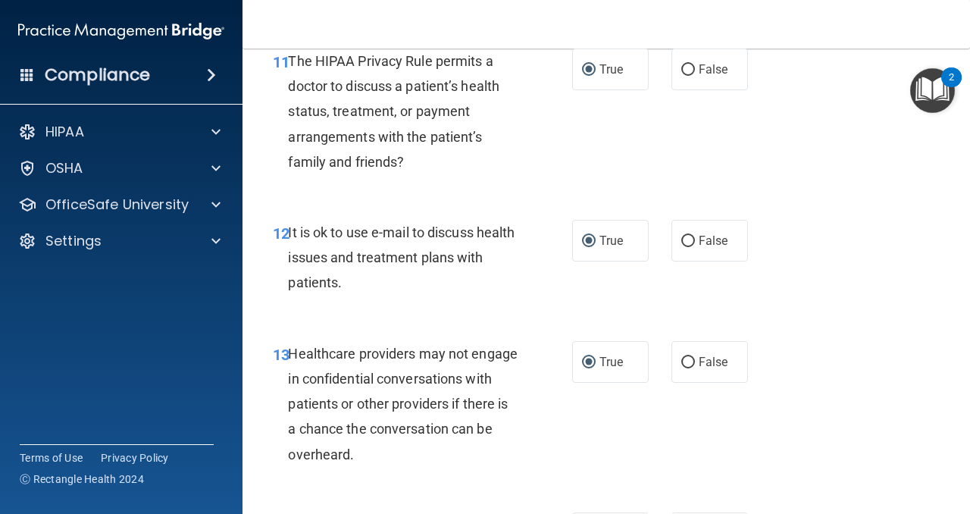
scroll to position [1742, 0]
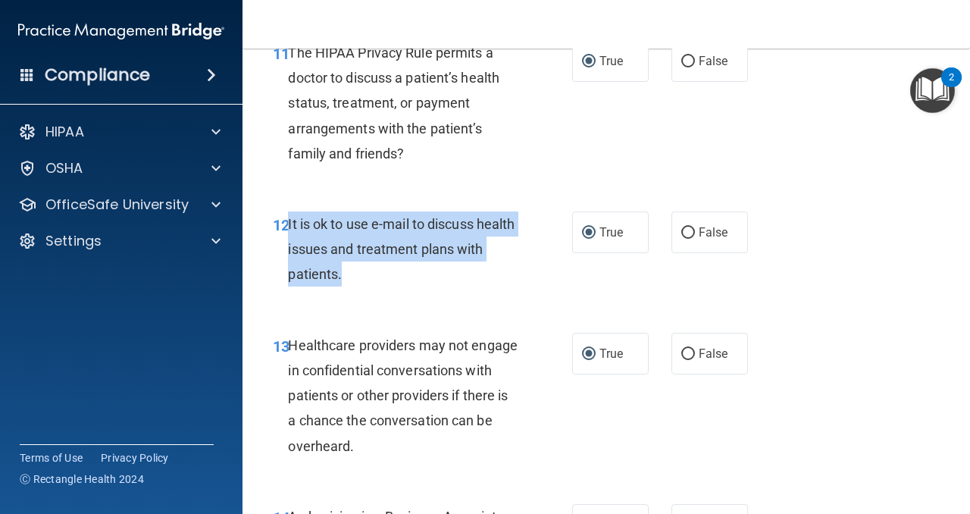
drag, startPoint x: 385, startPoint y: 275, endPoint x: 290, endPoint y: 231, distance: 104.4
click at [290, 231] on div "It is ok to use e-mail to discuss health issues and treatment plans with patien…" at bounding box center [409, 249] width 242 height 76
copy span "t is ok to use e-mail to discuss health issues and treatment plans with patient…"
click at [561, 214] on div "12 It is ok to use e-mail to discuss health issues and treatment plans with pat…" at bounding box center [422, 252] width 345 height 83
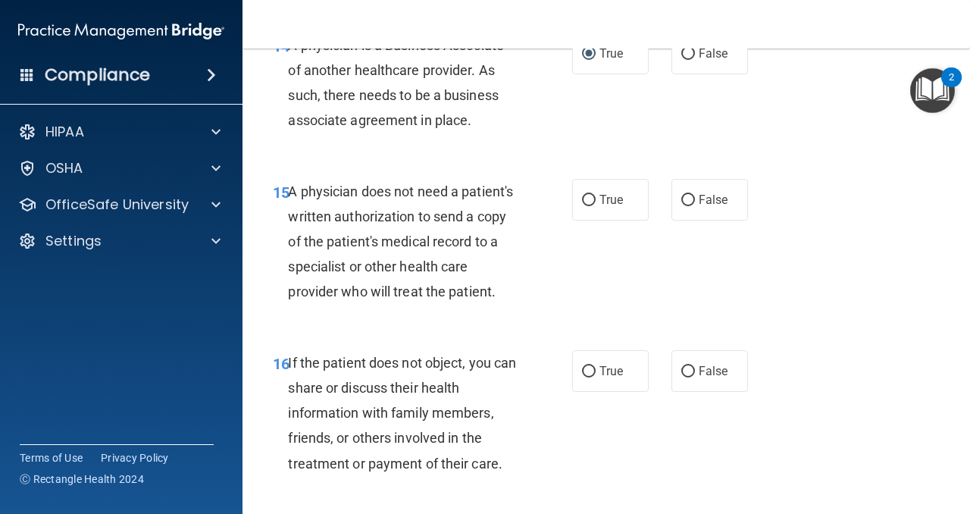
scroll to position [2214, 0]
click at [594, 198] on input "True" at bounding box center [589, 199] width 14 height 11
radio input "true"
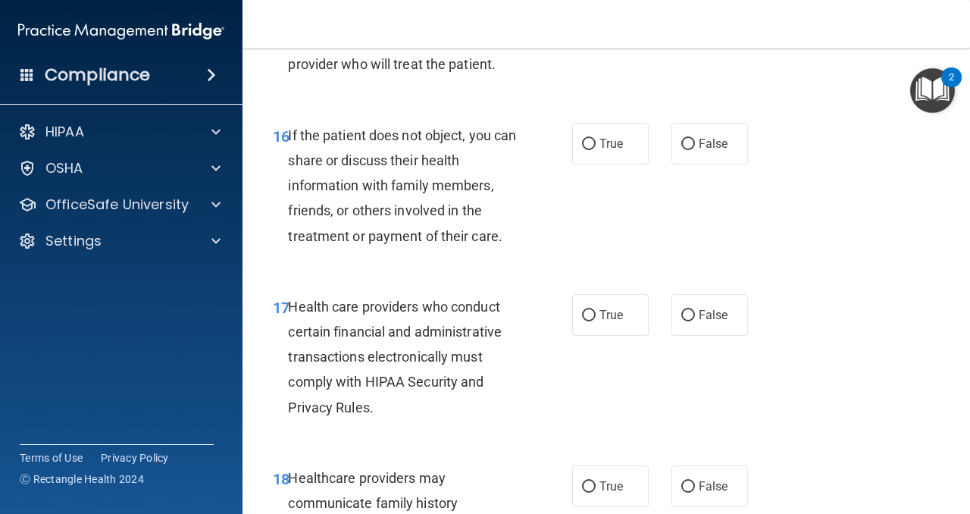
scroll to position [2443, 0]
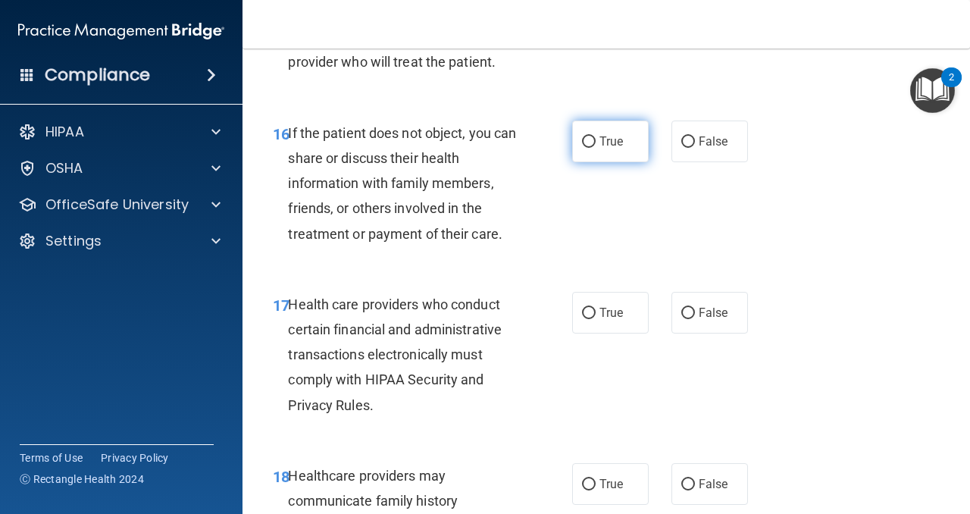
click at [590, 139] on input "True" at bounding box center [589, 141] width 14 height 11
radio input "true"
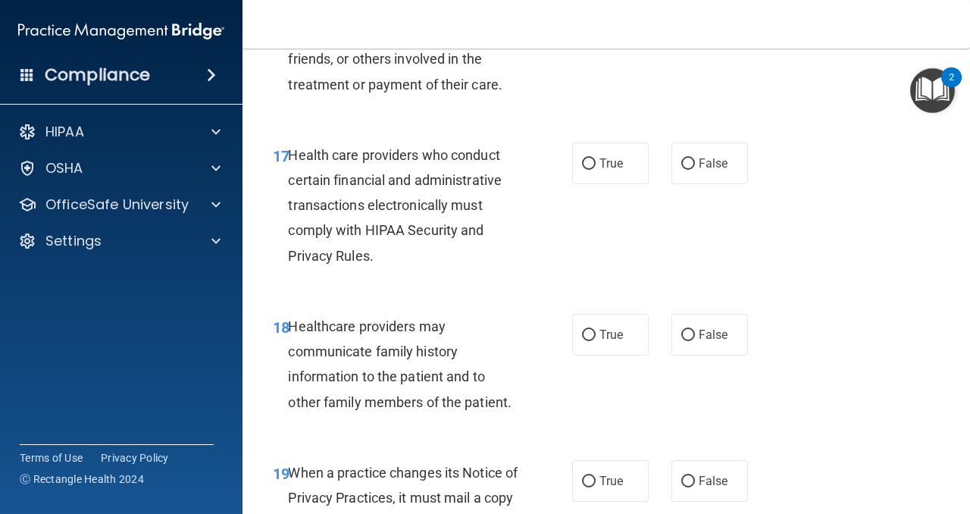
scroll to position [2598, 0]
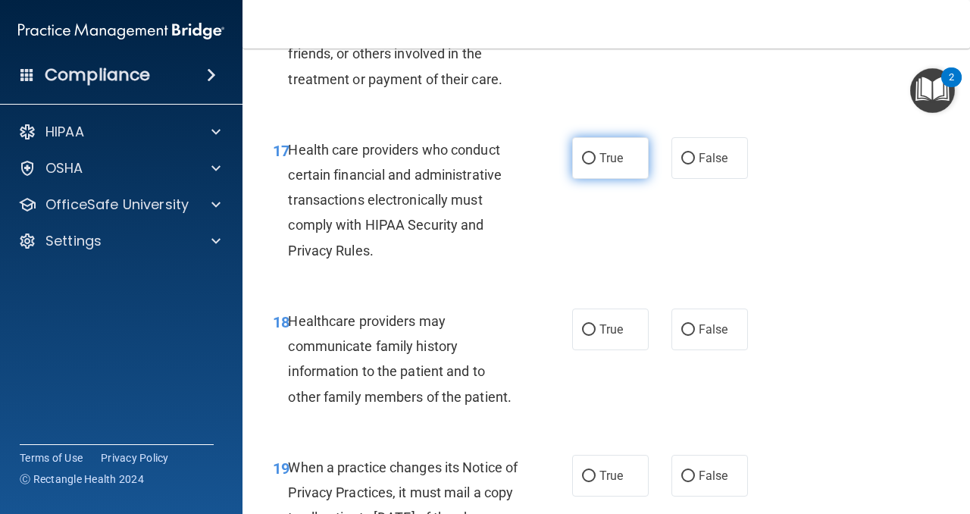
click at [587, 155] on input "True" at bounding box center [589, 158] width 14 height 11
radio input "true"
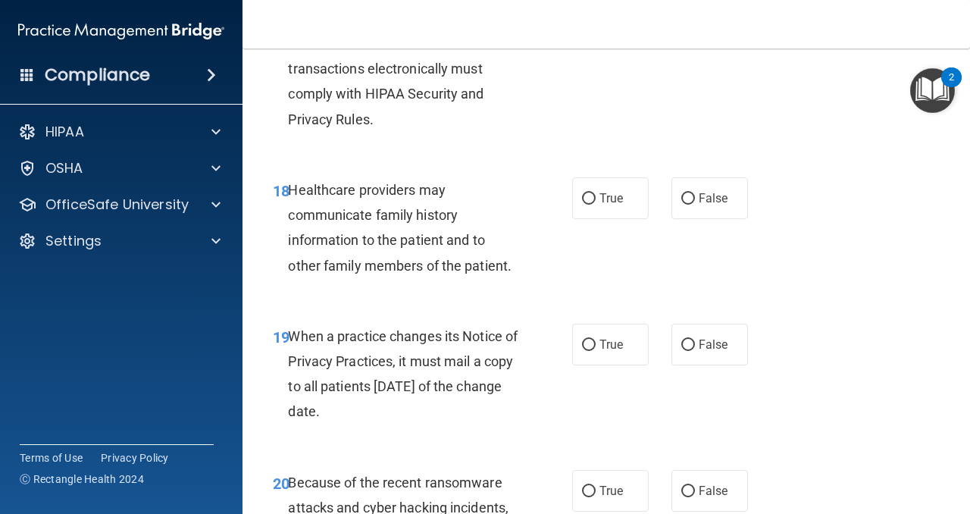
scroll to position [2733, 0]
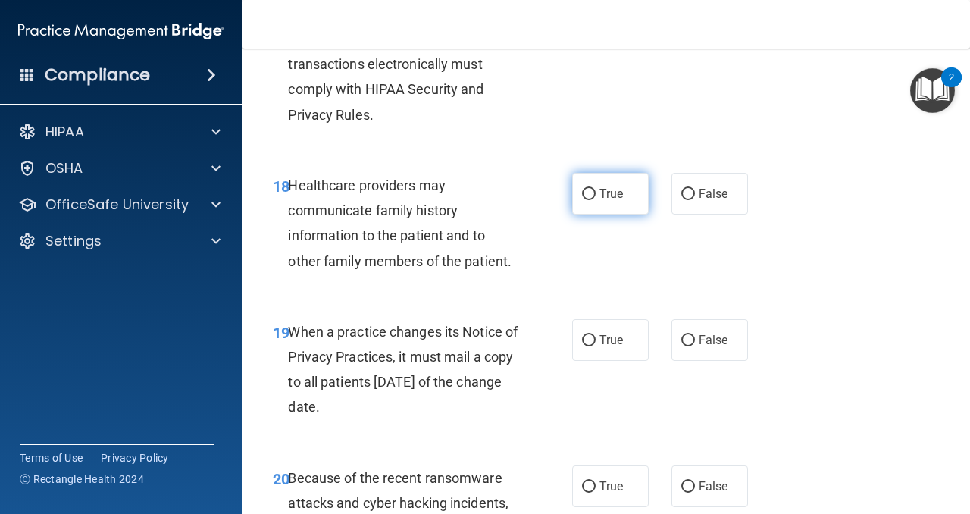
click at [589, 194] on input "True" at bounding box center [589, 194] width 14 height 11
radio input "true"
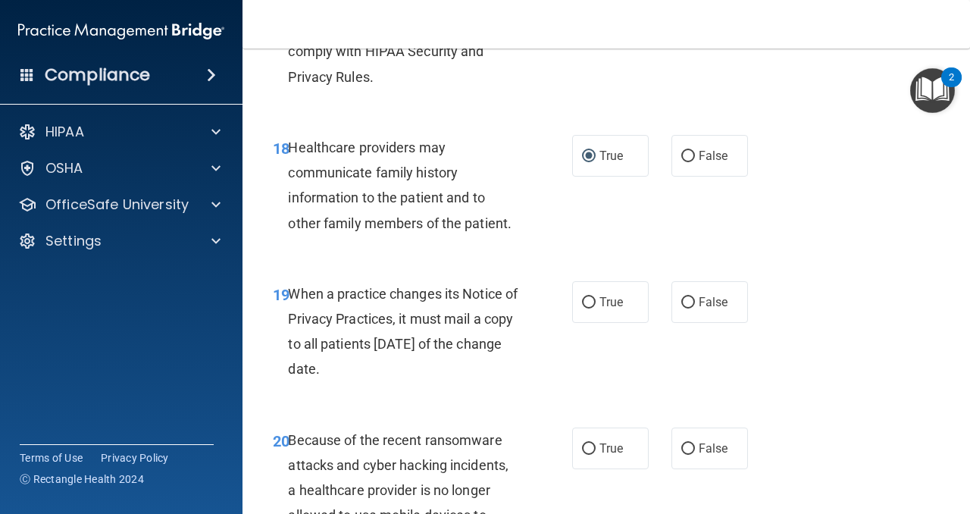
scroll to position [2775, 0]
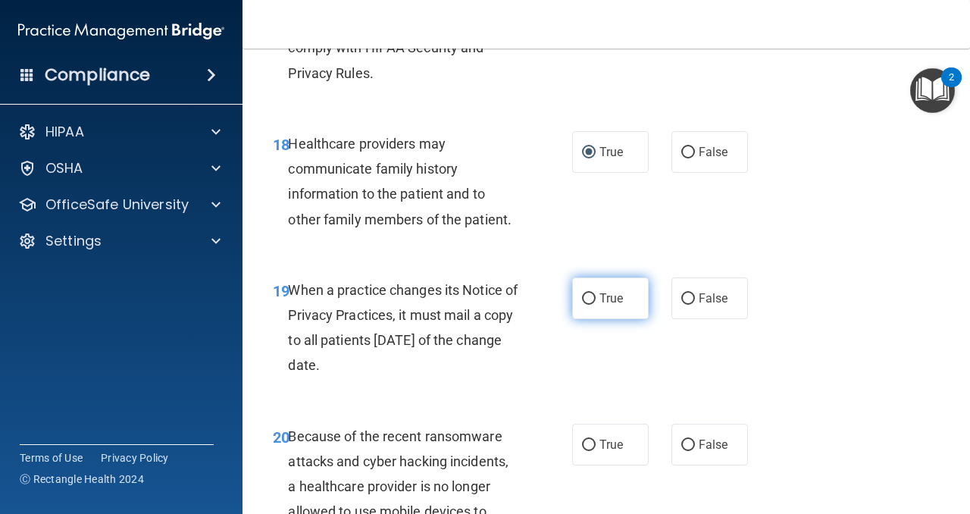
click at [579, 296] on label "True" at bounding box center [610, 298] width 77 height 42
click at [582, 296] on input "True" at bounding box center [589, 298] width 14 height 11
radio input "true"
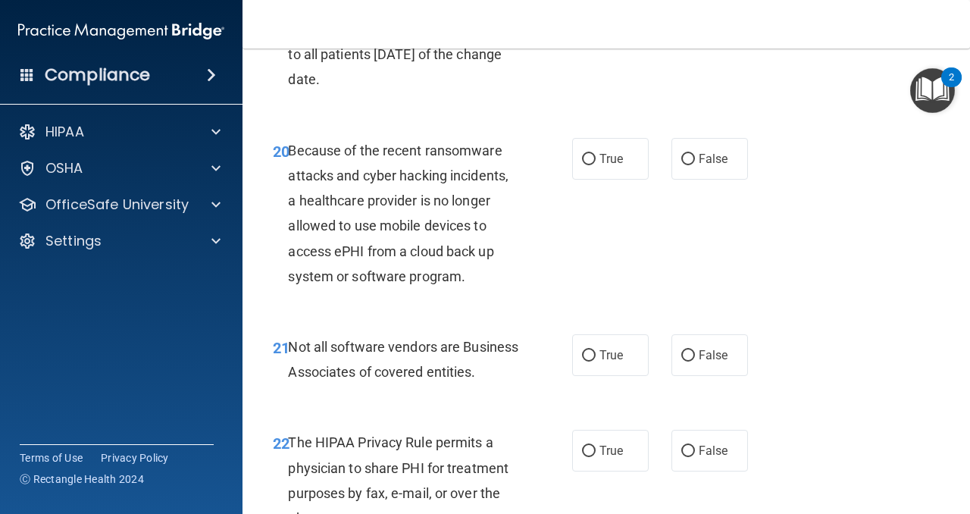
scroll to position [3063, 0]
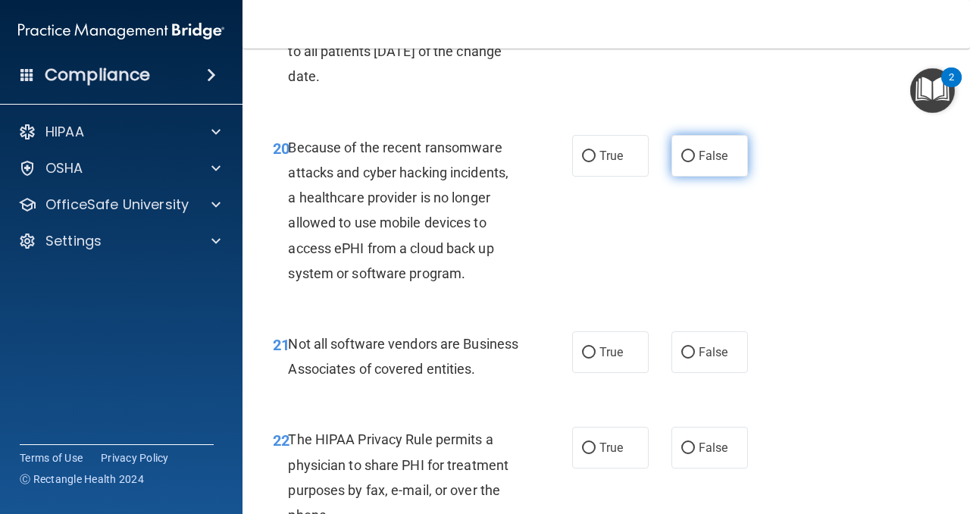
click at [689, 152] on input "False" at bounding box center [688, 156] width 14 height 11
radio input "true"
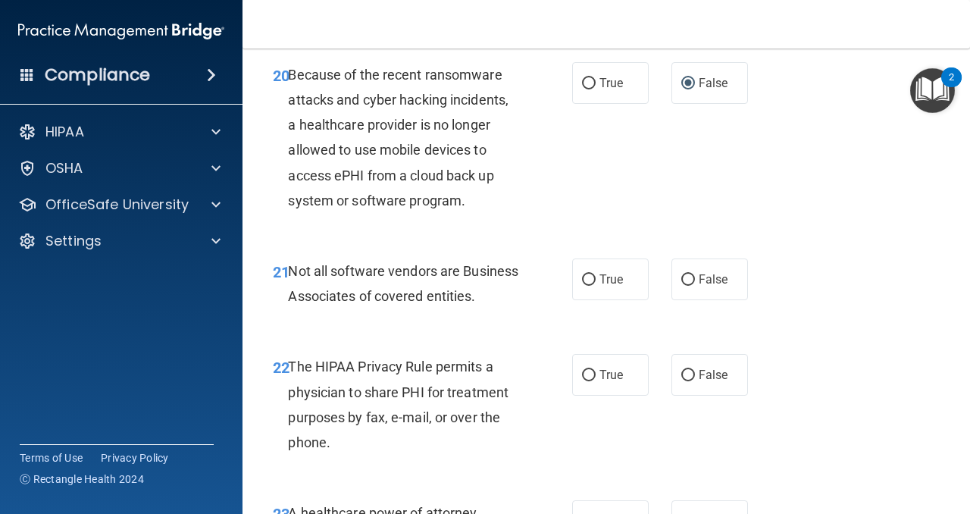
scroll to position [3145, 0]
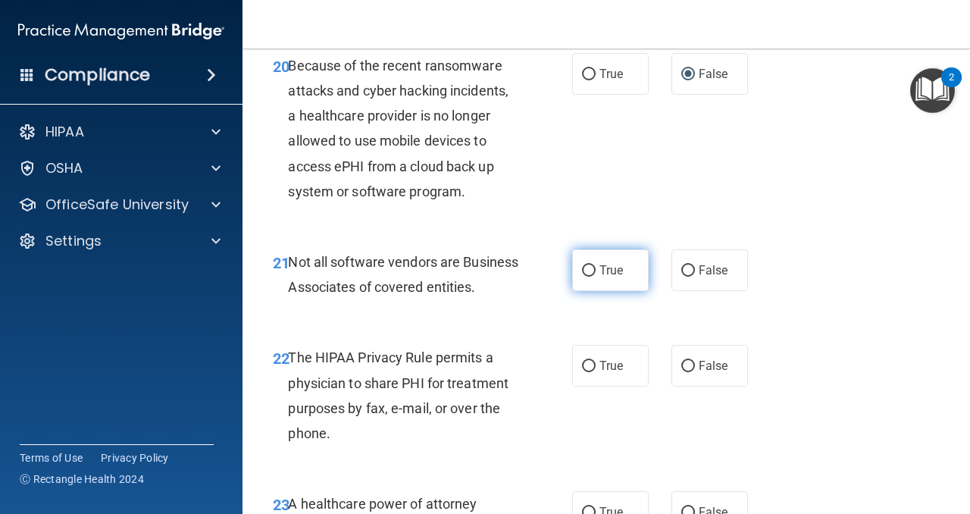
click at [590, 271] on input "True" at bounding box center [589, 270] width 14 height 11
radio input "true"
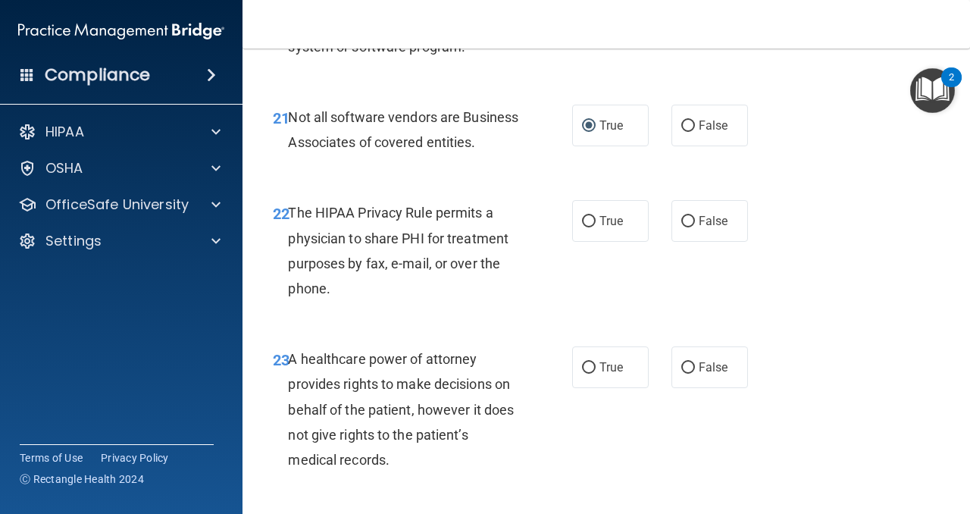
scroll to position [3294, 0]
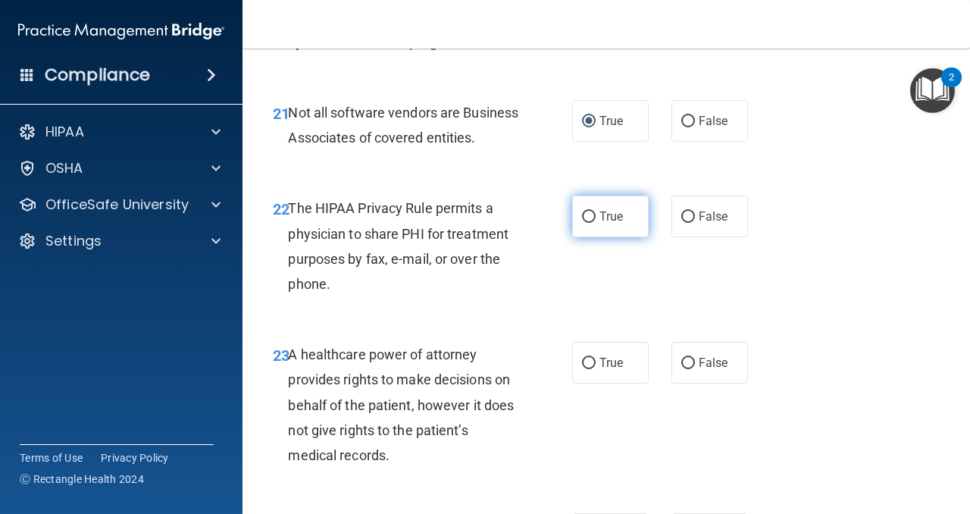
click at [589, 223] on input "True" at bounding box center [589, 216] width 14 height 11
radio input "true"
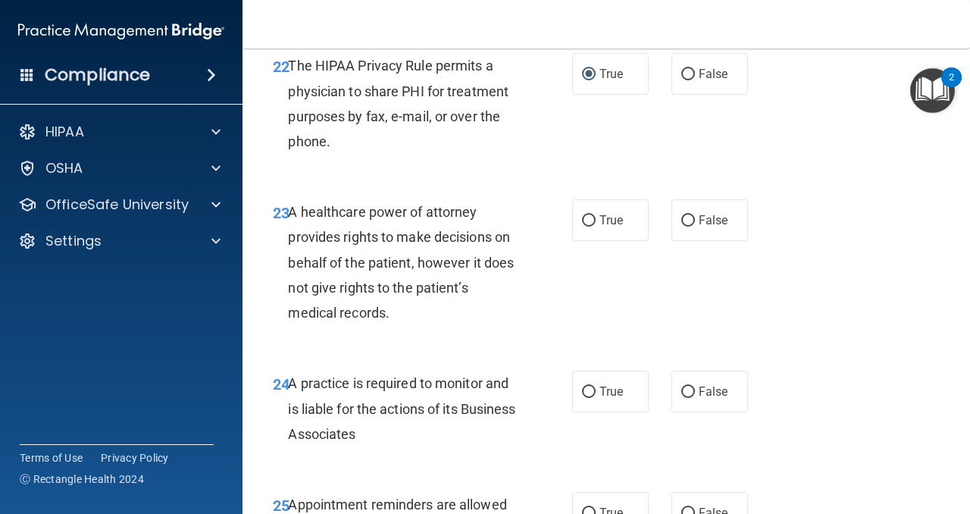
scroll to position [3443, 0]
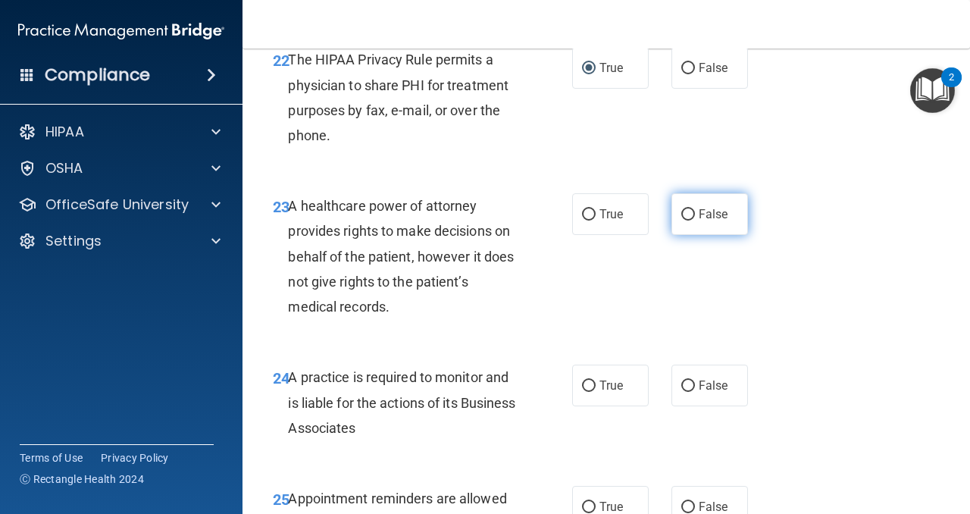
click at [690, 220] on input "False" at bounding box center [688, 214] width 14 height 11
radio input "true"
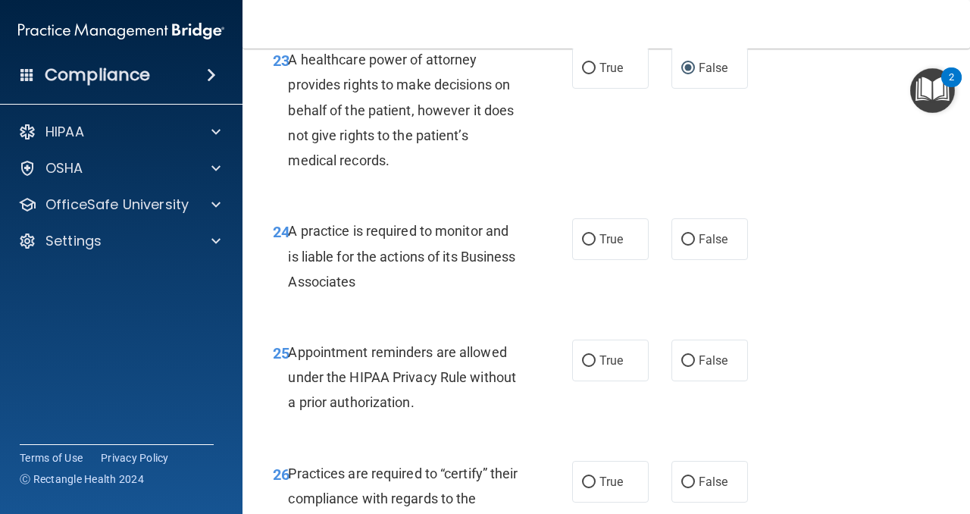
scroll to position [3592, 0]
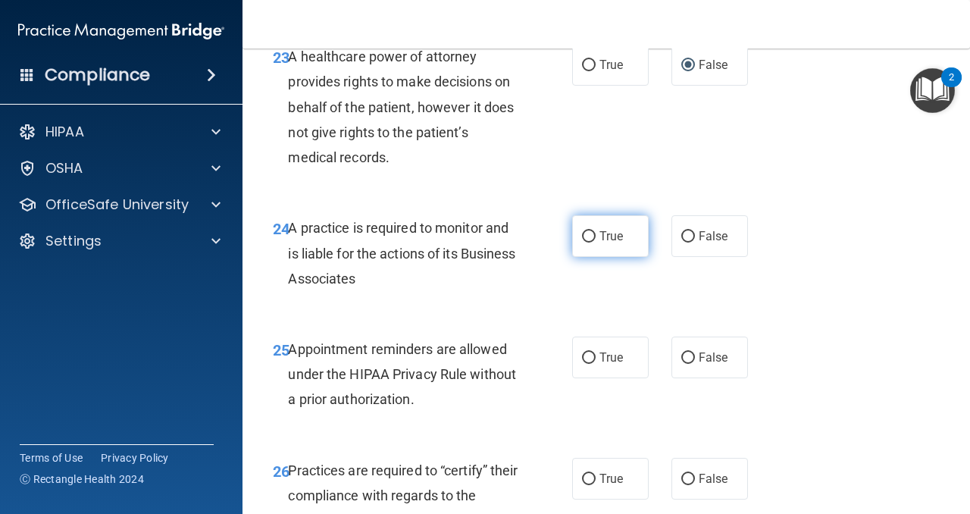
click at [587, 242] on input "True" at bounding box center [589, 236] width 14 height 11
radio input "true"
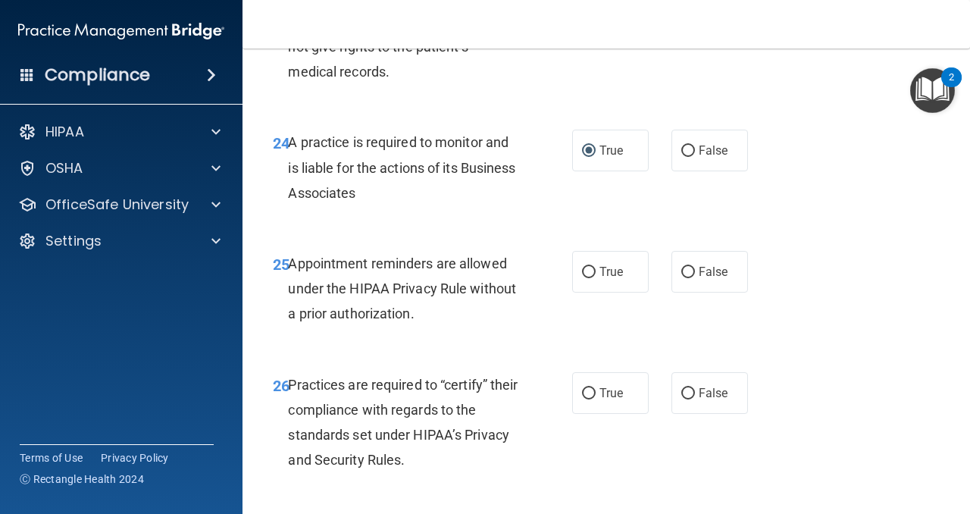
scroll to position [3679, 0]
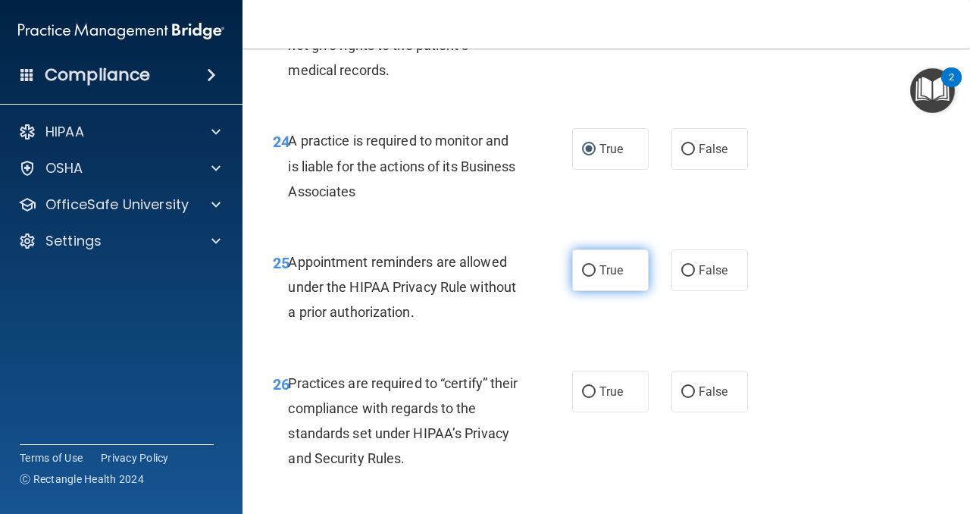
click at [589, 276] on input "True" at bounding box center [589, 270] width 14 height 11
radio input "true"
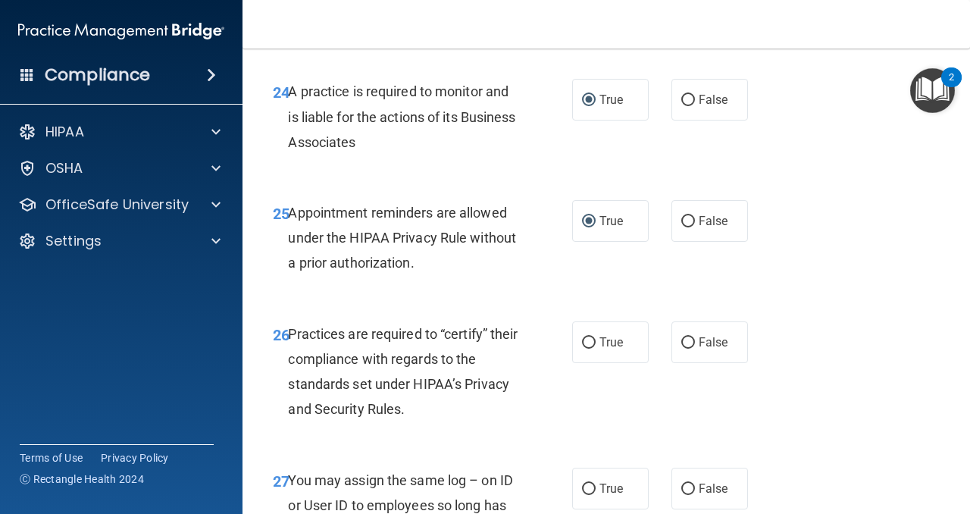
scroll to position [3729, 0]
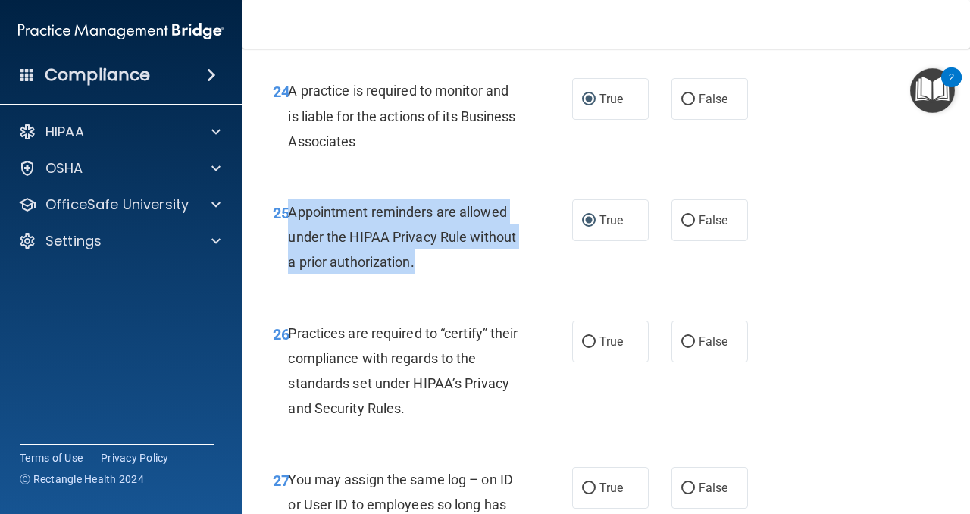
drag, startPoint x: 446, startPoint y: 287, endPoint x: 289, endPoint y: 246, distance: 162.8
click at [289, 246] on div "Appointment reminders are allowed under the HIPAA Privacy Rule without a prior …" at bounding box center [409, 237] width 242 height 76
copy span "Appointment reminders are allowed under the HIPAA Privacy Rule without a prior …"
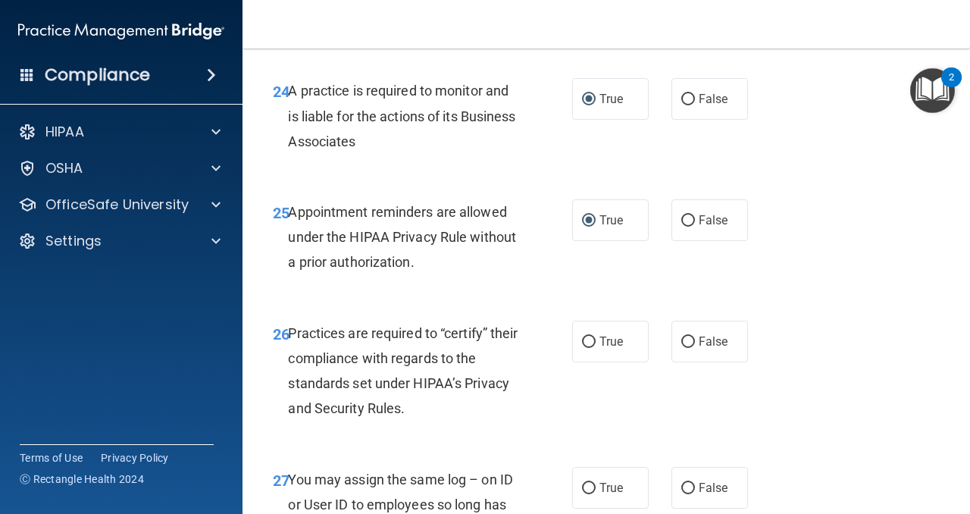
click at [541, 180] on div "24 A practice is required to monitor and is liable for the actions of its Busin…" at bounding box center [605, 119] width 689 height 121
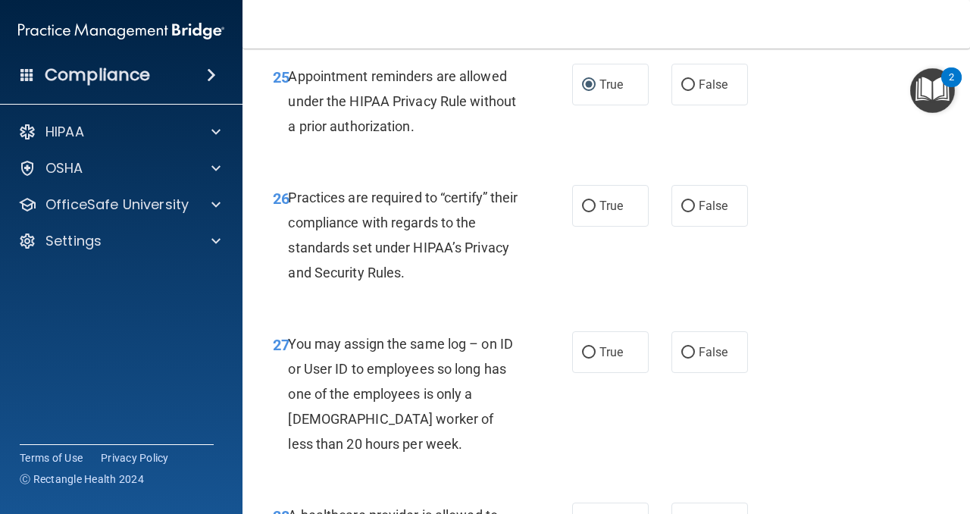
scroll to position [3928, 0]
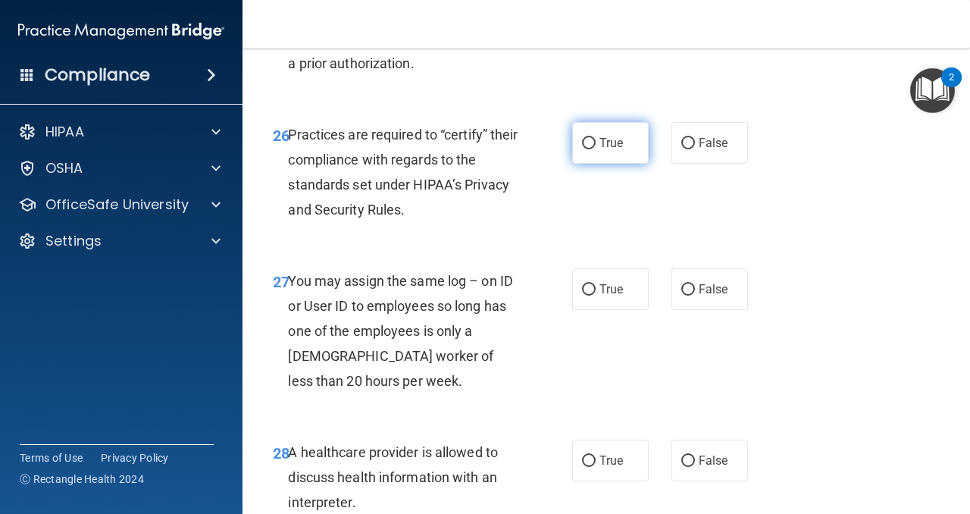
click at [590, 149] on input "True" at bounding box center [589, 143] width 14 height 11
radio input "true"
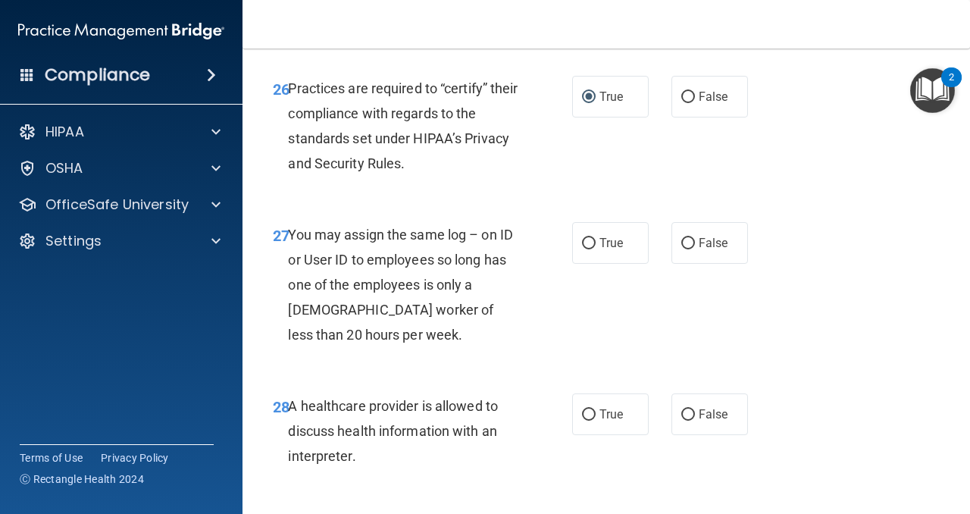
scroll to position [4010, 0]
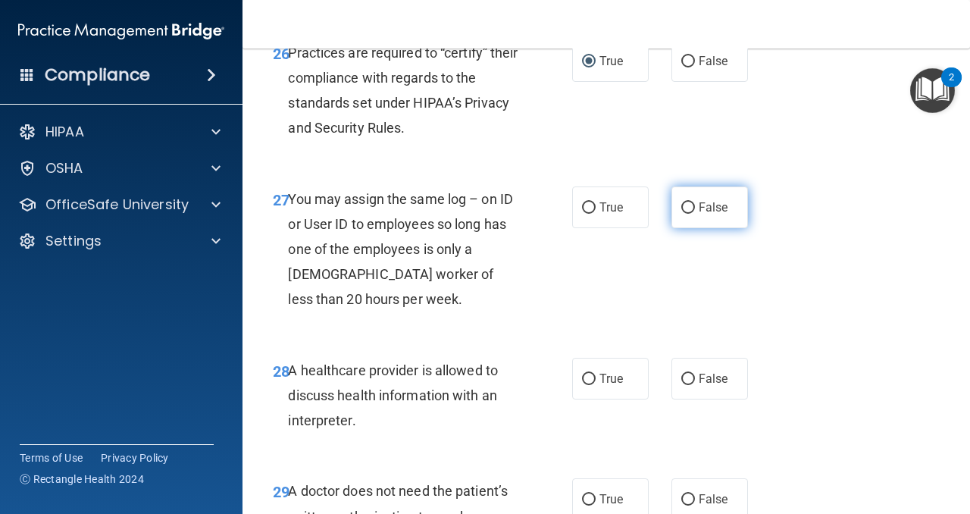
click at [691, 214] on input "False" at bounding box center [688, 207] width 14 height 11
radio input "true"
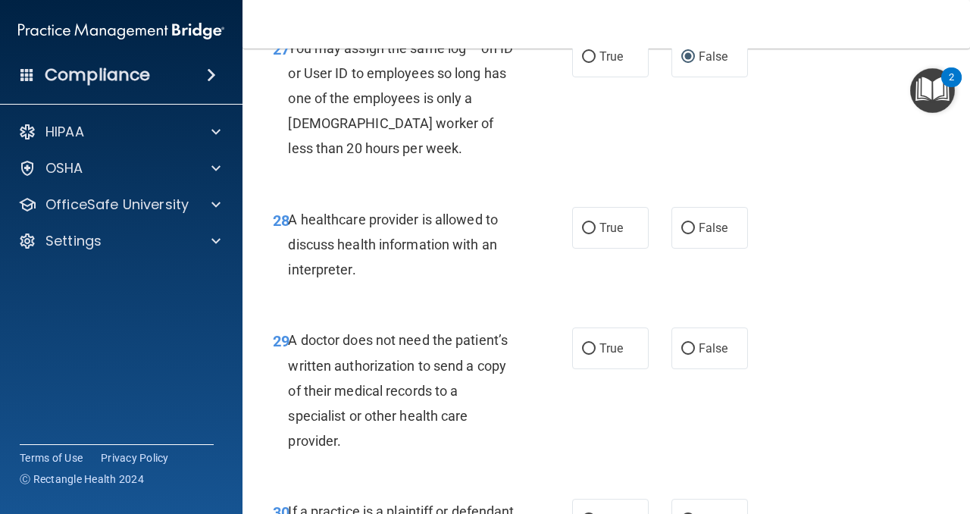
scroll to position [4165, 0]
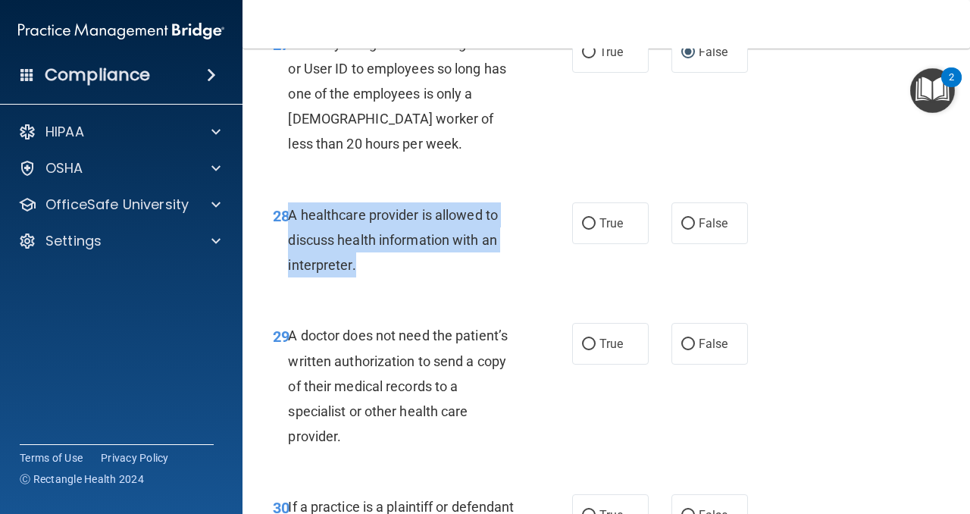
drag, startPoint x: 358, startPoint y: 292, endPoint x: 291, endPoint y: 240, distance: 84.2
click at [291, 240] on div "A healthcare provider is allowed to discuss health information with an interpre…" at bounding box center [409, 240] width 242 height 76
copy span "A healthcare provider is allowed to discuss health information with an interpre…"
click at [589, 230] on input "True" at bounding box center [589, 223] width 14 height 11
radio input "true"
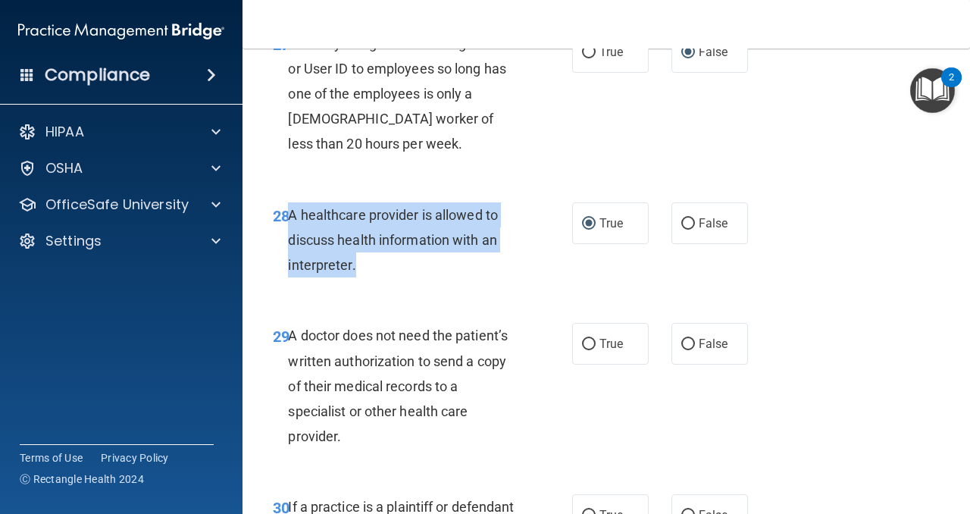
click at [523, 278] on div "A healthcare provider is allowed to discuss health information with an interpre…" at bounding box center [409, 240] width 242 height 76
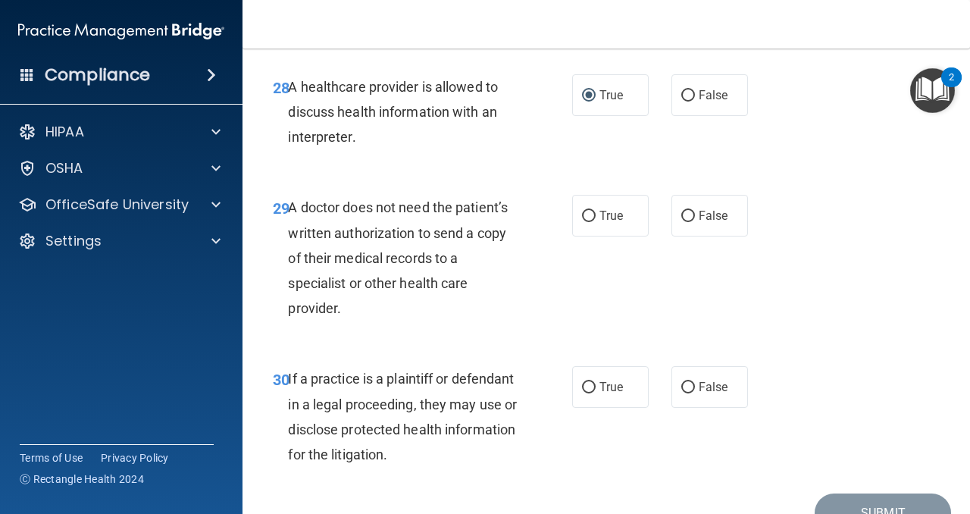
scroll to position [4311, 0]
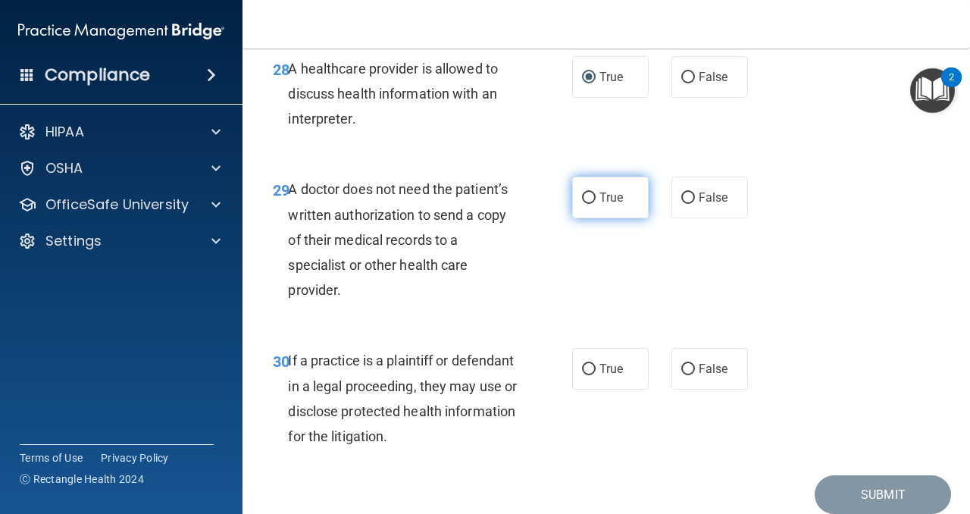
click at [588, 204] on input "True" at bounding box center [589, 197] width 14 height 11
radio input "true"
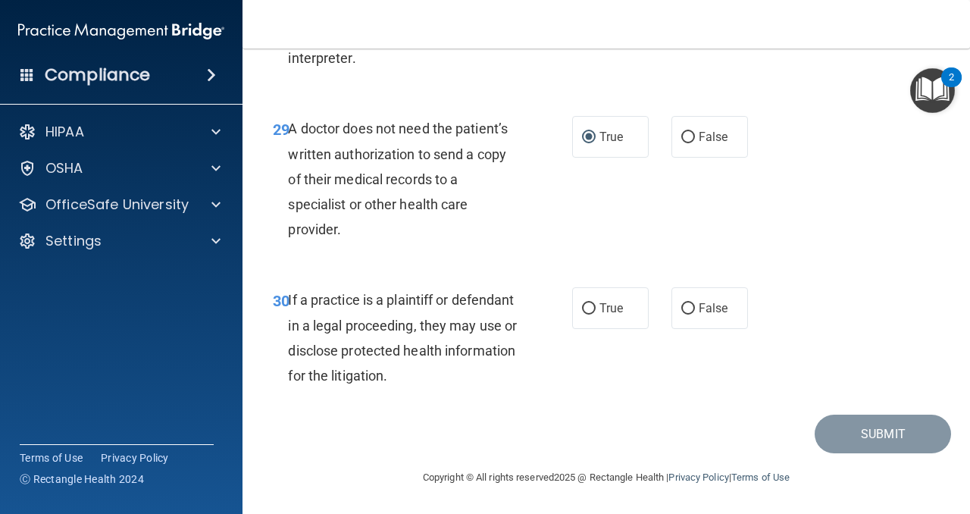
scroll to position [4397, 0]
click at [588, 308] on input "True" at bounding box center [589, 308] width 14 height 11
radio input "true"
click at [856, 426] on button "Submit" at bounding box center [882, 433] width 136 height 39
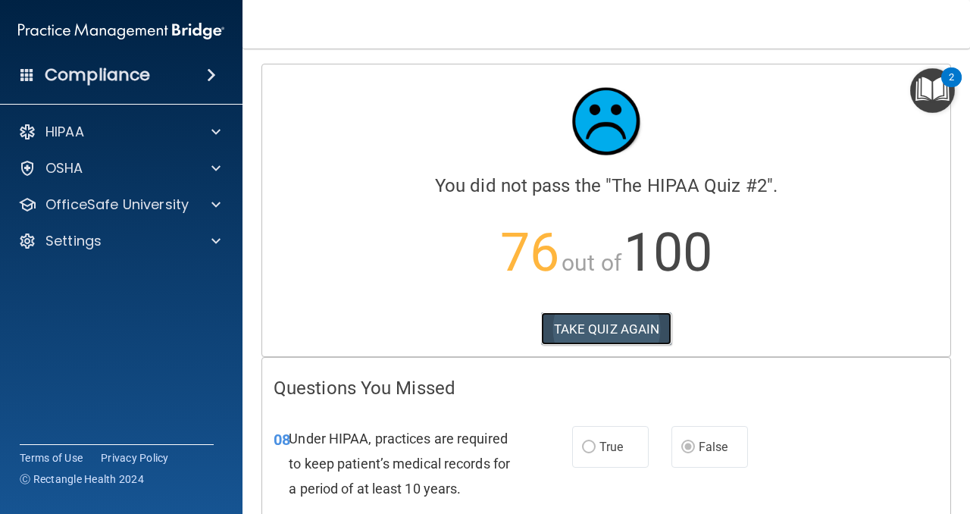
click at [625, 330] on button "TAKE QUIZ AGAIN" at bounding box center [606, 328] width 131 height 33
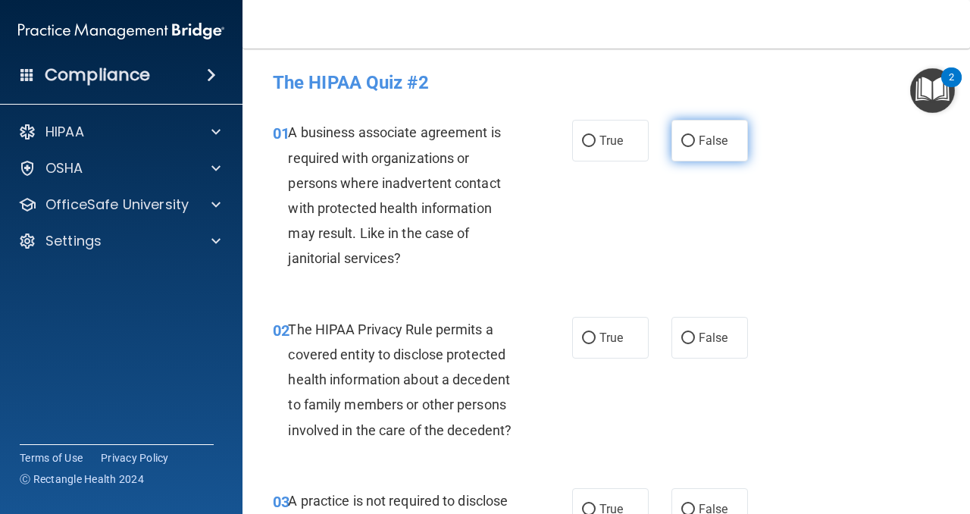
click at [688, 141] on input "False" at bounding box center [688, 141] width 14 height 11
radio input "true"
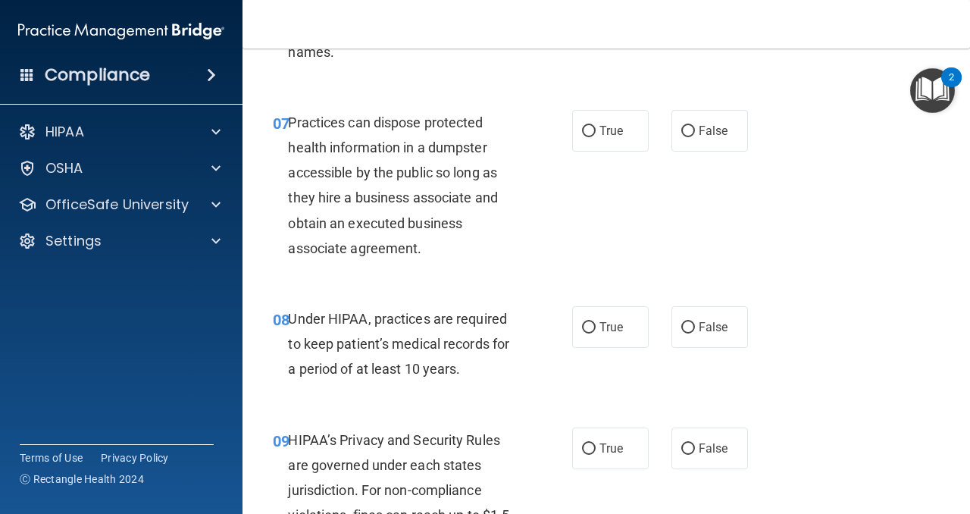
scroll to position [1015, 0]
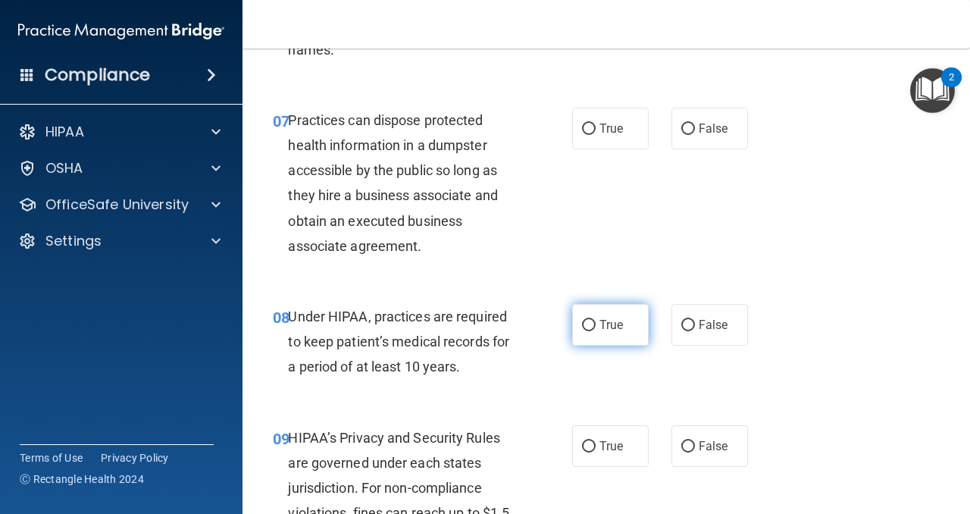
click at [589, 325] on input "True" at bounding box center [589, 325] width 14 height 11
radio input "true"
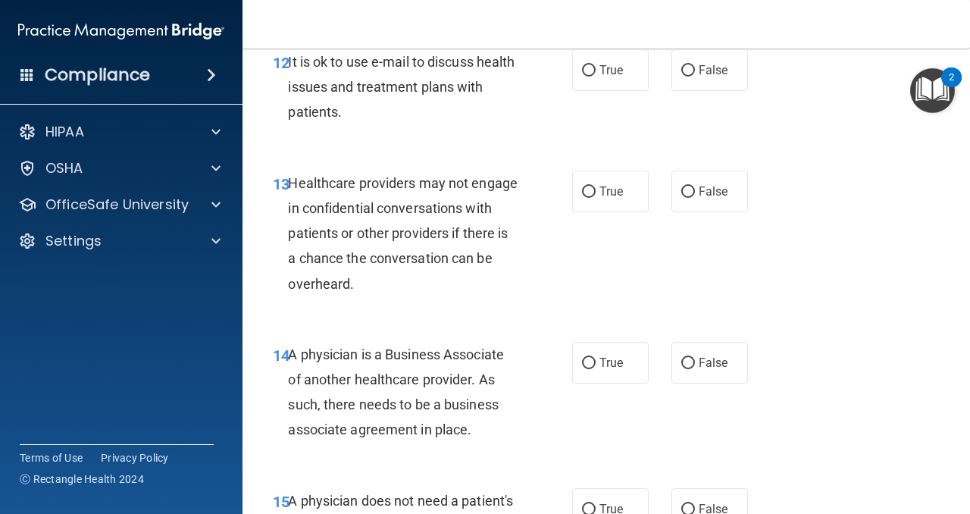
scroll to position [1918, 0]
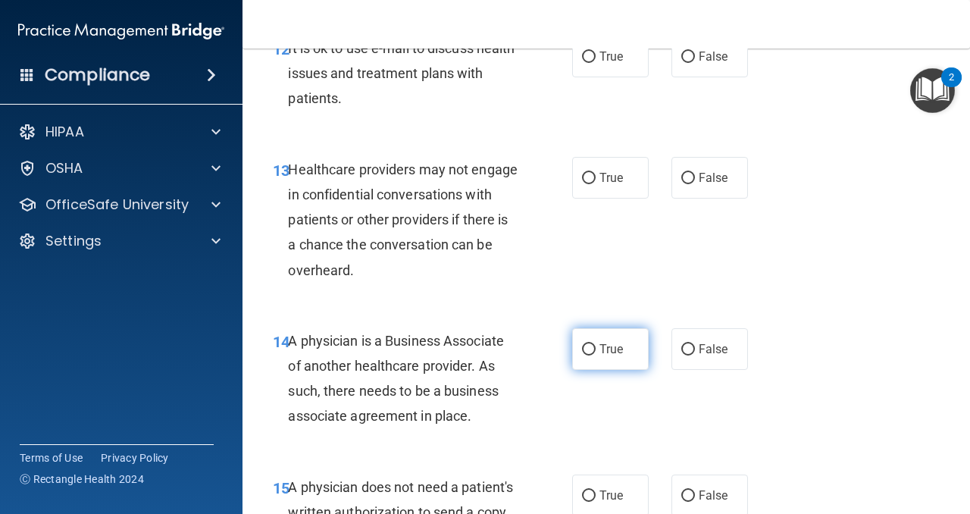
click at [592, 347] on input "True" at bounding box center [589, 349] width 14 height 11
radio input "true"
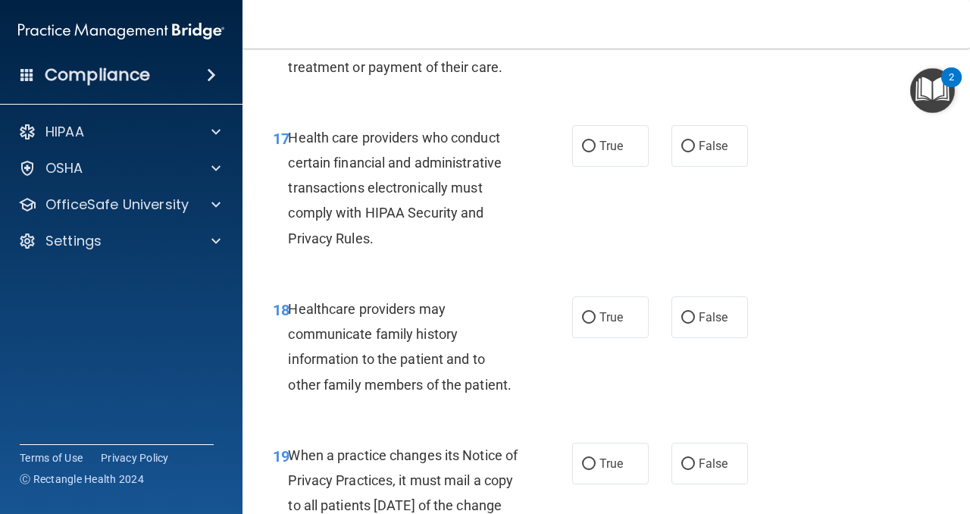
scroll to position [2629, 0]
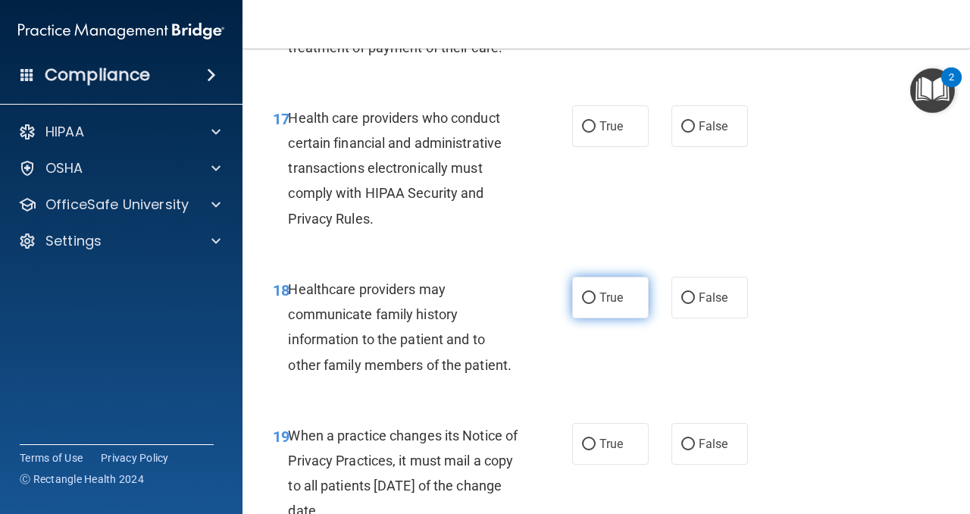
click at [592, 293] on input "True" at bounding box center [589, 297] width 14 height 11
radio input "true"
click at [589, 442] on input "True" at bounding box center [589, 444] width 14 height 11
radio input "true"
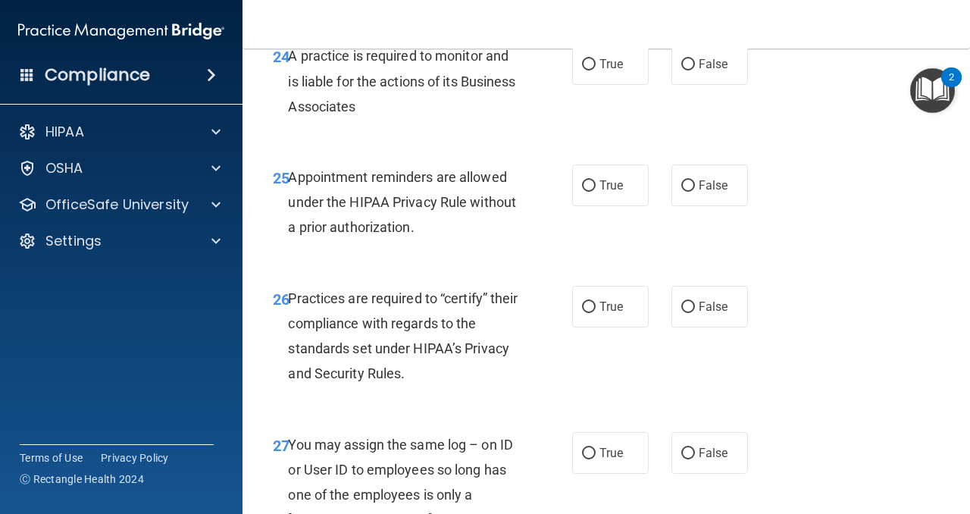
scroll to position [3765, 0]
click at [590, 312] on input "True" at bounding box center [589, 306] width 14 height 11
radio input "true"
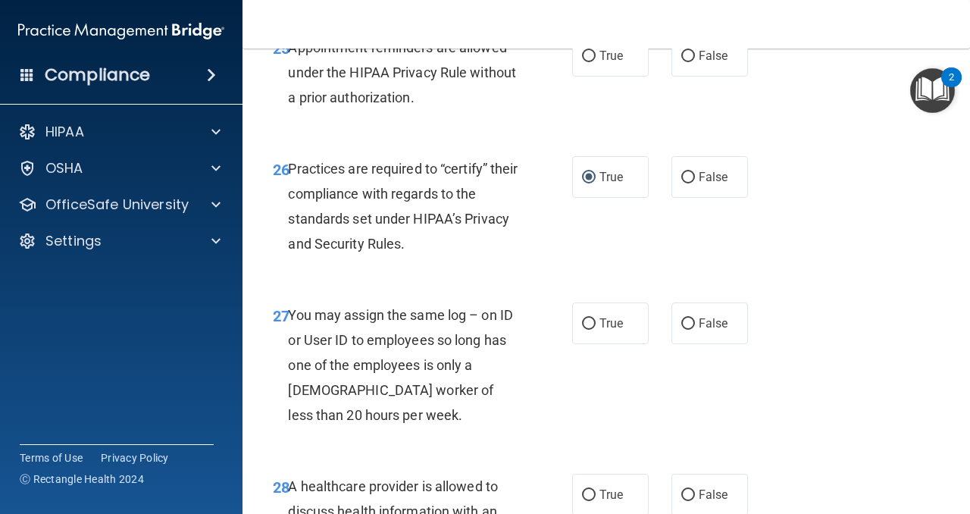
scroll to position [3894, 0]
click at [681, 329] on input "False" at bounding box center [688, 322] width 14 height 11
radio input "true"
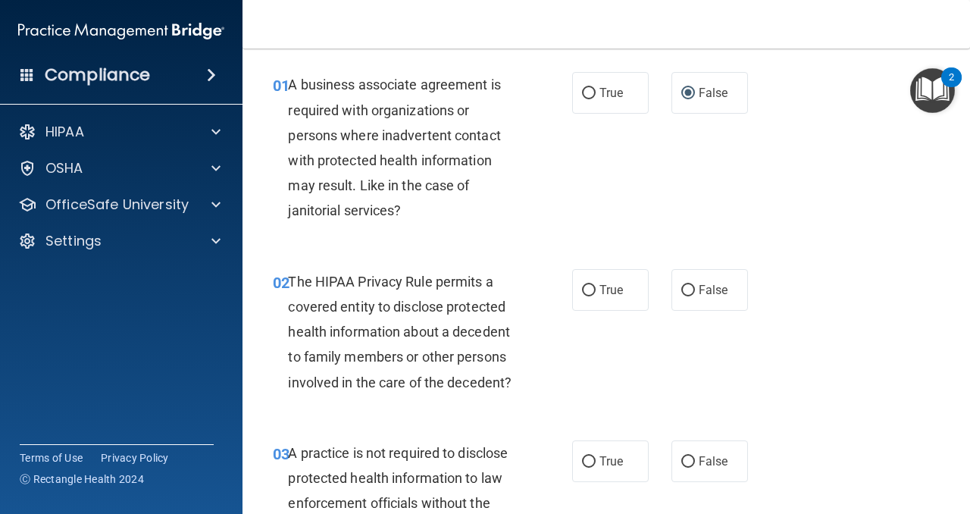
scroll to position [48, 0]
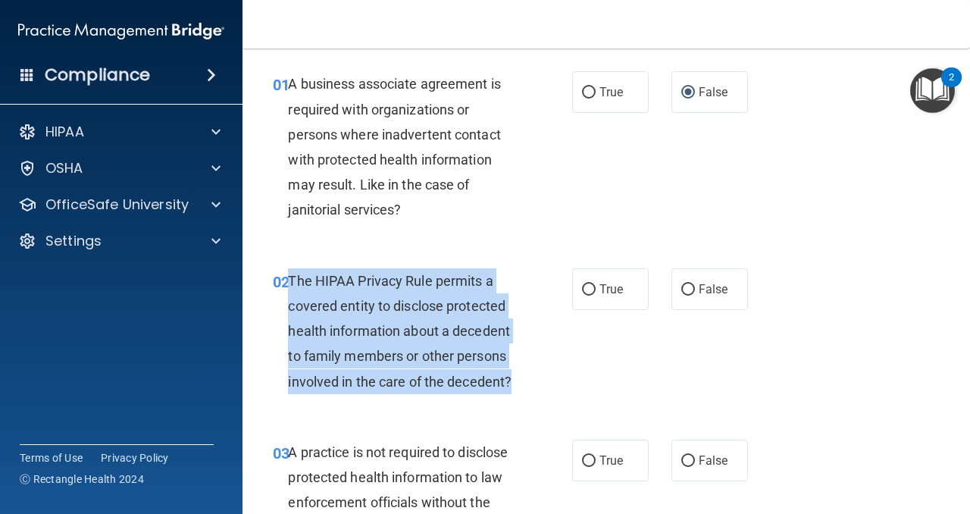
drag, startPoint x: 520, startPoint y: 382, endPoint x: 290, endPoint y: 289, distance: 248.4
click at [290, 289] on div "The HIPAA Privacy Rule permits a covered entity to disclose protected health in…" at bounding box center [409, 331] width 242 height 126
copy span "The HIPAA Privacy Rule permits a covered entity to disclose protected health in…"
click at [591, 286] on input "True" at bounding box center [589, 289] width 14 height 11
radio input "true"
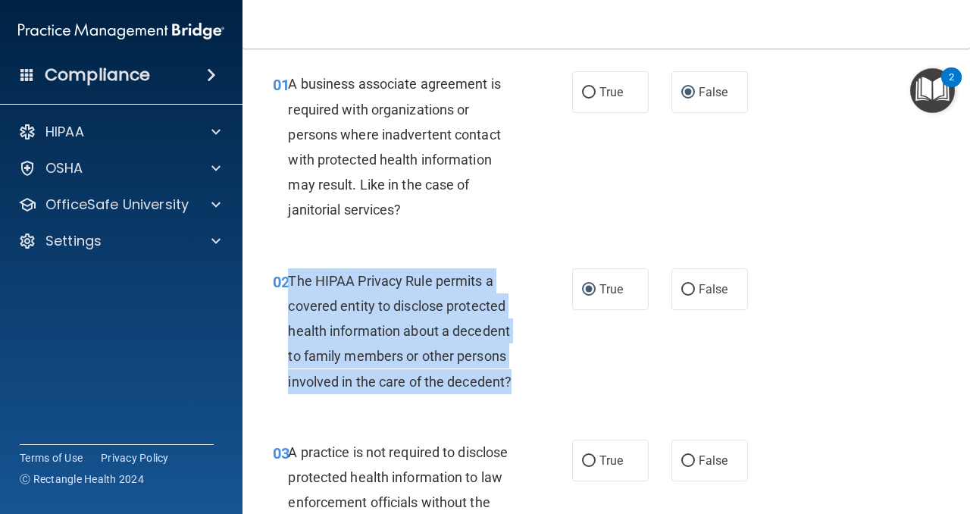
click at [539, 348] on div "02 The HIPAA Privacy Rule permits a covered entity to disclose protected health…" at bounding box center [422, 334] width 345 height 133
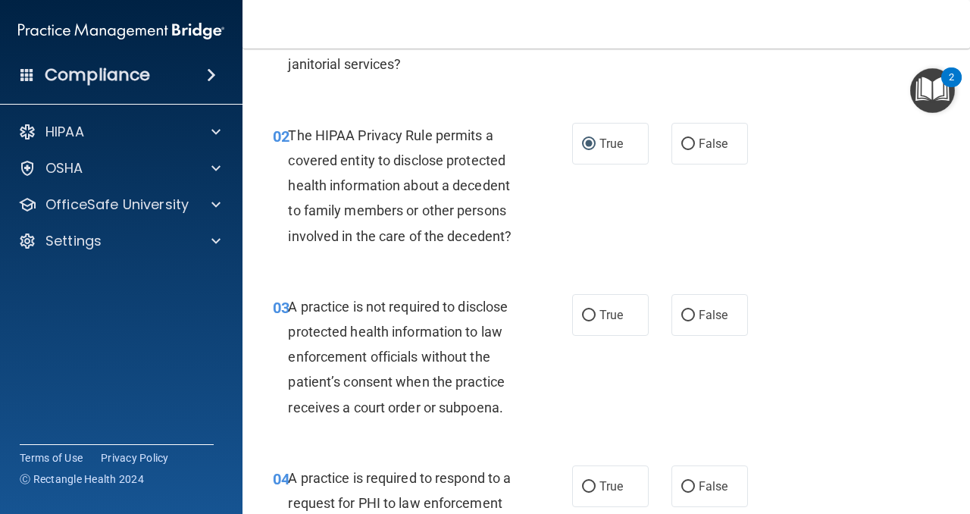
scroll to position [199, 0]
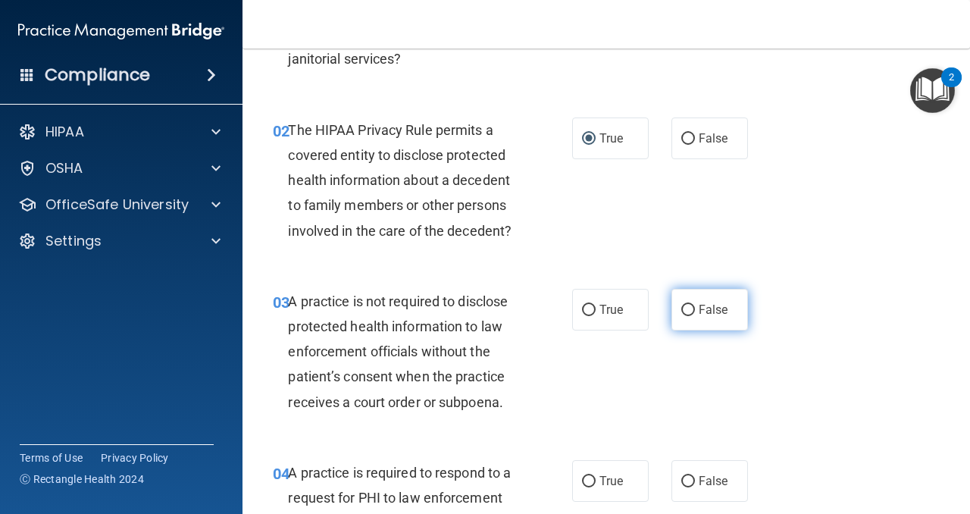
click at [689, 311] on input "False" at bounding box center [688, 310] width 14 height 11
radio input "true"
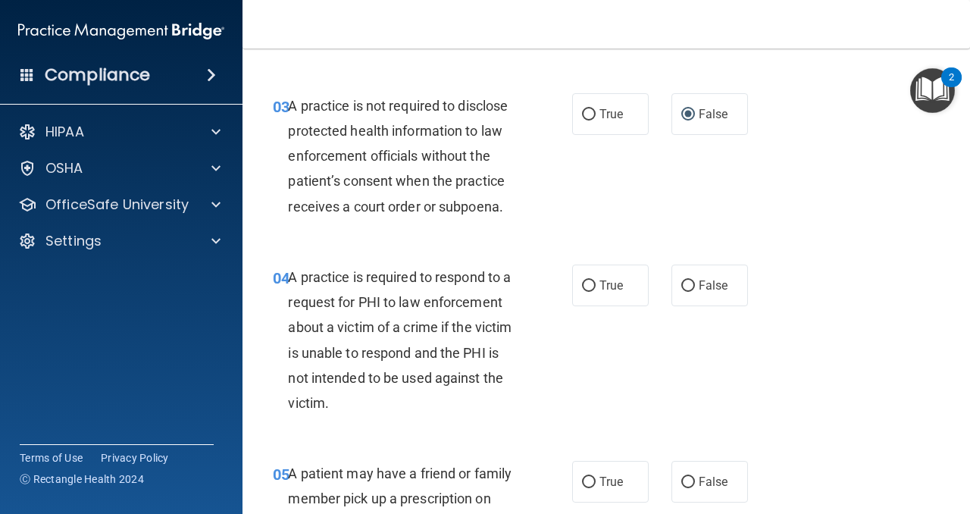
scroll to position [397, 0]
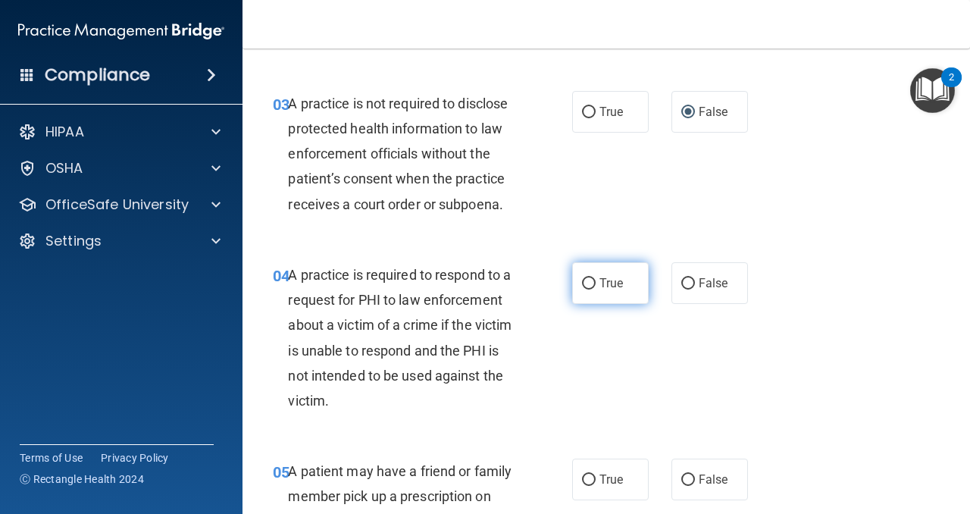
click at [589, 283] on input "True" at bounding box center [589, 283] width 14 height 11
radio input "true"
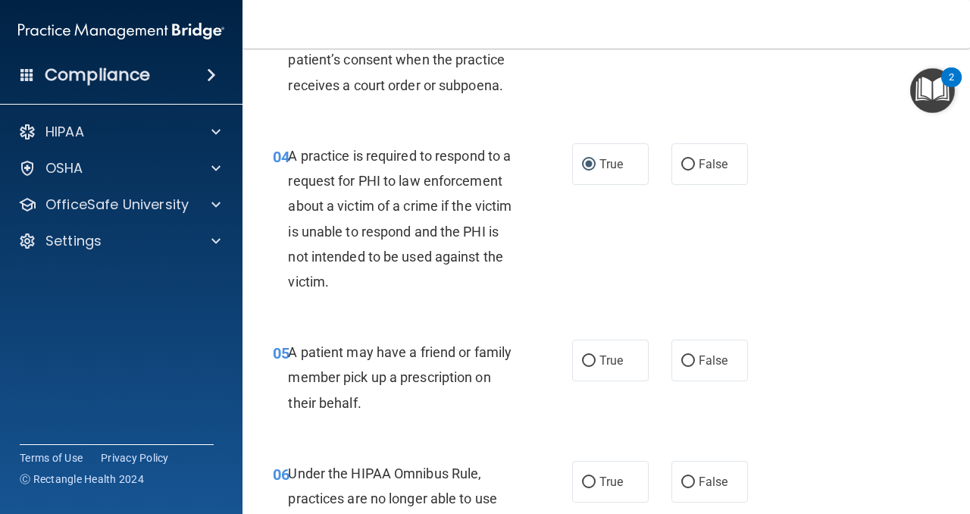
scroll to position [526, 0]
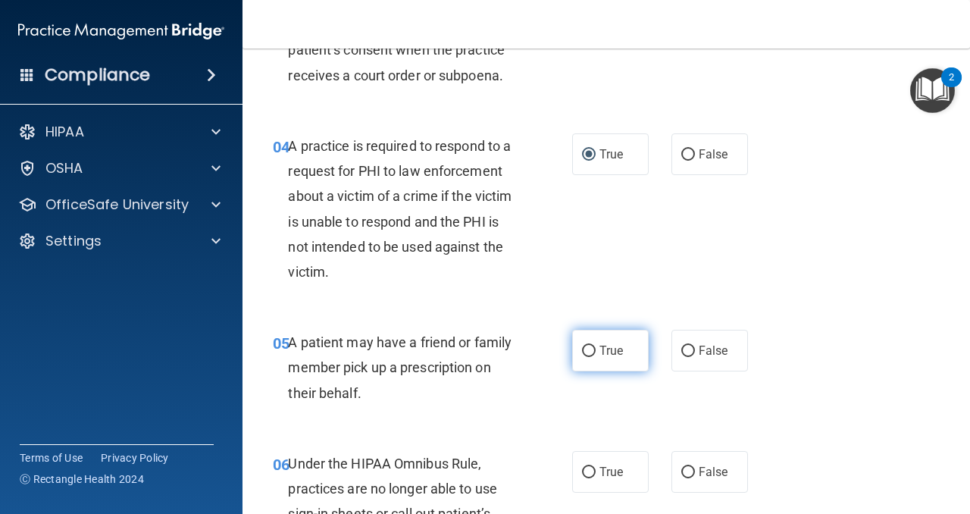
click at [589, 349] on input "True" at bounding box center [589, 350] width 14 height 11
radio input "true"
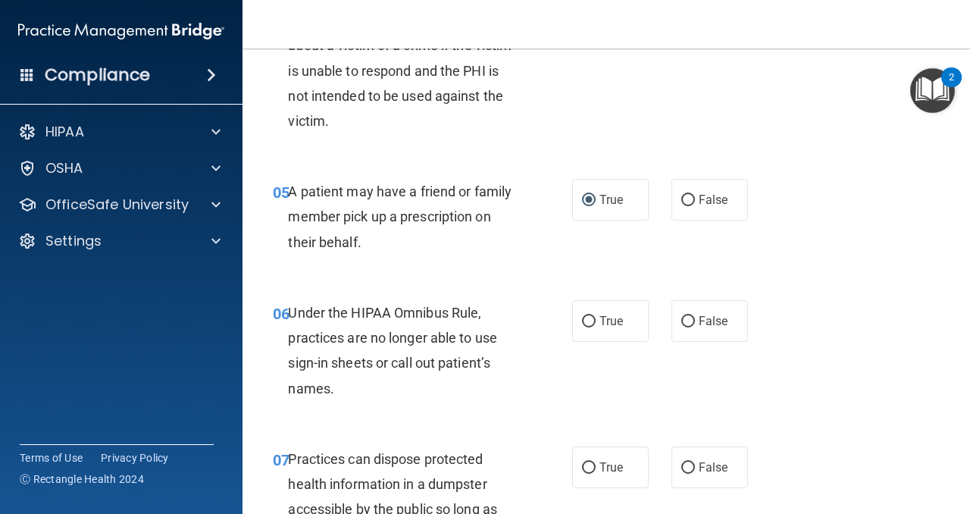
scroll to position [680, 0]
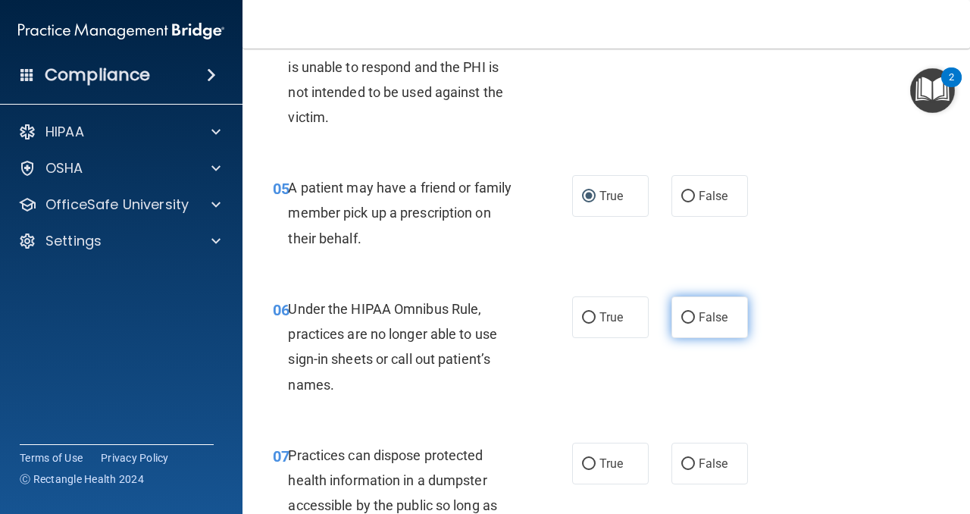
click at [691, 317] on input "False" at bounding box center [688, 317] width 14 height 11
radio input "true"
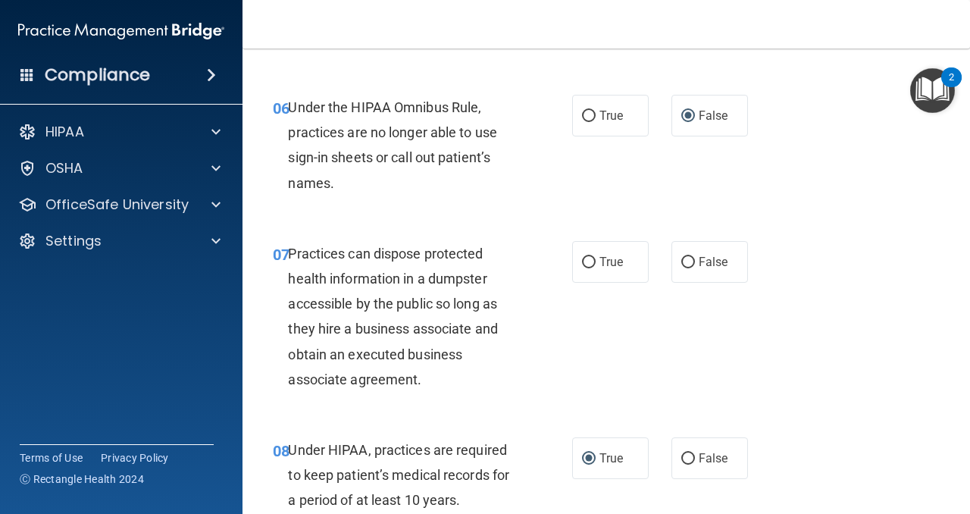
scroll to position [928, 0]
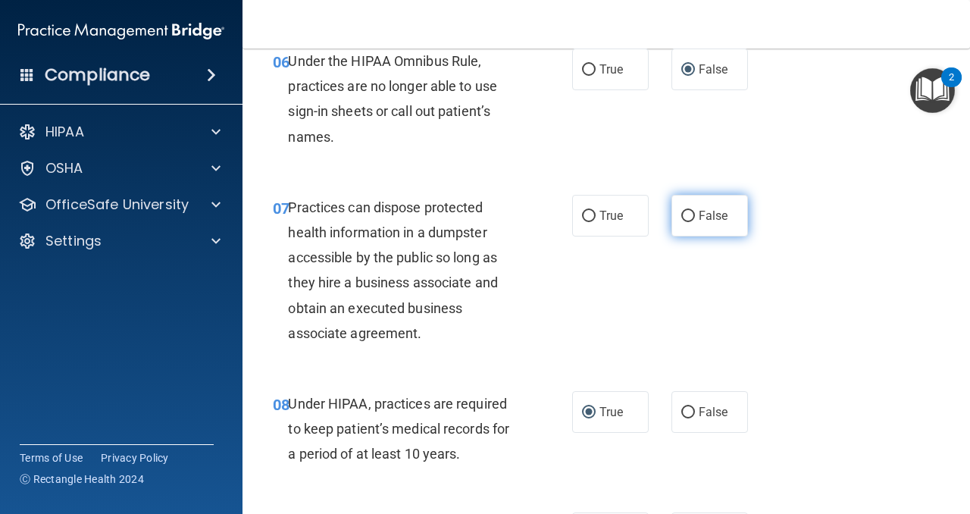
click at [689, 212] on input "False" at bounding box center [688, 216] width 14 height 11
radio input "true"
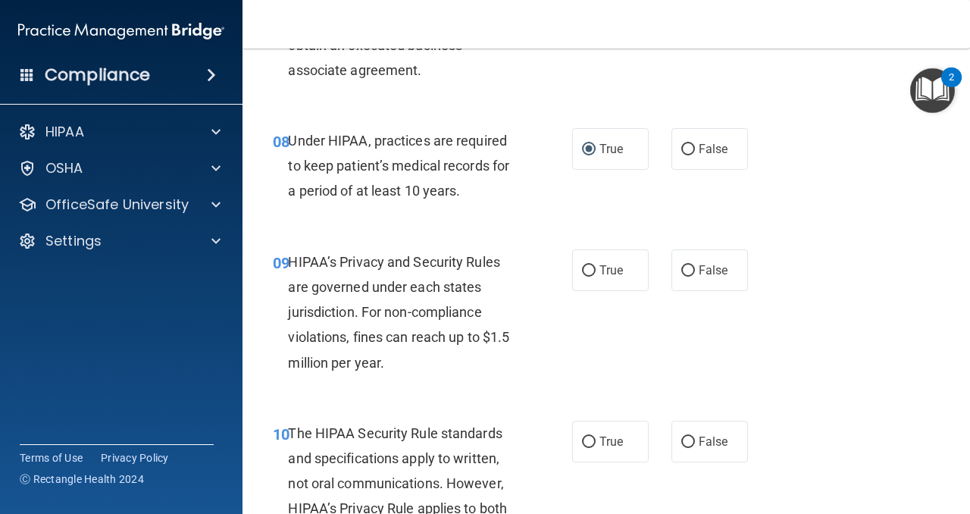
scroll to position [1201, 0]
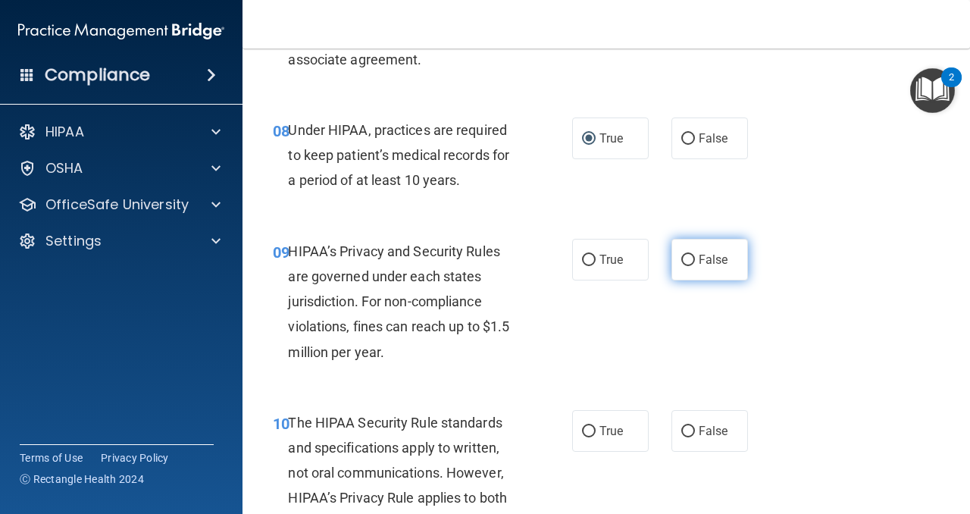
click at [688, 259] on input "False" at bounding box center [688, 260] width 14 height 11
radio input "true"
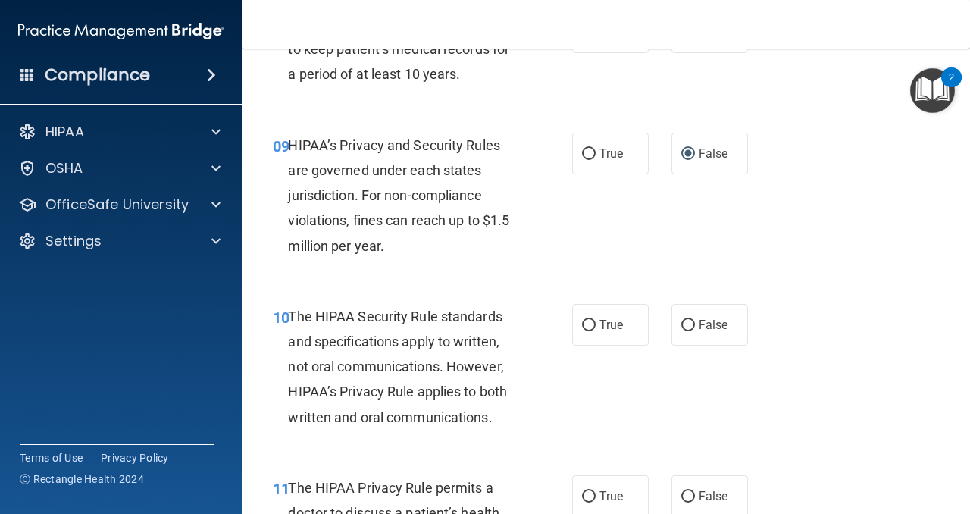
scroll to position [1316, 0]
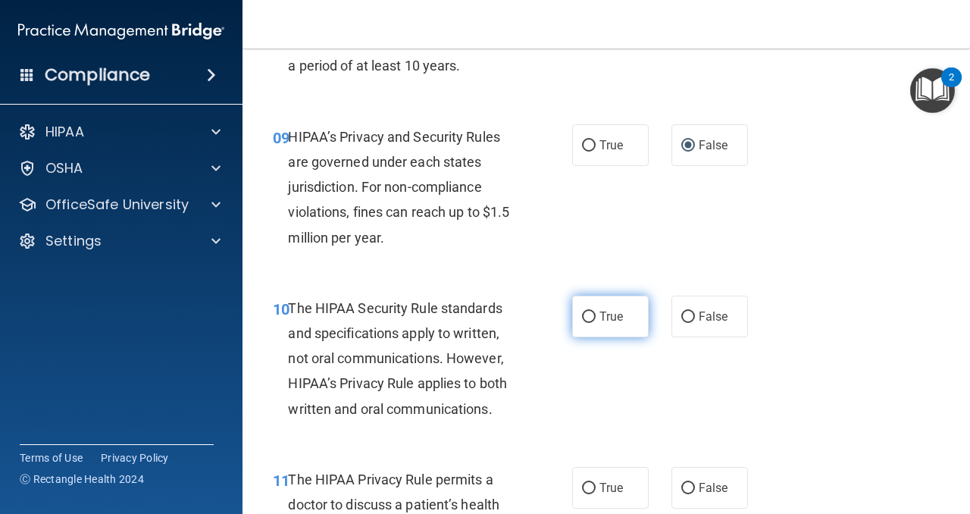
click at [588, 318] on input "True" at bounding box center [589, 316] width 14 height 11
radio input "true"
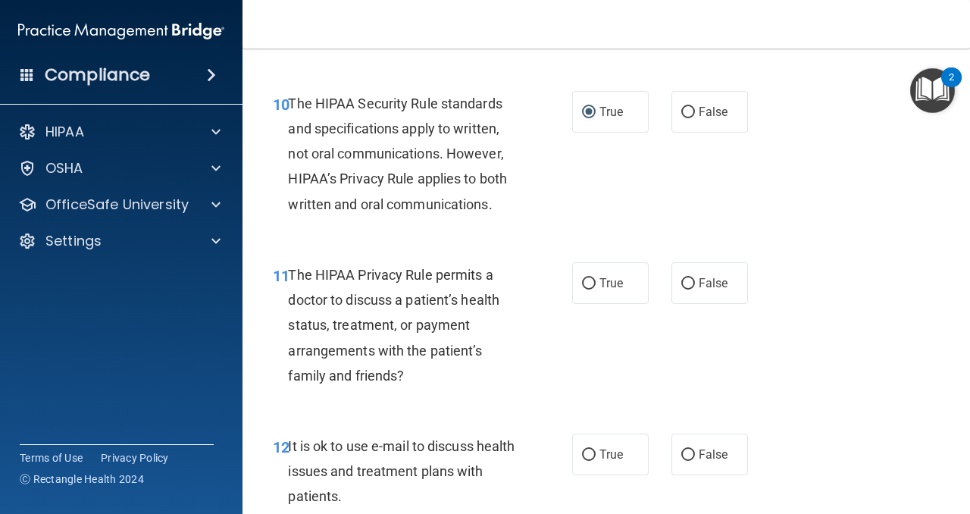
scroll to position [1531, 0]
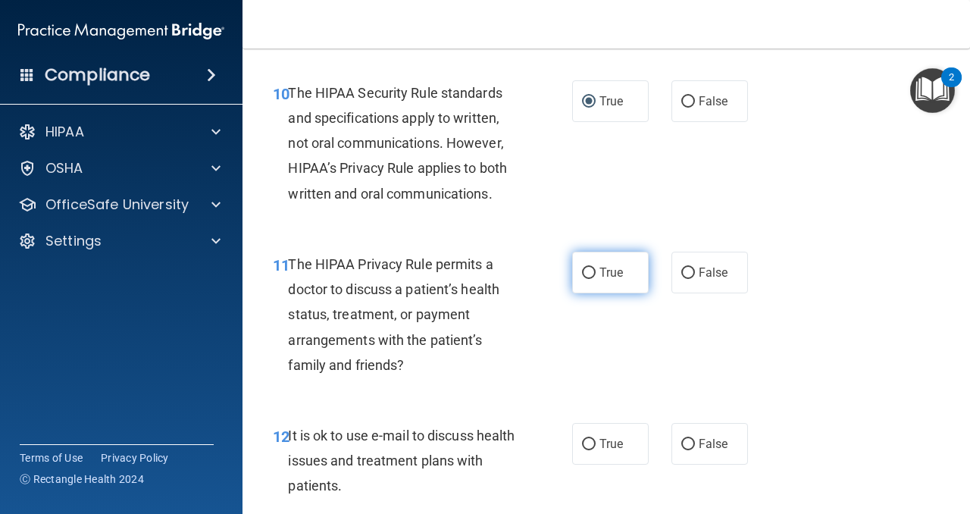
click at [587, 275] on input "True" at bounding box center [589, 272] width 14 height 11
radio input "true"
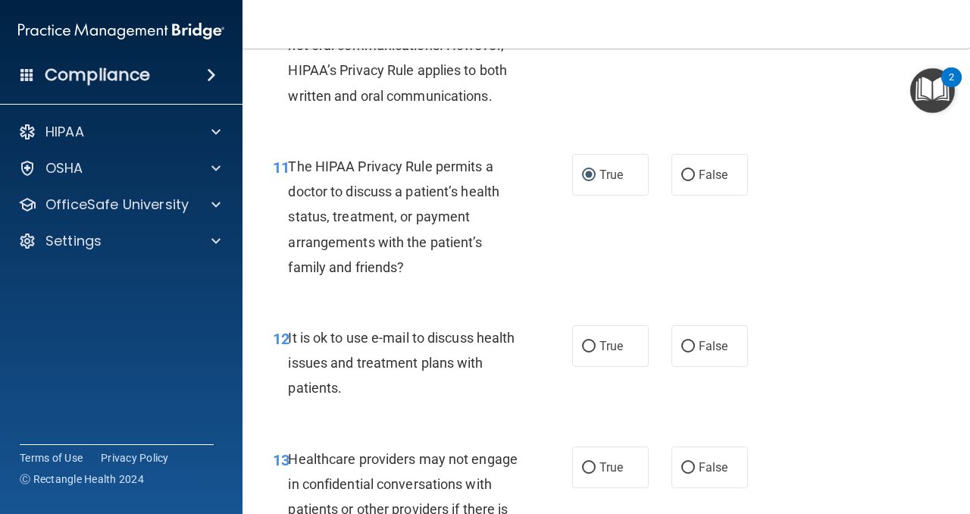
scroll to position [1657, 0]
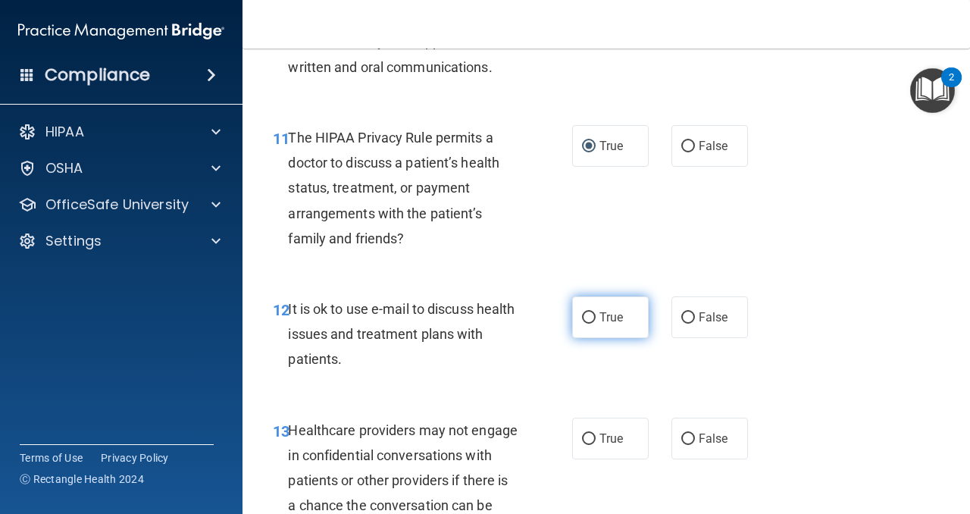
click at [589, 313] on input "True" at bounding box center [589, 317] width 14 height 11
radio input "true"
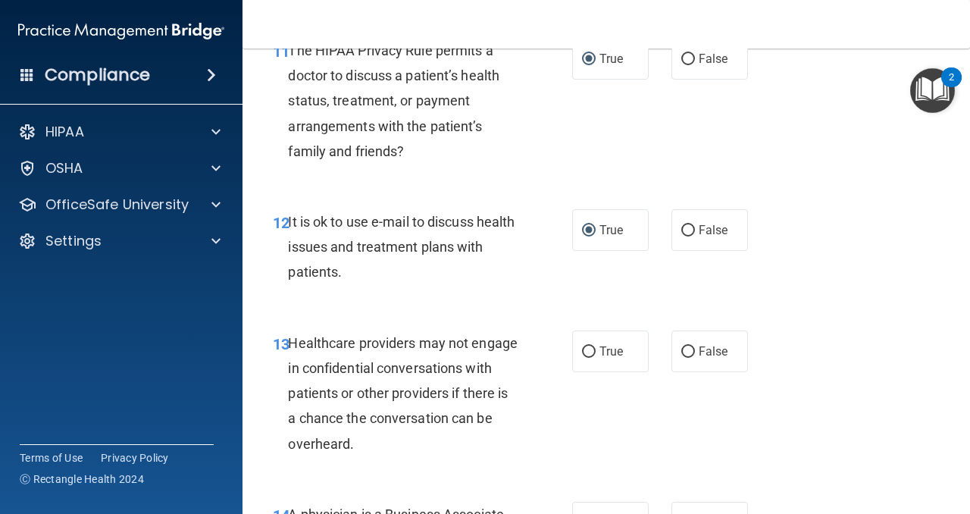
scroll to position [1756, 0]
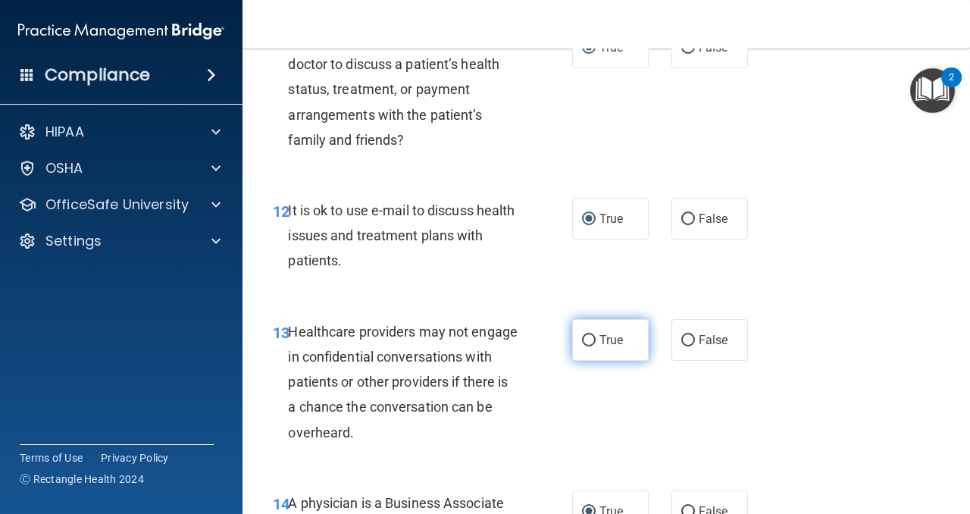
click at [588, 337] on input "True" at bounding box center [589, 340] width 14 height 11
radio input "true"
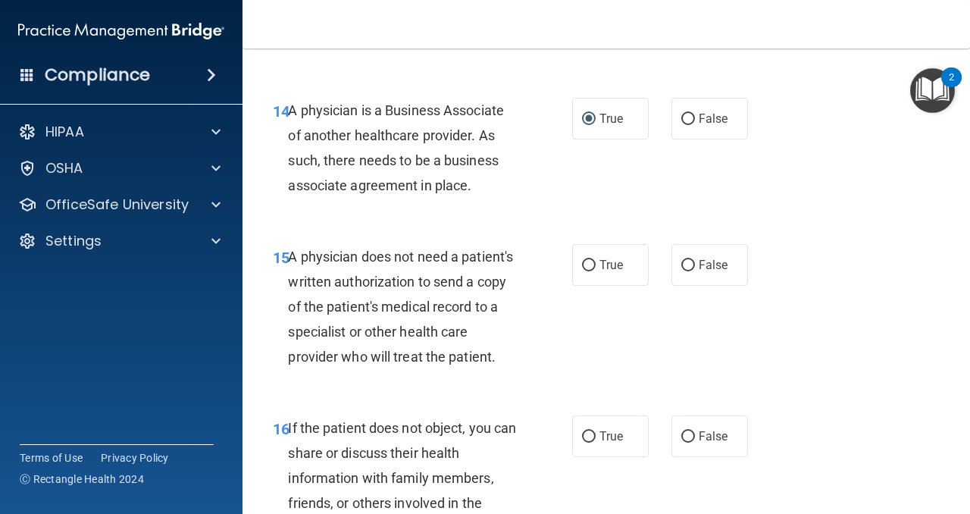
scroll to position [2154, 0]
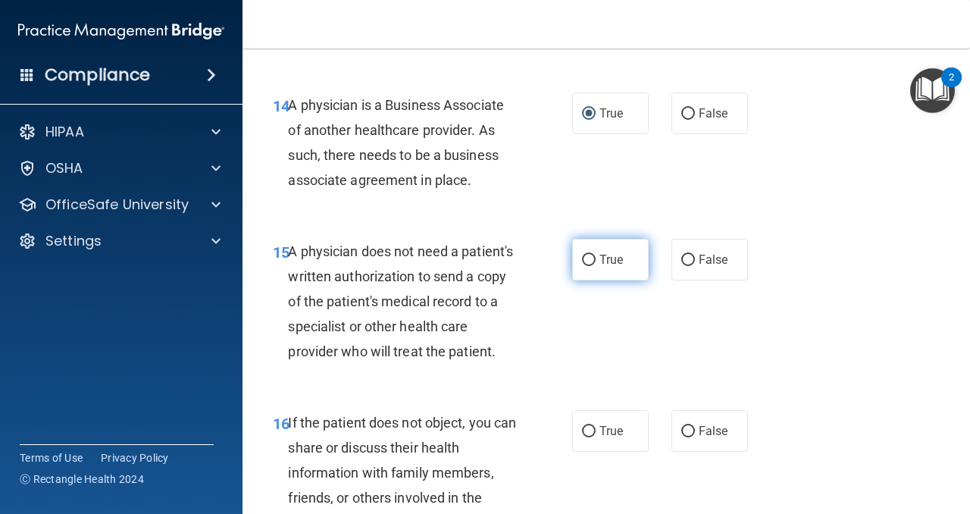
click at [589, 259] on input "True" at bounding box center [589, 260] width 14 height 11
radio input "true"
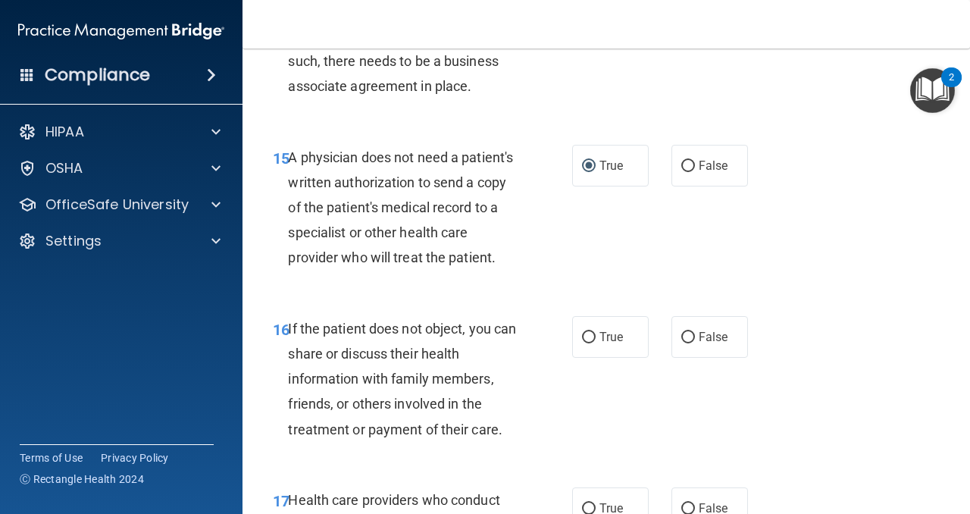
scroll to position [2252, 0]
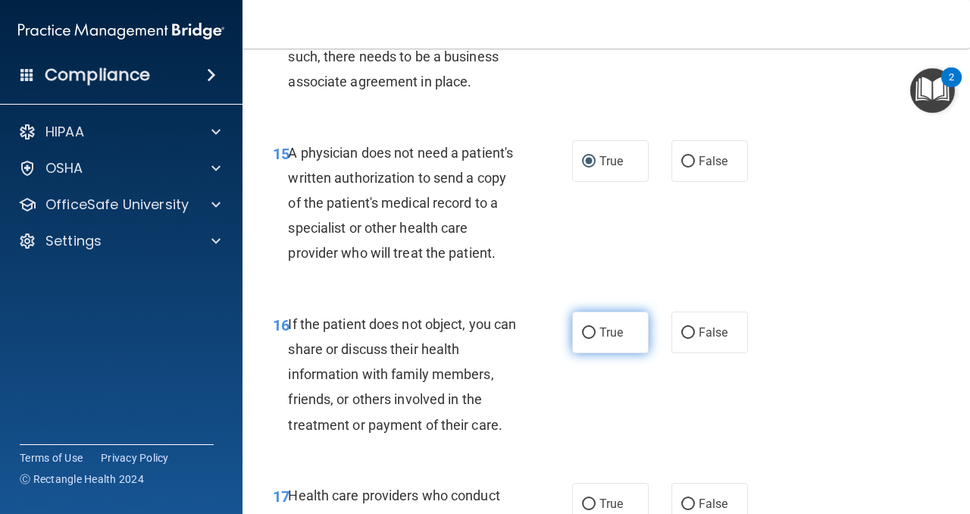
click at [591, 330] on input "True" at bounding box center [589, 332] width 14 height 11
radio input "true"
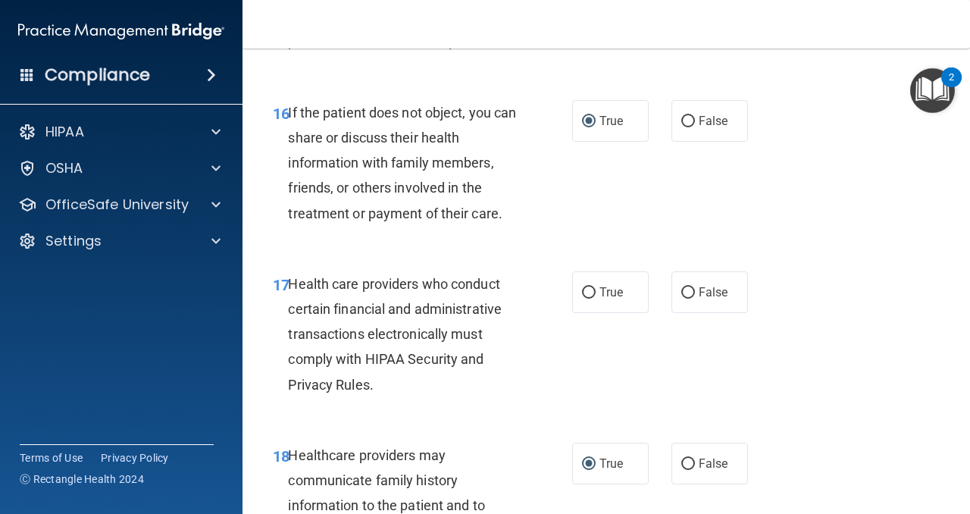
scroll to position [2473, 0]
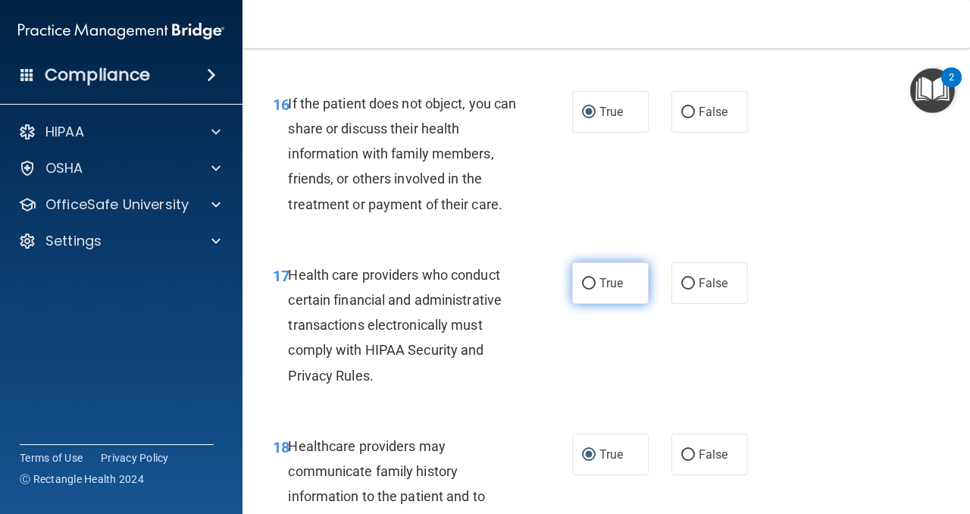
click at [589, 275] on label "True" at bounding box center [610, 283] width 77 height 42
click at [589, 278] on input "True" at bounding box center [589, 283] width 14 height 11
radio input "true"
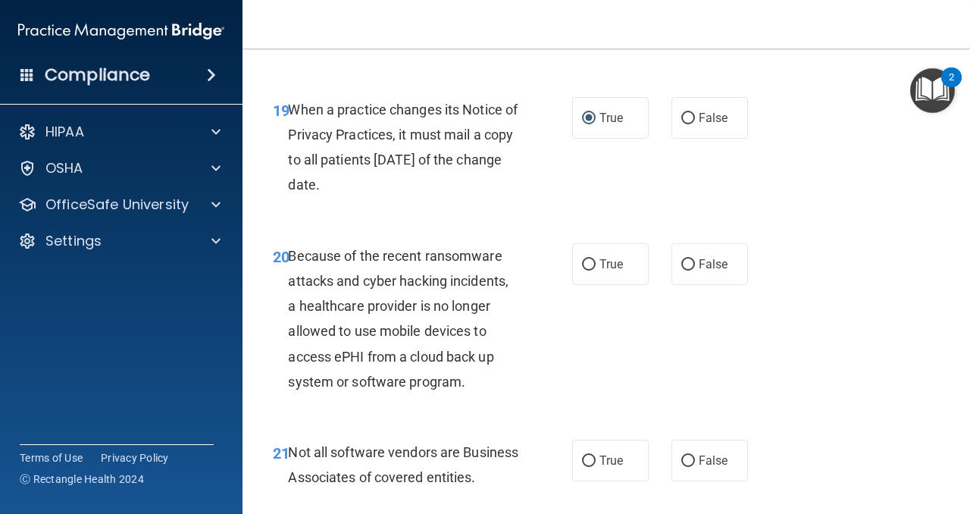
scroll to position [2967, 0]
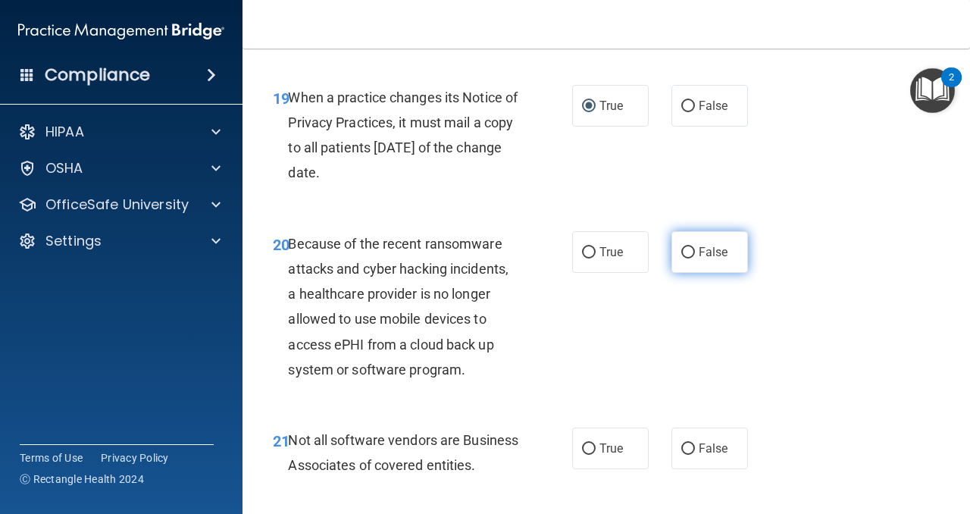
click at [687, 248] on input "False" at bounding box center [688, 252] width 14 height 11
radio input "true"
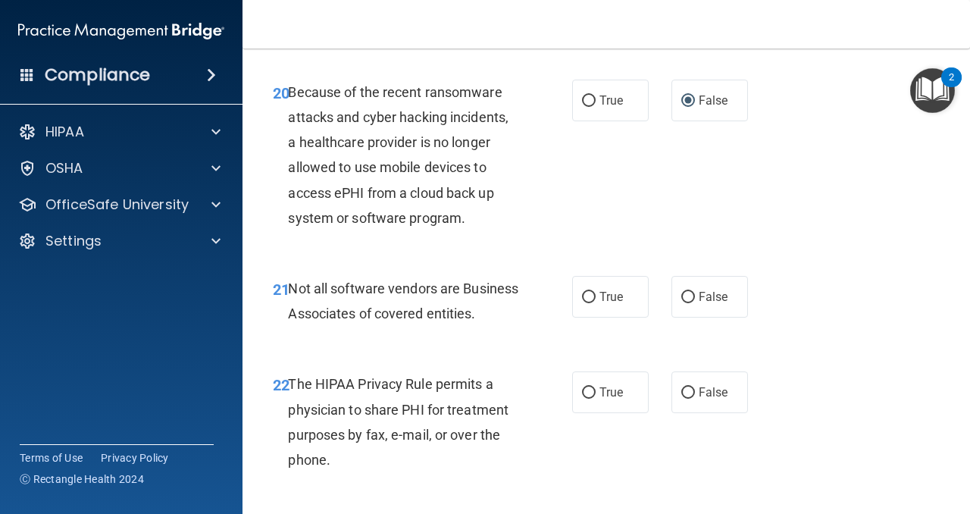
scroll to position [3154, 0]
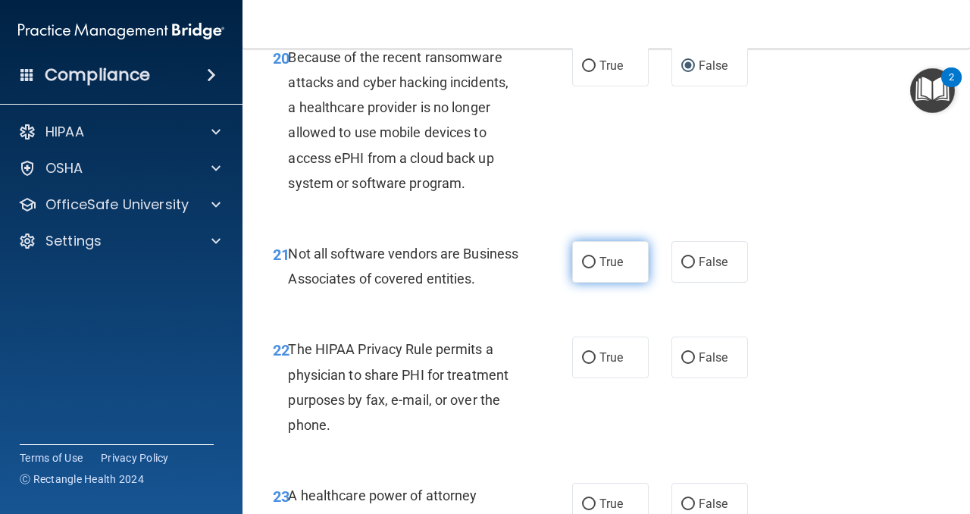
click at [588, 264] on input "True" at bounding box center [589, 262] width 14 height 11
radio input "true"
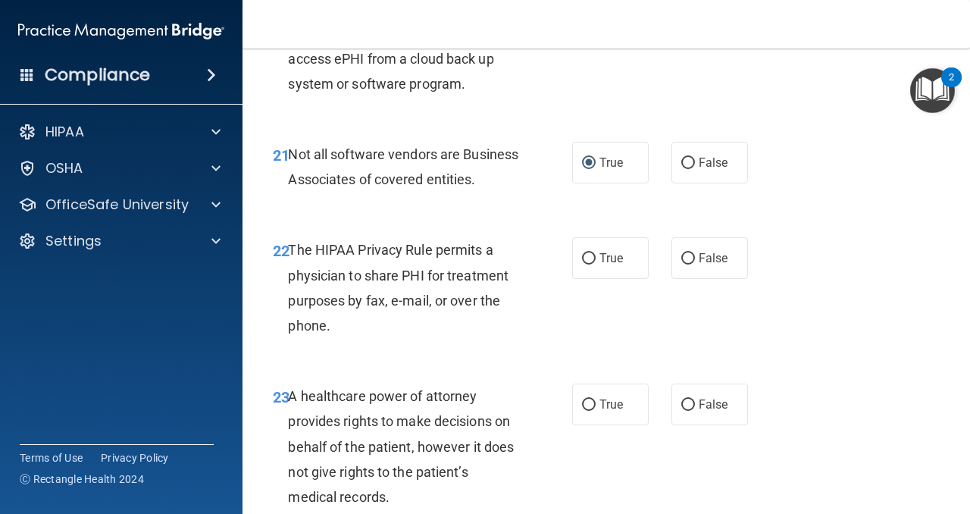
scroll to position [3260, 0]
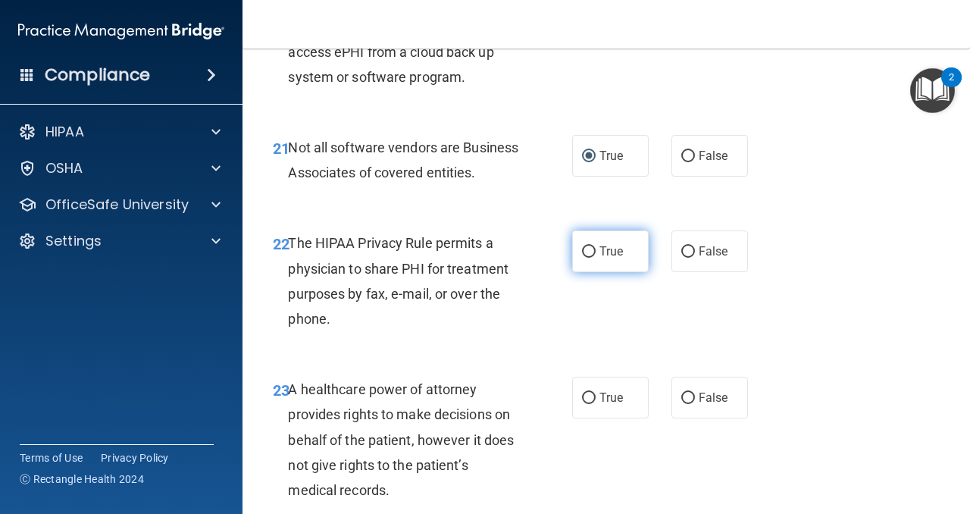
click at [586, 258] on input "True" at bounding box center [589, 251] width 14 height 11
radio input "true"
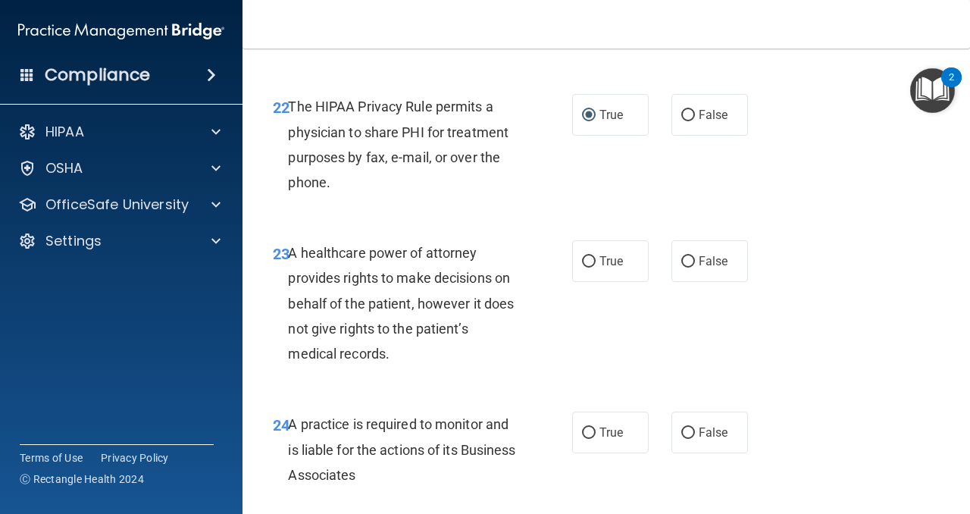
scroll to position [3403, 0]
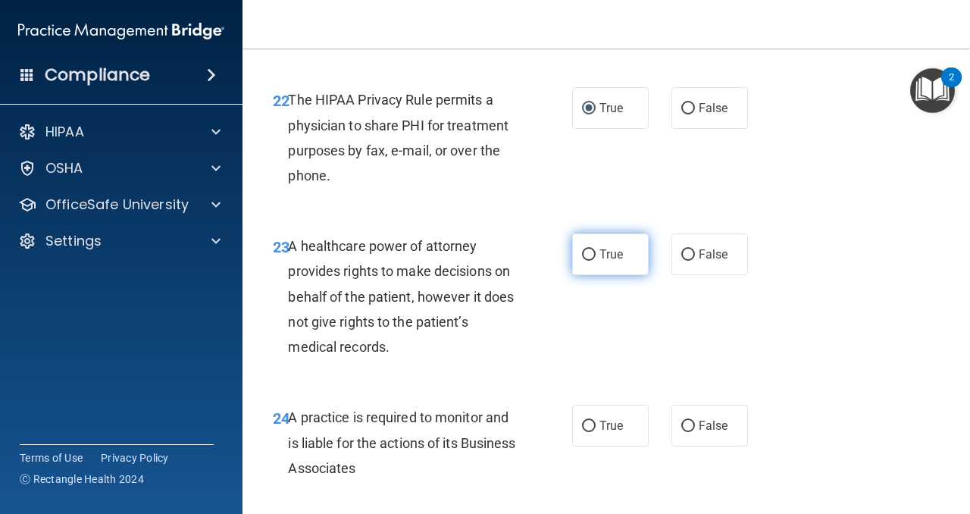
click at [588, 261] on input "True" at bounding box center [589, 254] width 14 height 11
radio input "true"
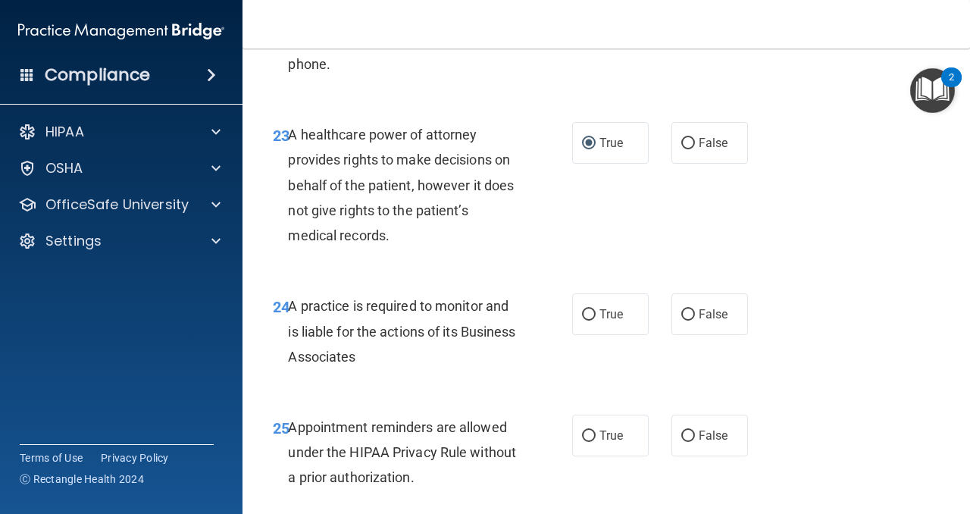
scroll to position [3551, 0]
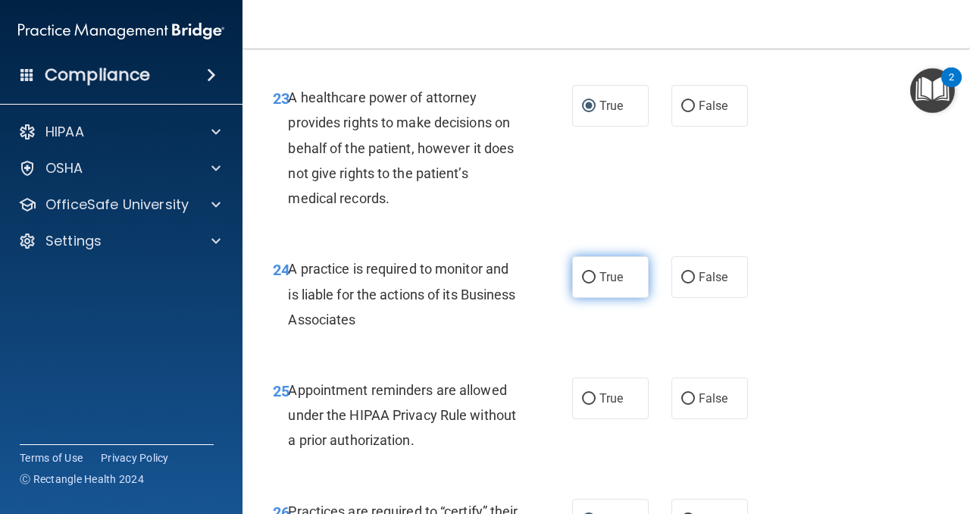
click at [587, 283] on input "True" at bounding box center [589, 277] width 14 height 11
radio input "true"
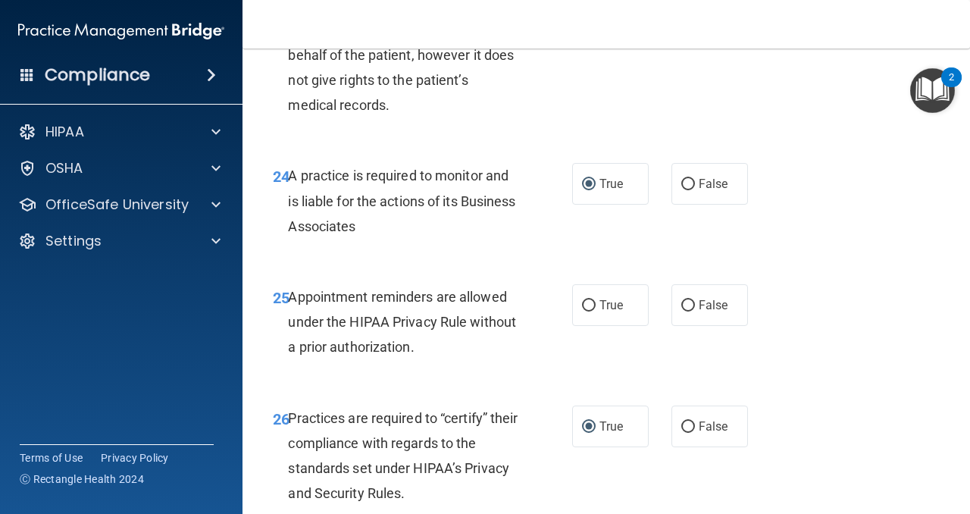
scroll to position [3651, 0]
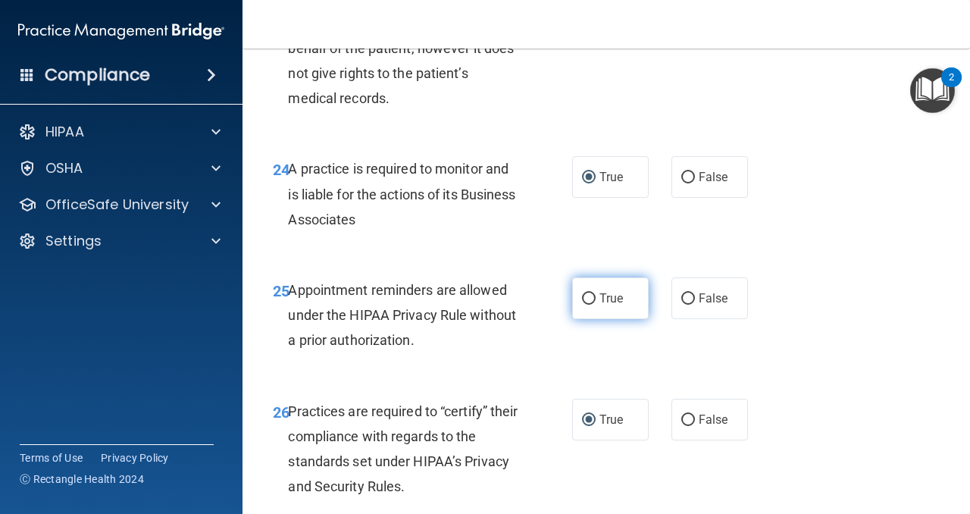
click at [591, 305] on input "True" at bounding box center [589, 298] width 14 height 11
radio input "true"
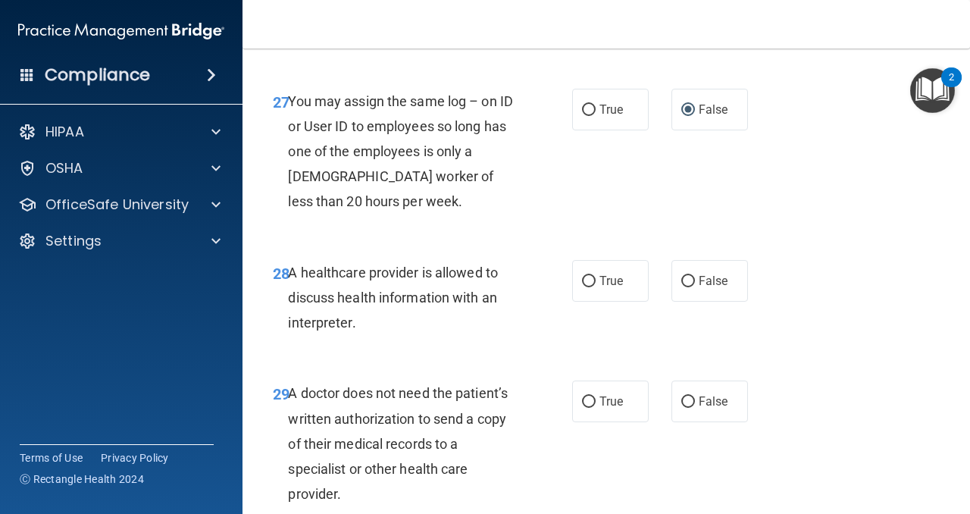
scroll to position [4110, 0]
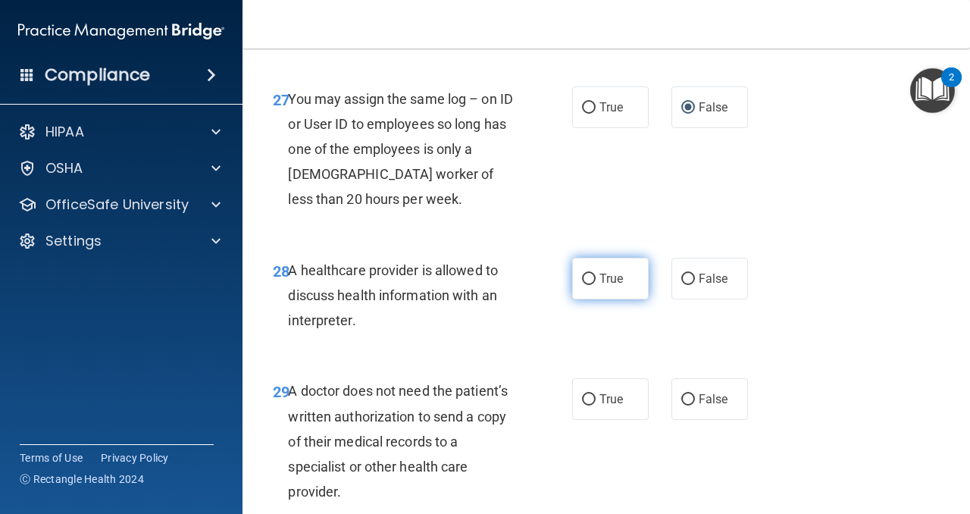
click at [587, 285] on input "True" at bounding box center [589, 278] width 14 height 11
radio input "true"
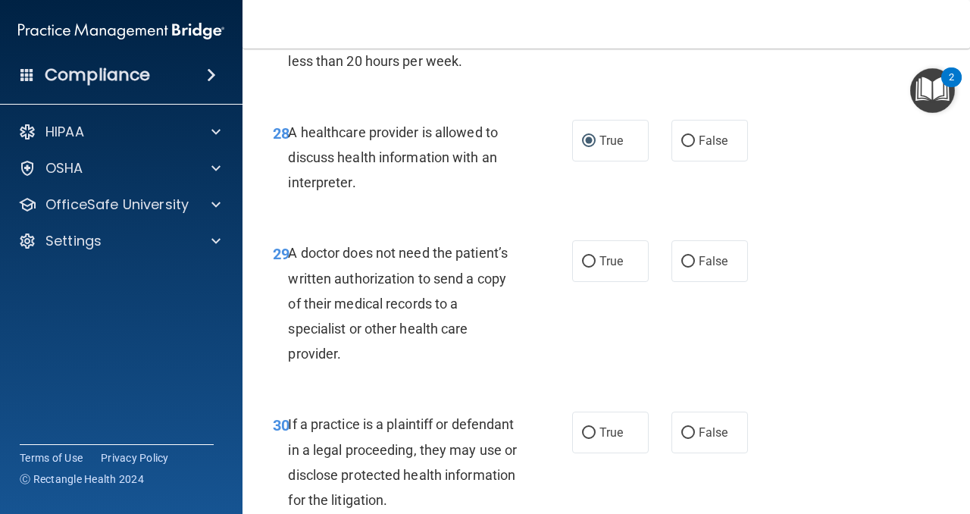
scroll to position [4249, 0]
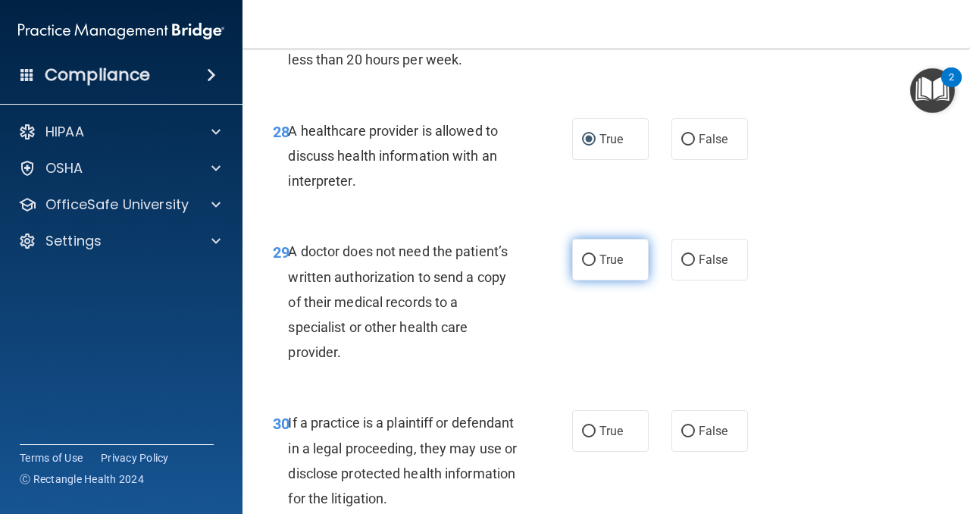
click at [589, 266] on input "True" at bounding box center [589, 260] width 14 height 11
radio input "true"
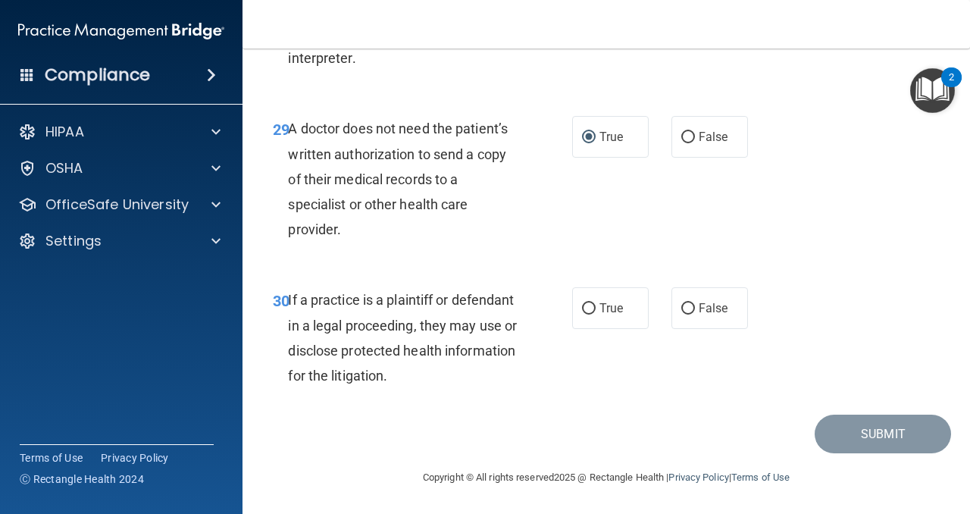
scroll to position [4384, 0]
click at [588, 314] on input "True" at bounding box center [589, 308] width 14 height 11
radio input "true"
click at [875, 448] on button "Submit" at bounding box center [882, 433] width 136 height 39
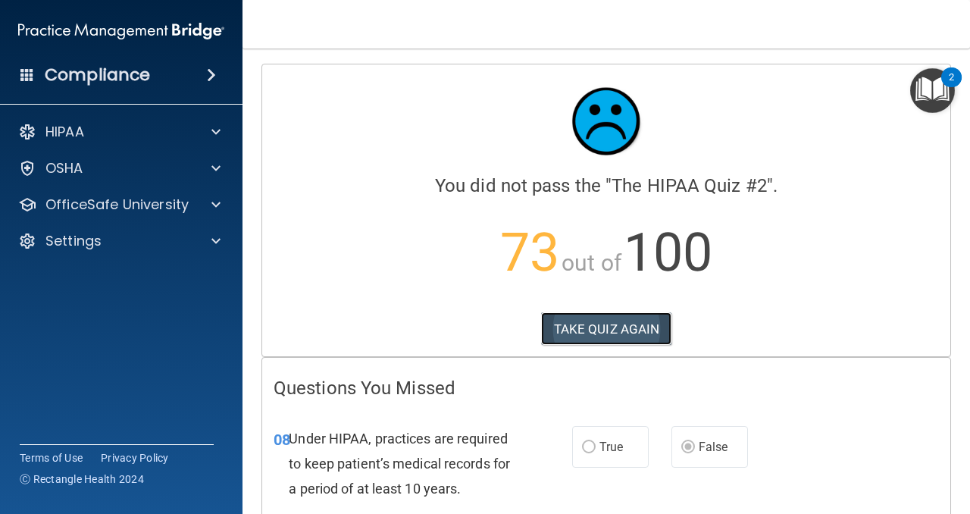
click at [607, 313] on button "TAKE QUIZ AGAIN" at bounding box center [606, 328] width 131 height 33
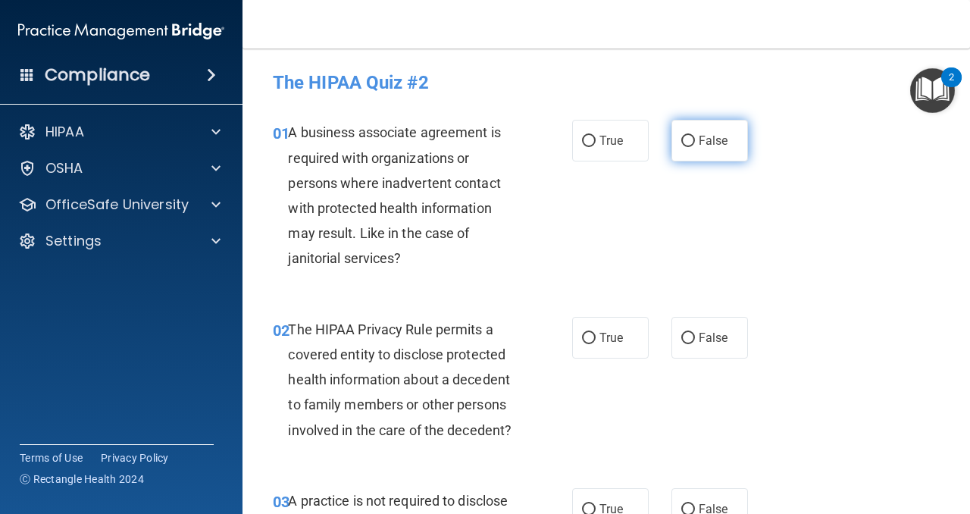
click at [685, 142] on input "False" at bounding box center [688, 141] width 14 height 11
radio input "true"
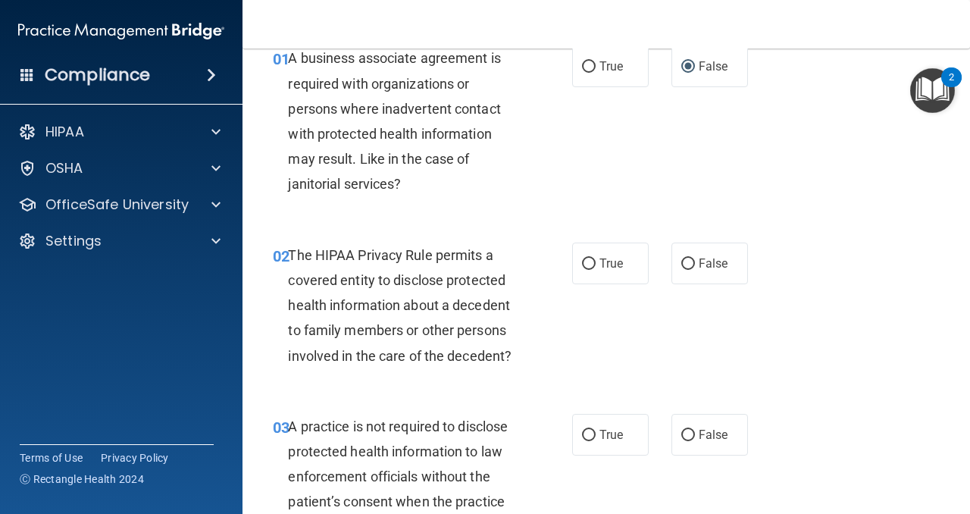
scroll to position [93, 0]
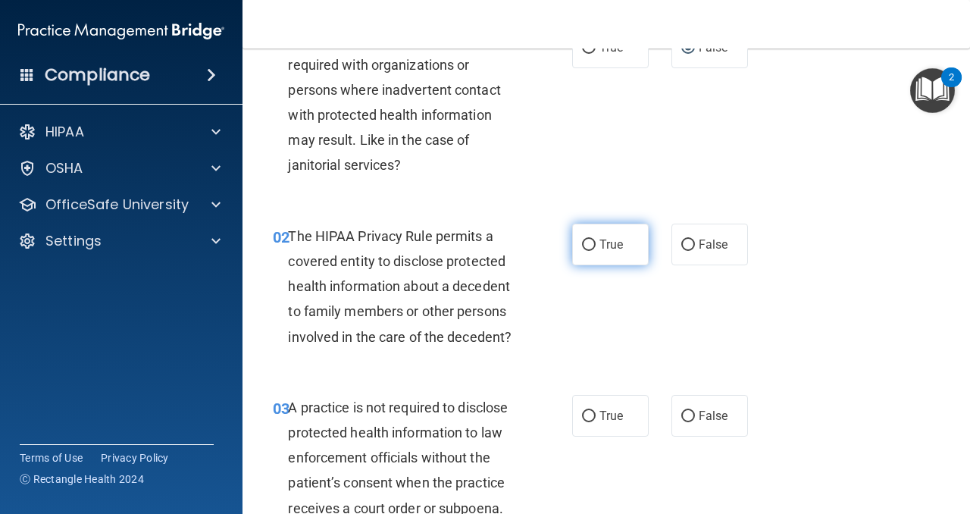
click at [585, 249] on input "True" at bounding box center [589, 244] width 14 height 11
radio input "true"
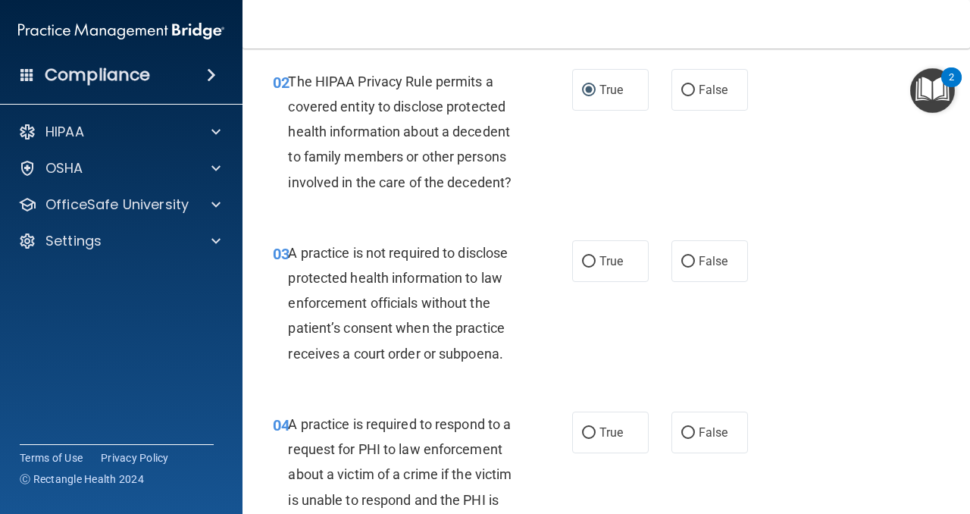
scroll to position [249, 0]
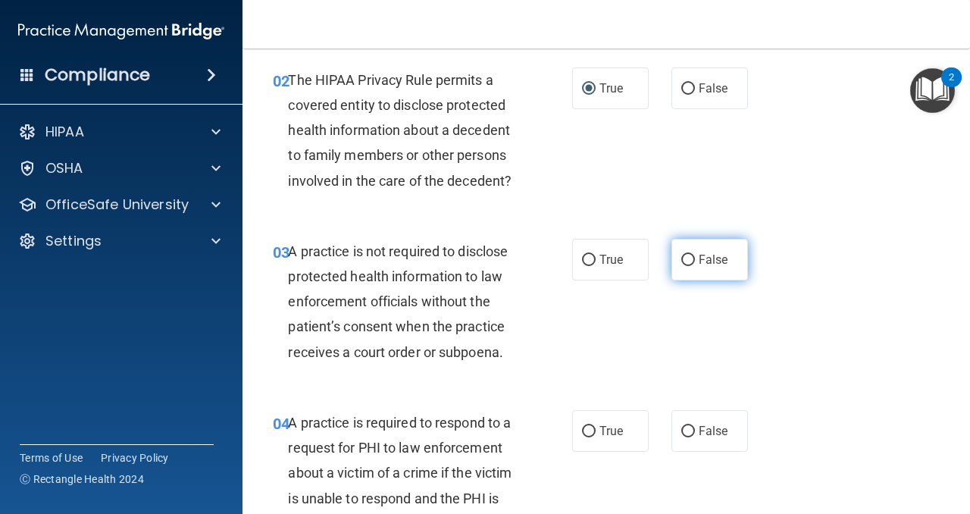
click at [686, 259] on input "False" at bounding box center [688, 260] width 14 height 11
radio input "true"
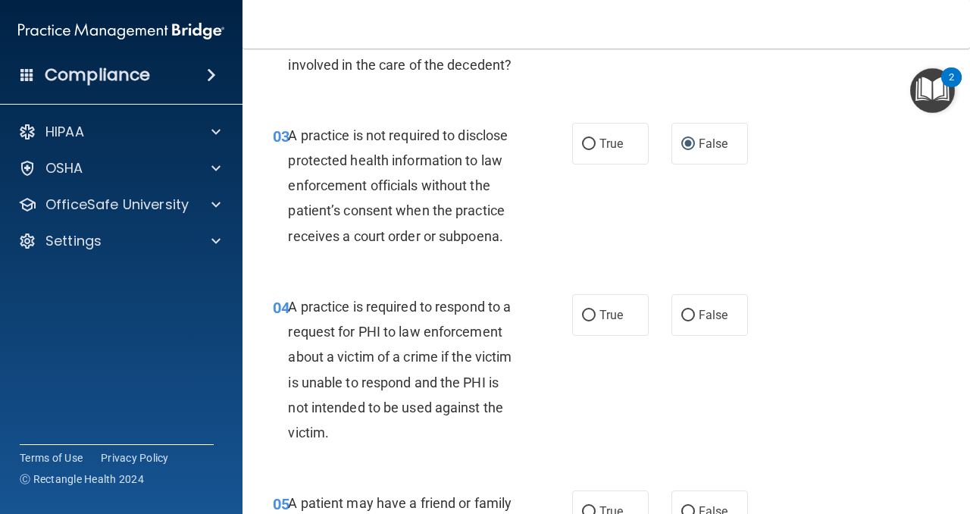
scroll to position [382, 0]
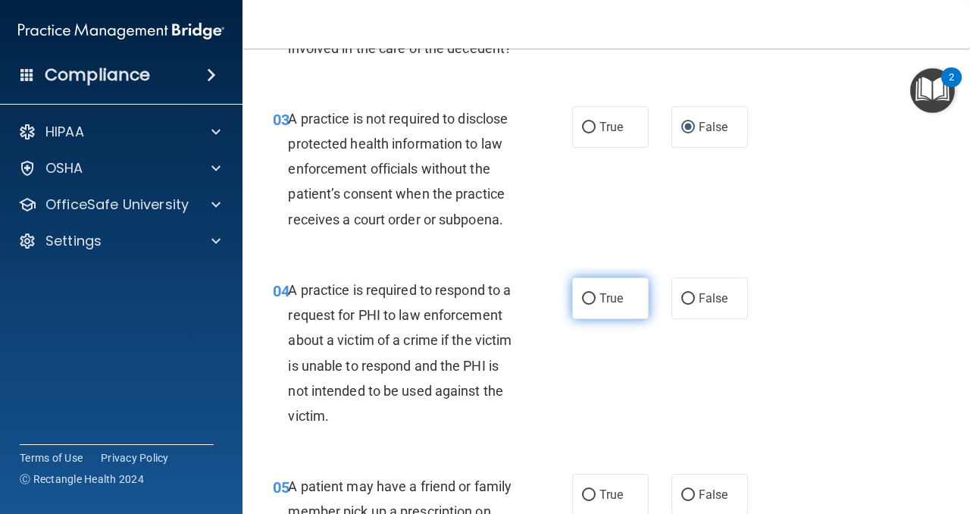
click at [589, 293] on input "True" at bounding box center [589, 298] width 14 height 11
radio input "true"
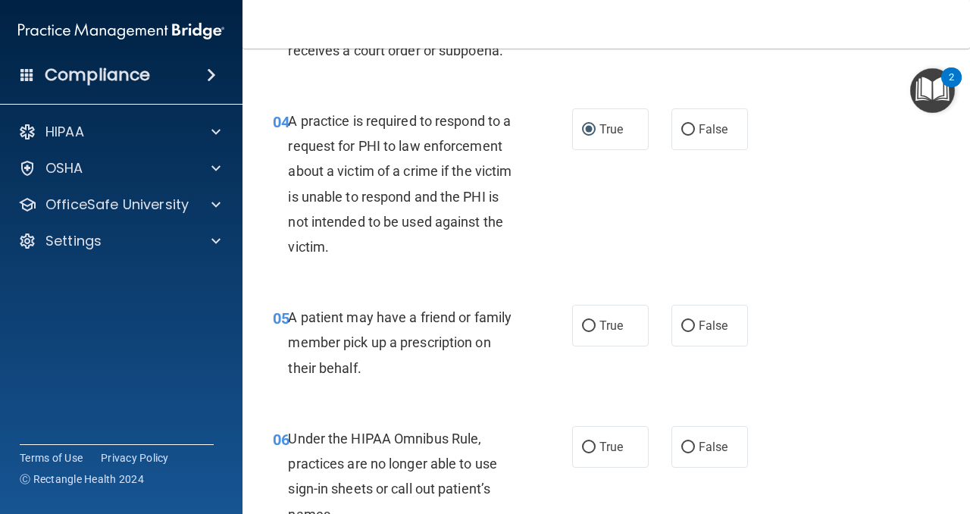
scroll to position [553, 0]
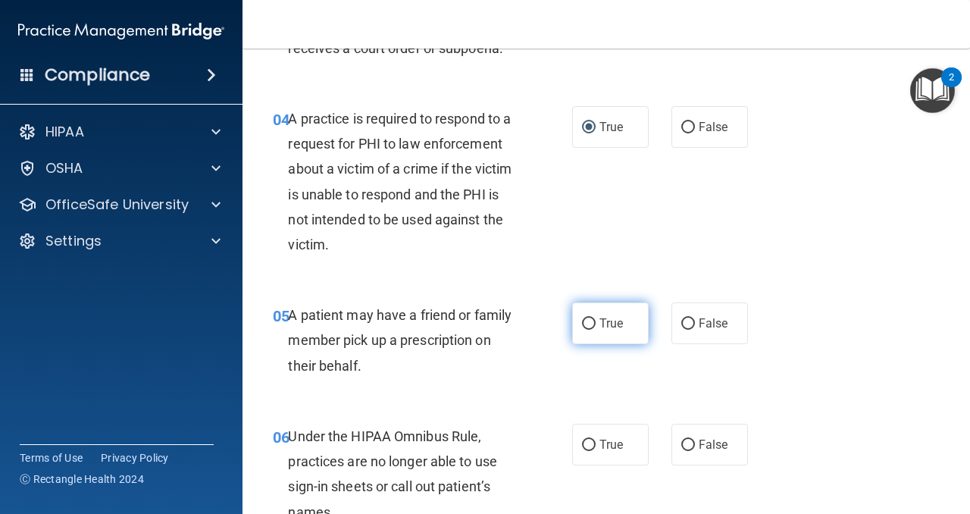
click at [592, 321] on input "True" at bounding box center [589, 323] width 14 height 11
radio input "true"
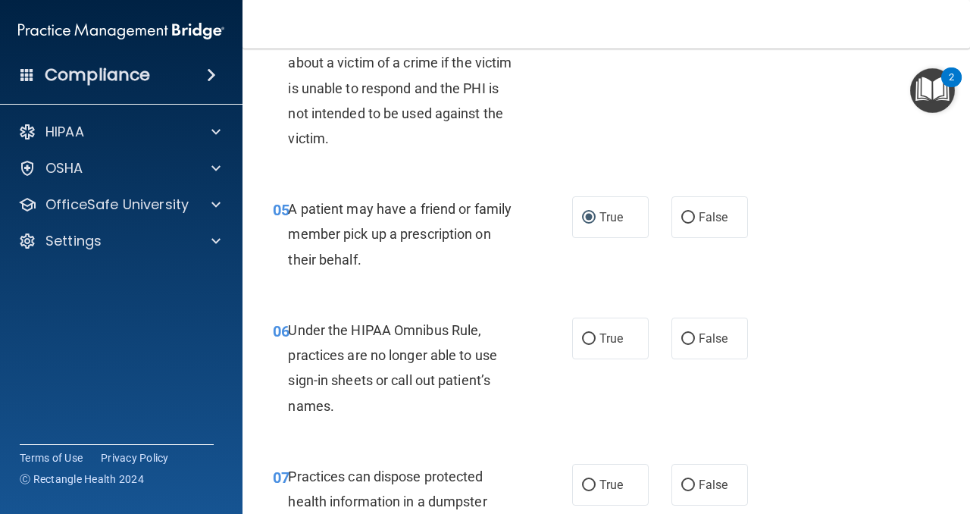
scroll to position [660, 0]
click at [686, 341] on input "False" at bounding box center [688, 338] width 14 height 11
radio input "true"
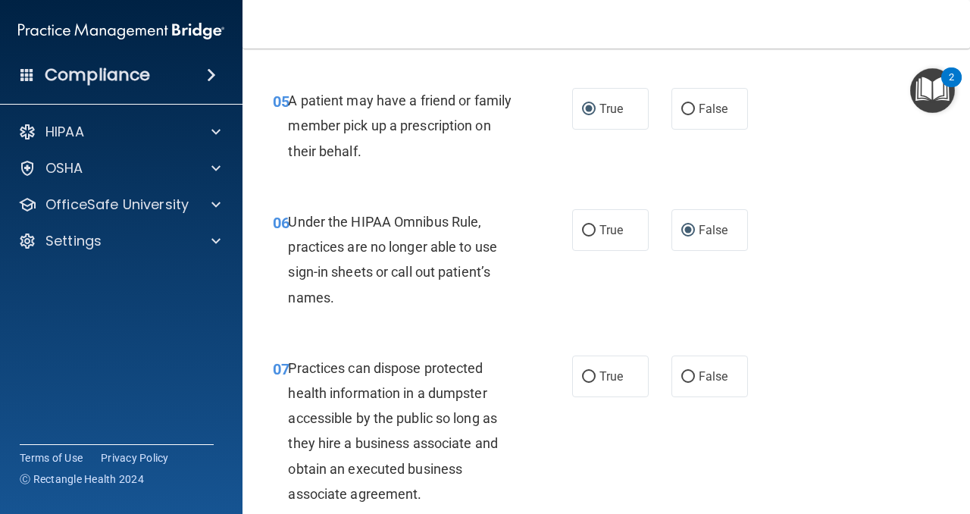
scroll to position [801, 0]
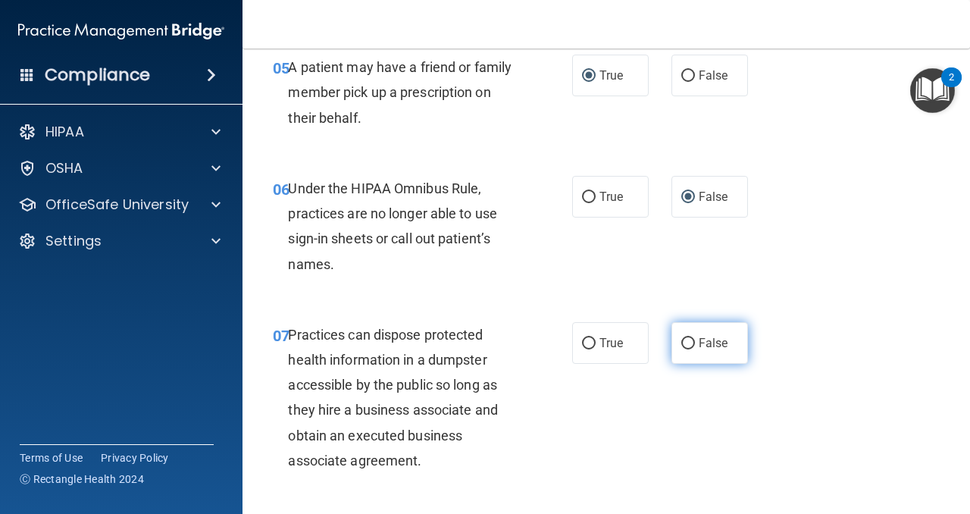
click at [687, 345] on input "False" at bounding box center [688, 343] width 14 height 11
radio input "true"
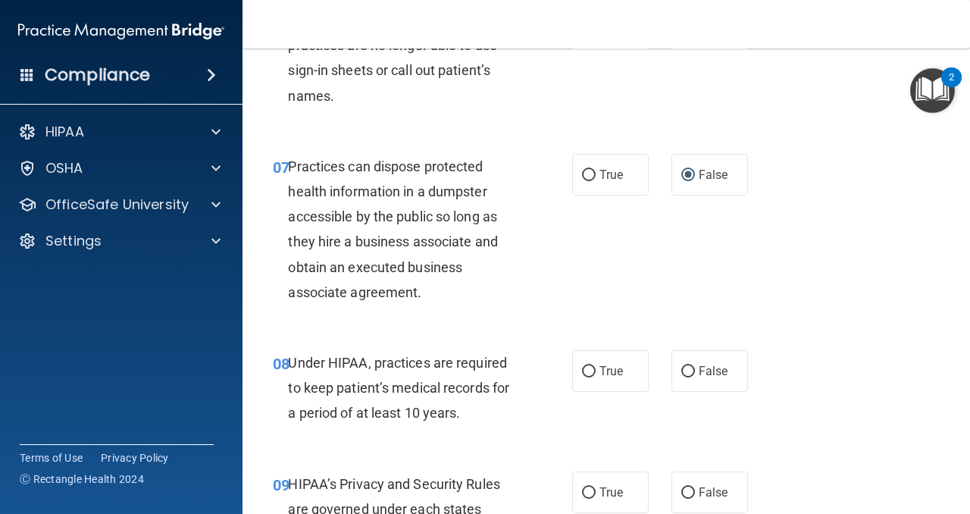
scroll to position [977, 0]
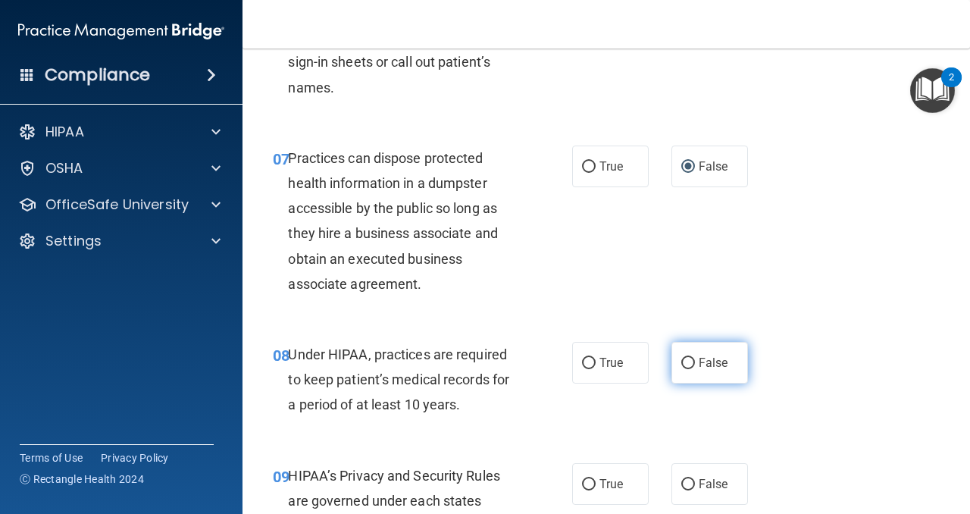
click at [684, 364] on input "False" at bounding box center [688, 363] width 14 height 11
radio input "true"
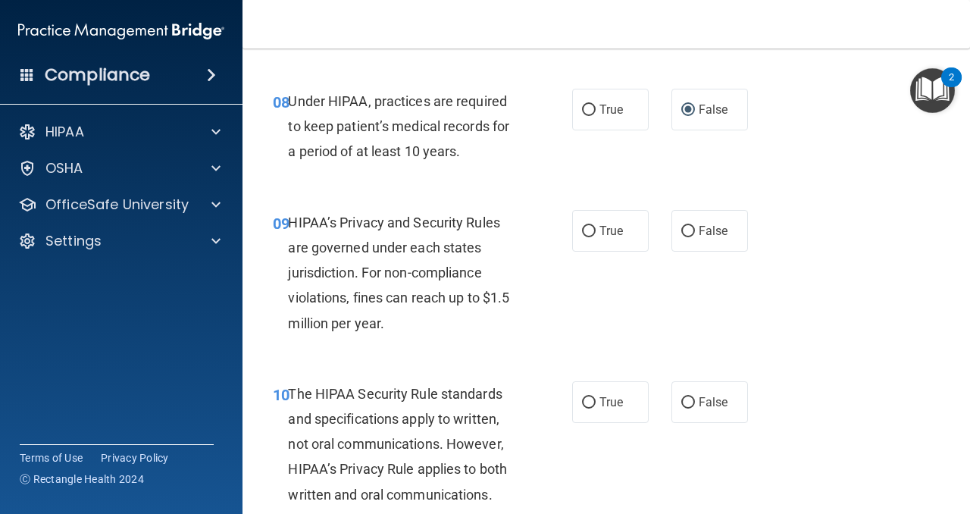
scroll to position [1231, 0]
click at [688, 229] on input "False" at bounding box center [688, 230] width 14 height 11
radio input "true"
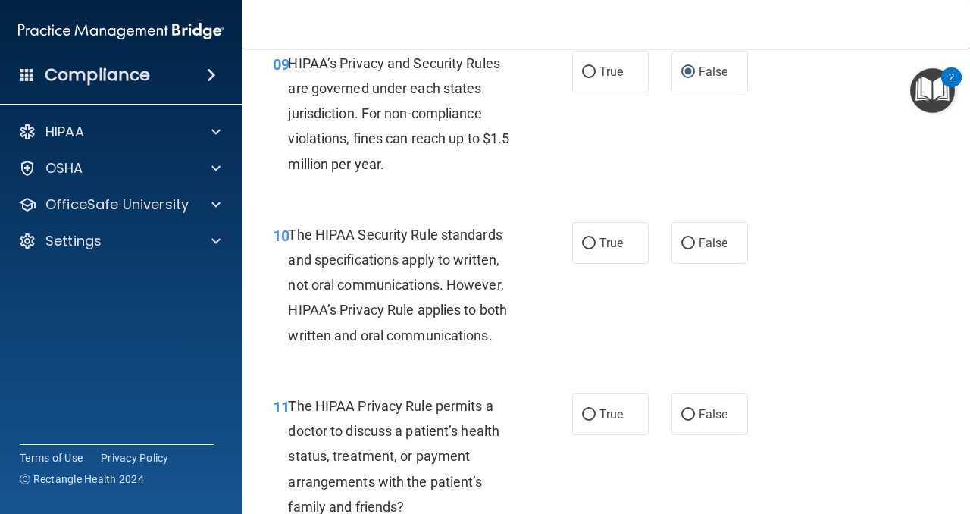
scroll to position [1388, 0]
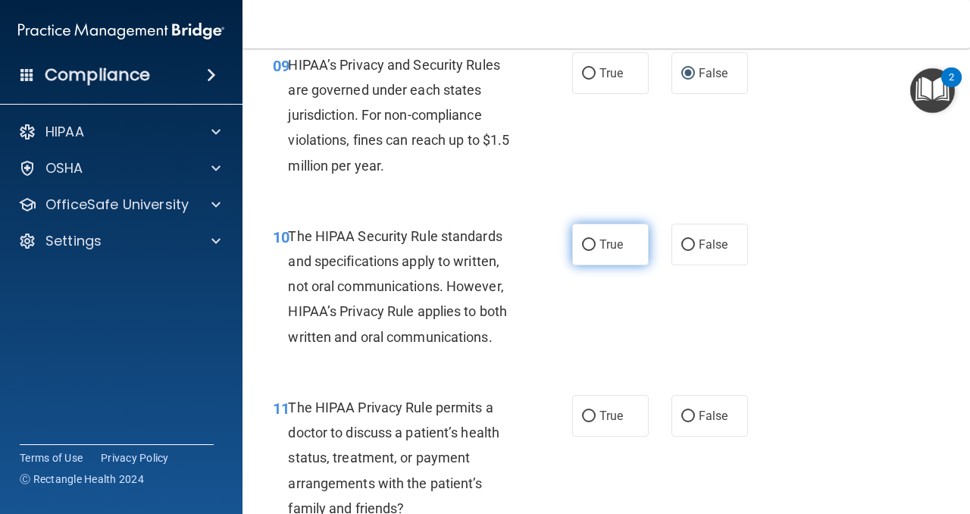
click at [586, 245] on input "True" at bounding box center [589, 244] width 14 height 11
radio input "true"
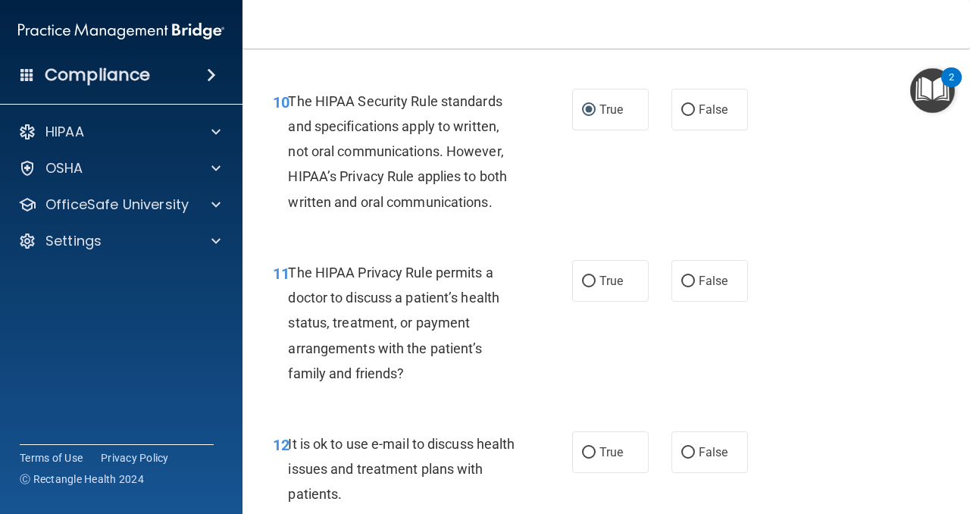
scroll to position [1531, 0]
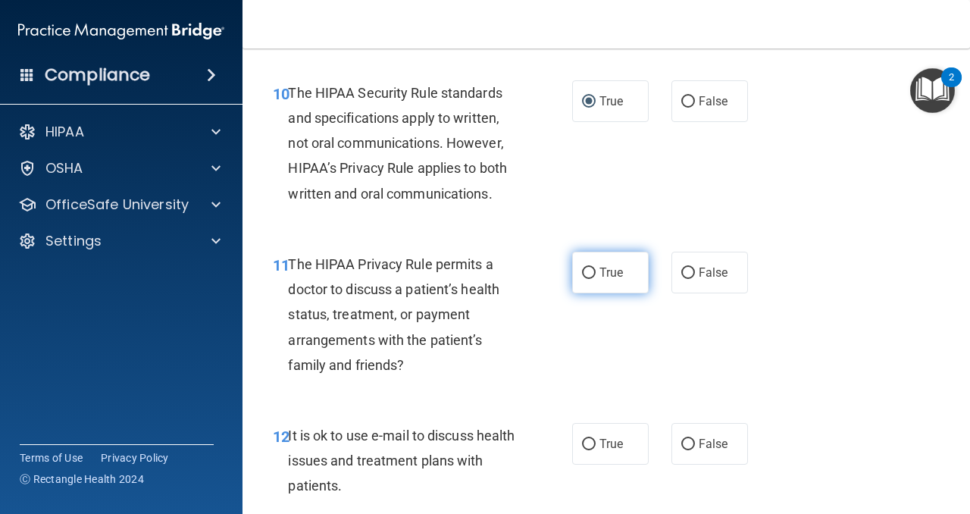
click at [583, 271] on input "True" at bounding box center [589, 272] width 14 height 11
radio input "true"
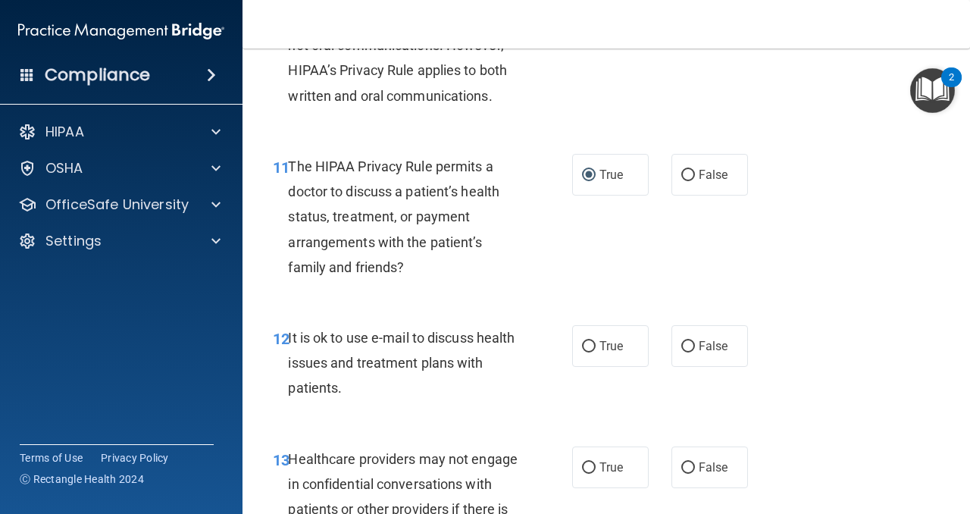
scroll to position [1670, 0]
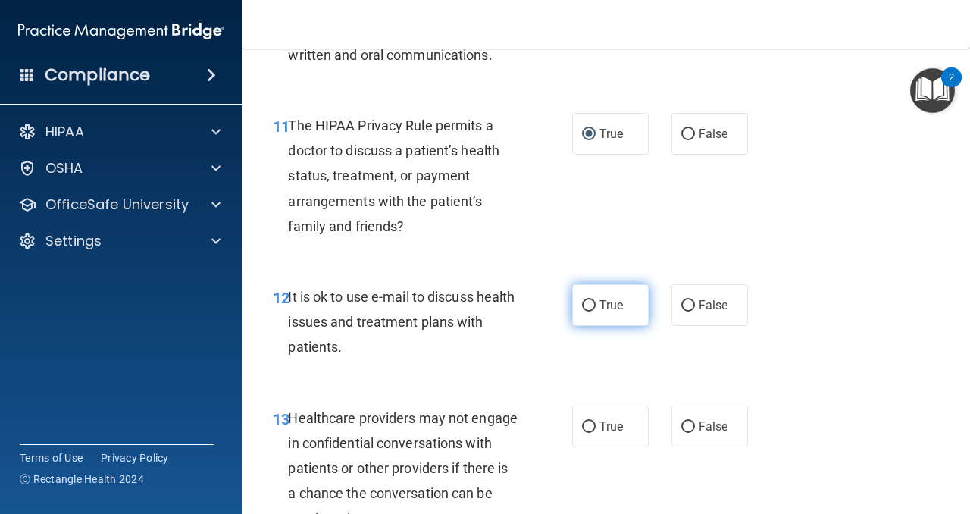
click at [585, 305] on input "True" at bounding box center [589, 305] width 14 height 11
radio input "true"
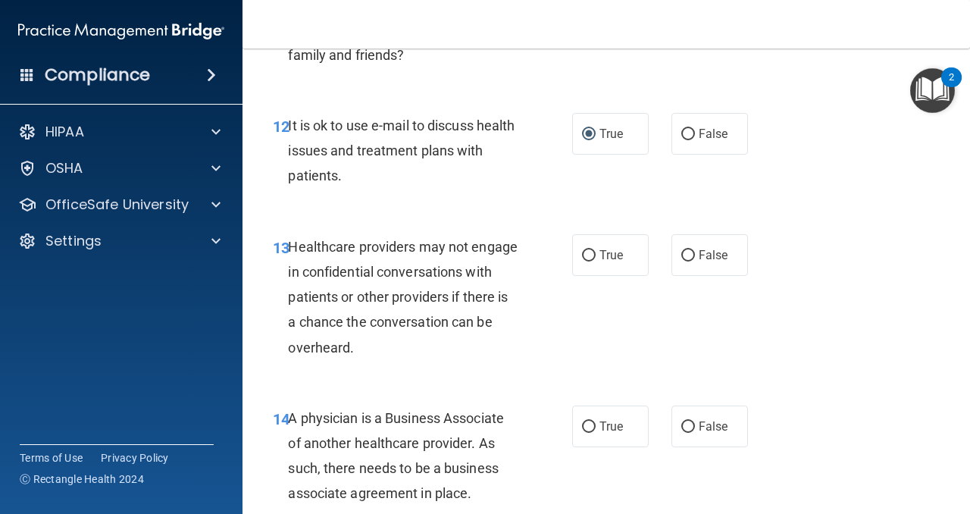
scroll to position [1859, 0]
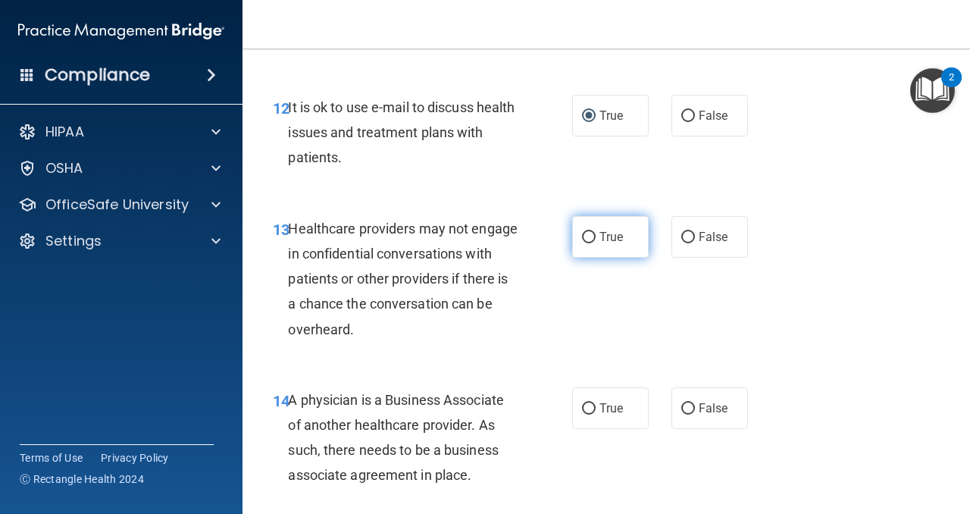
click at [586, 236] on input "True" at bounding box center [589, 237] width 14 height 11
radio input "true"
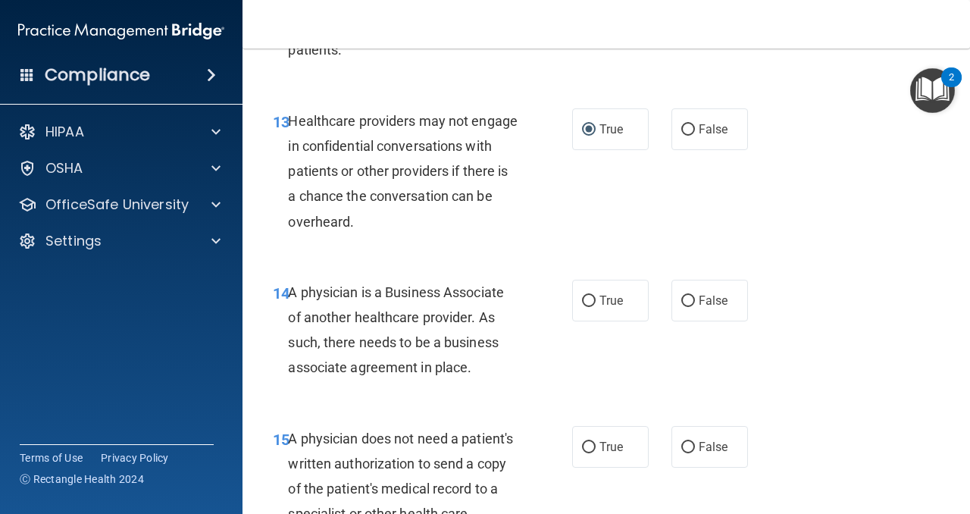
scroll to position [1971, 0]
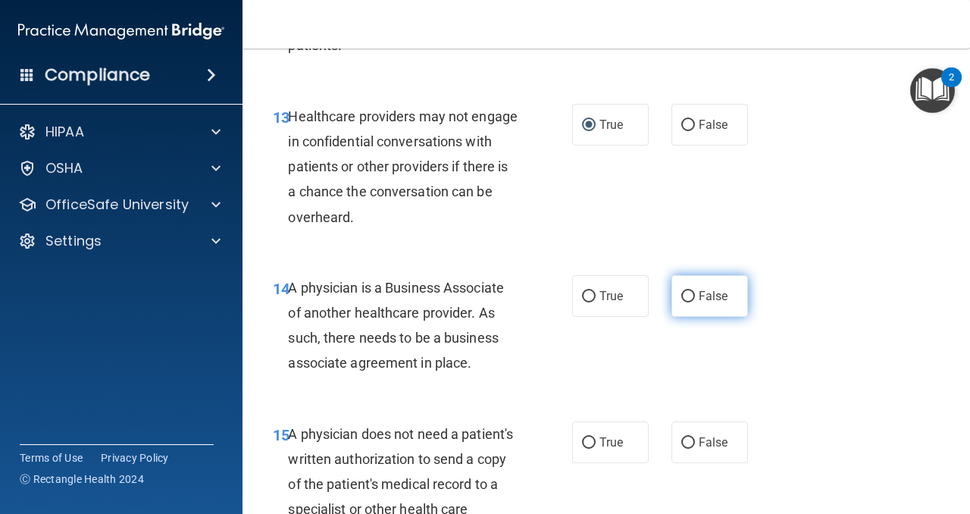
click at [686, 300] on input "False" at bounding box center [688, 296] width 14 height 11
radio input "true"
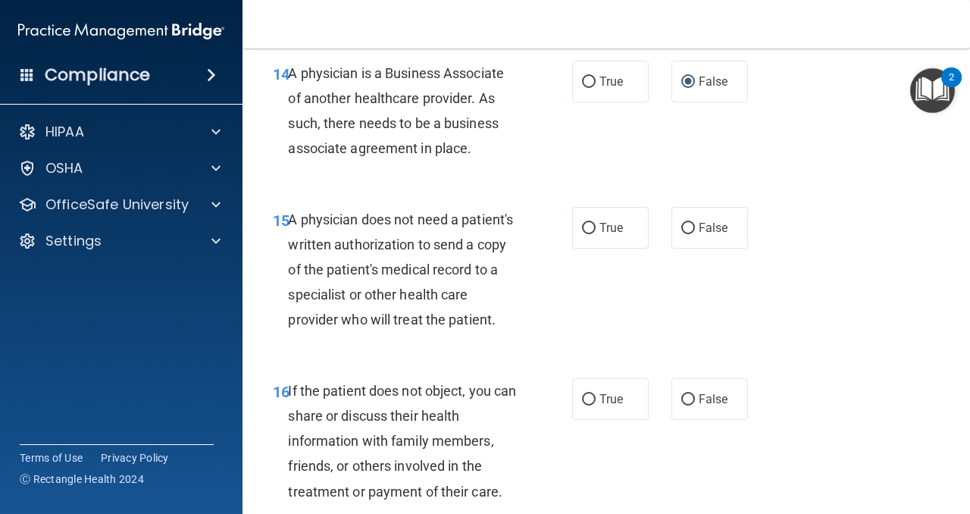
scroll to position [2187, 0]
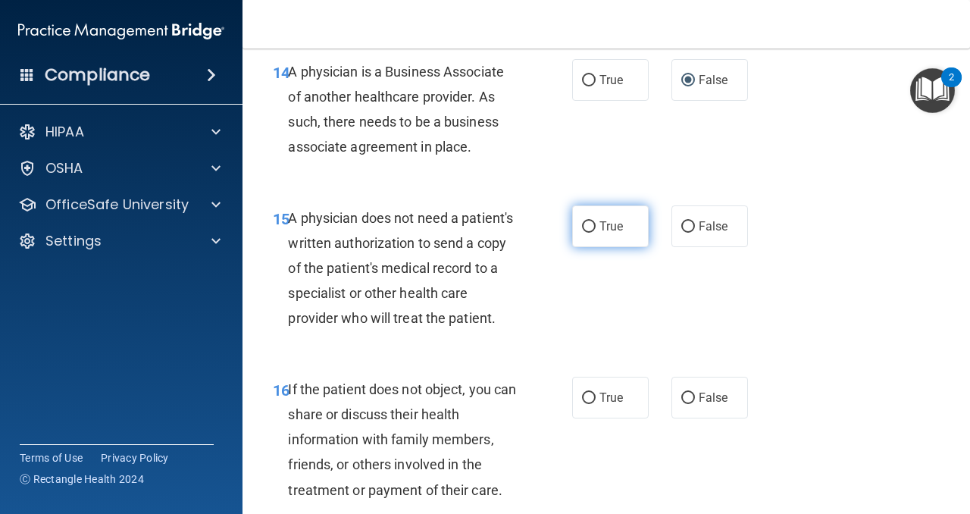
click at [594, 223] on input "True" at bounding box center [589, 226] width 14 height 11
radio input "true"
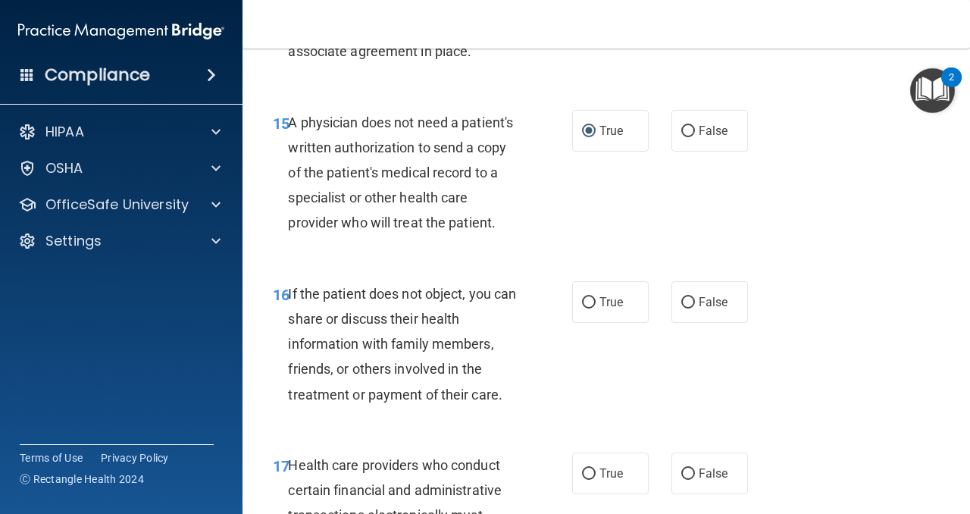
scroll to position [2284, 0]
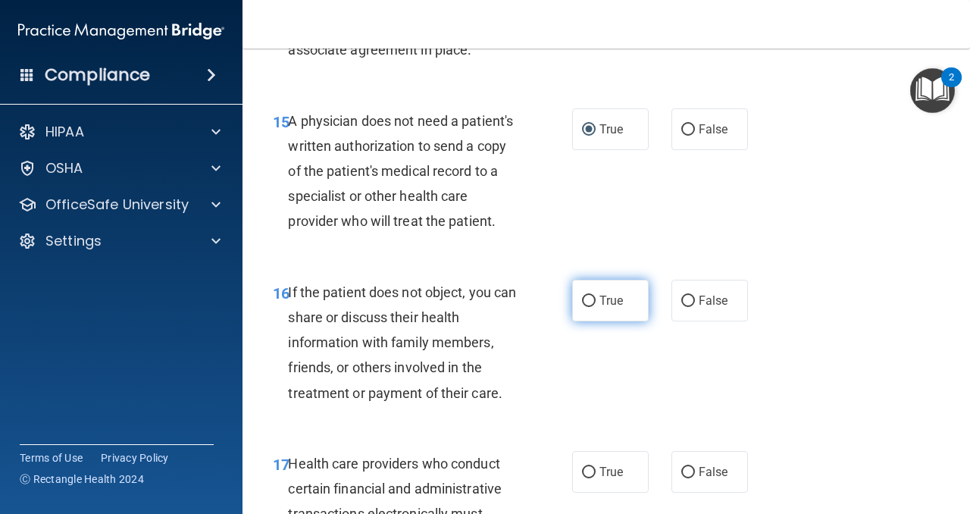
click at [586, 303] on input "True" at bounding box center [589, 300] width 14 height 11
radio input "true"
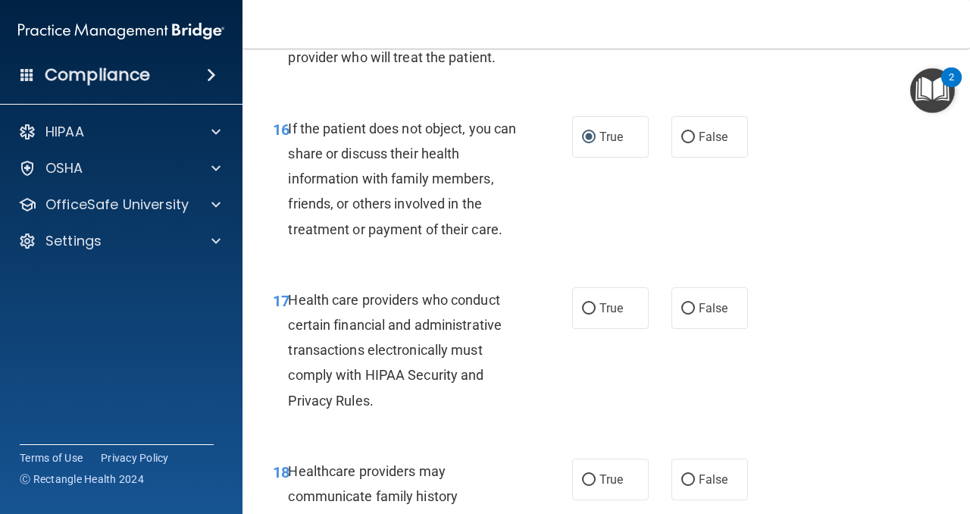
scroll to position [2457, 0]
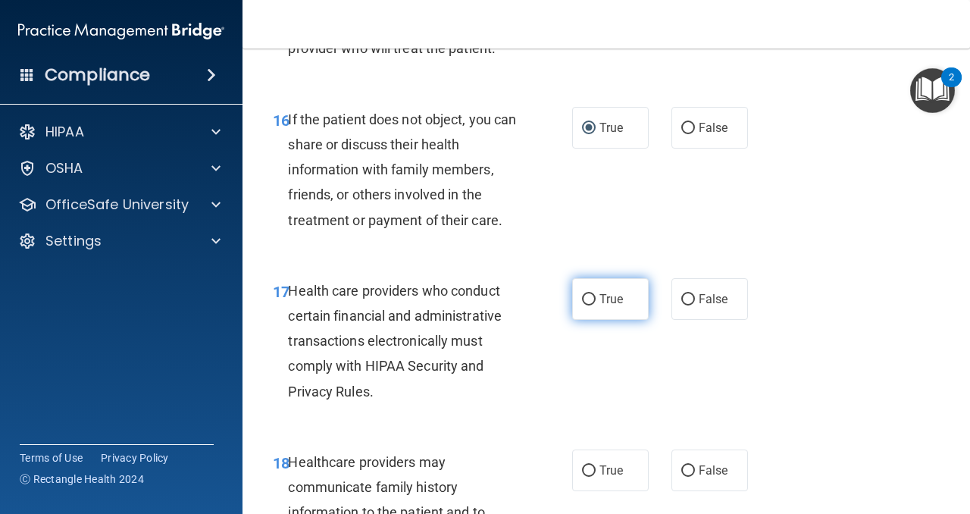
click at [588, 298] on input "True" at bounding box center [589, 299] width 14 height 11
radio input "true"
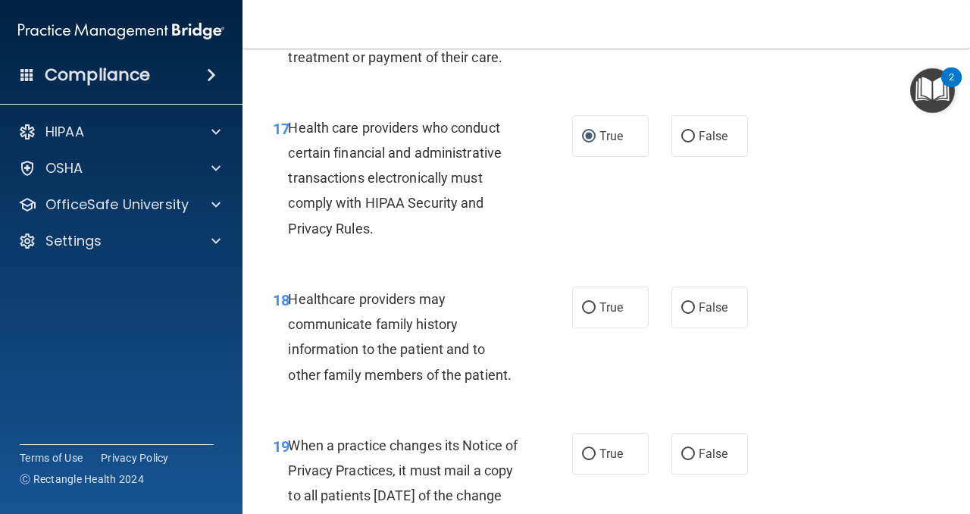
scroll to position [2621, 0]
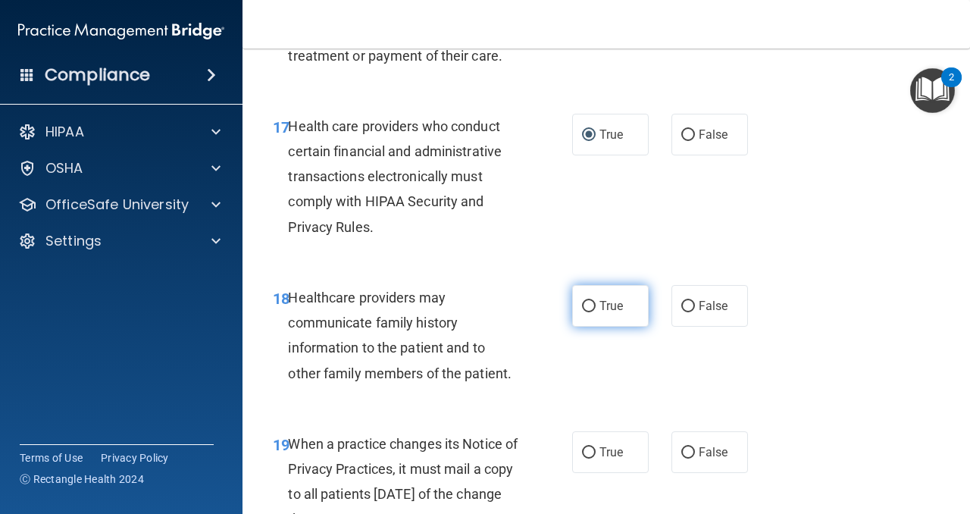
click at [588, 302] on input "True" at bounding box center [589, 306] width 14 height 11
radio input "true"
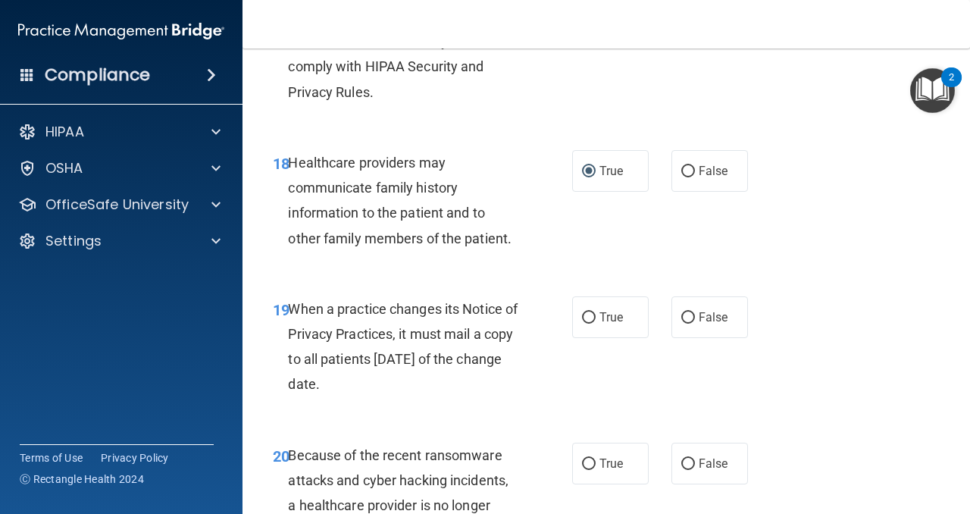
scroll to position [2773, 0]
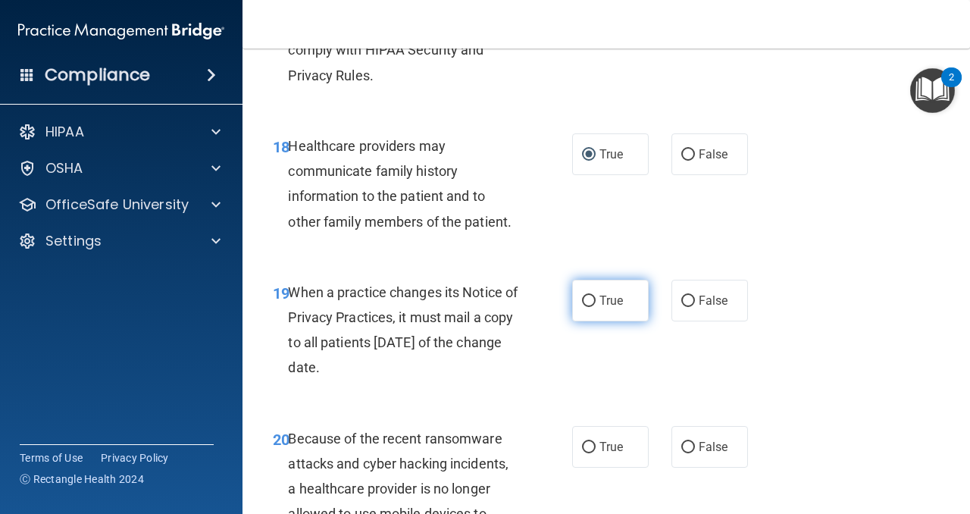
click at [589, 301] on input "True" at bounding box center [589, 300] width 14 height 11
radio input "true"
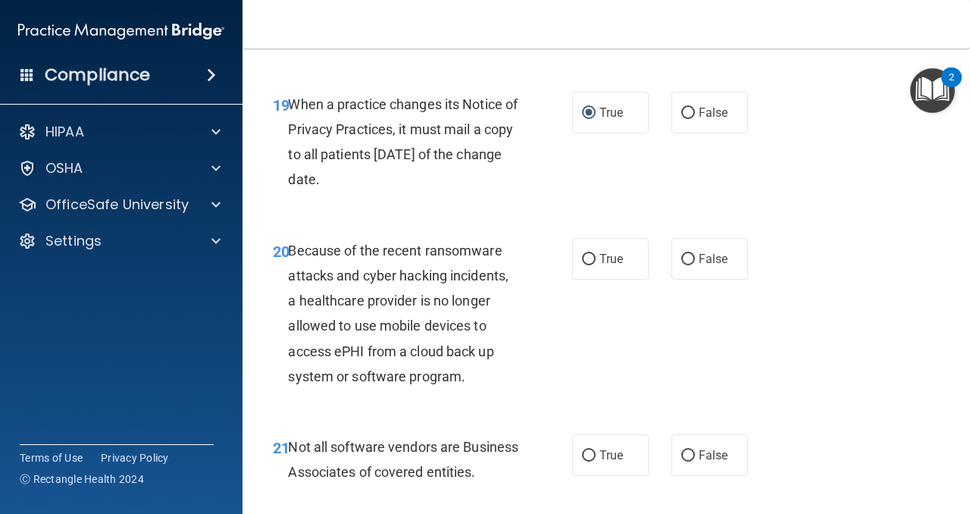
scroll to position [2966, 0]
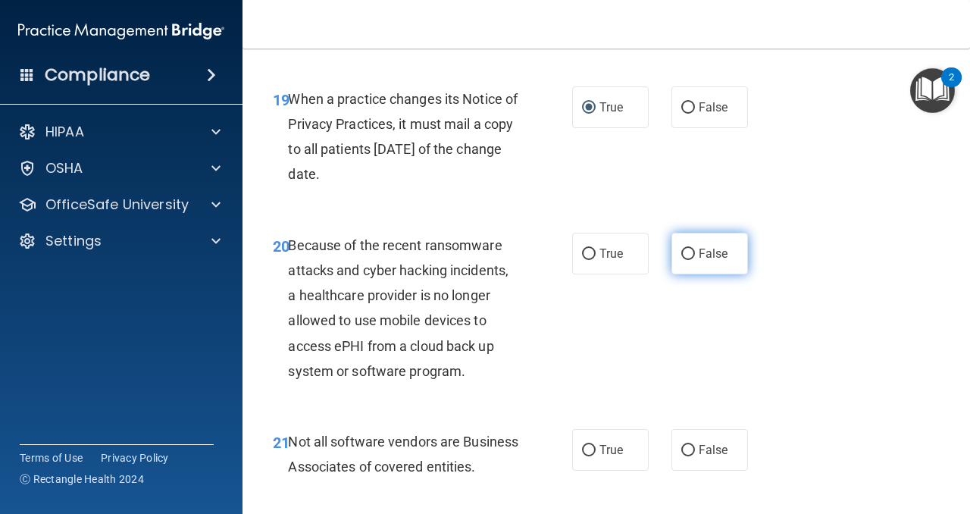
click at [683, 251] on input "False" at bounding box center [688, 253] width 14 height 11
radio input "true"
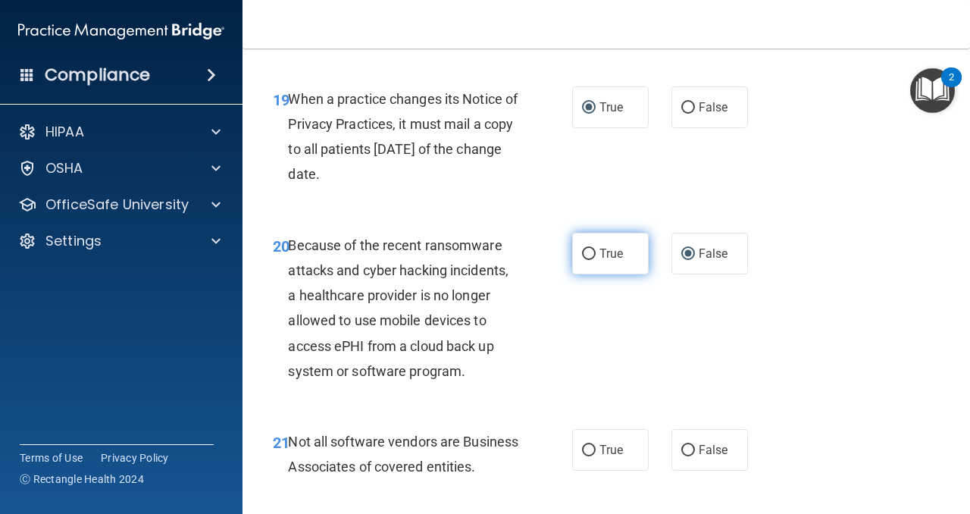
click at [591, 255] on input "True" at bounding box center [589, 253] width 14 height 11
radio input "true"
radio input "false"
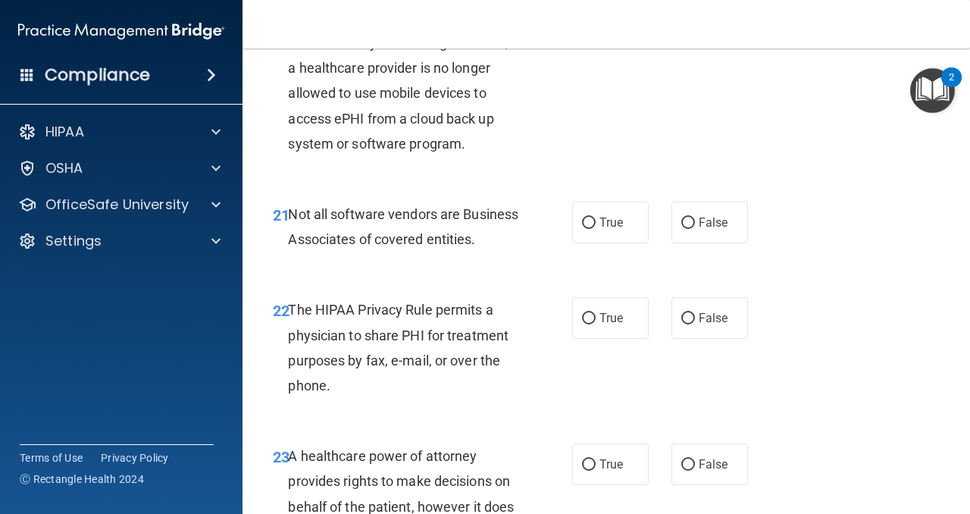
scroll to position [3213, 0]
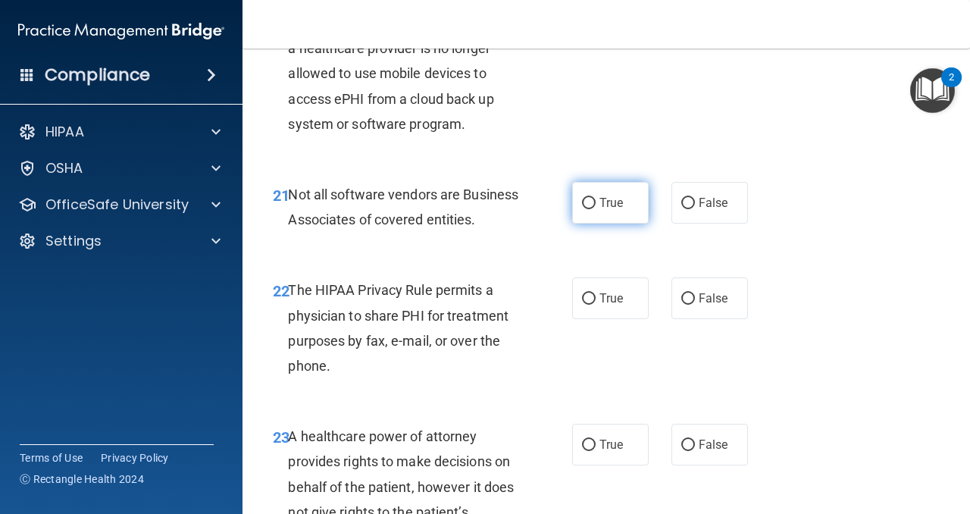
click at [589, 200] on input "True" at bounding box center [589, 203] width 14 height 11
radio input "true"
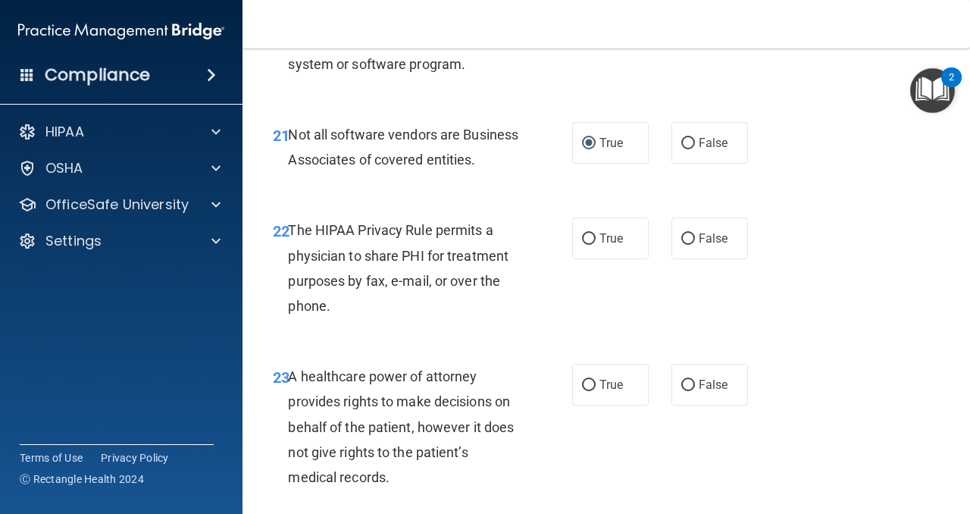
scroll to position [3272, 0]
click at [591, 245] on input "True" at bounding box center [589, 239] width 14 height 11
radio input "true"
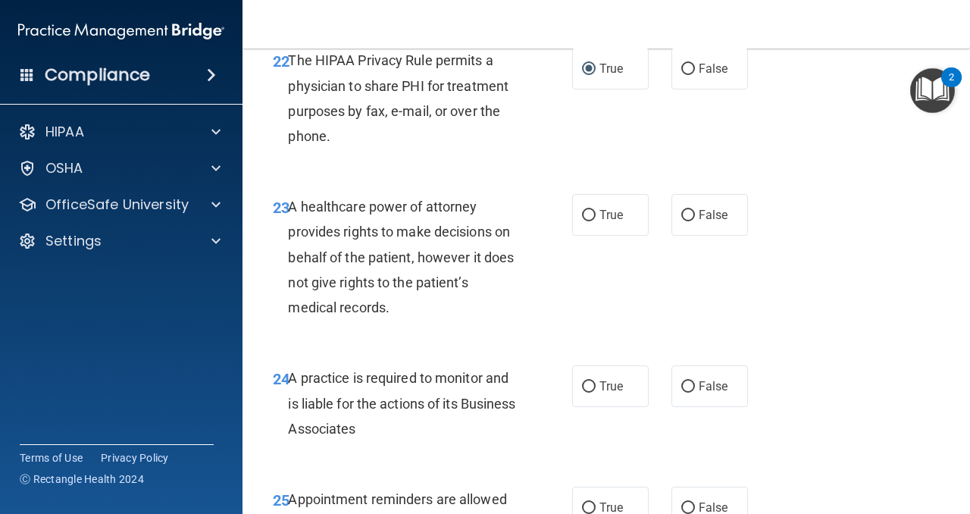
scroll to position [3443, 0]
click at [685, 220] on input "False" at bounding box center [688, 214] width 14 height 11
radio input "true"
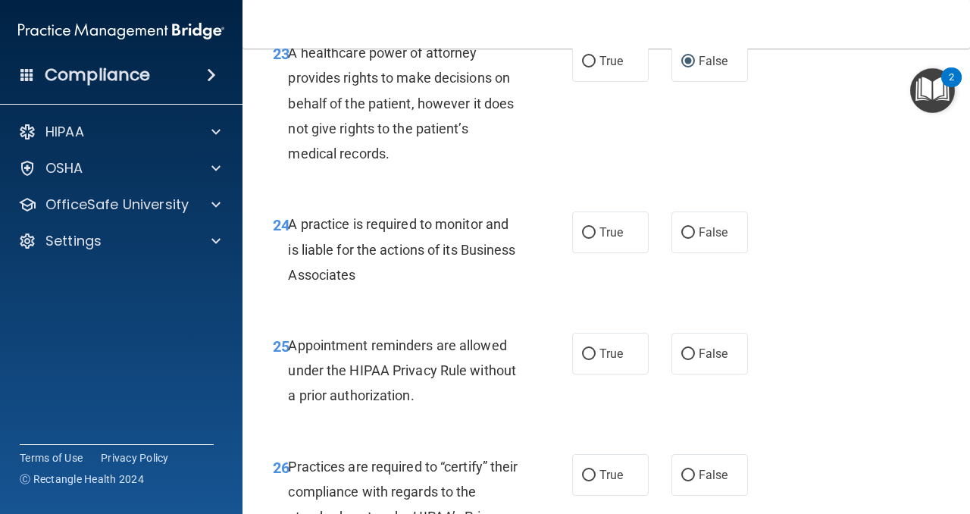
scroll to position [3598, 0]
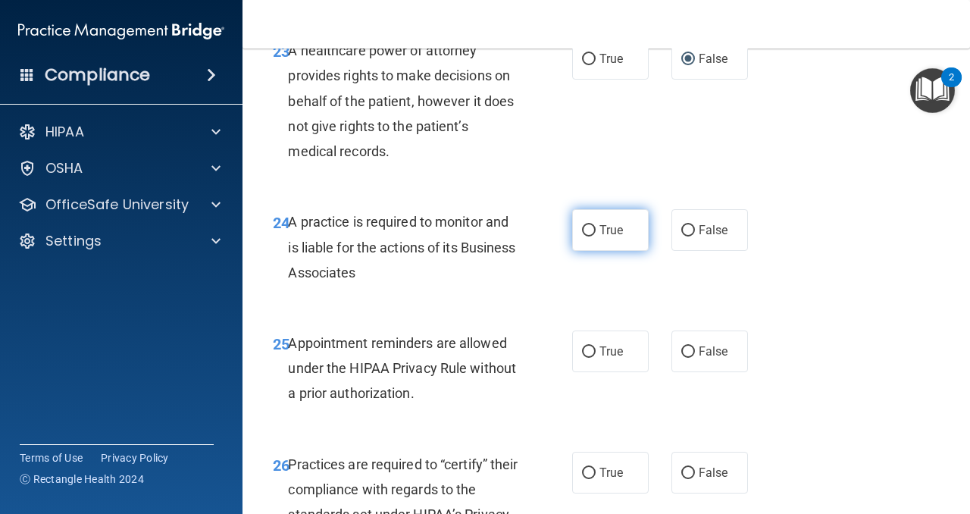
click at [589, 236] on input "True" at bounding box center [589, 230] width 14 height 11
radio input "true"
click at [587, 358] on input "True" at bounding box center [589, 351] width 14 height 11
radio input "true"
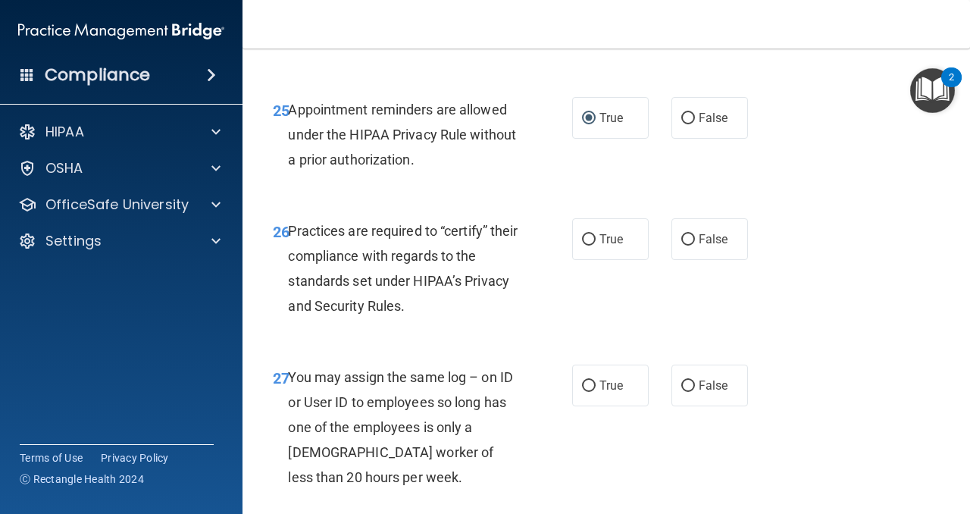
scroll to position [3835, 0]
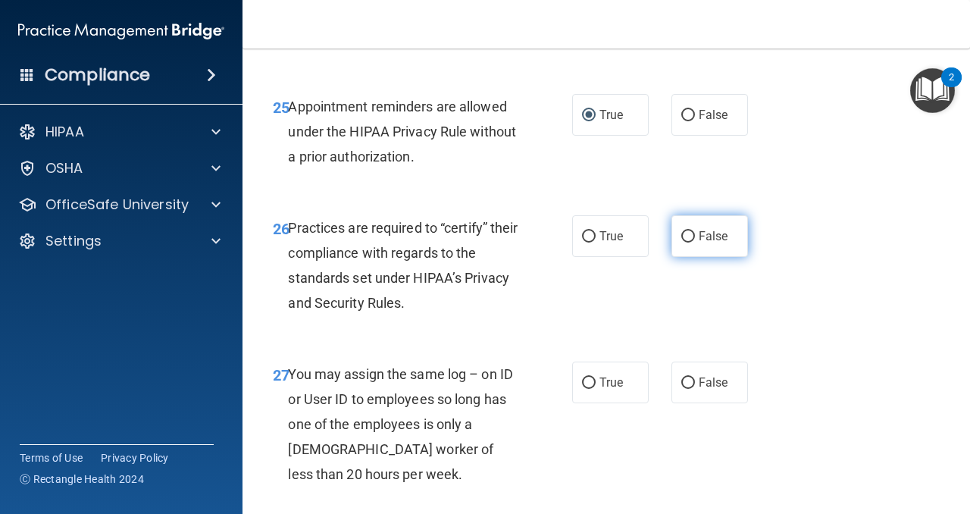
click at [693, 242] on input "False" at bounding box center [688, 236] width 14 height 11
radio input "true"
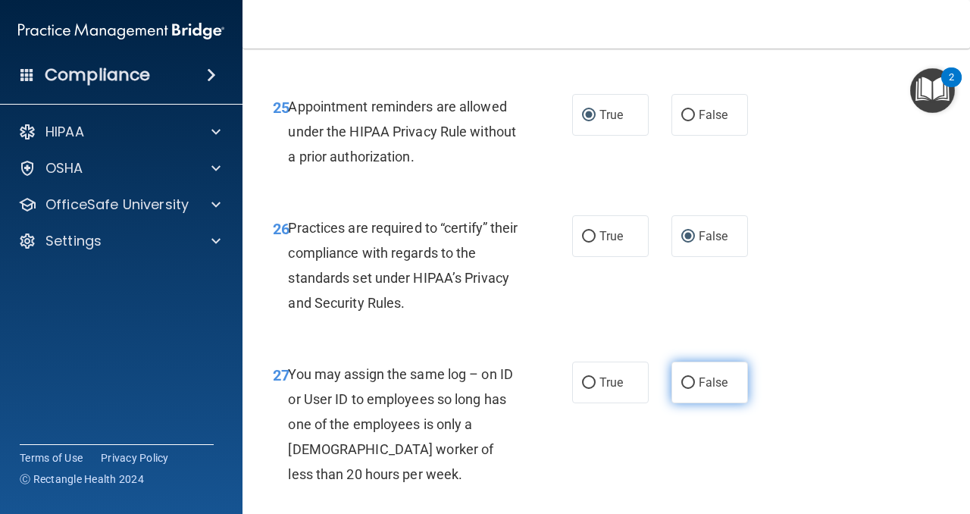
click at [690, 389] on input "False" at bounding box center [688, 382] width 14 height 11
radio input "true"
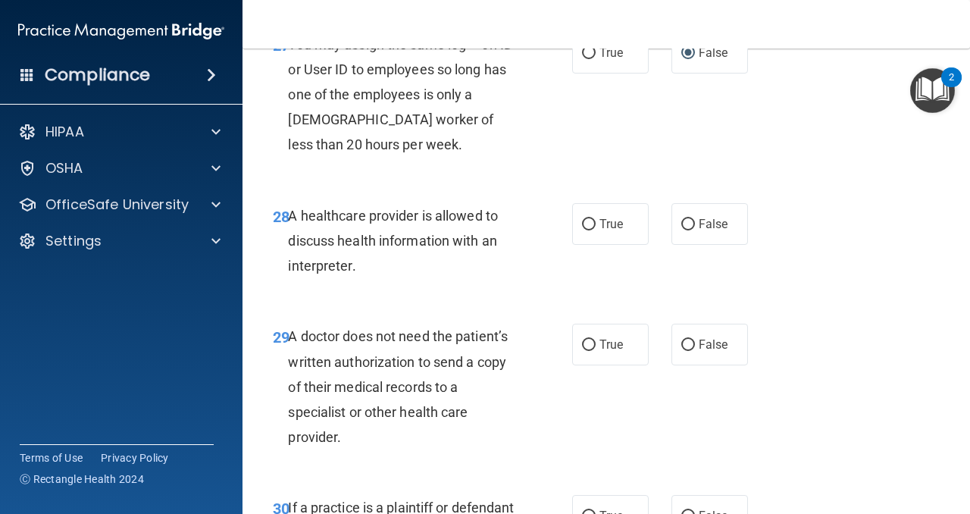
scroll to position [4165, 0]
click at [592, 230] on input "True" at bounding box center [589, 223] width 14 height 11
radio input "true"
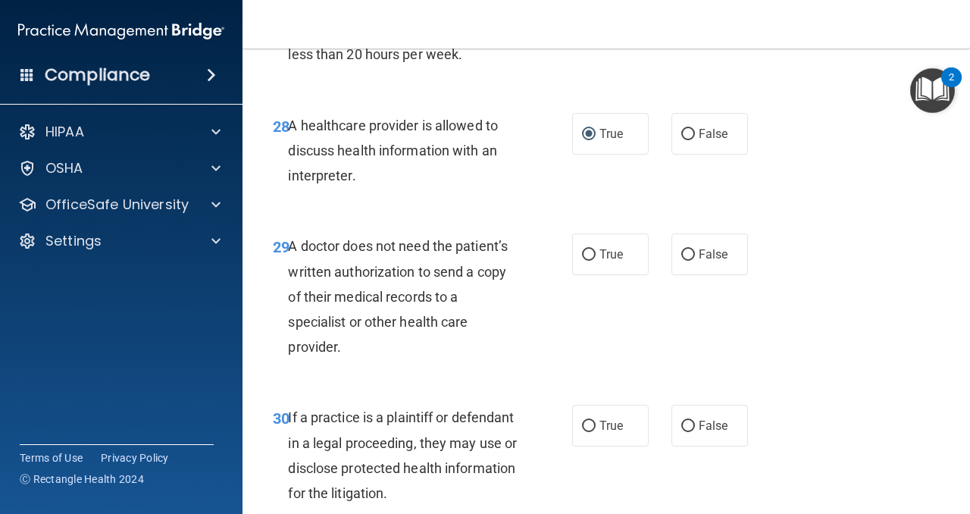
scroll to position [4259, 0]
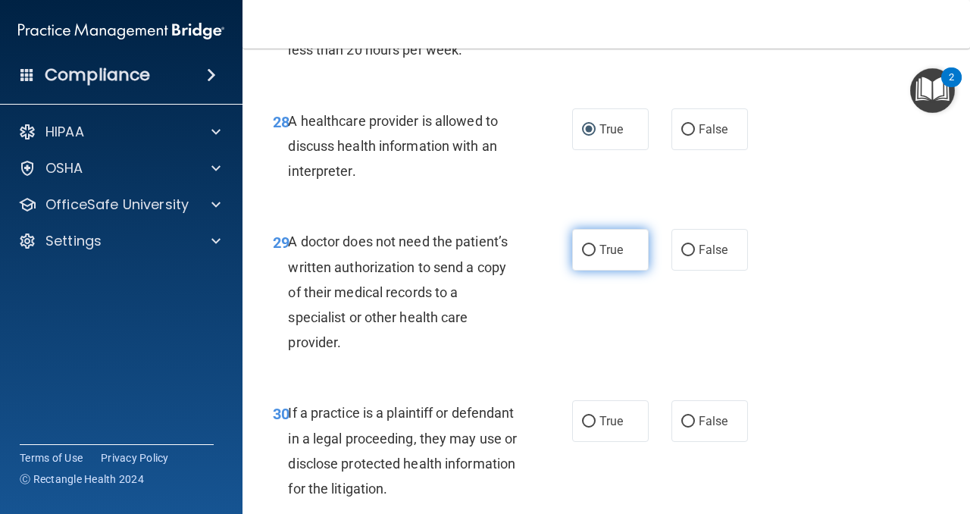
click at [587, 256] on input "True" at bounding box center [589, 250] width 14 height 11
radio input "true"
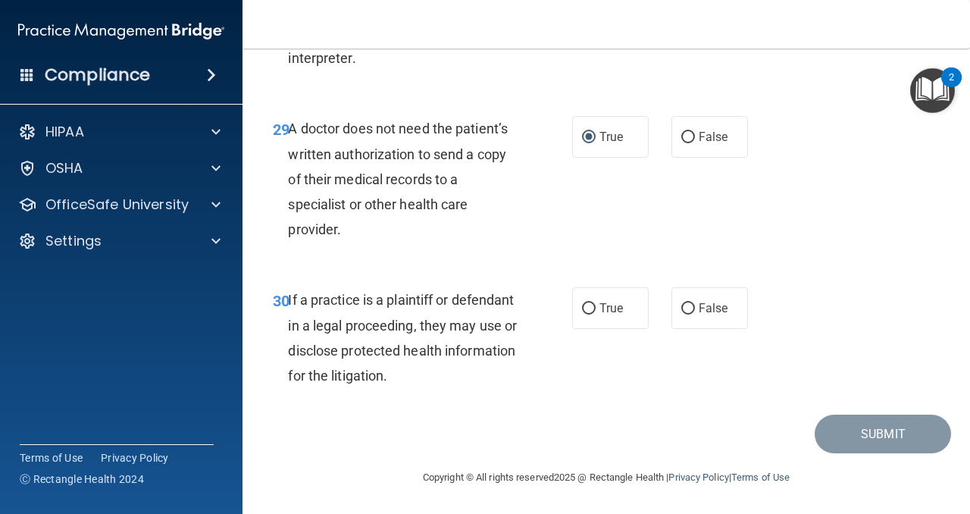
scroll to position [4397, 0]
click at [589, 309] on input "True" at bounding box center [589, 308] width 14 height 11
radio input "true"
click at [861, 440] on button "Submit" at bounding box center [882, 433] width 136 height 39
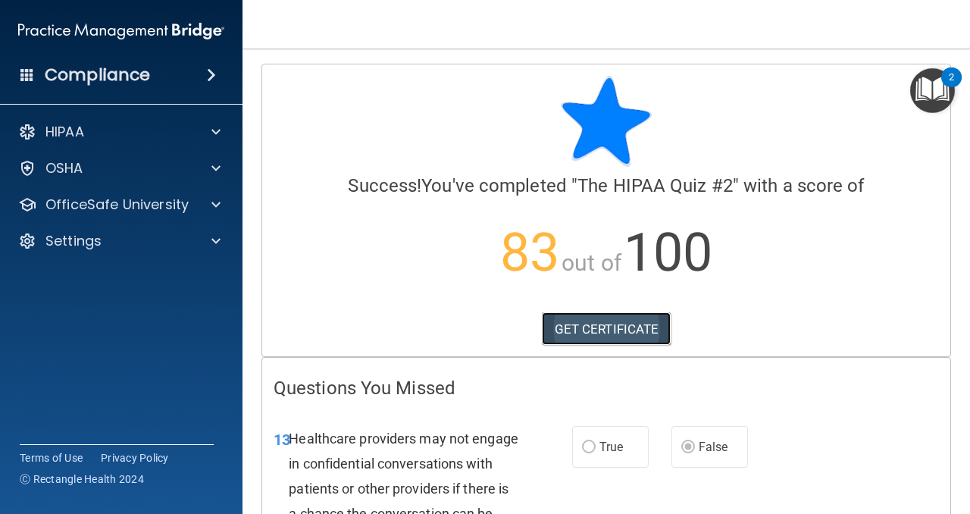
click at [637, 326] on link "GET CERTIFICATE" at bounding box center [607, 328] width 130 height 33
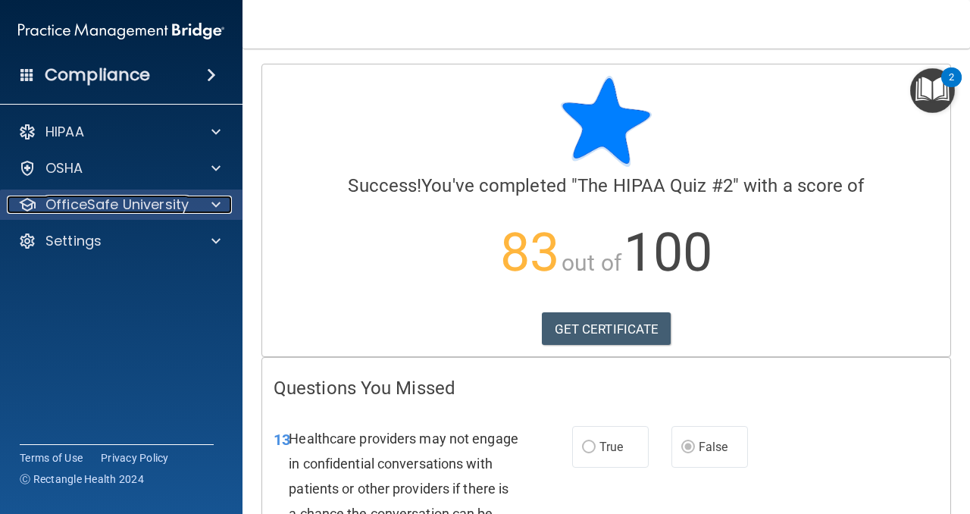
click at [145, 201] on p "OfficeSafe University" at bounding box center [116, 204] width 143 height 18
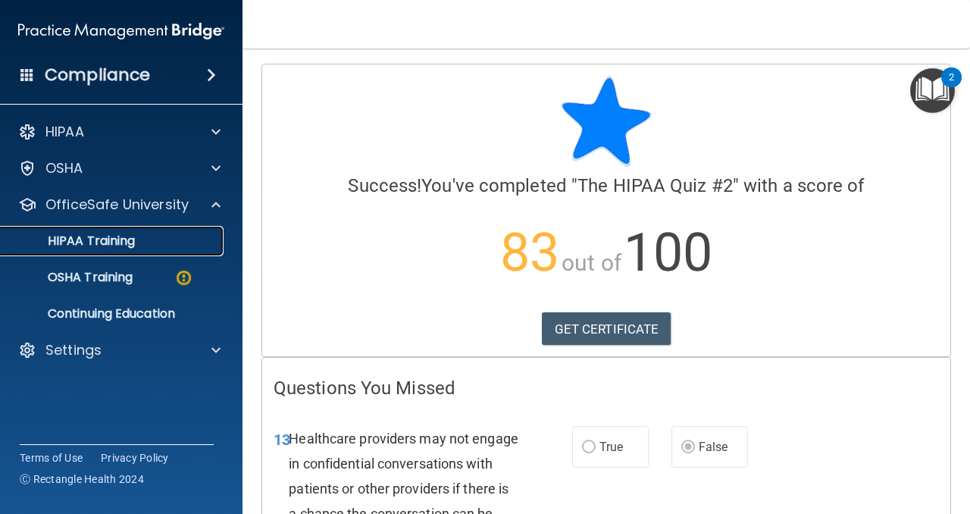
click at [157, 231] on link "HIPAA Training" at bounding box center [104, 241] width 239 height 30
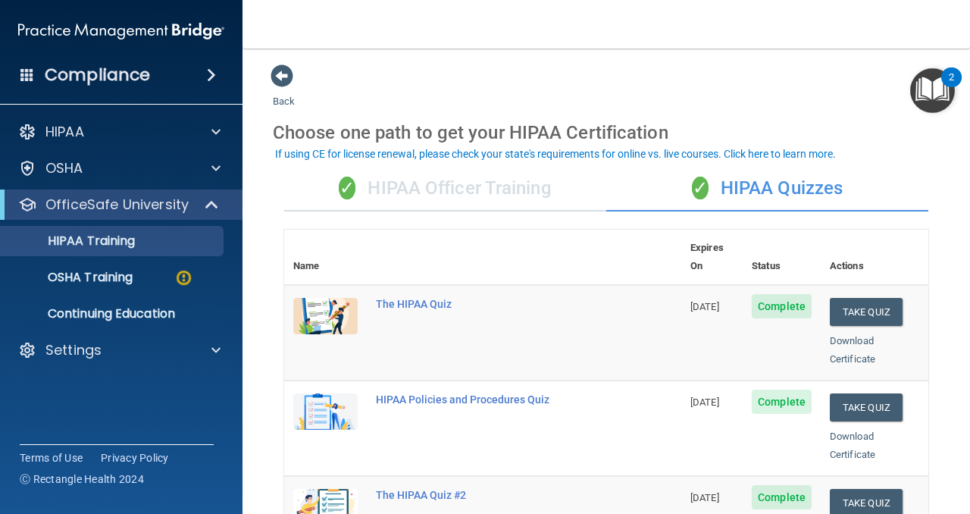
click at [139, 282] on div "OSHA Training" at bounding box center [113, 277] width 207 height 15
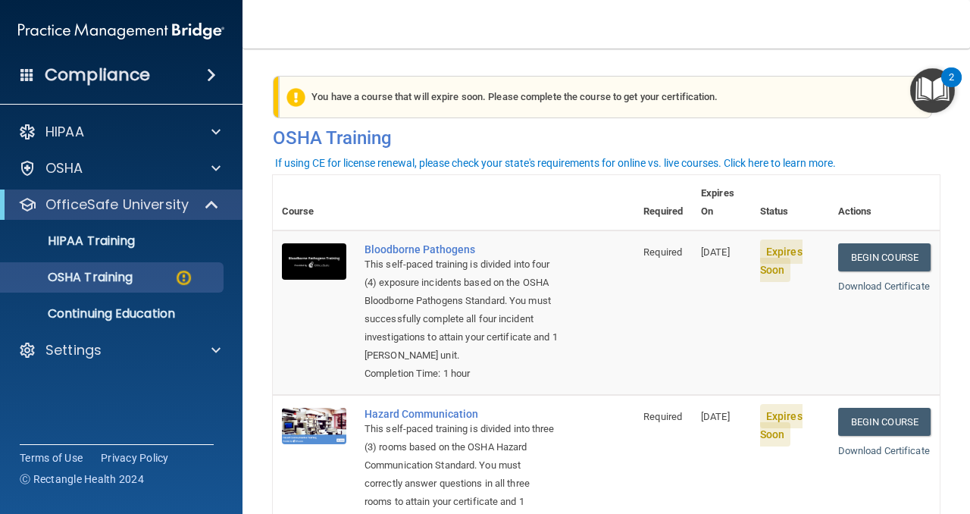
click at [923, 27] on nav "Toggle navigation Karen Mallory karelizmal17@gmail.com Manage My Enterprise Min…" at bounding box center [605, 24] width 727 height 48
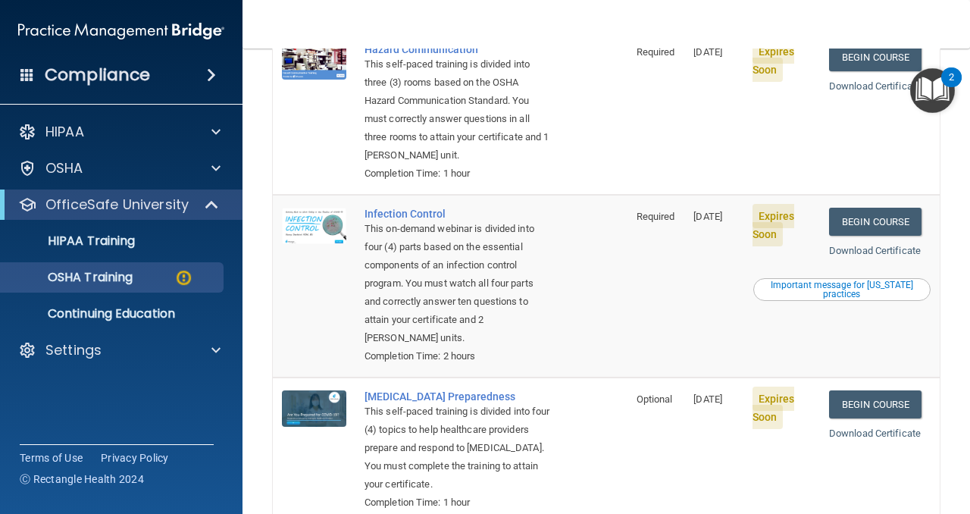
scroll to position [454, 0]
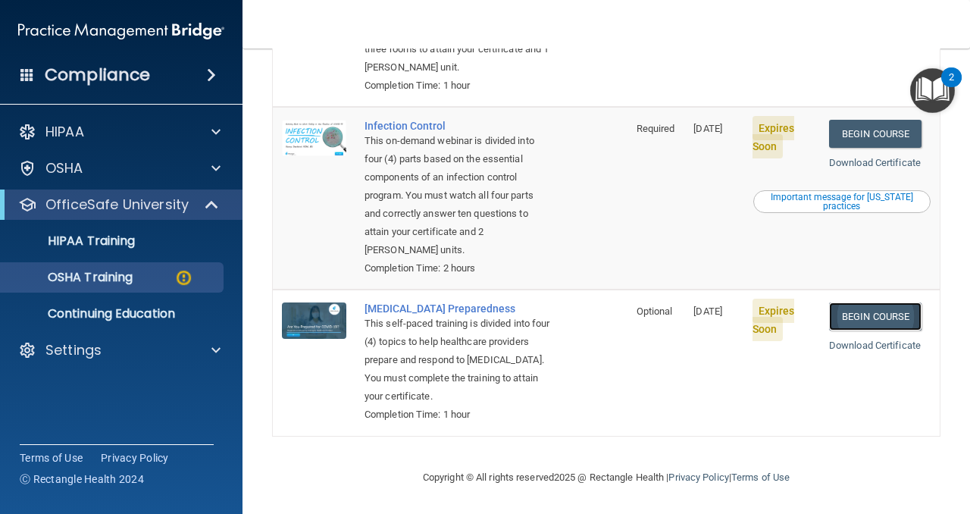
click at [864, 320] on link "Begin Course" at bounding box center [875, 316] width 92 height 28
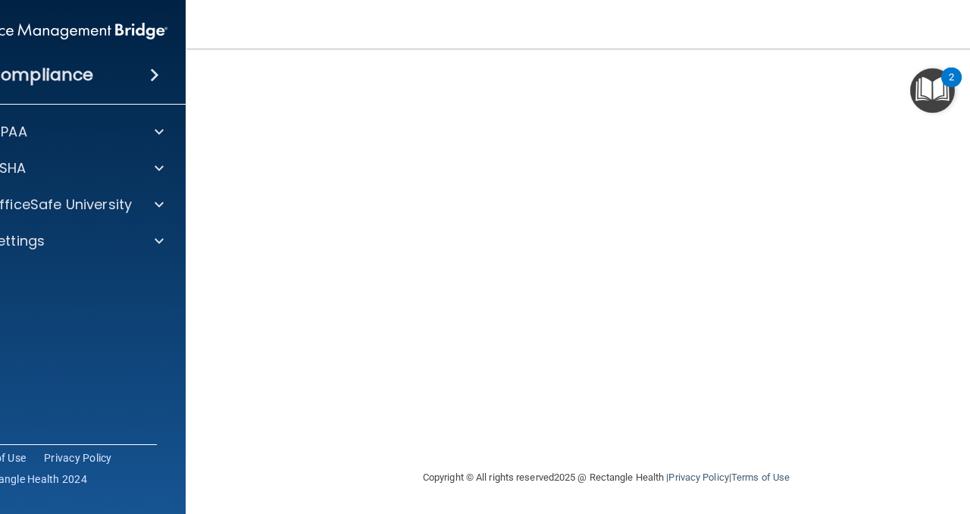
scroll to position [21, 0]
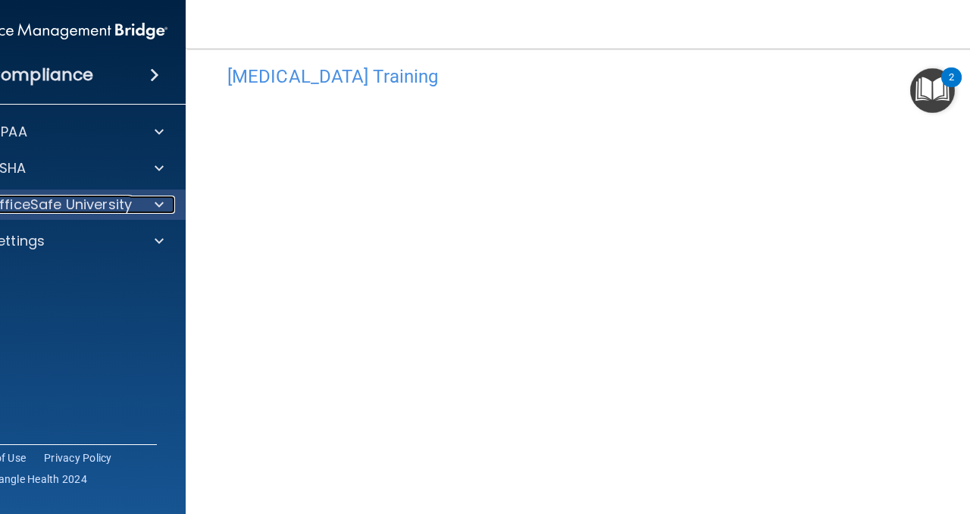
click at [127, 205] on p "OfficeSafe University" at bounding box center [60, 204] width 143 height 18
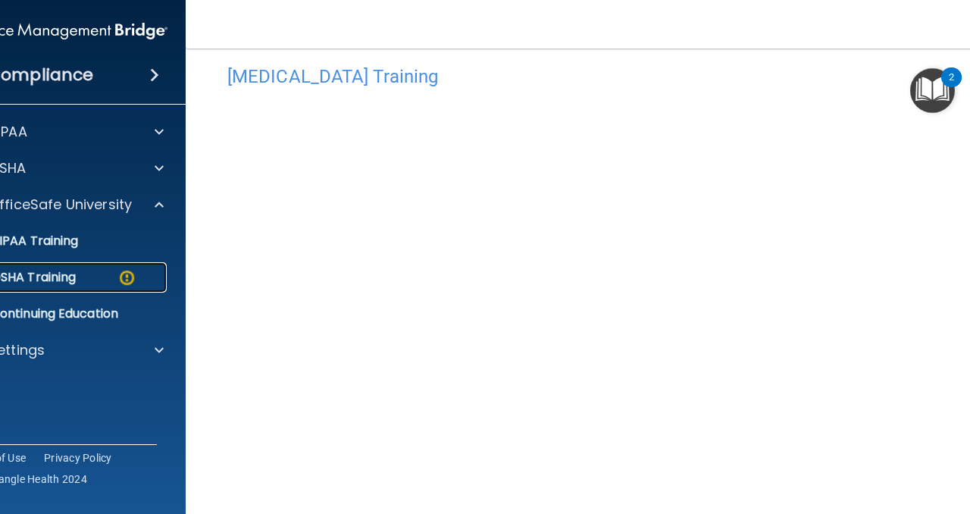
click at [123, 276] on img at bounding box center [126, 277] width 19 height 19
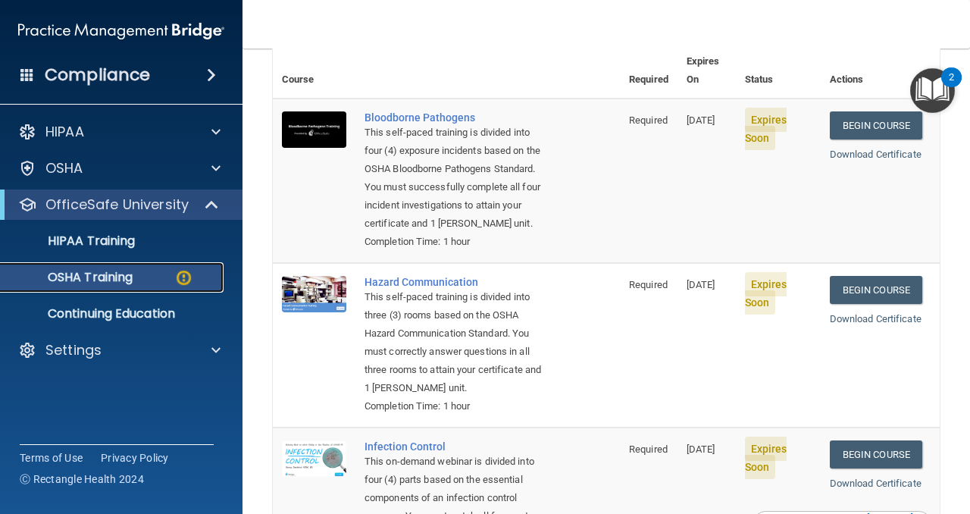
scroll to position [131, 0]
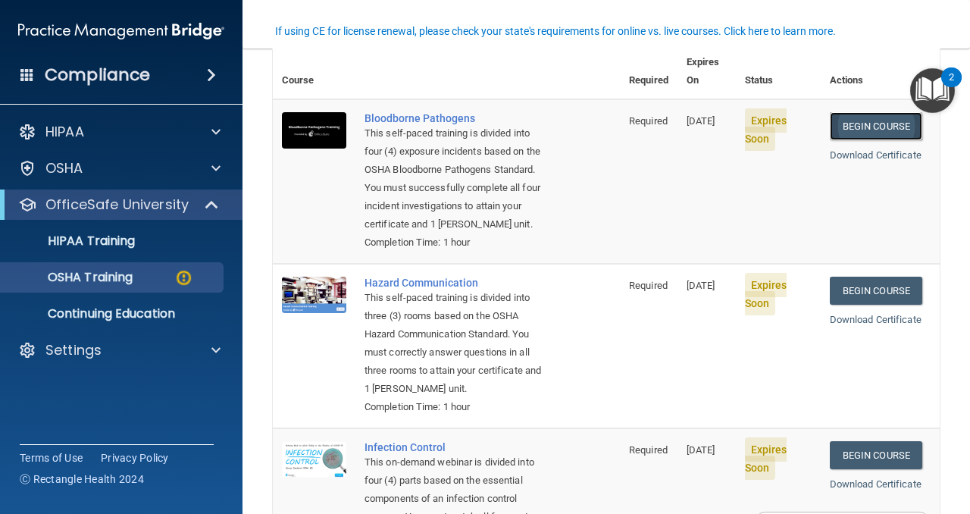
click at [873, 112] on link "Begin Course" at bounding box center [875, 126] width 92 height 28
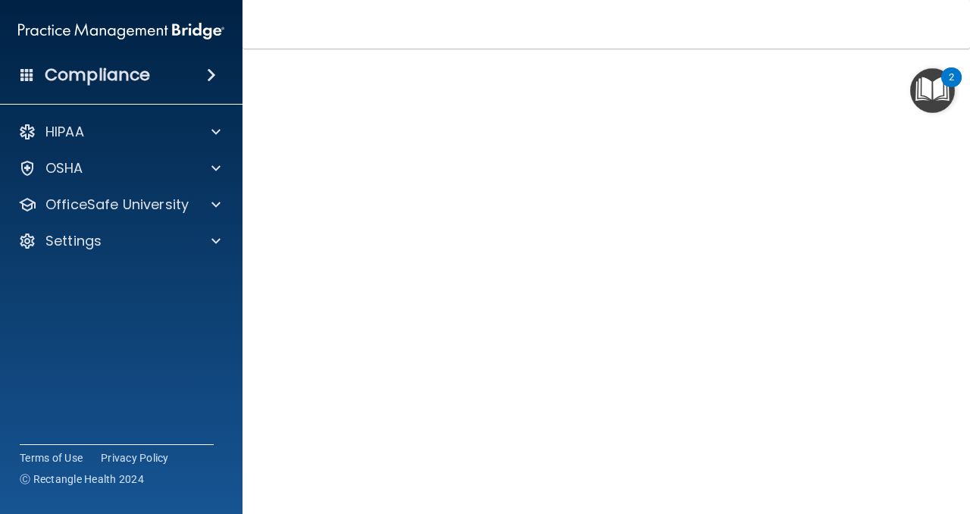
scroll to position [95, 0]
click at [910, 81] on img "Open Resource Center, 2 new notifications" at bounding box center [932, 90] width 45 height 45
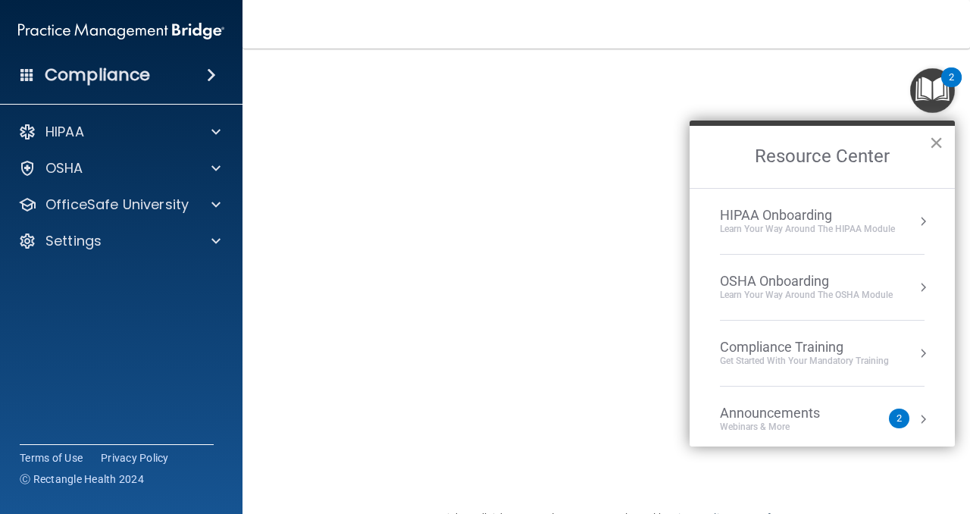
click at [933, 146] on button "×" at bounding box center [936, 142] width 14 height 24
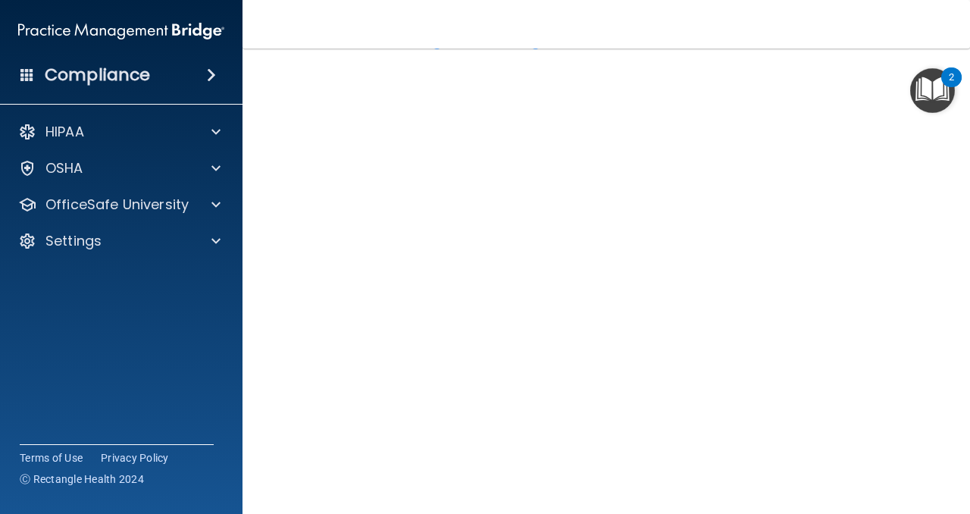
scroll to position [58, 0]
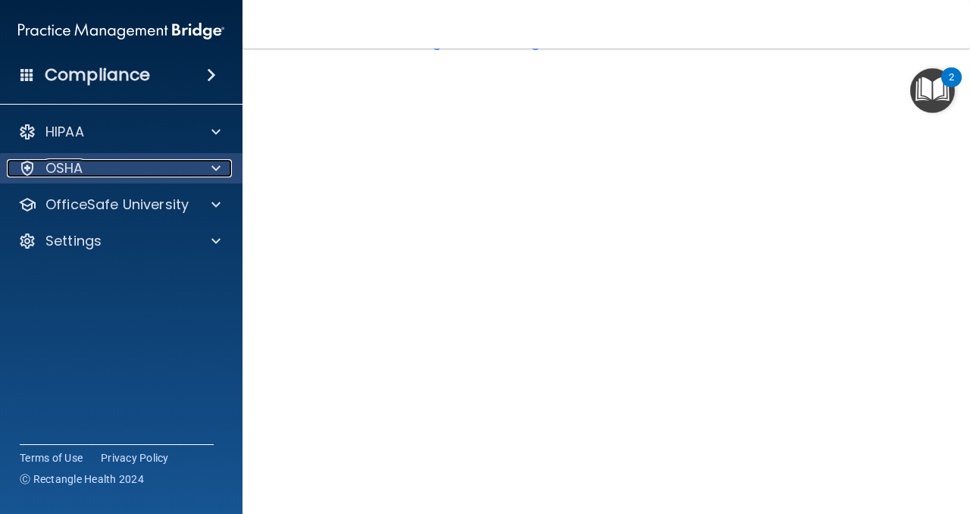
click at [164, 170] on div "OSHA" at bounding box center [101, 168] width 188 height 18
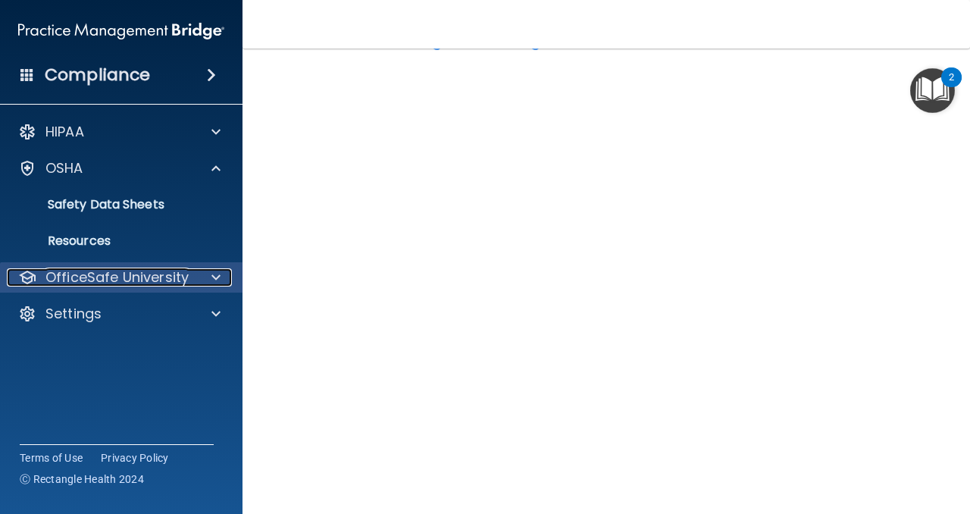
click at [145, 281] on p "OfficeSafe University" at bounding box center [116, 277] width 143 height 18
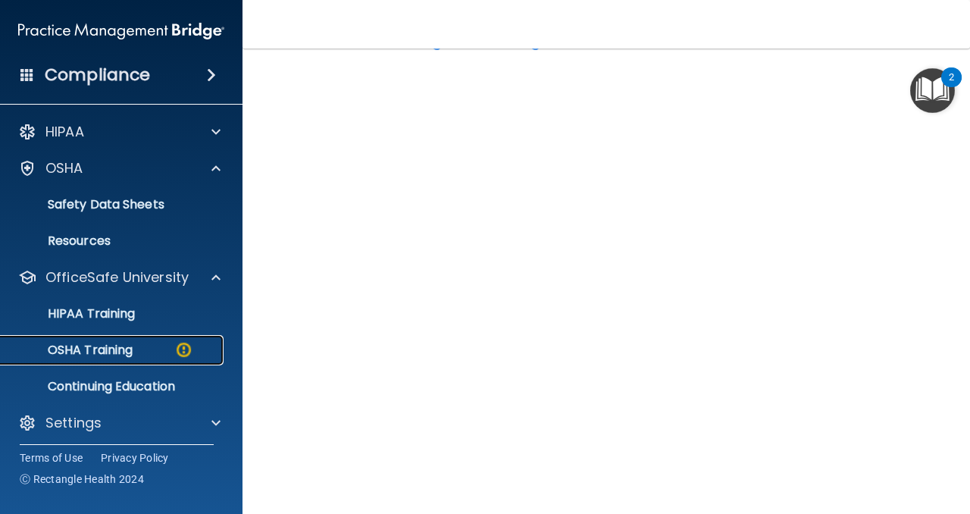
click at [148, 358] on link "OSHA Training" at bounding box center [104, 350] width 239 height 30
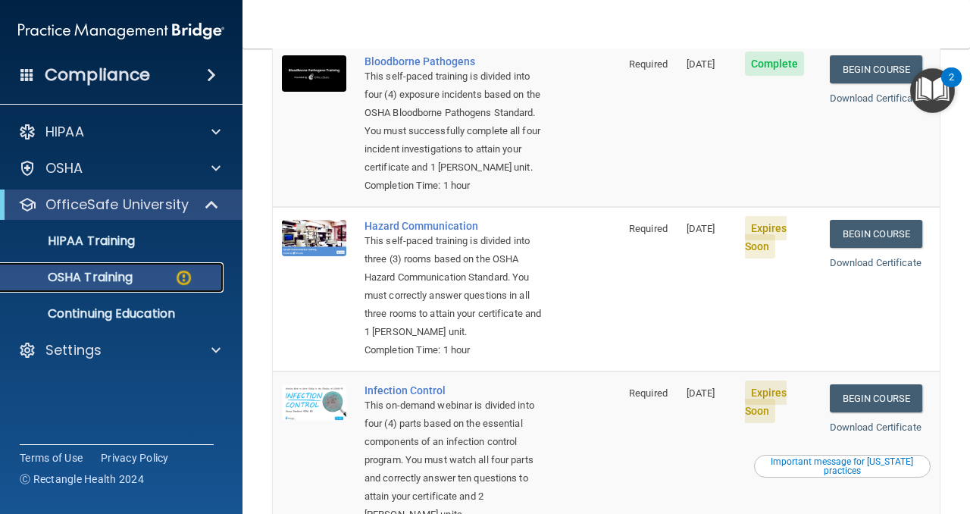
scroll to position [144, 0]
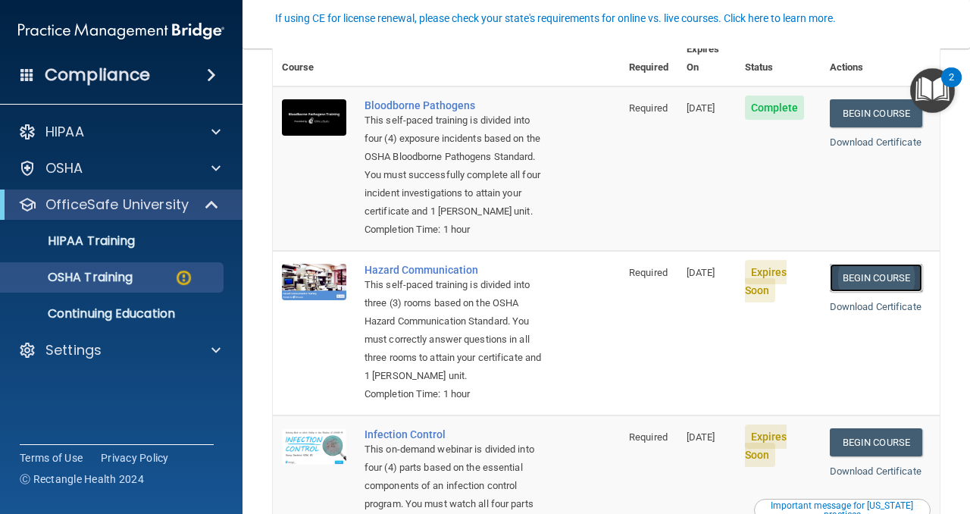
click at [883, 282] on link "Begin Course" at bounding box center [875, 278] width 92 height 28
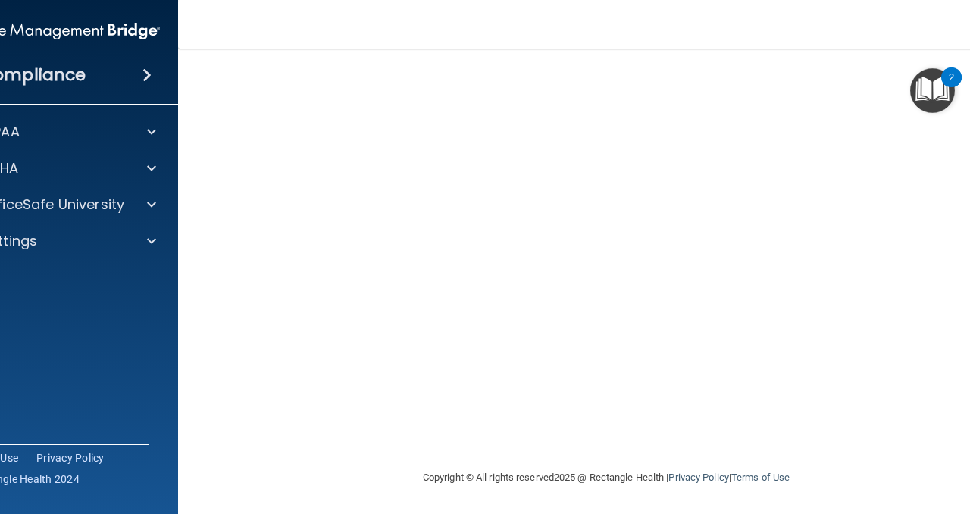
scroll to position [56, 0]
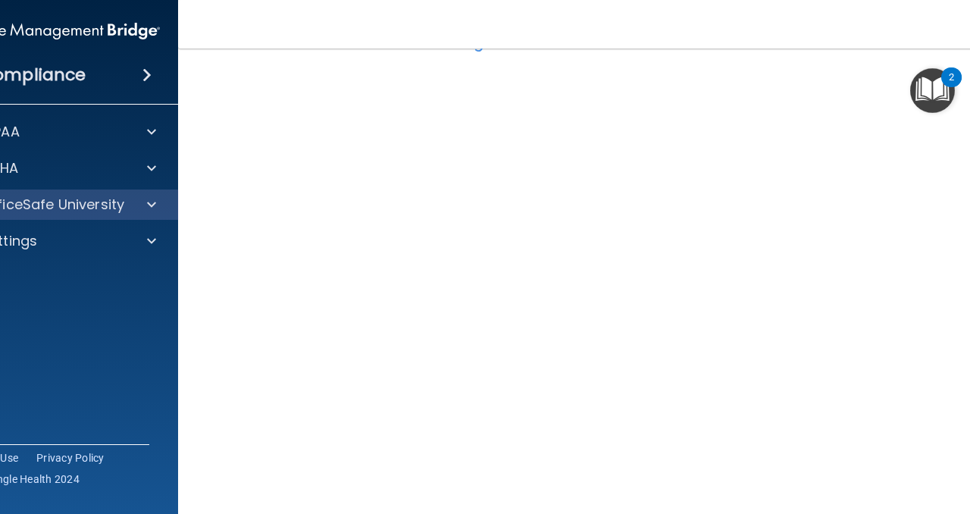
click at [143, 195] on div "OfficeSafe University" at bounding box center [57, 204] width 243 height 30
click at [150, 201] on span at bounding box center [151, 204] width 9 height 18
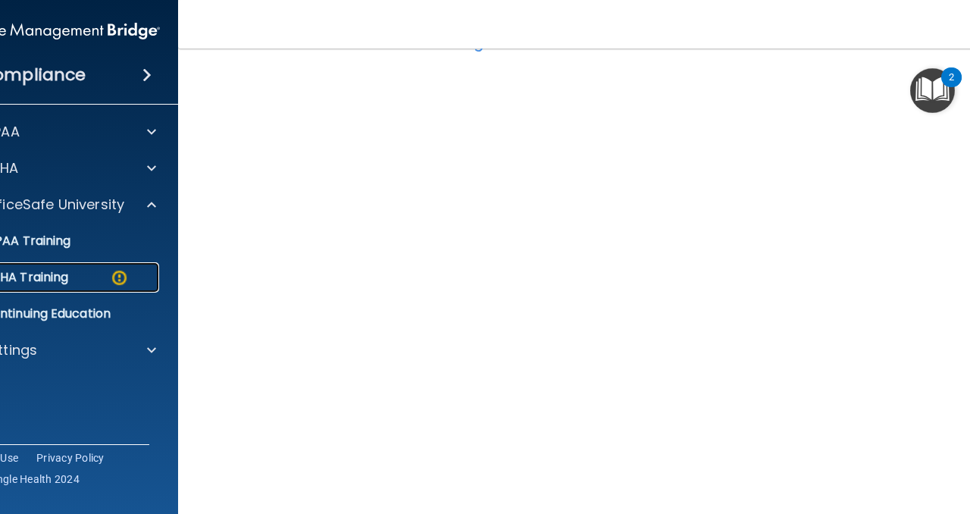
click at [112, 285] on img at bounding box center [119, 277] width 19 height 19
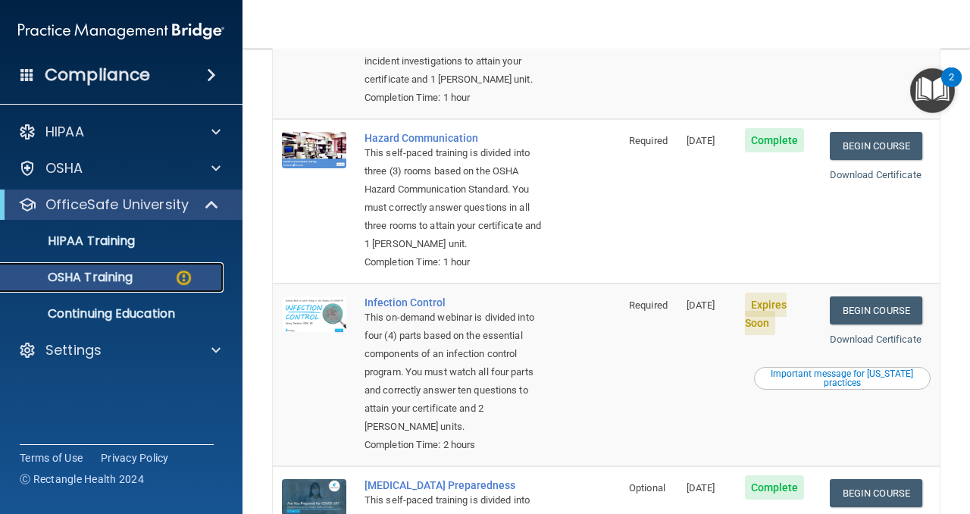
scroll to position [277, 0]
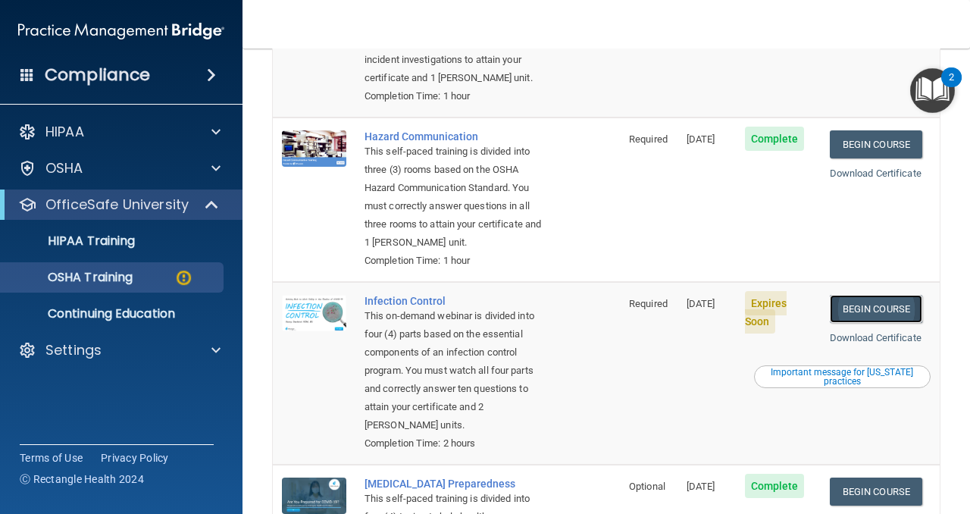
click at [873, 311] on link "Begin Course" at bounding box center [875, 309] width 92 height 28
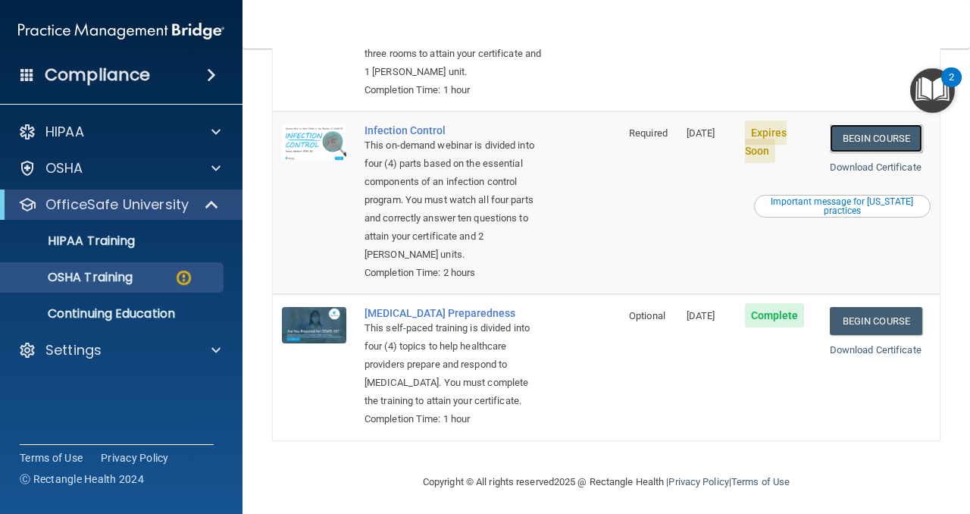
scroll to position [0, 0]
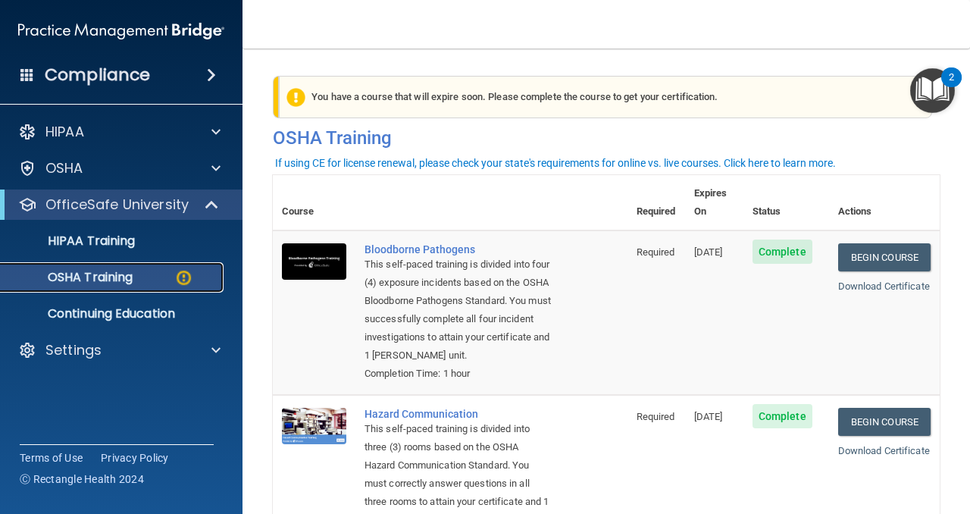
click at [92, 291] on link "OSHA Training" at bounding box center [104, 277] width 239 height 30
click at [85, 240] on p "HIPAA Training" at bounding box center [72, 240] width 125 height 15
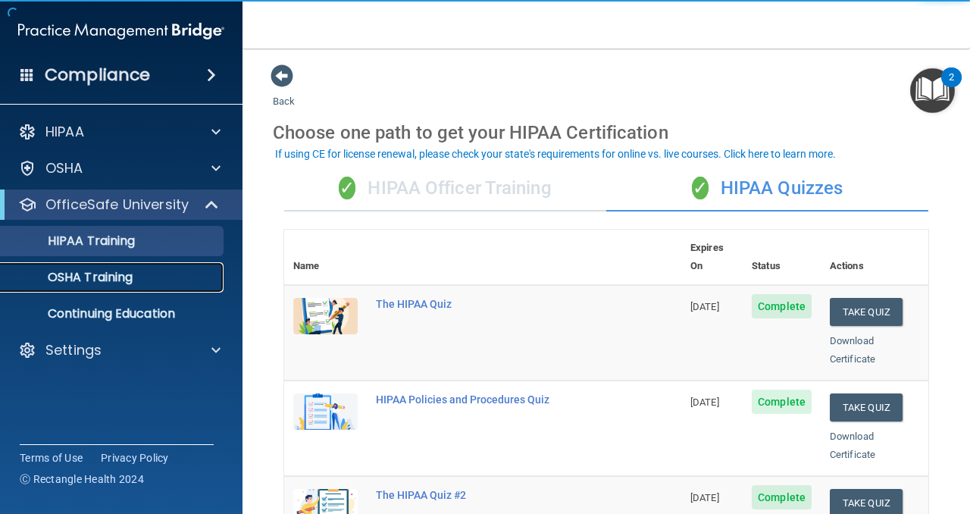
click at [92, 285] on p "OSHA Training" at bounding box center [71, 277] width 123 height 15
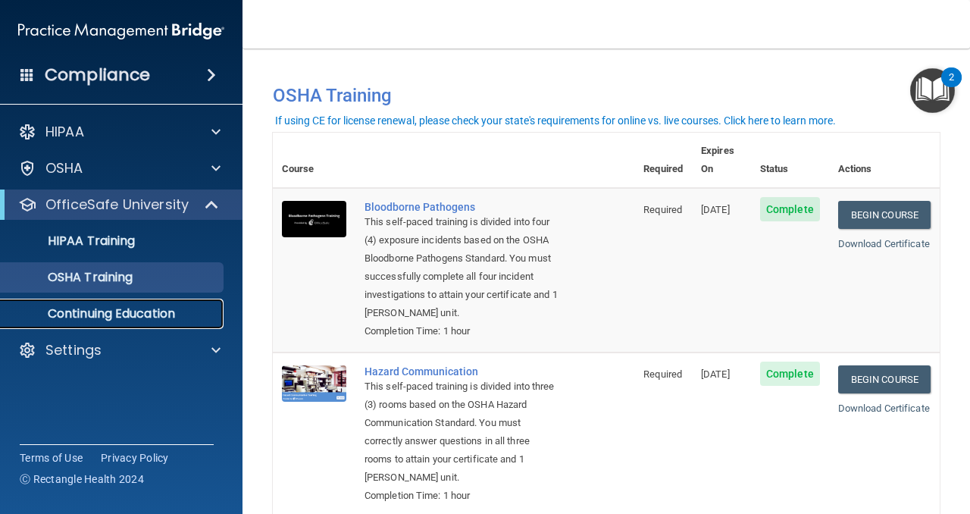
click at [160, 320] on p "Continuing Education" at bounding box center [113, 313] width 207 height 15
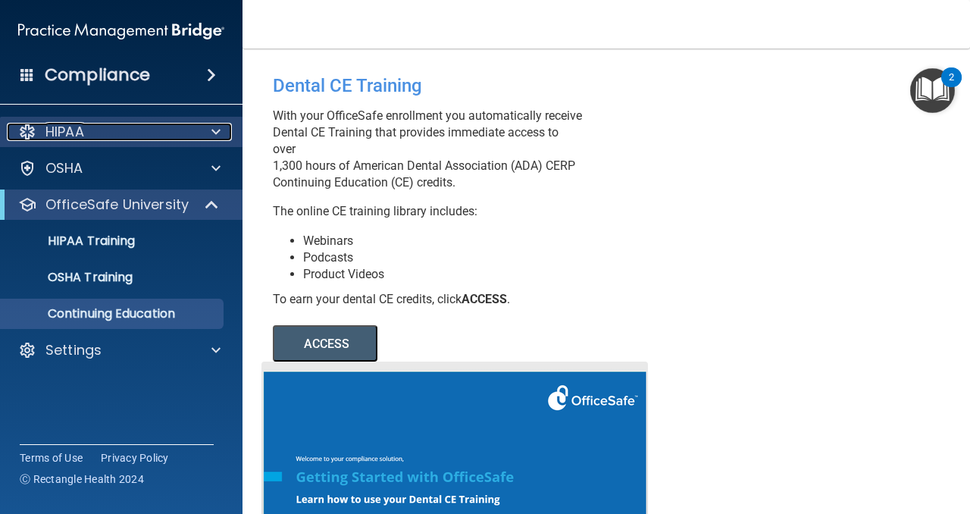
click at [217, 133] on span at bounding box center [215, 132] width 9 height 18
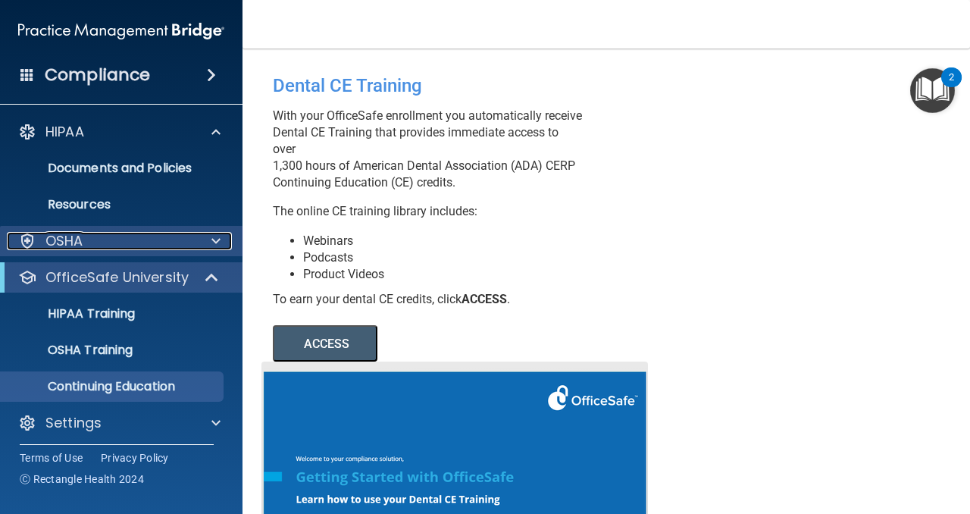
click at [216, 245] on span at bounding box center [215, 241] width 9 height 18
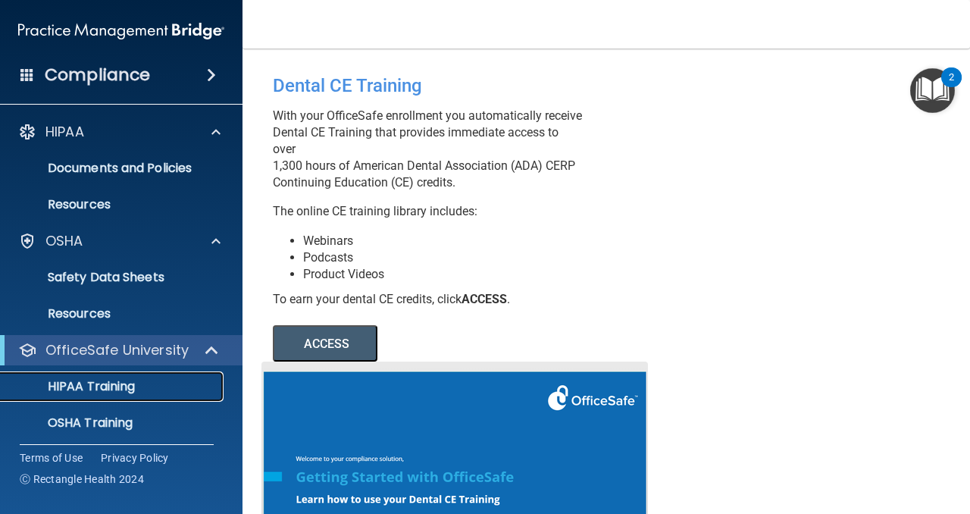
click at [165, 383] on div "HIPAA Training" at bounding box center [113, 386] width 207 height 15
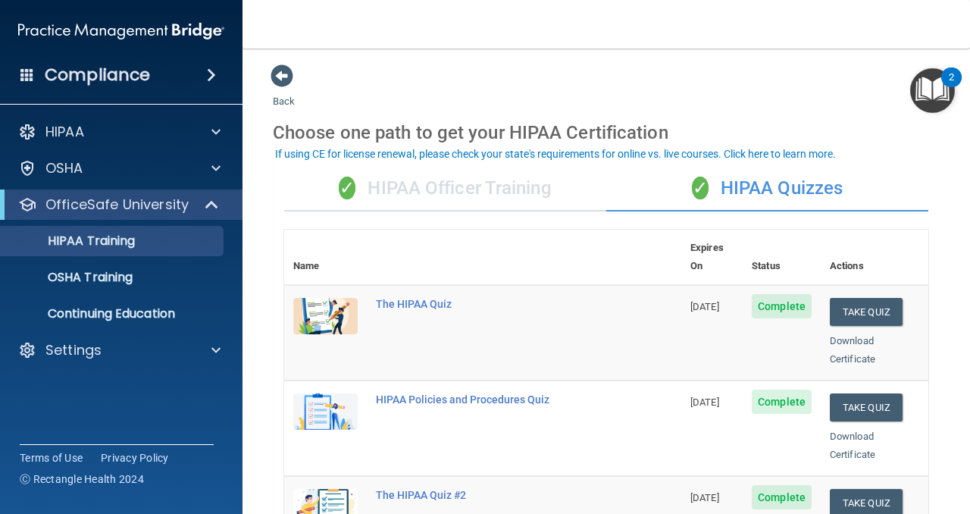
click at [500, 177] on div "✓ HIPAA Officer Training" at bounding box center [445, 188] width 322 height 45
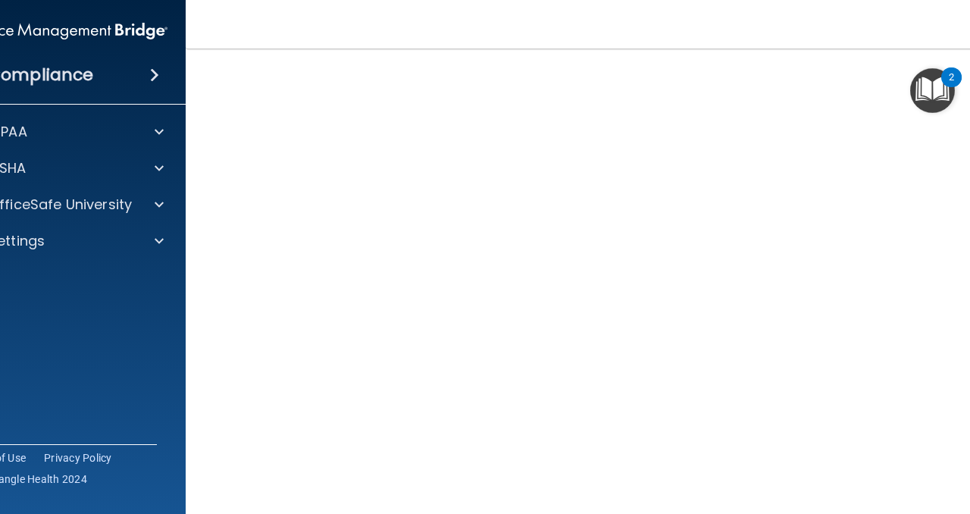
scroll to position [95, 0]
